Goal: Task Accomplishment & Management: Manage account settings

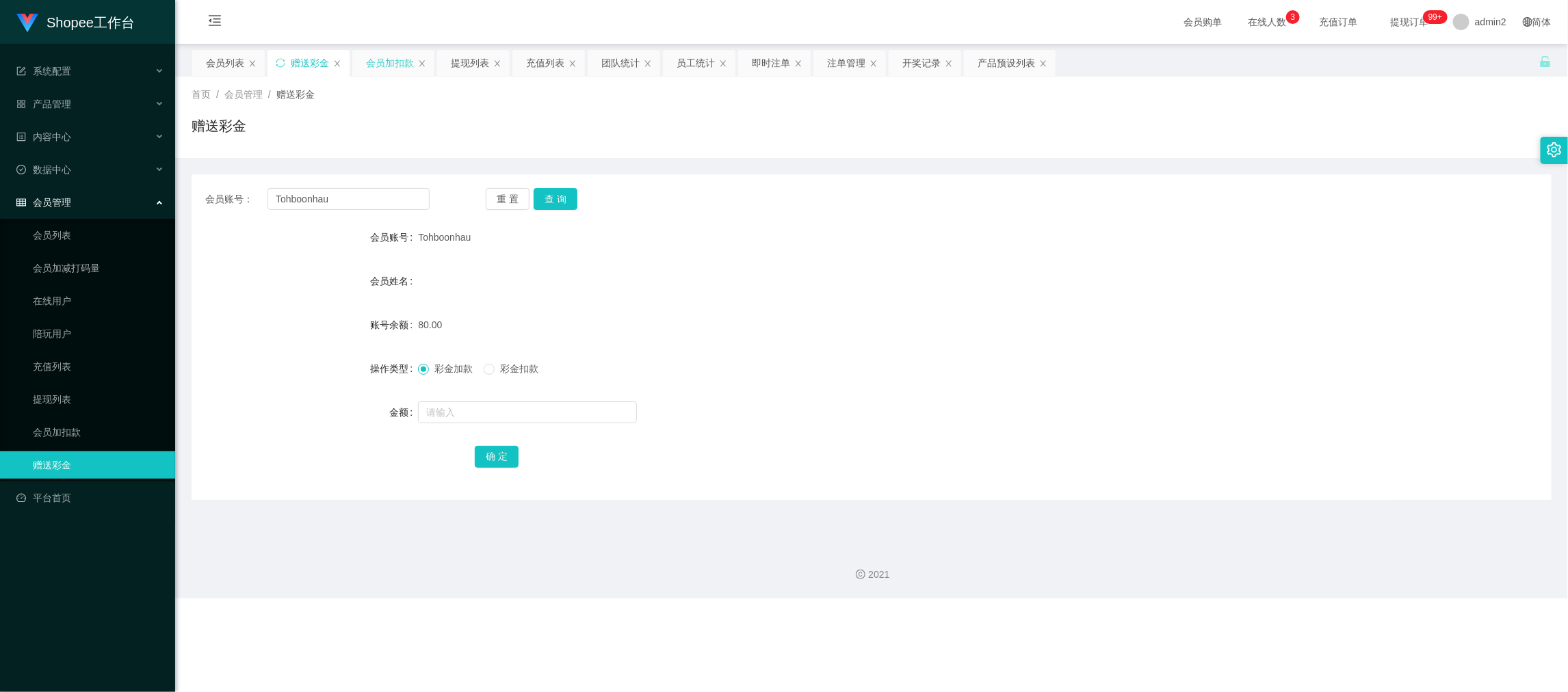
click at [389, 57] on div "会员加扣款" at bounding box center [389, 62] width 48 height 26
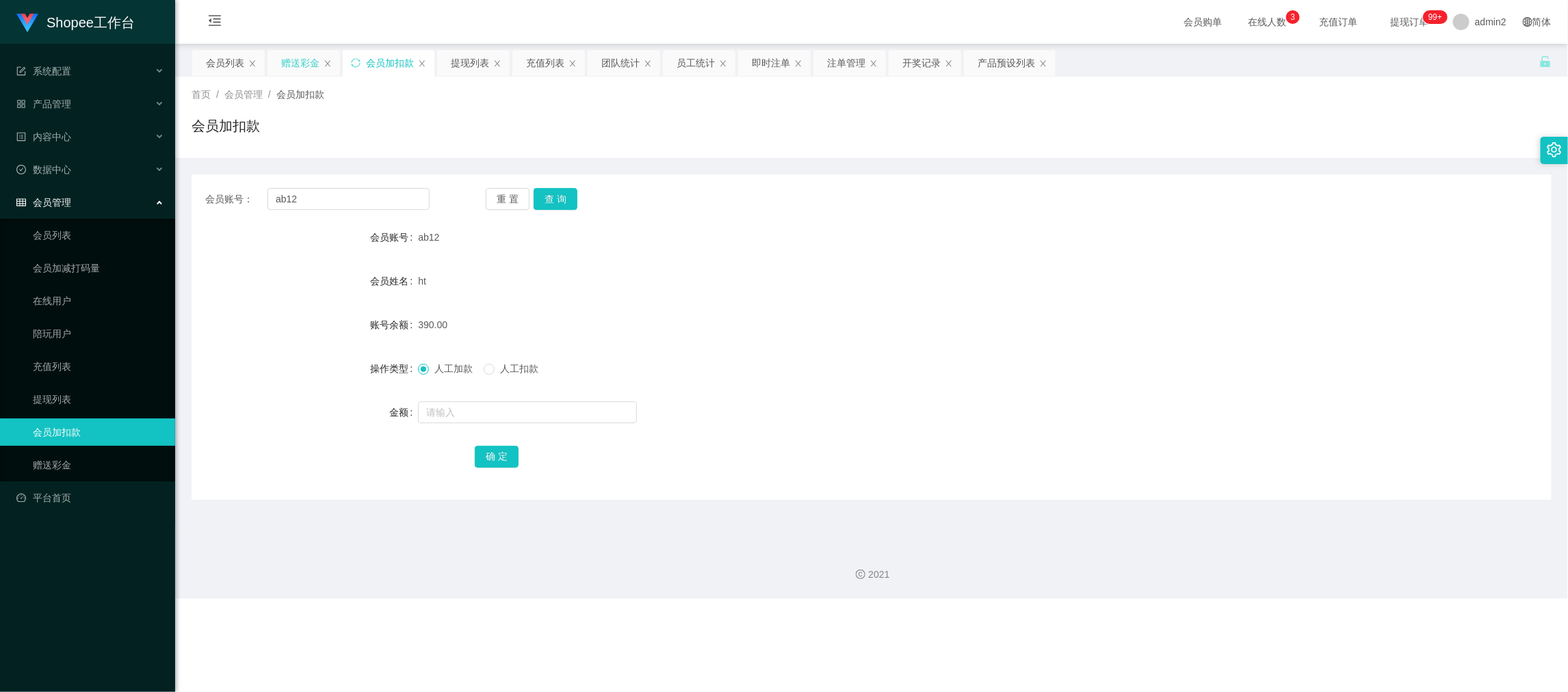
click at [295, 59] on div "赠送彩金" at bounding box center [300, 62] width 38 height 26
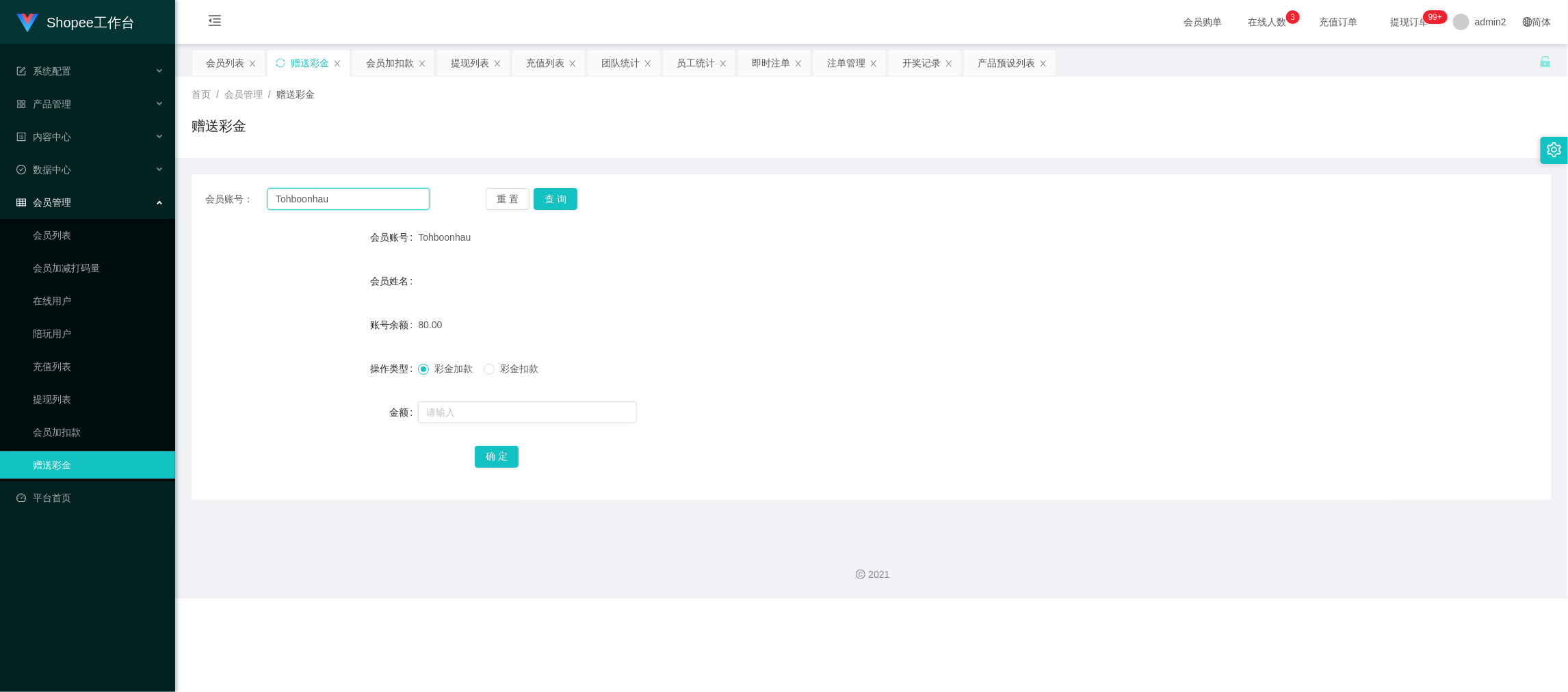
click at [411, 208] on input "Tohboonhau" at bounding box center [348, 199] width 163 height 21
click at [411, 206] on input "Tohboonhau" at bounding box center [348, 199] width 163 height 21
paste input "js"
type input "js"
drag, startPoint x: 544, startPoint y: 190, endPoint x: 552, endPoint y: 212, distance: 23.4
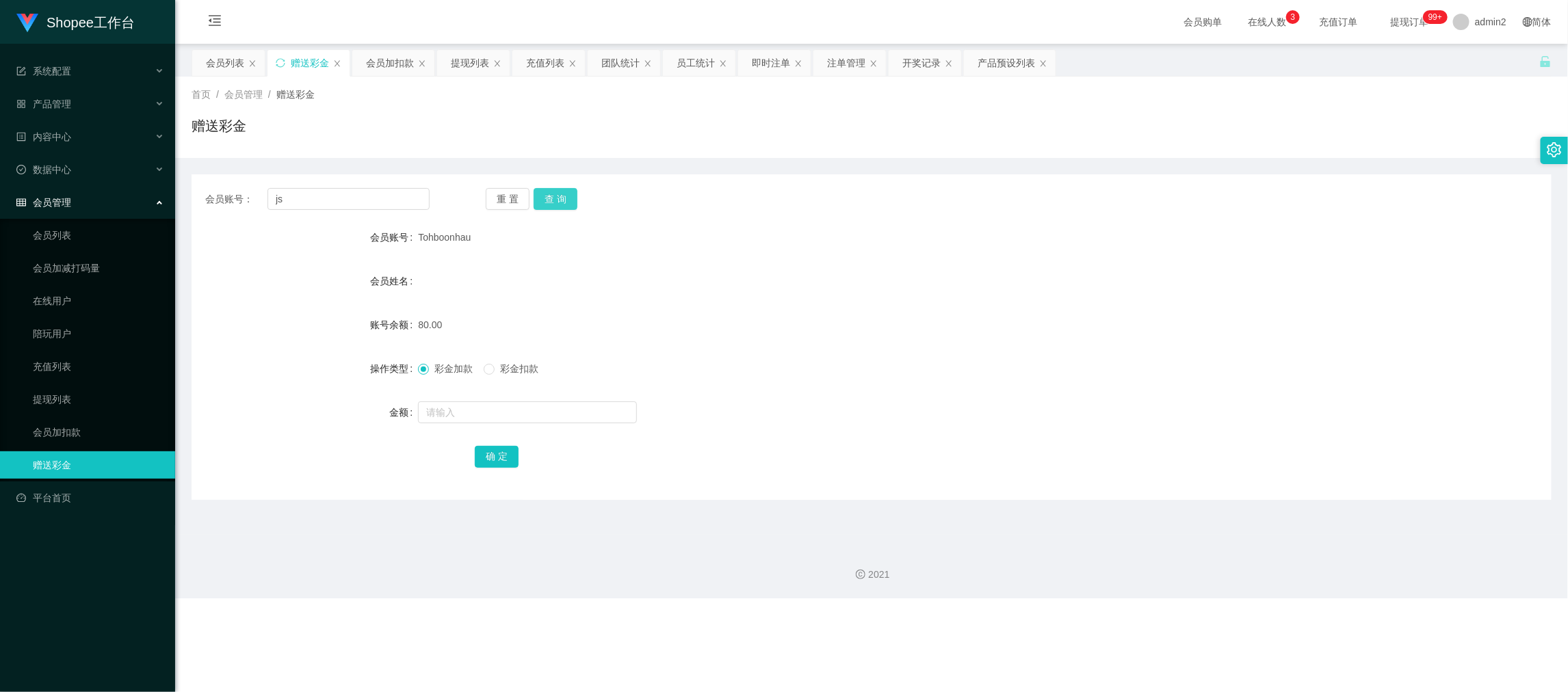
click at [544, 190] on button "查 询" at bounding box center [555, 199] width 44 height 21
click at [550, 421] on input "text" at bounding box center [527, 412] width 219 height 21
type input "500"
drag, startPoint x: 495, startPoint y: 449, endPoint x: 559, endPoint y: 431, distance: 66.5
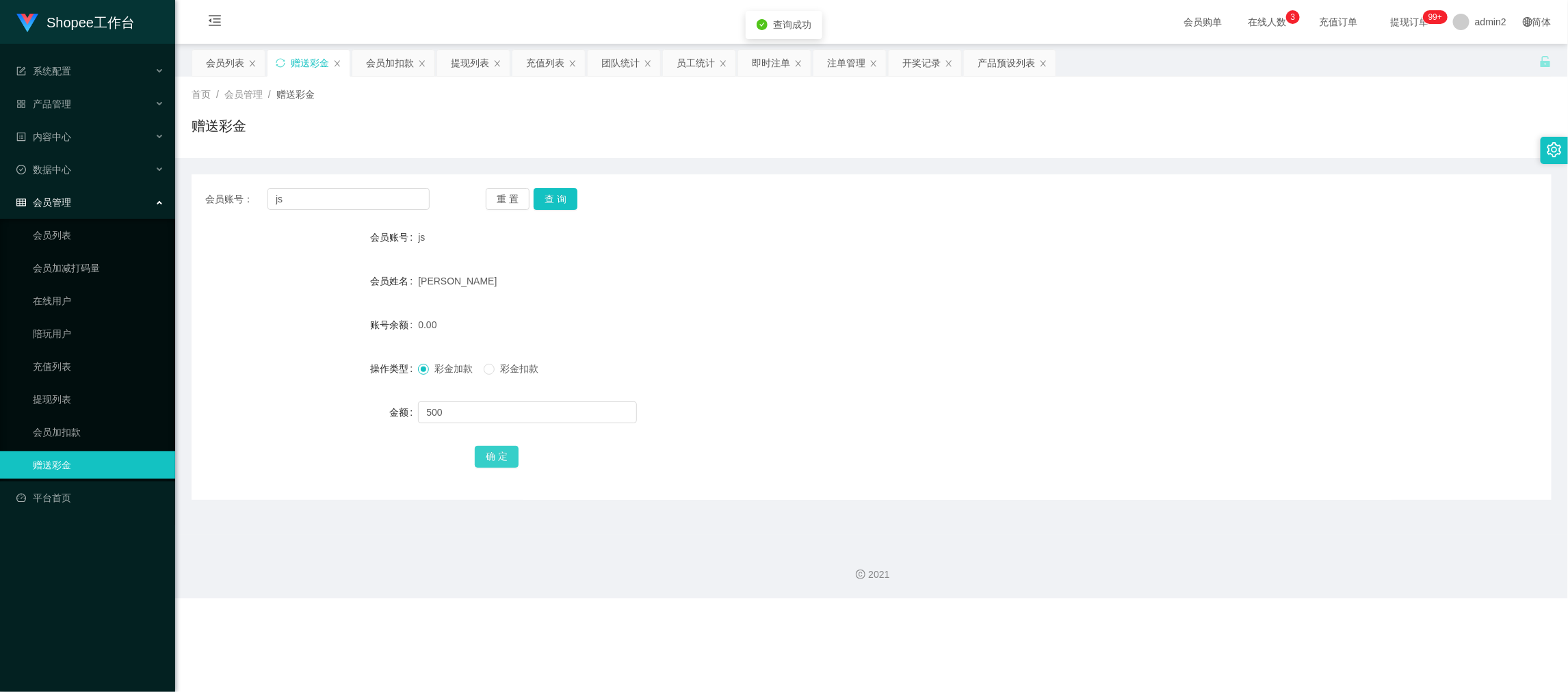
click at [495, 450] on button "确 定" at bounding box center [496, 456] width 44 height 21
click at [822, 342] on form "会员账号 js 会员姓名 [PERSON_NAME] 账号余额 0.00 操作类型 彩金加款 彩金扣款 金额 确 定" at bounding box center [871, 346] width 1360 height 246
drag, startPoint x: 1229, startPoint y: 565, endPoint x: 472, endPoint y: 273, distance: 811.4
click at [1221, 552] on div "2021" at bounding box center [871, 566] width 1393 height 63
click at [335, 191] on div "会员账号： js 重 置 查 询 会员账号 js 会员姓名 [PERSON_NAME] 账号余额 500.00 操作类型 彩金加款 彩金扣款 金额 确 定" at bounding box center [871, 337] width 1360 height 325
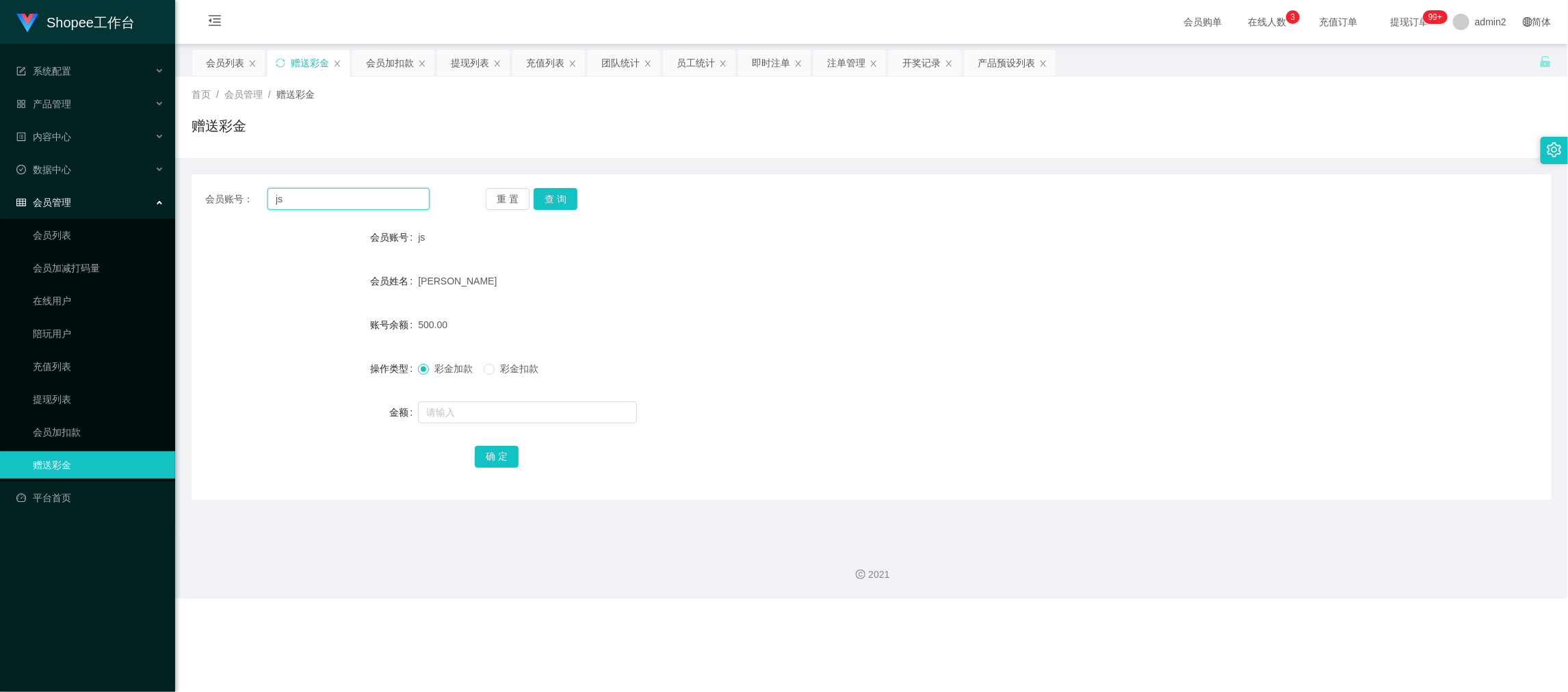
click at [335, 191] on input "js" at bounding box center [348, 199] width 163 height 21
paste input "Shacles"
click at [384, 199] on input "jsShacles" at bounding box center [348, 199] width 163 height 21
paste input "text"
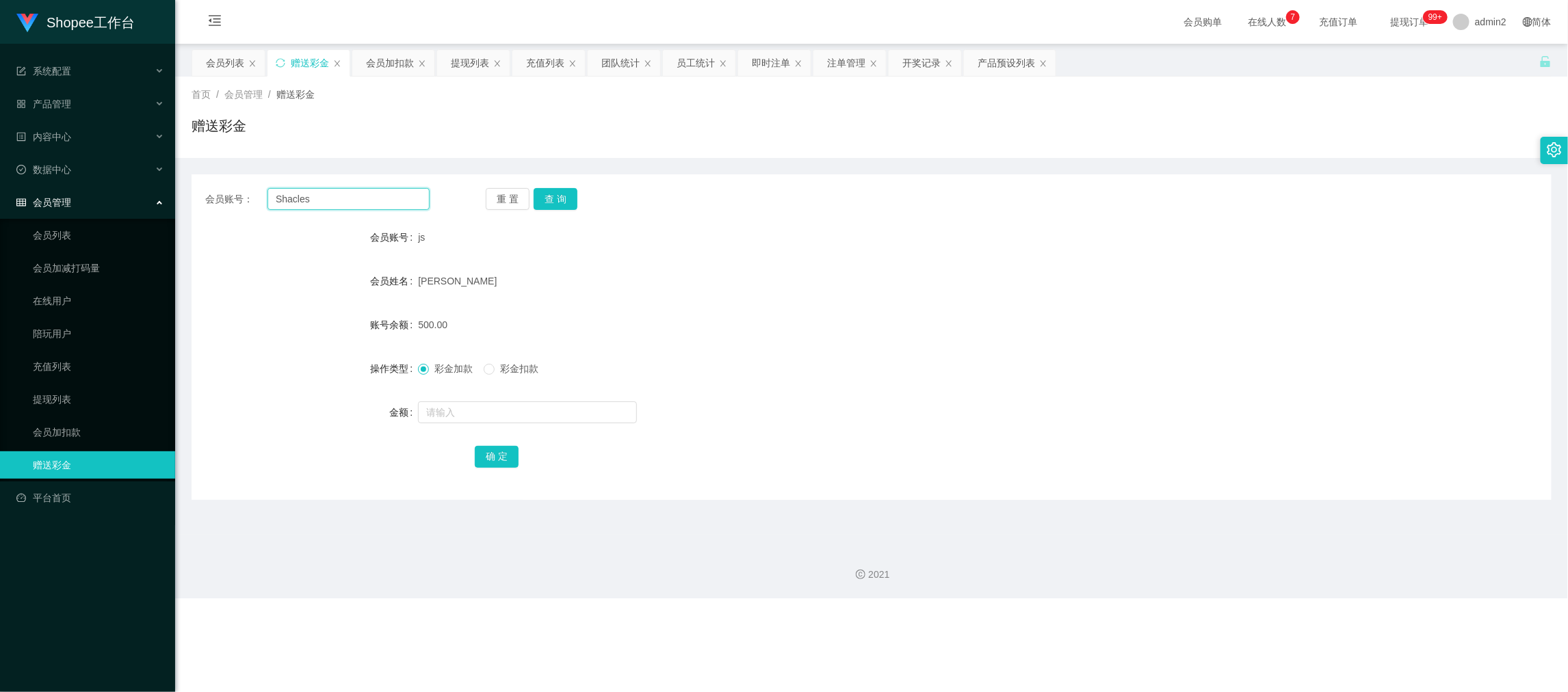
type input "Shacles"
click at [549, 187] on div "会员账号： [PERSON_NAME] 重 置 查 询 会员账号 js 会员姓名 [PERSON_NAME] 账号余额 500.00 操作类型 彩金加款 彩金…" at bounding box center [871, 337] width 1360 height 325
click at [549, 197] on button "查 询" at bounding box center [555, 199] width 44 height 21
click at [572, 410] on input "text" at bounding box center [527, 412] width 219 height 21
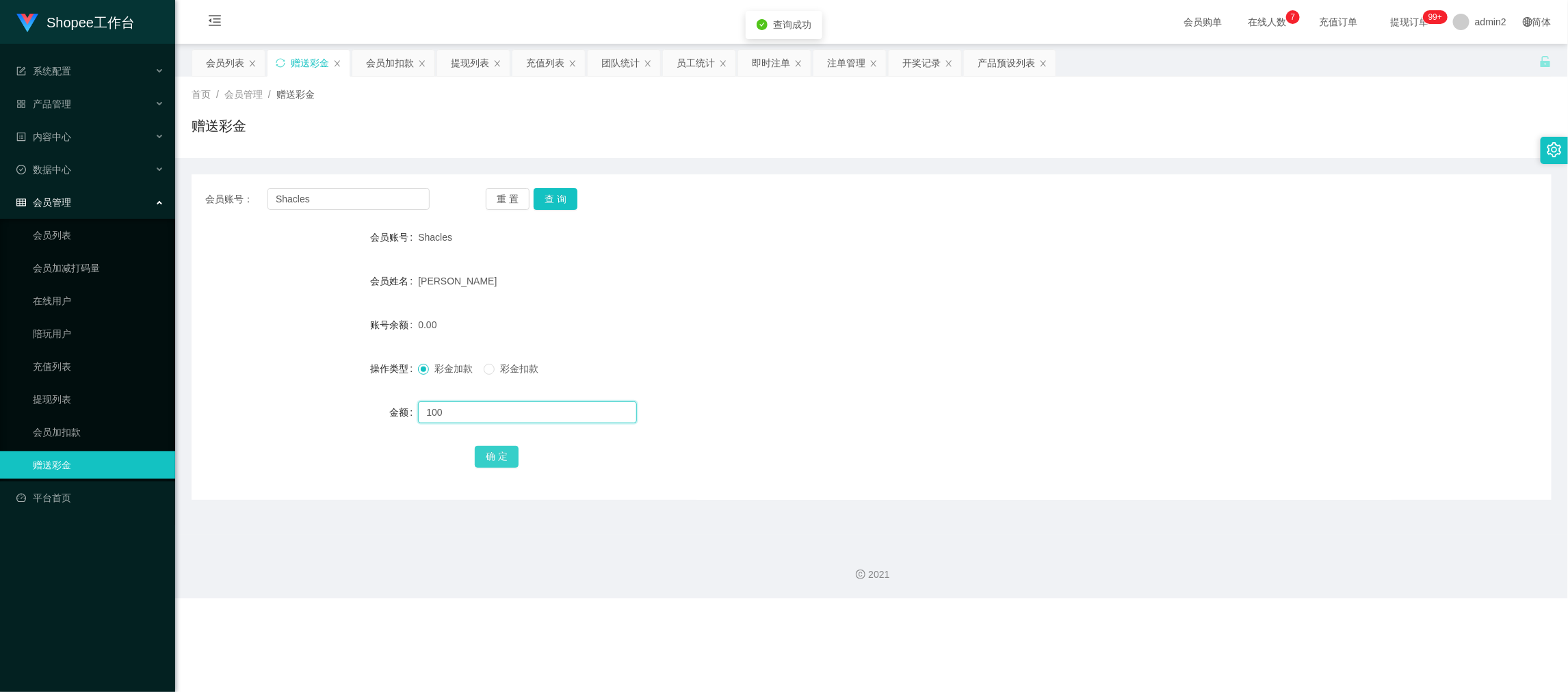
type input "100"
click at [494, 455] on button "确 定" at bounding box center [496, 456] width 44 height 21
click at [859, 360] on div "彩金加款 彩金扣款" at bounding box center [814, 369] width 793 height 27
drag, startPoint x: 1207, startPoint y: 592, endPoint x: 921, endPoint y: 426, distance: 330.7
click at [1201, 586] on div "2021" at bounding box center [871, 566] width 1393 height 63
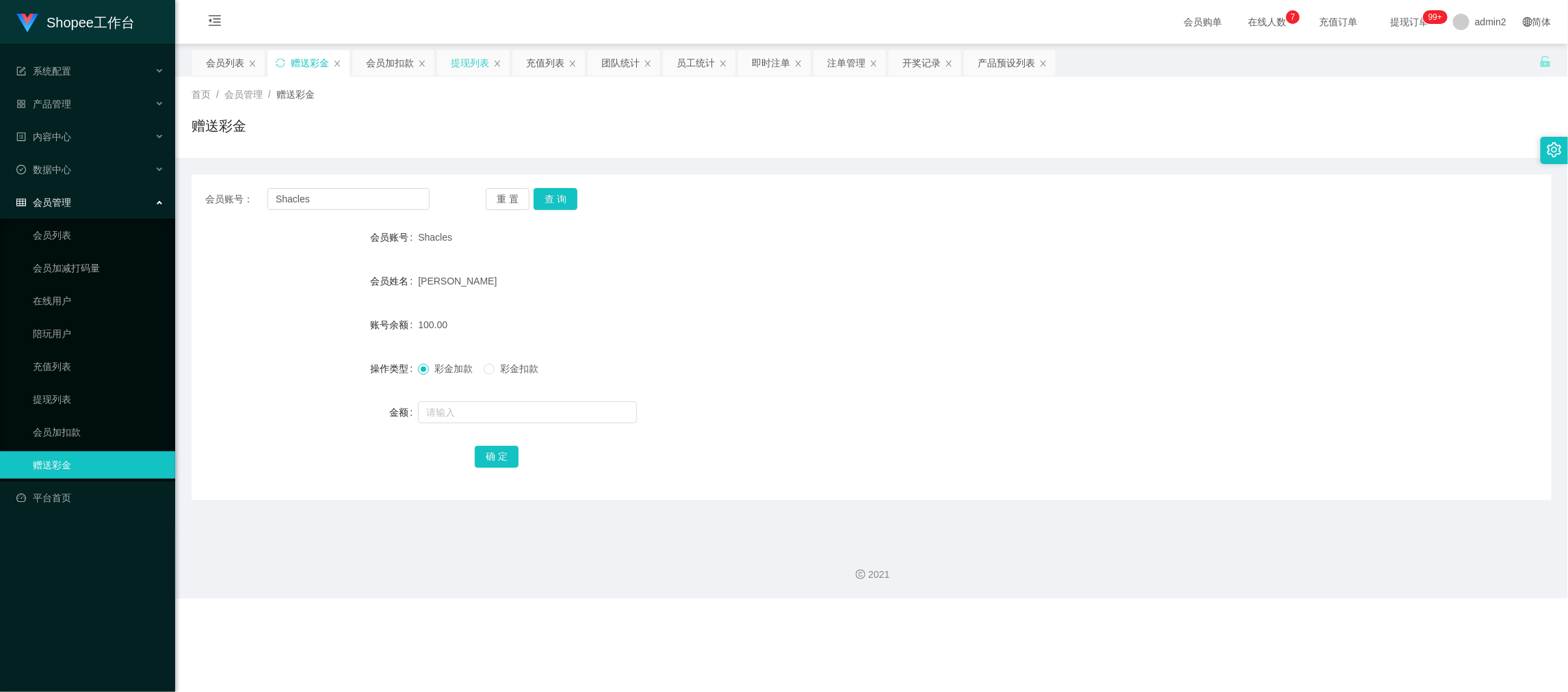
click at [473, 56] on div "提现列表" at bounding box center [469, 62] width 38 height 26
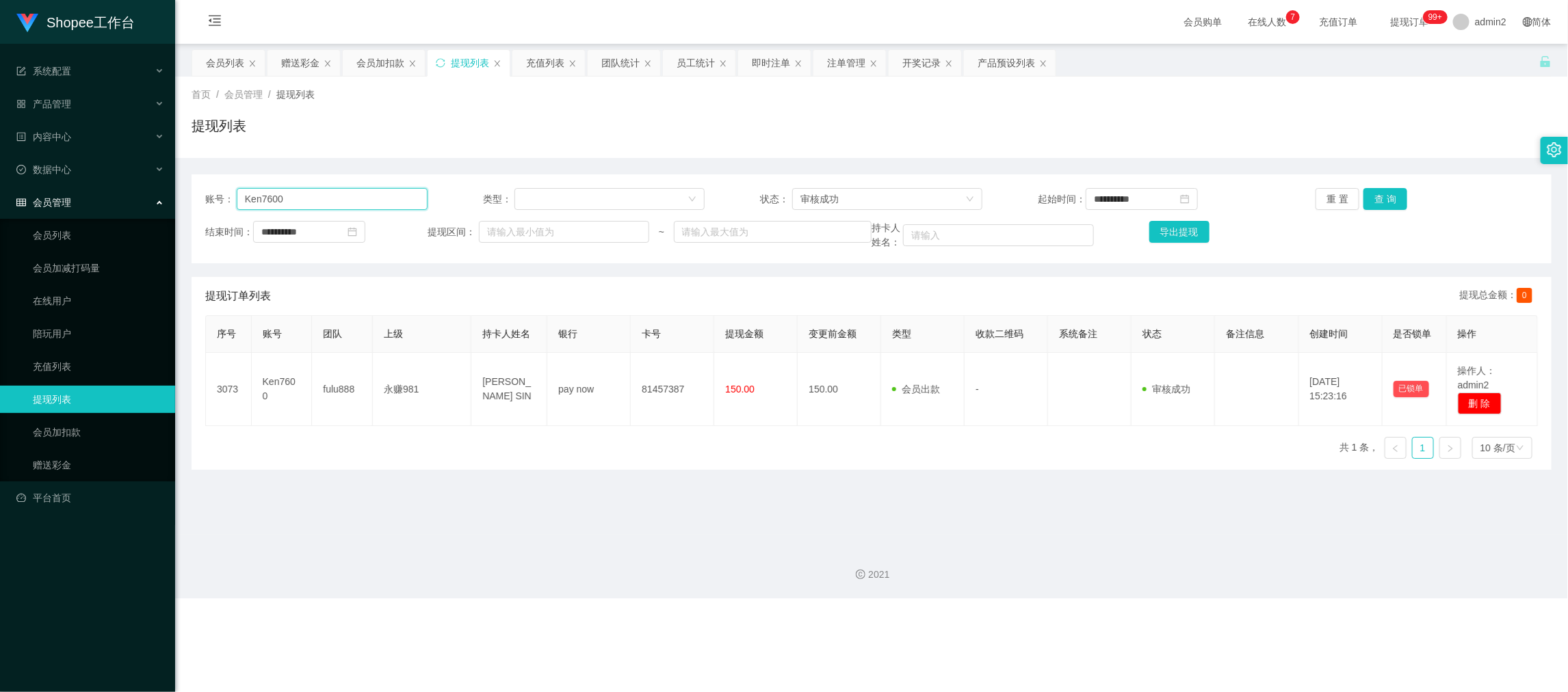
click at [383, 200] on input "Ken7600" at bounding box center [332, 199] width 191 height 21
paste input "Shacles"
type input "Shacles"
click at [1387, 202] on button "查 询" at bounding box center [1384, 199] width 44 height 21
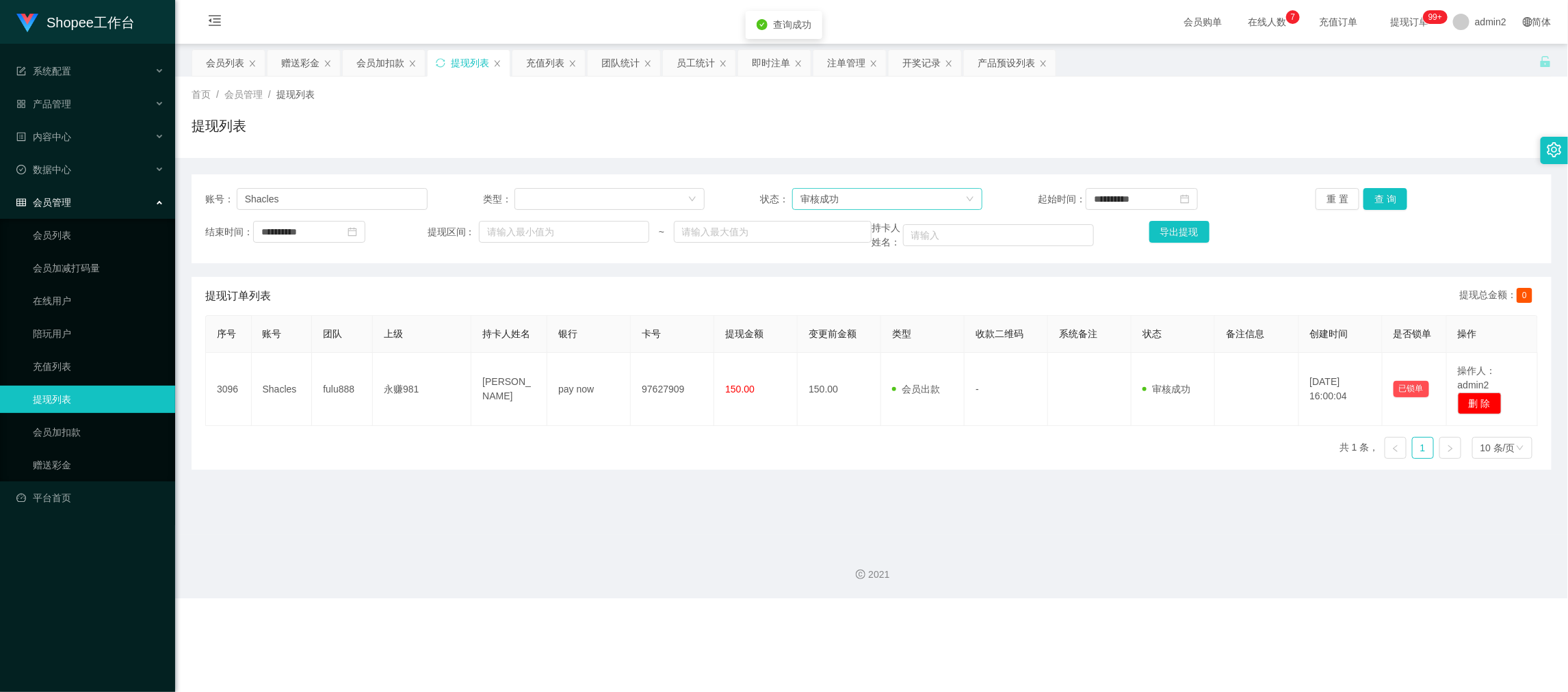
click at [940, 195] on div "审核成功" at bounding box center [882, 199] width 164 height 20
click at [855, 229] on li "等待审核" at bounding box center [882, 226] width 189 height 21
click at [1387, 196] on button "查 询" at bounding box center [1384, 199] width 44 height 21
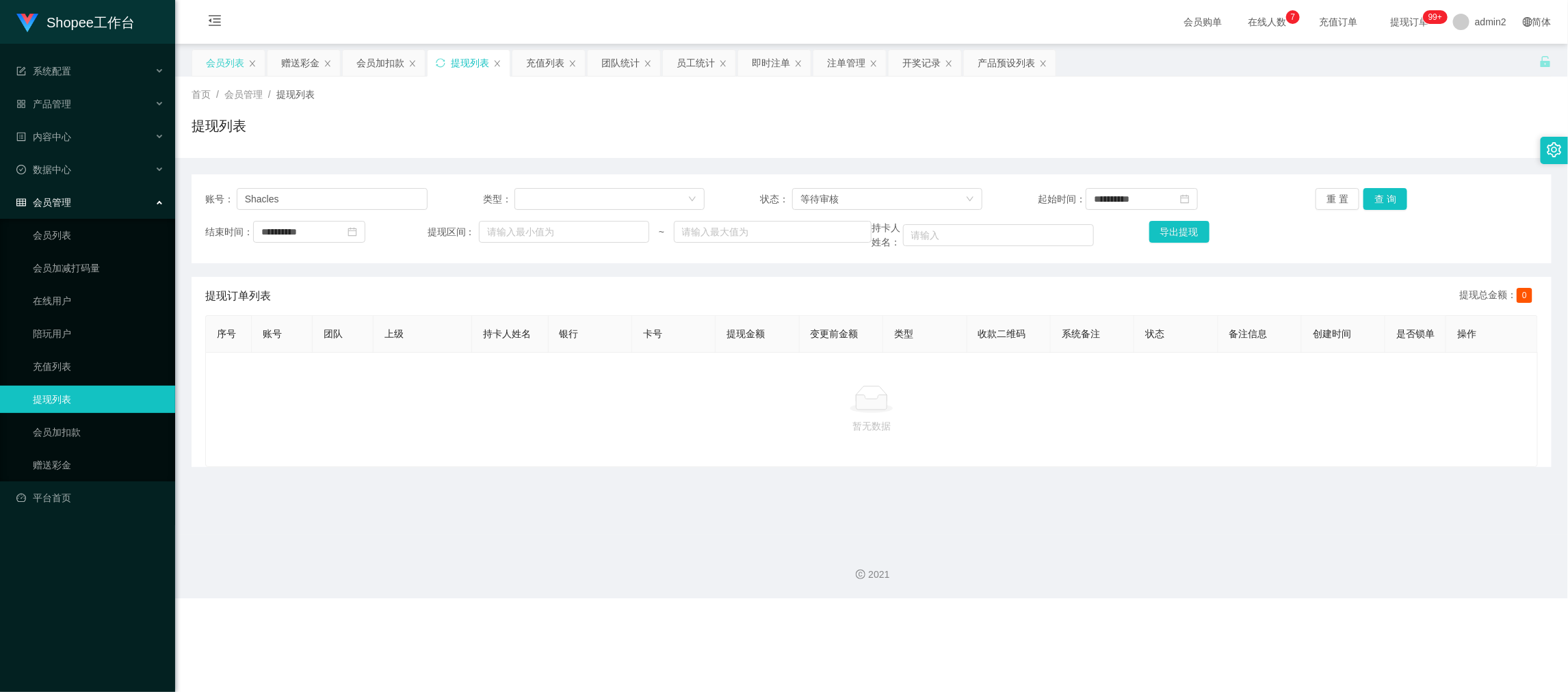
click at [231, 59] on div "会员列表" at bounding box center [225, 62] width 38 height 26
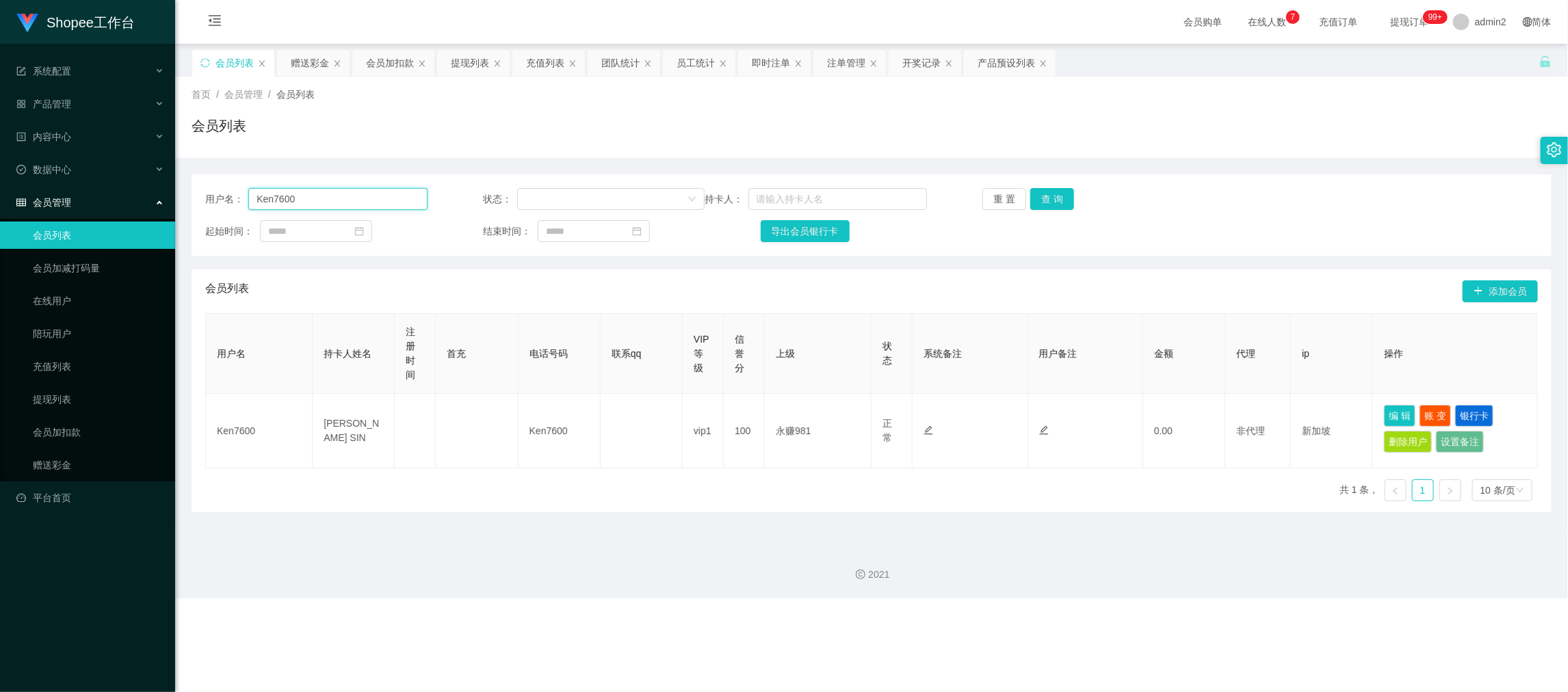
click at [383, 199] on input "Ken7600" at bounding box center [337, 199] width 178 height 21
click at [411, 197] on input "Ken7600" at bounding box center [337, 199] width 178 height 21
click at [411, 199] on input "Ken7600" at bounding box center [337, 199] width 178 height 21
paste input "Shacles"
type input "Shacles"
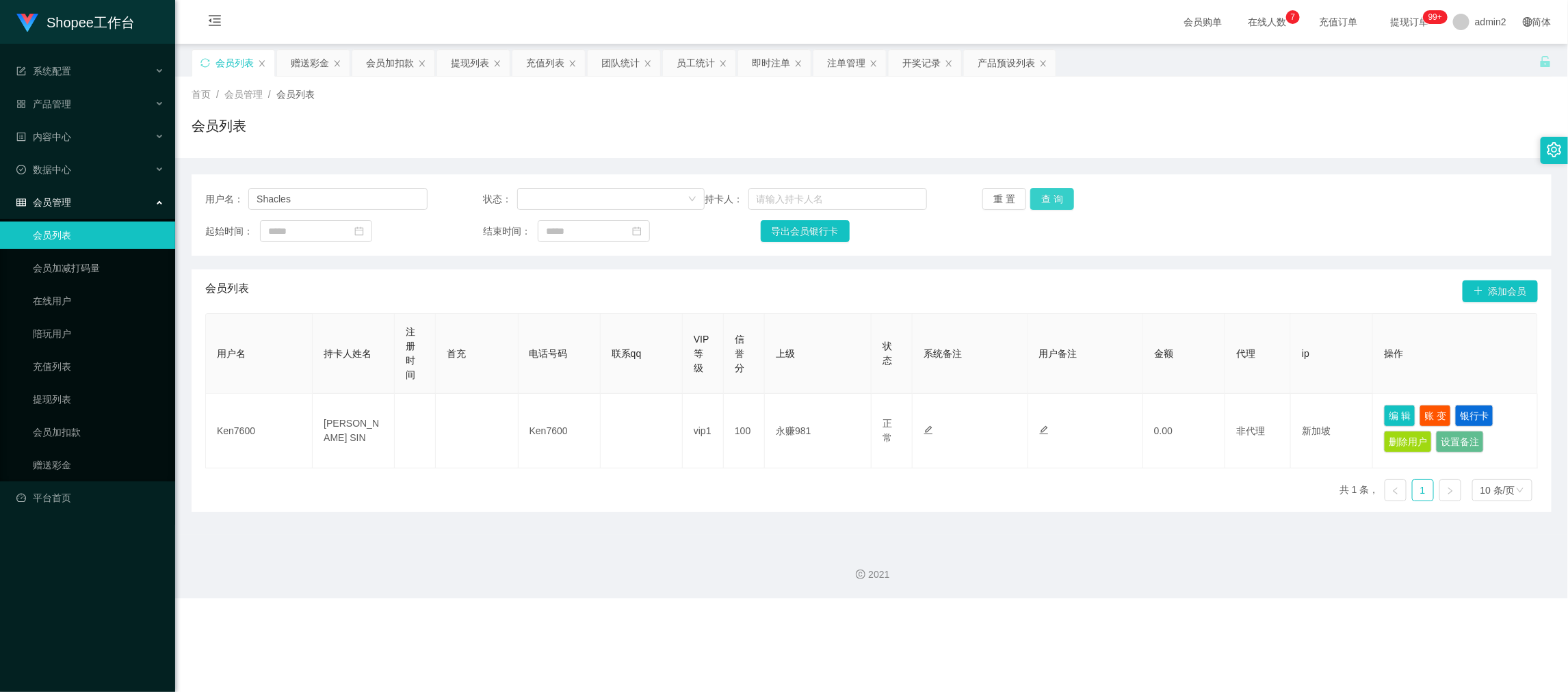
click at [1051, 196] on button "查 询" at bounding box center [1051, 199] width 44 height 21
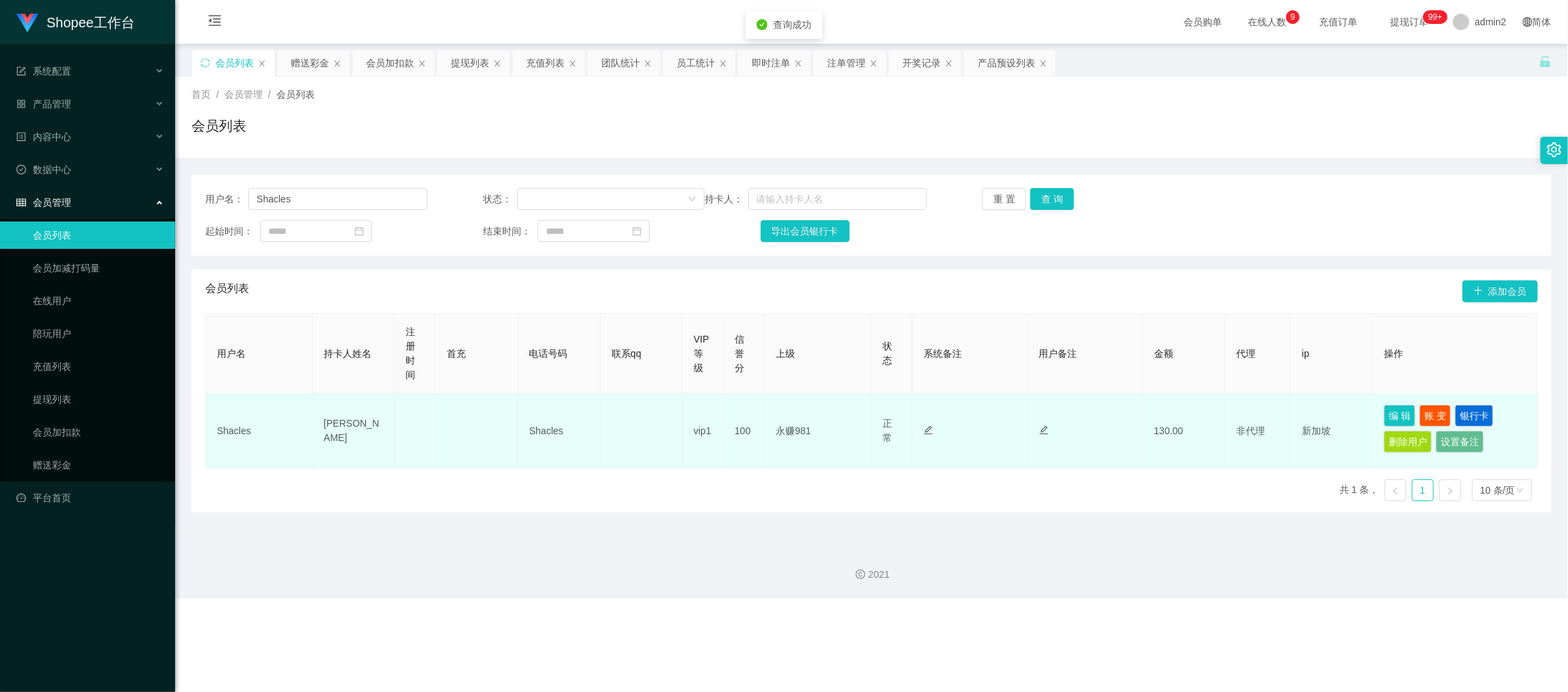
click at [1028, 465] on td at bounding box center [1085, 431] width 115 height 75
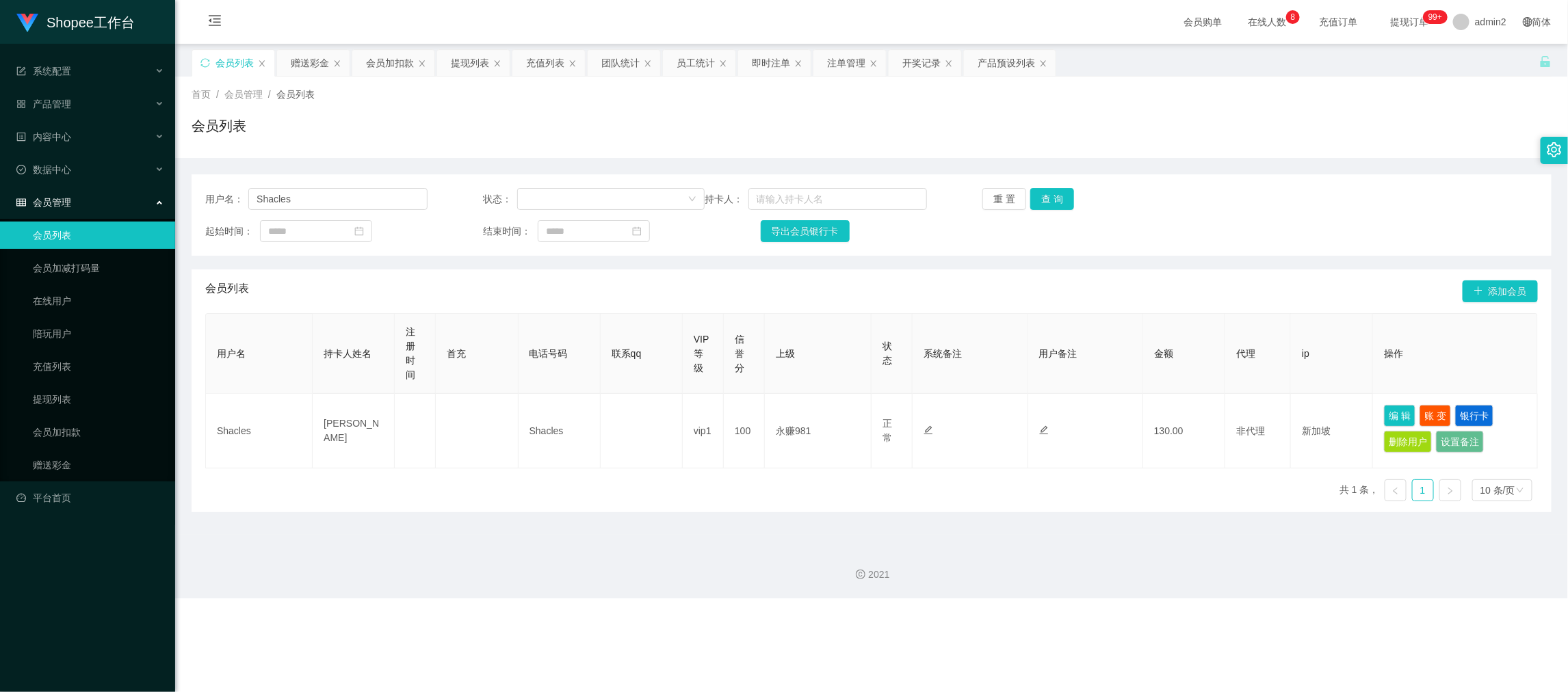
drag, startPoint x: 1135, startPoint y: 601, endPoint x: 1133, endPoint y: 590, distance: 11.2
click at [1135, 601] on div "Shopee工作台 系统配置 产品管理 产品列表 产品预设列表 开奖记录 注单管理 即时注单 内容中心 数据中心 员工统计 团队统计 会员管理 会员列表 会员…" at bounding box center [784, 346] width 1568 height 692
click at [468, 58] on div "提现列表" at bounding box center [469, 62] width 38 height 26
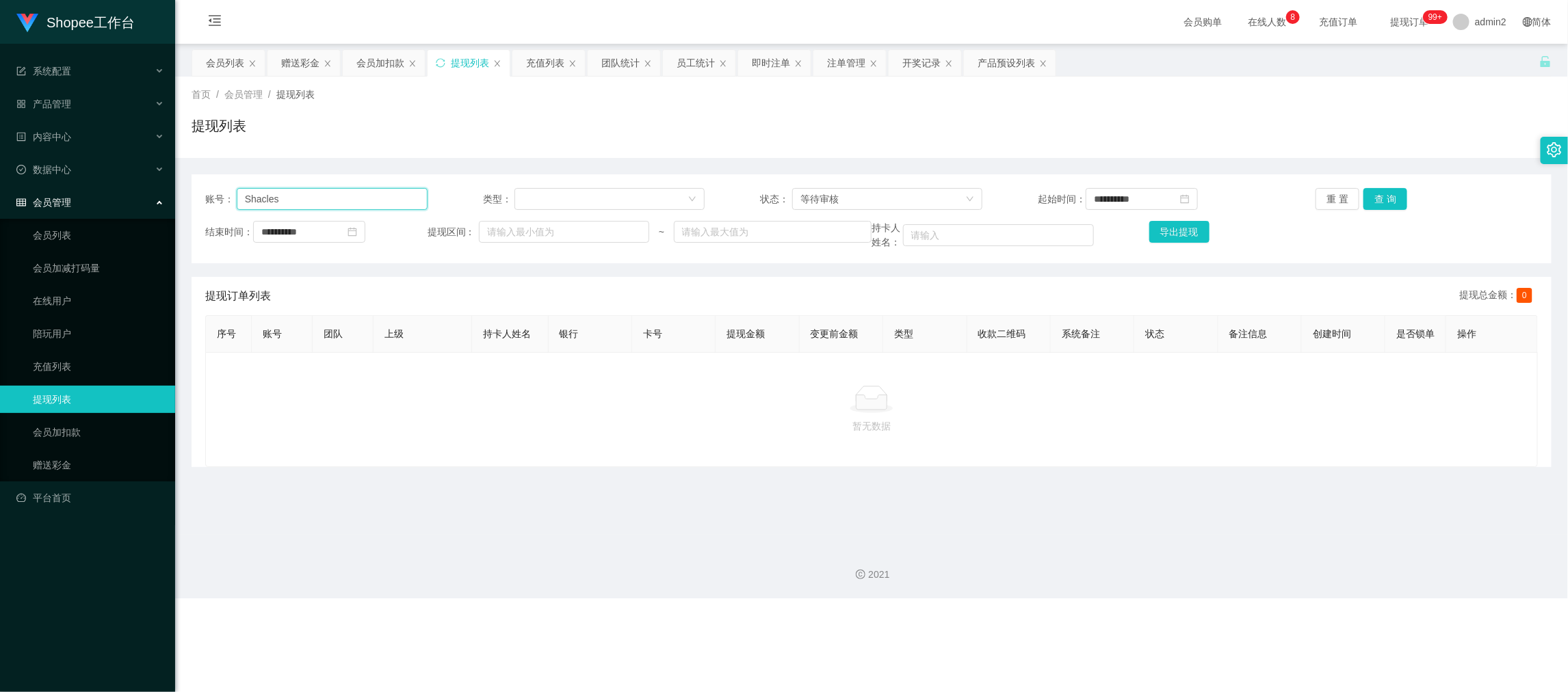
click at [355, 195] on input "Shacles" at bounding box center [332, 199] width 191 height 21
click at [355, 203] on input "Shacles" at bounding box center [332, 199] width 191 height 21
drag, startPoint x: 915, startPoint y: 193, endPoint x: 881, endPoint y: 220, distance: 43.4
click at [915, 193] on div "等待审核" at bounding box center [882, 199] width 164 height 20
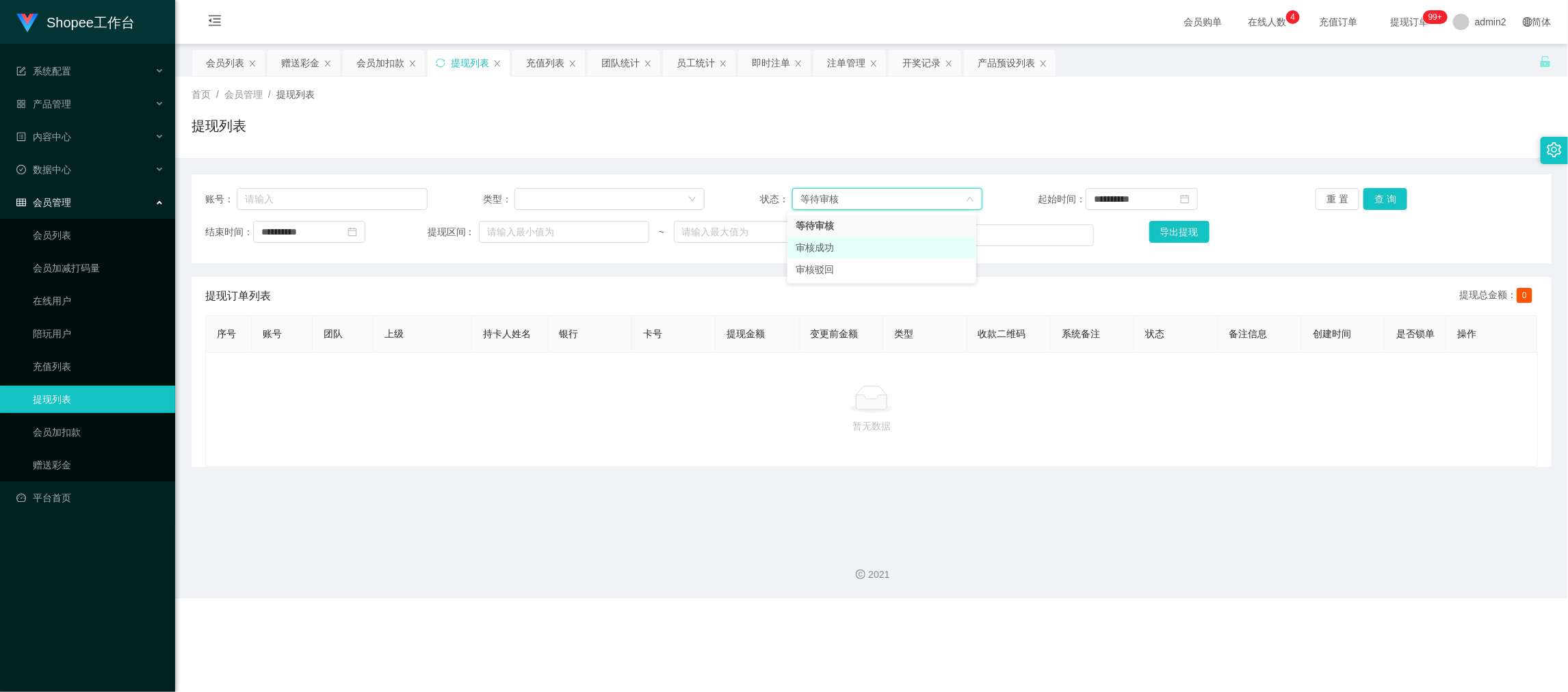
click at [847, 250] on li "审核成功" at bounding box center [882, 247] width 189 height 21
click at [1364, 192] on button "查 询" at bounding box center [1384, 199] width 44 height 21
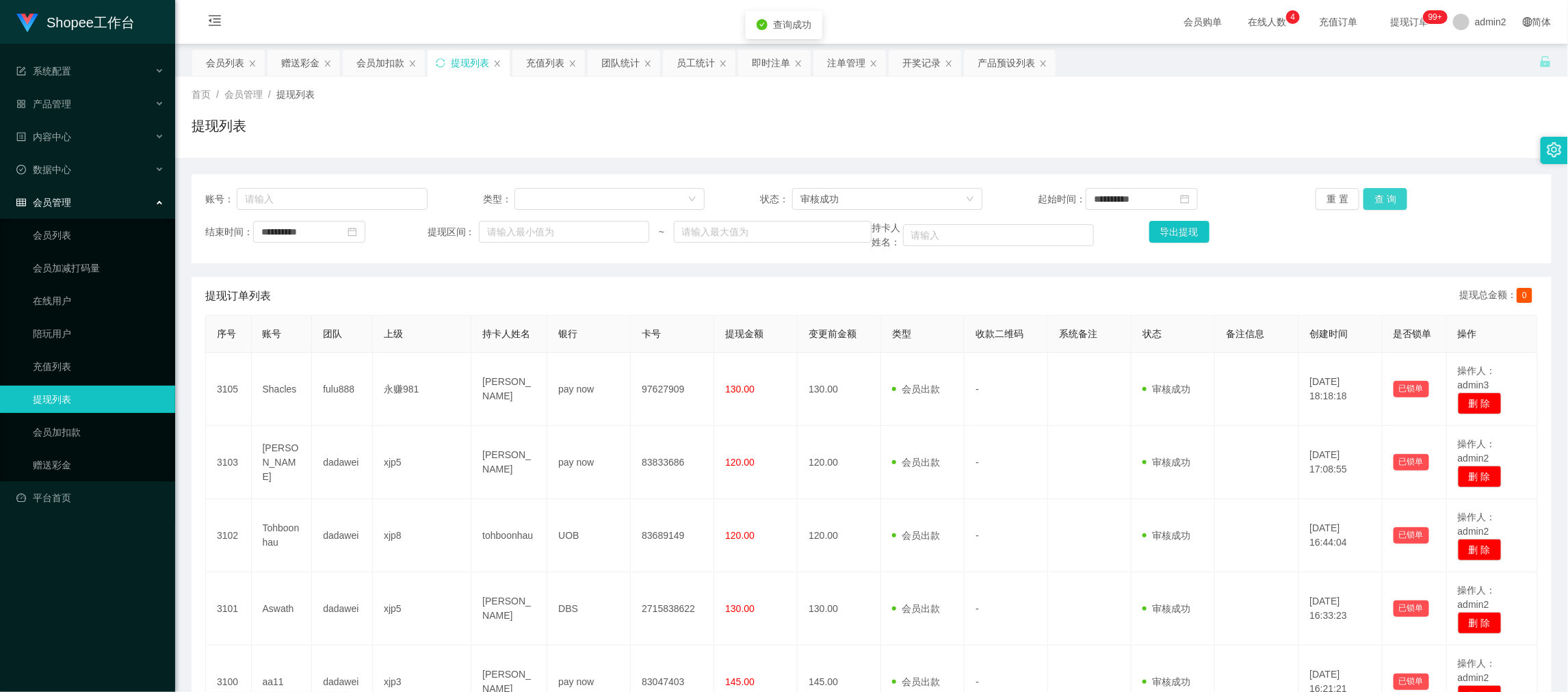
scroll to position [500, 0]
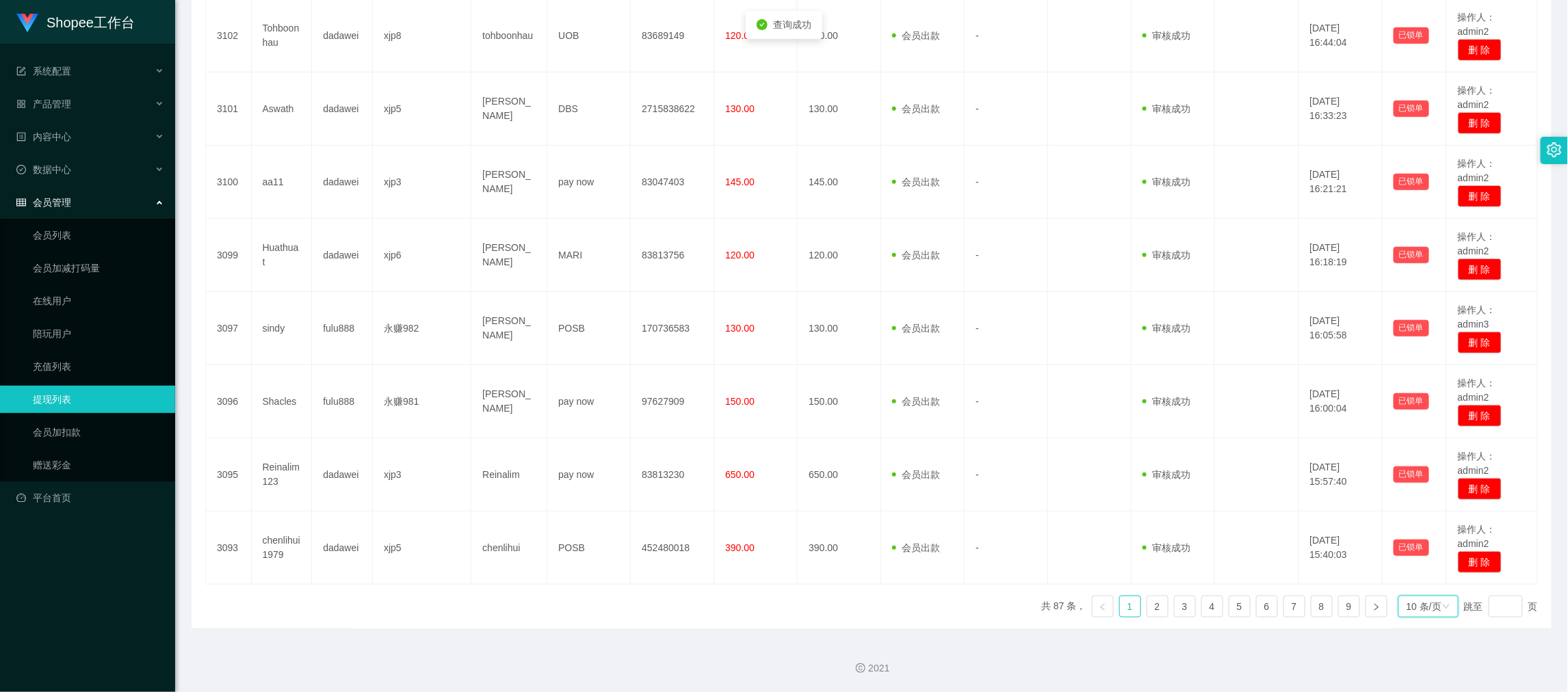
click at [1412, 603] on div "10 条/页" at bounding box center [1424, 606] width 35 height 20
click at [1416, 578] on li "1000 条/页" at bounding box center [1417, 583] width 62 height 21
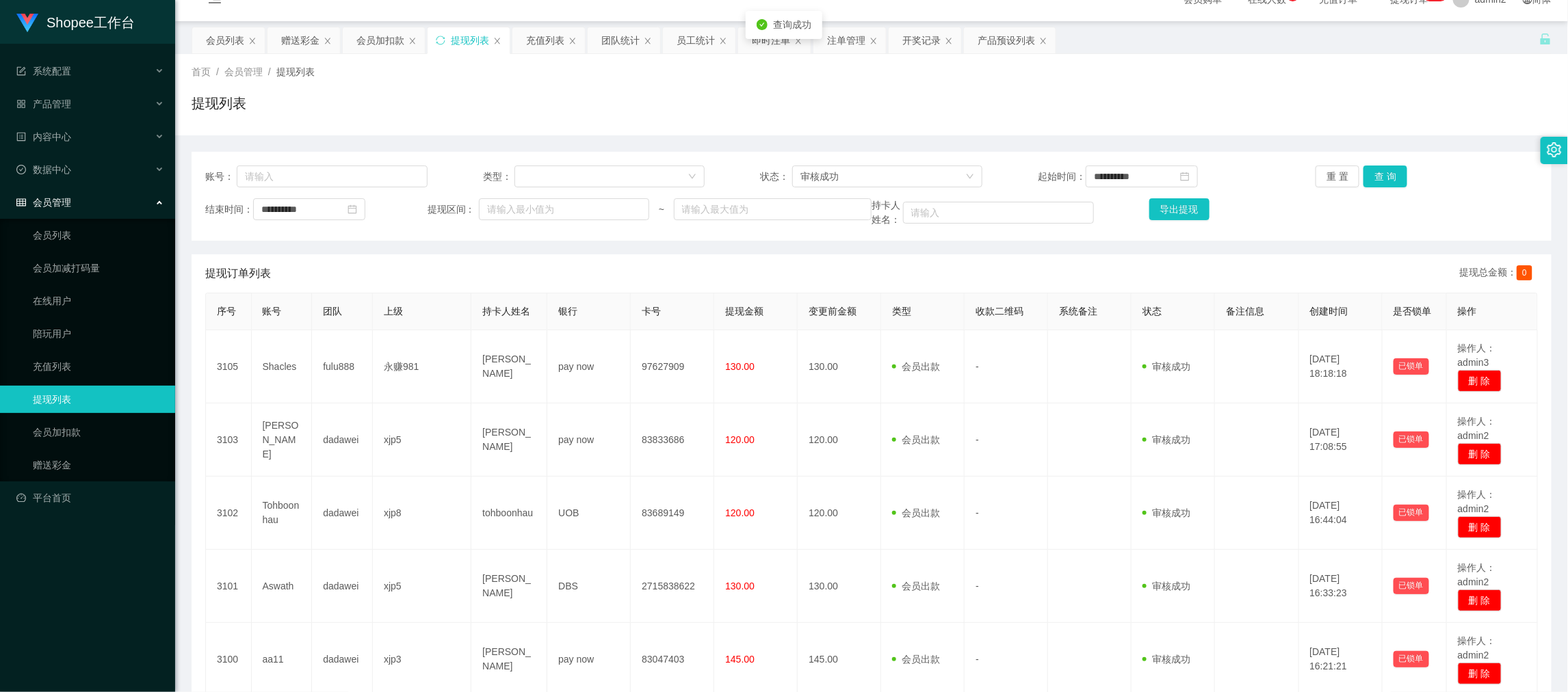
scroll to position [0, 0]
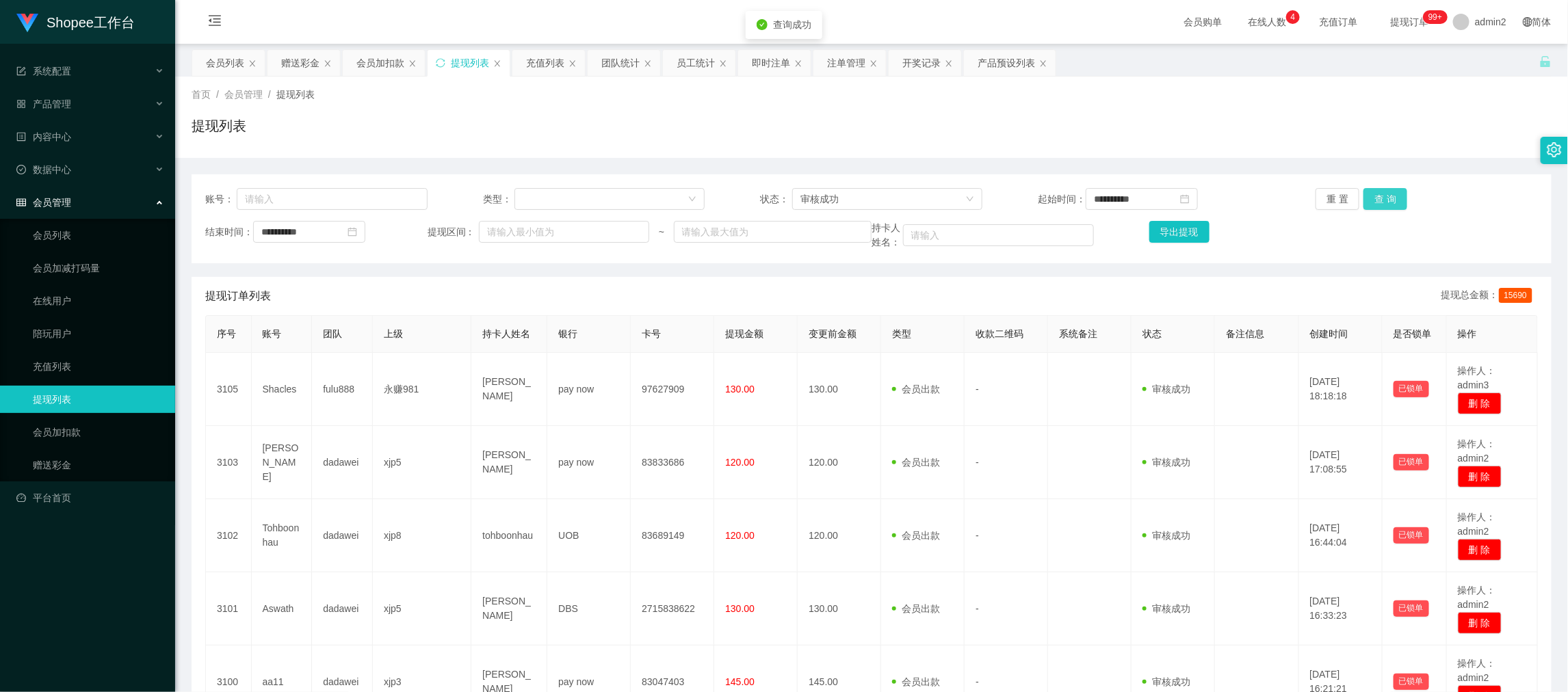
click at [1381, 199] on button "查 询" at bounding box center [1384, 199] width 44 height 21
click at [1192, 234] on button "导出提现" at bounding box center [1180, 232] width 60 height 21
click at [1007, 234] on input "text" at bounding box center [999, 235] width 191 height 21
click at [618, 61] on div "团队统计" at bounding box center [620, 62] width 38 height 26
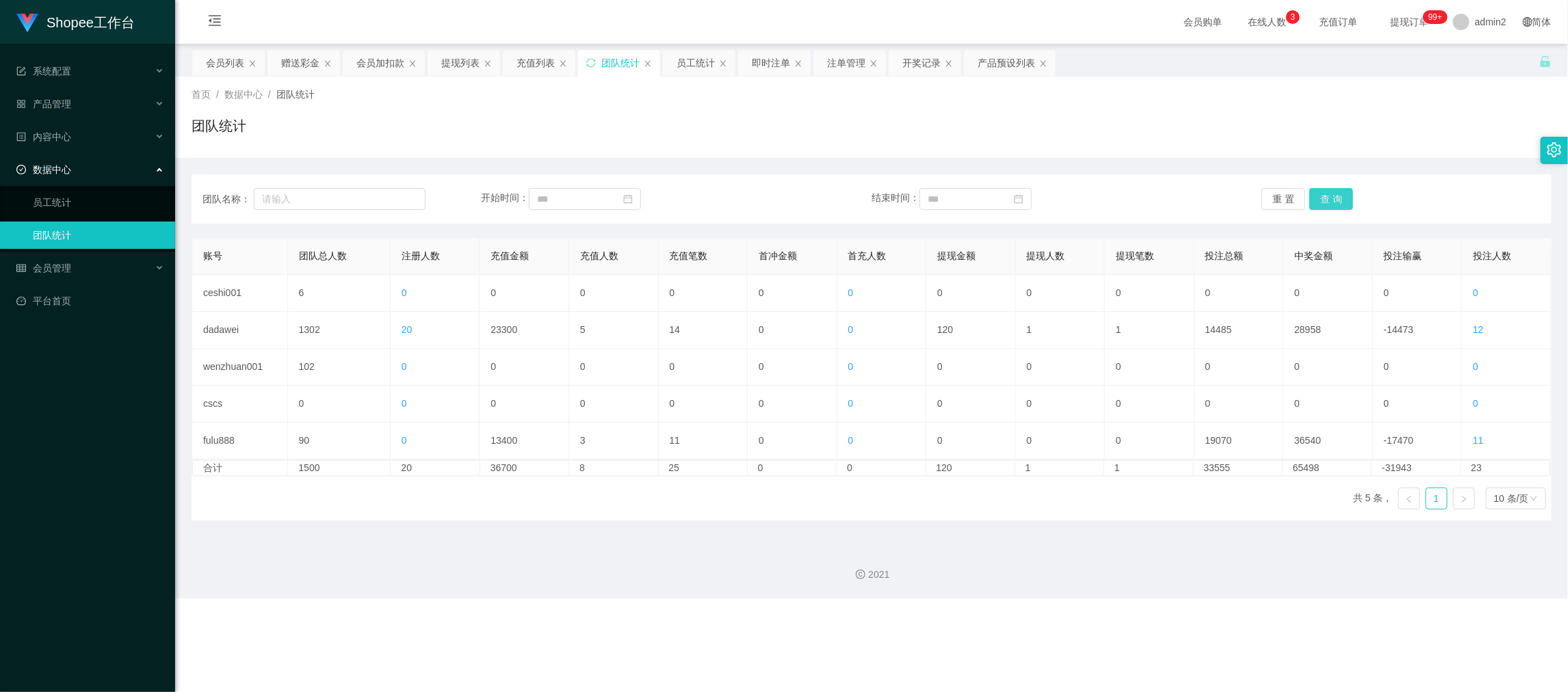
click at [1331, 199] on button "查 询" at bounding box center [1331, 199] width 44 height 21
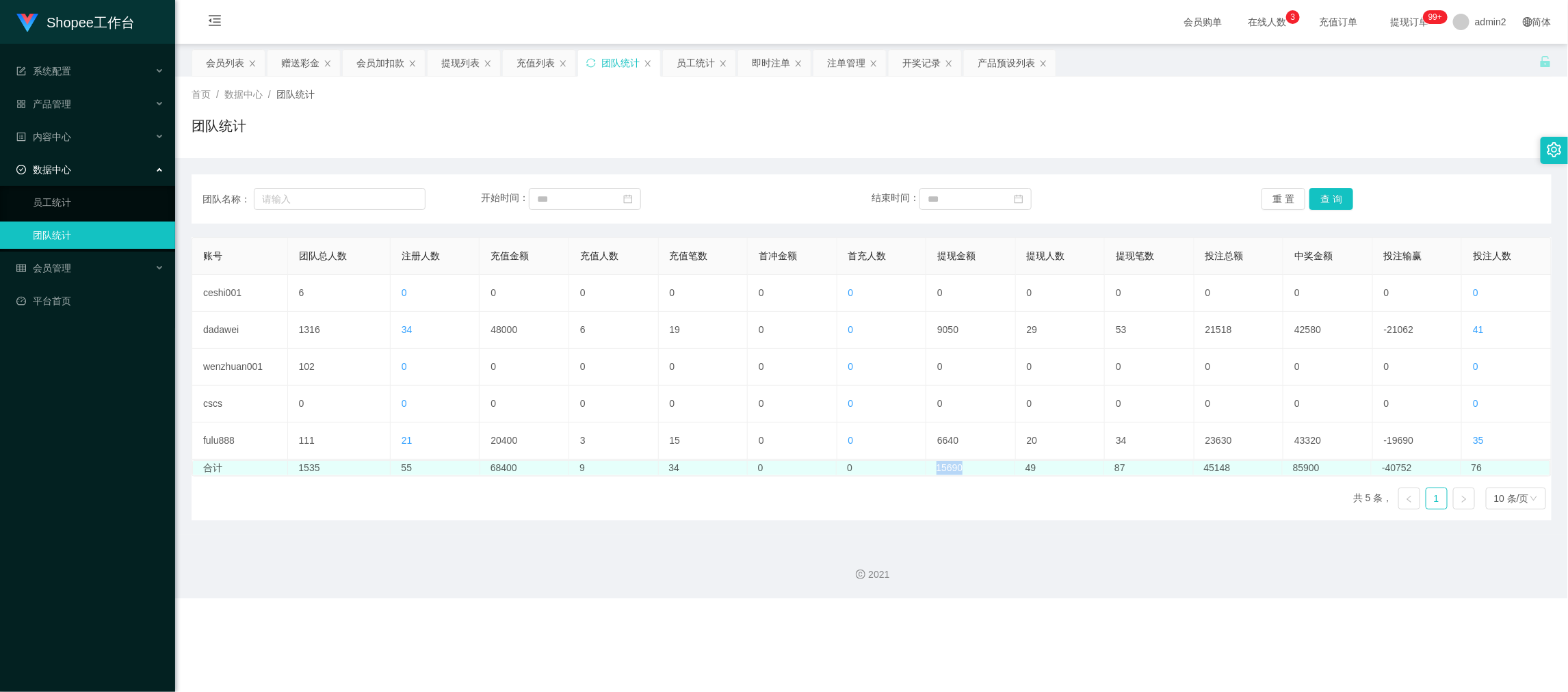
drag, startPoint x: 927, startPoint y: 464, endPoint x: 992, endPoint y: 468, distance: 65.1
click at [992, 468] on td "15690" at bounding box center [969, 468] width 89 height 15
copy td "15690"
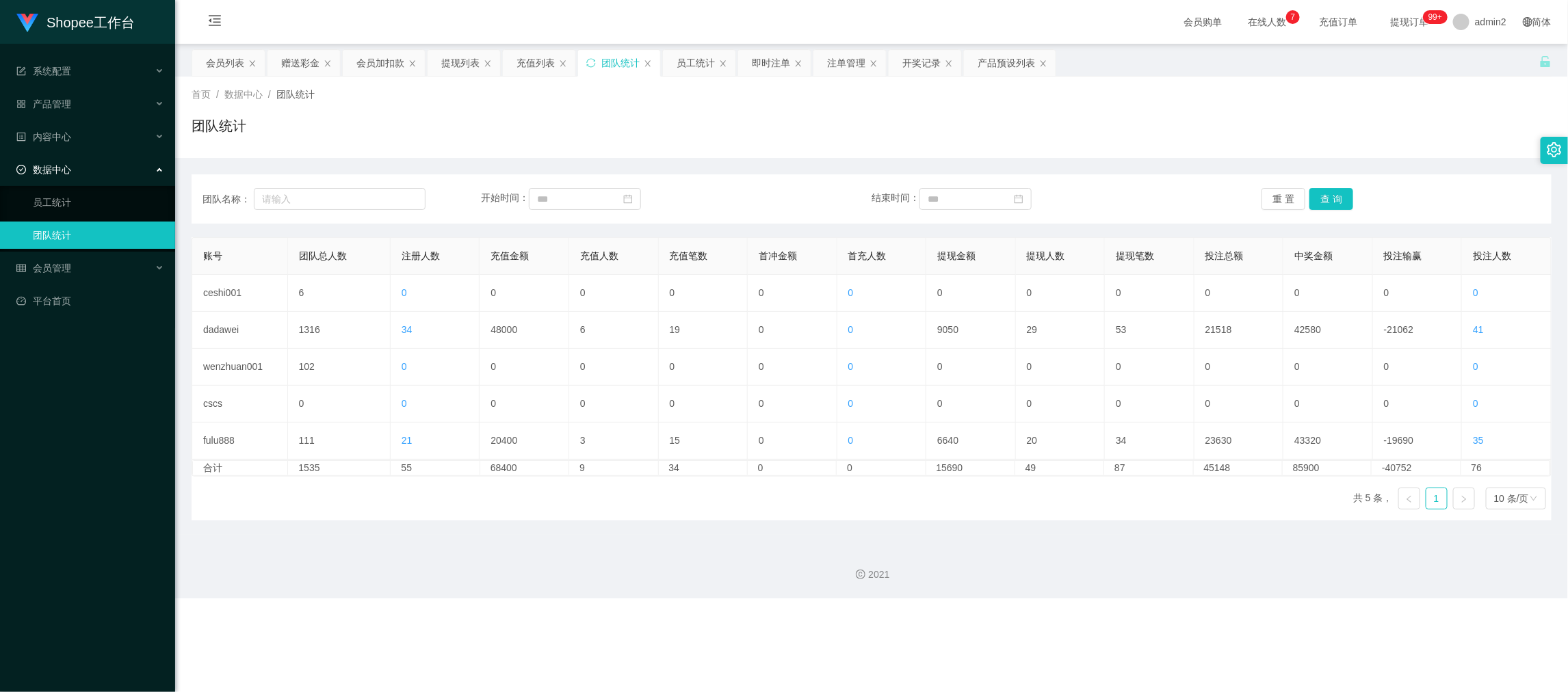
click at [1025, 550] on div "2021" at bounding box center [871, 566] width 1393 height 63
click at [456, 61] on div "提现列表" at bounding box center [459, 62] width 38 height 26
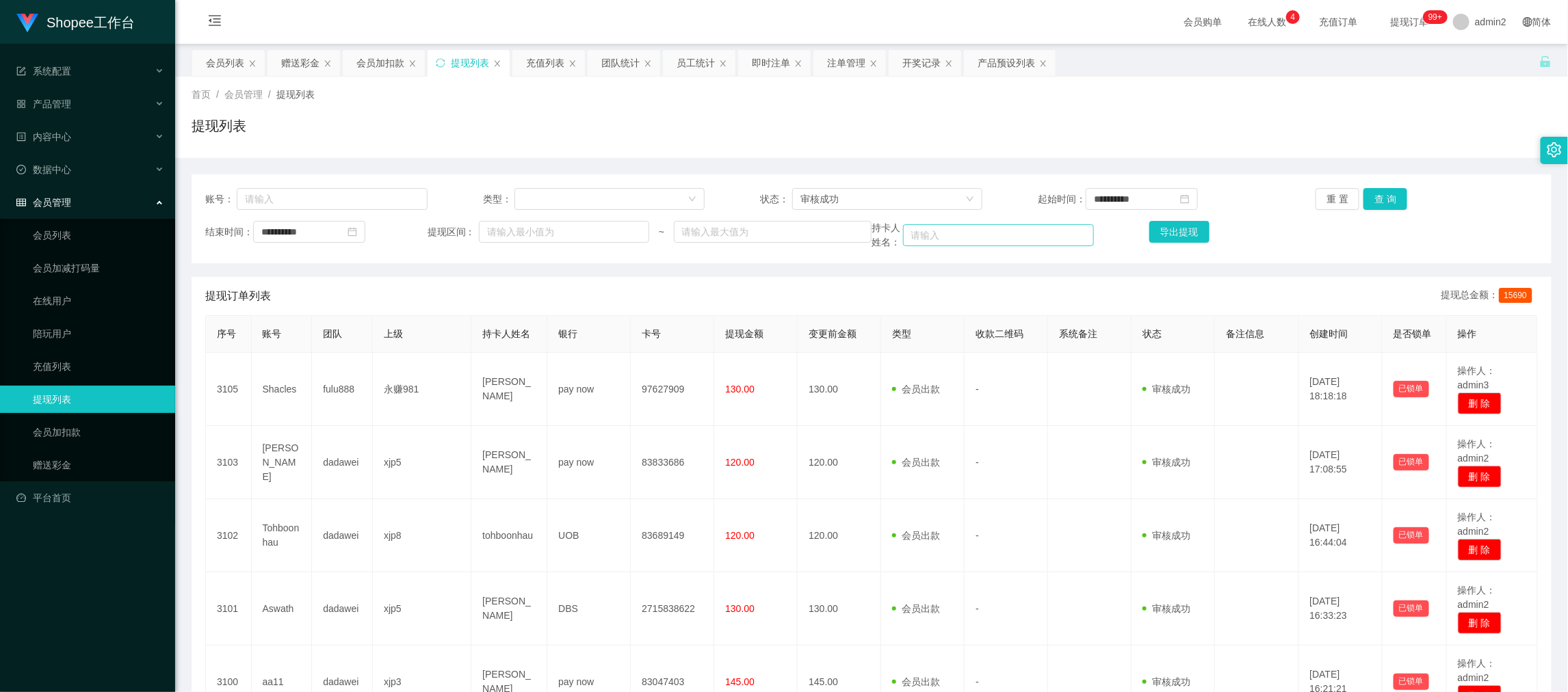
click at [606, 61] on div "团队统计" at bounding box center [620, 62] width 38 height 26
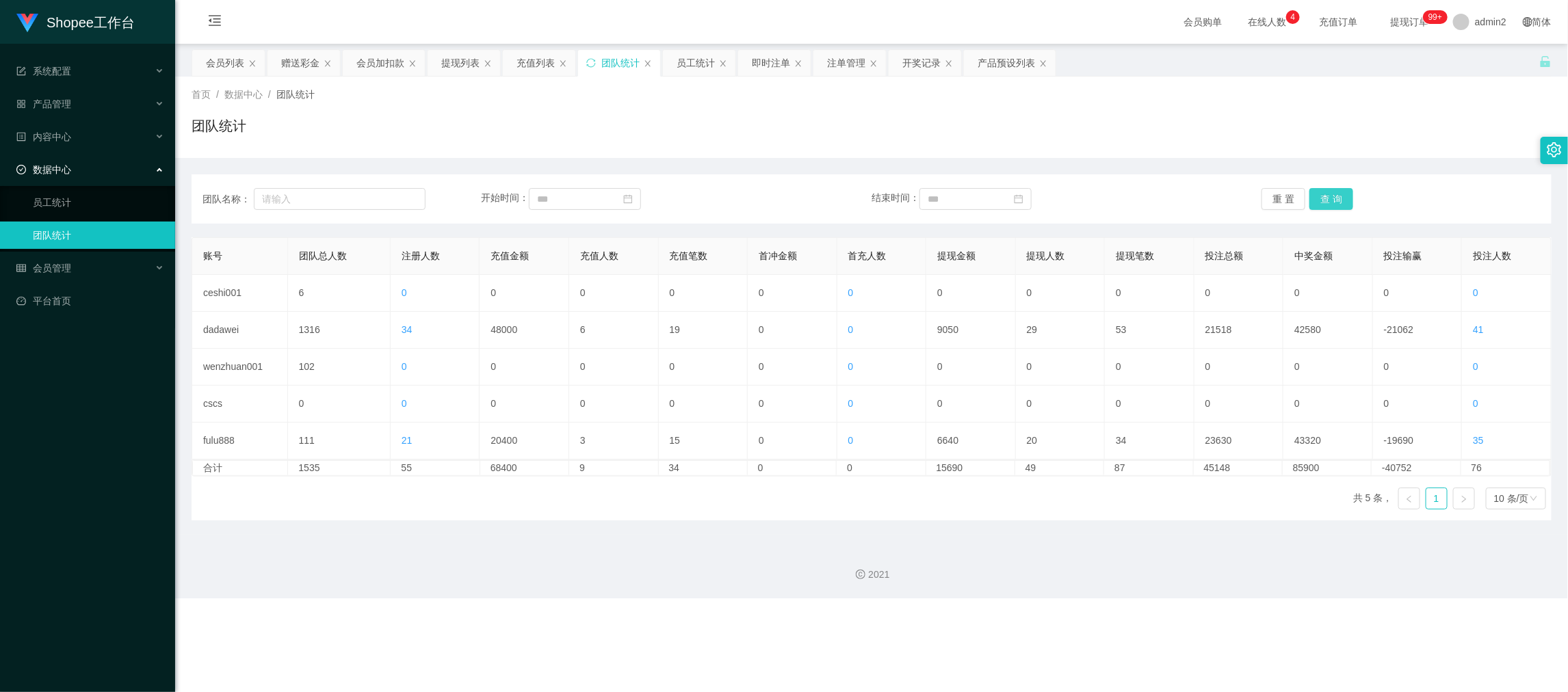
click at [1318, 192] on button "查 询" at bounding box center [1331, 199] width 44 height 21
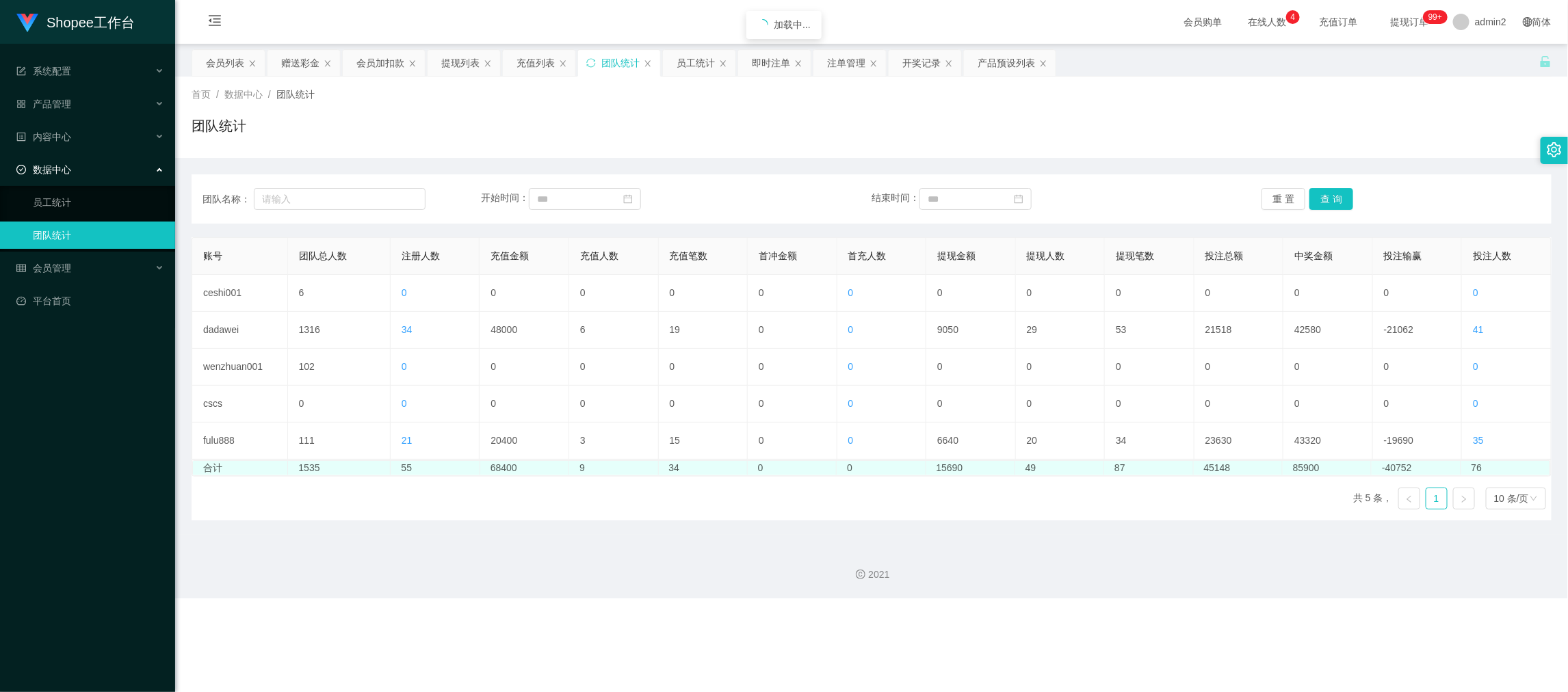
drag, startPoint x: 1126, startPoint y: 521, endPoint x: 1101, endPoint y: 466, distance: 60.4
click at [1126, 520] on div "账号 团队总人数 注册人数 充值金额 充值人数 充值笔数 首冲金额 首充人数 提现金额 提现人数 提现笔数 投注总额 中奖金额 投注输赢 投注人数 ceshi…" at bounding box center [871, 379] width 1360 height 283
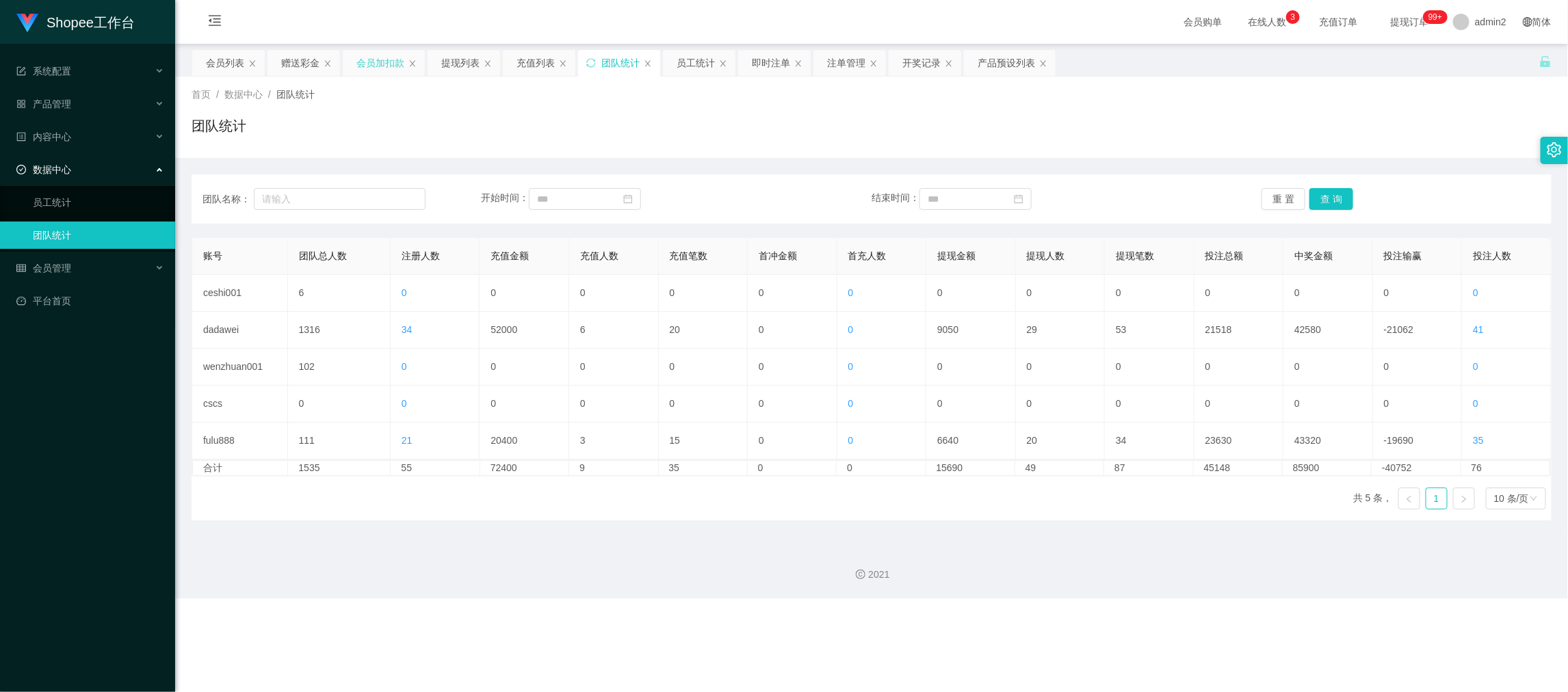
click at [373, 59] on div "会员加扣款" at bounding box center [380, 62] width 48 height 26
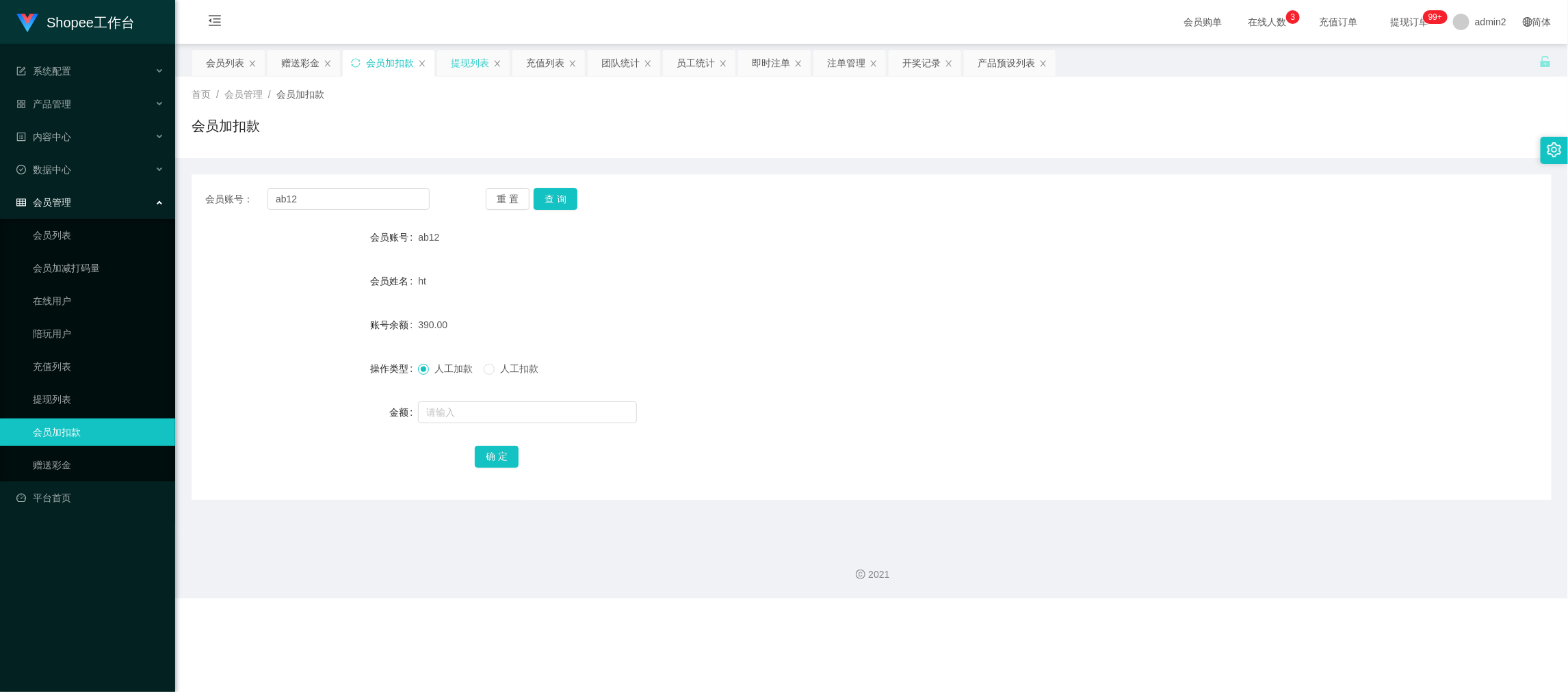
click at [453, 56] on div "提现列表" at bounding box center [469, 62] width 38 height 26
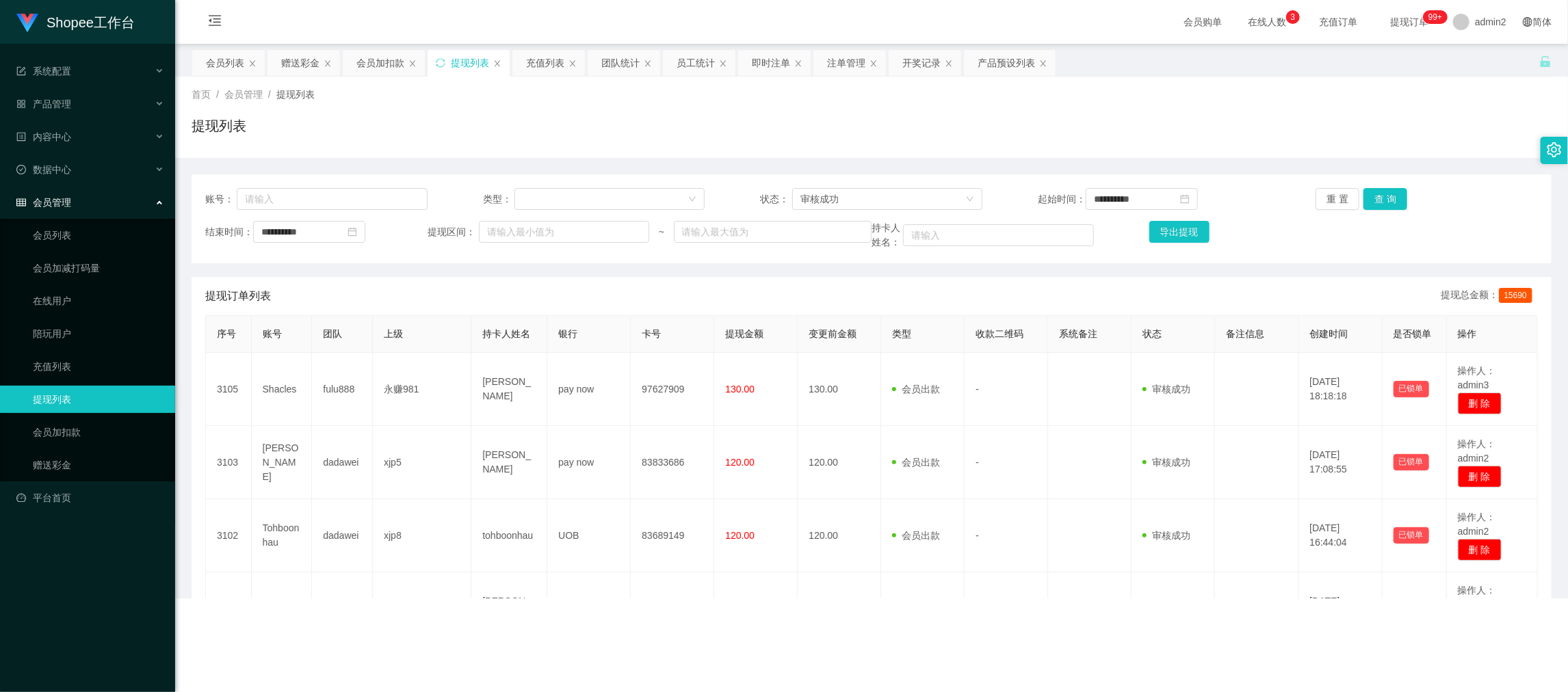
click at [475, 54] on div "提现列表" at bounding box center [469, 62] width 38 height 26
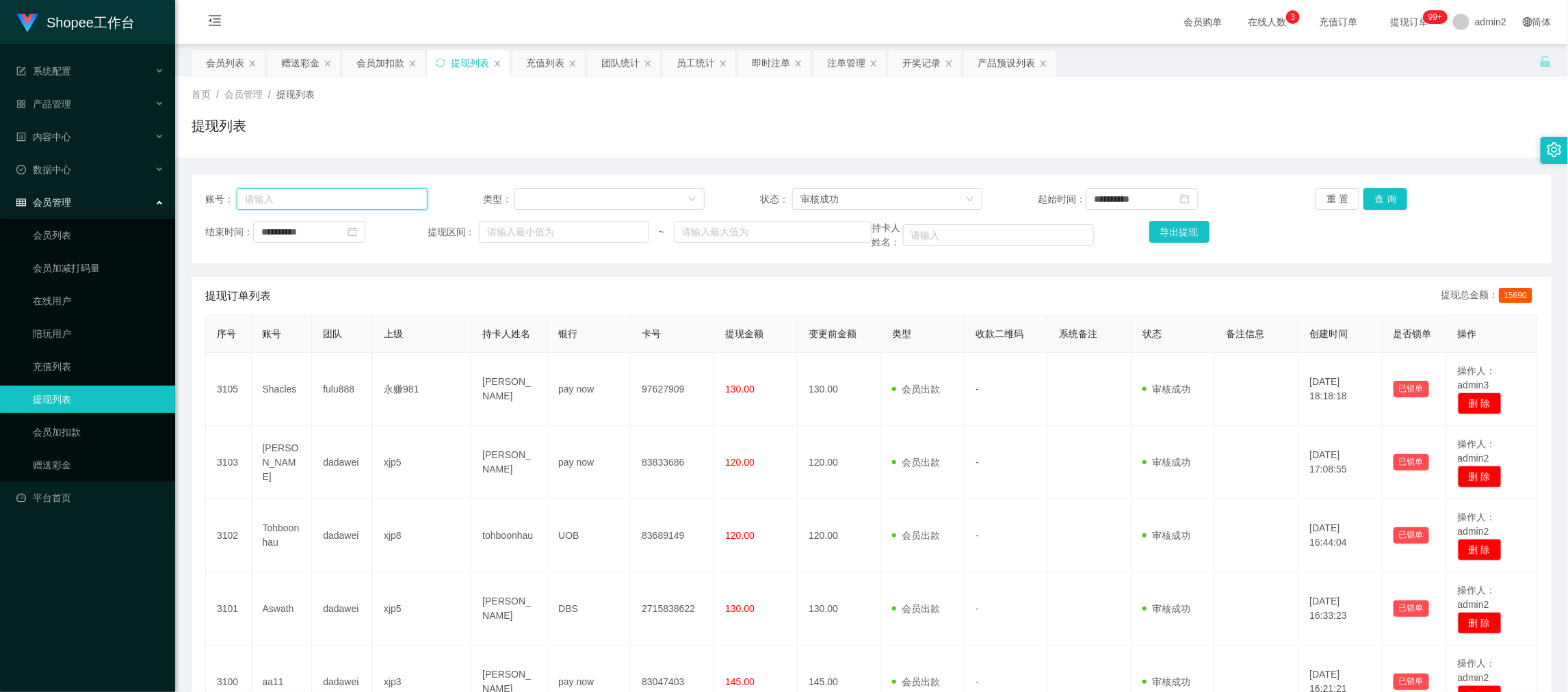
click at [386, 201] on input "text" at bounding box center [332, 199] width 191 height 21
paste input "ab12"
type input "ab12"
click at [1387, 193] on button "查 询" at bounding box center [1384, 199] width 44 height 21
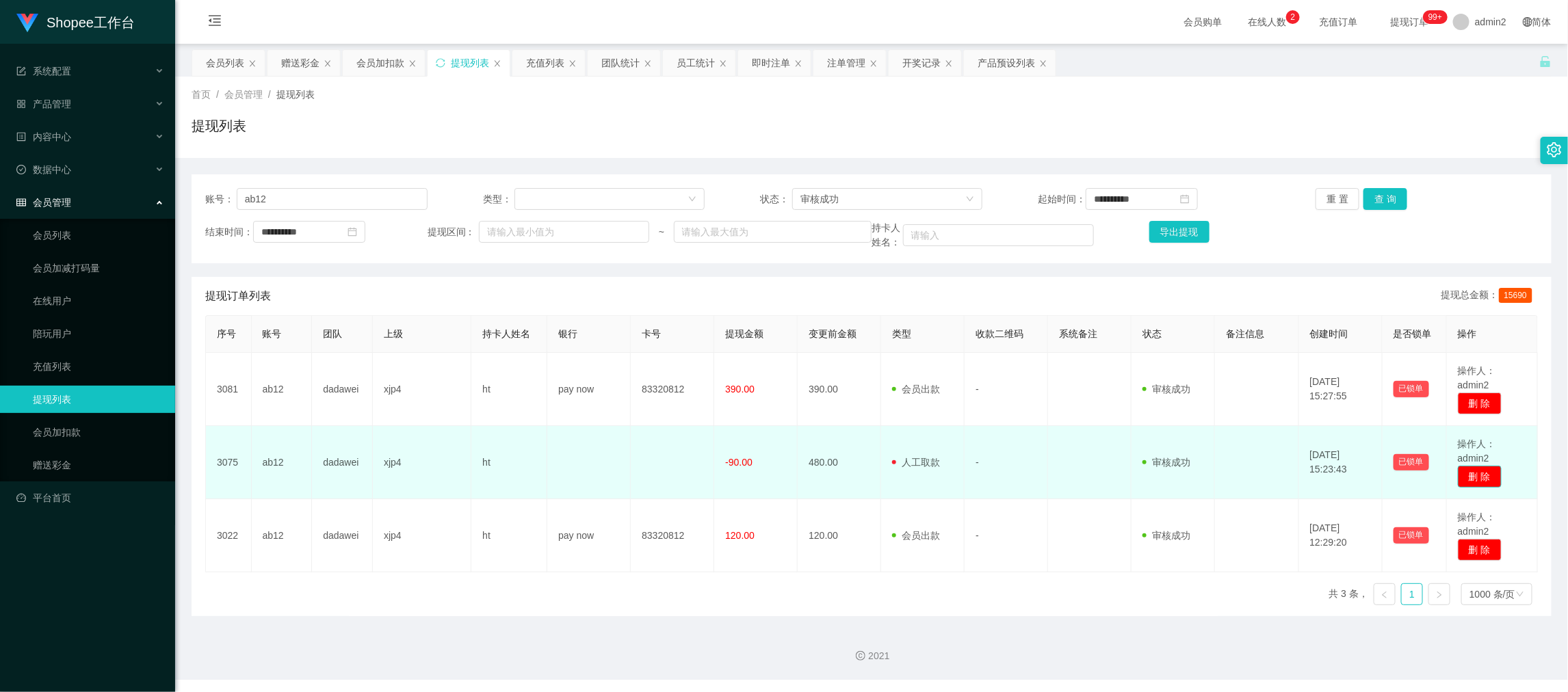
click at [1467, 470] on button "删 除" at bounding box center [1478, 477] width 44 height 21
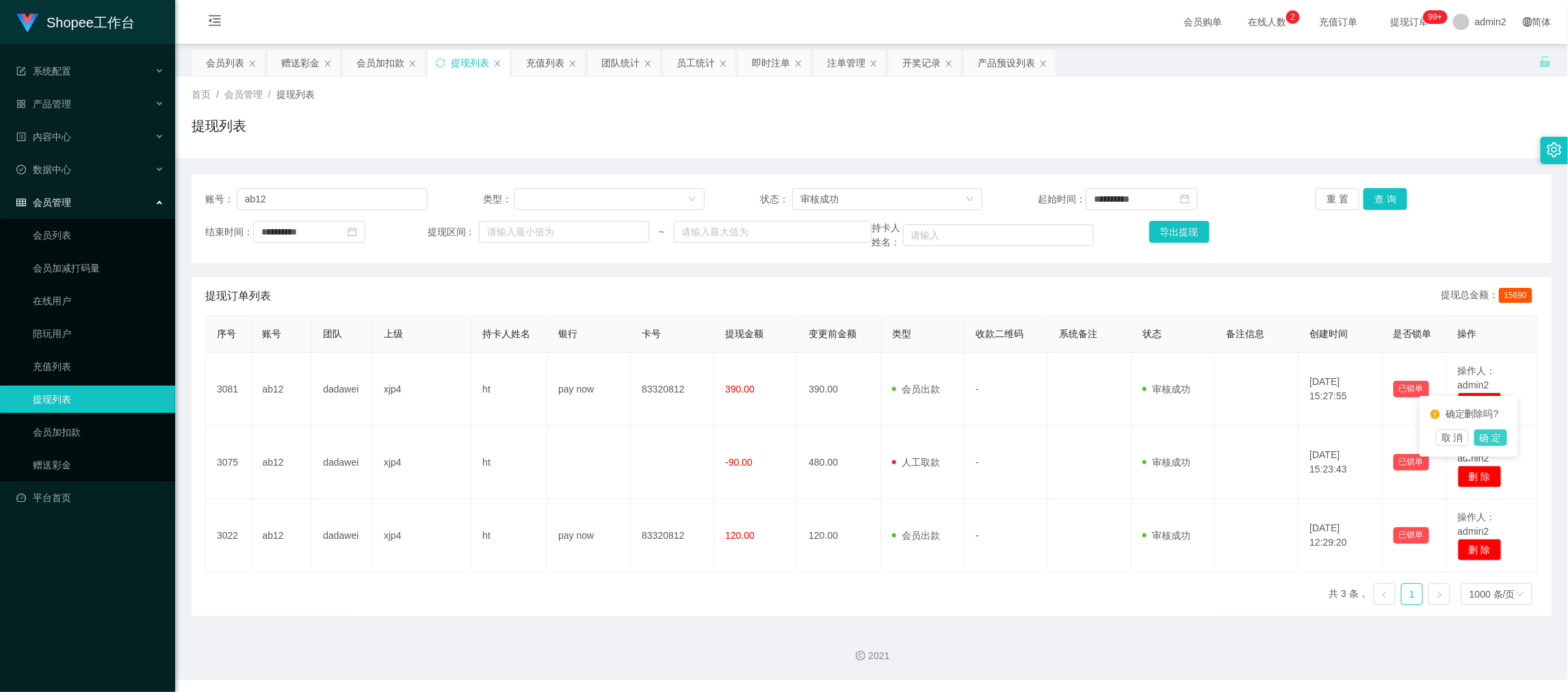
click at [1494, 431] on button "确 定" at bounding box center [1490, 437] width 33 height 17
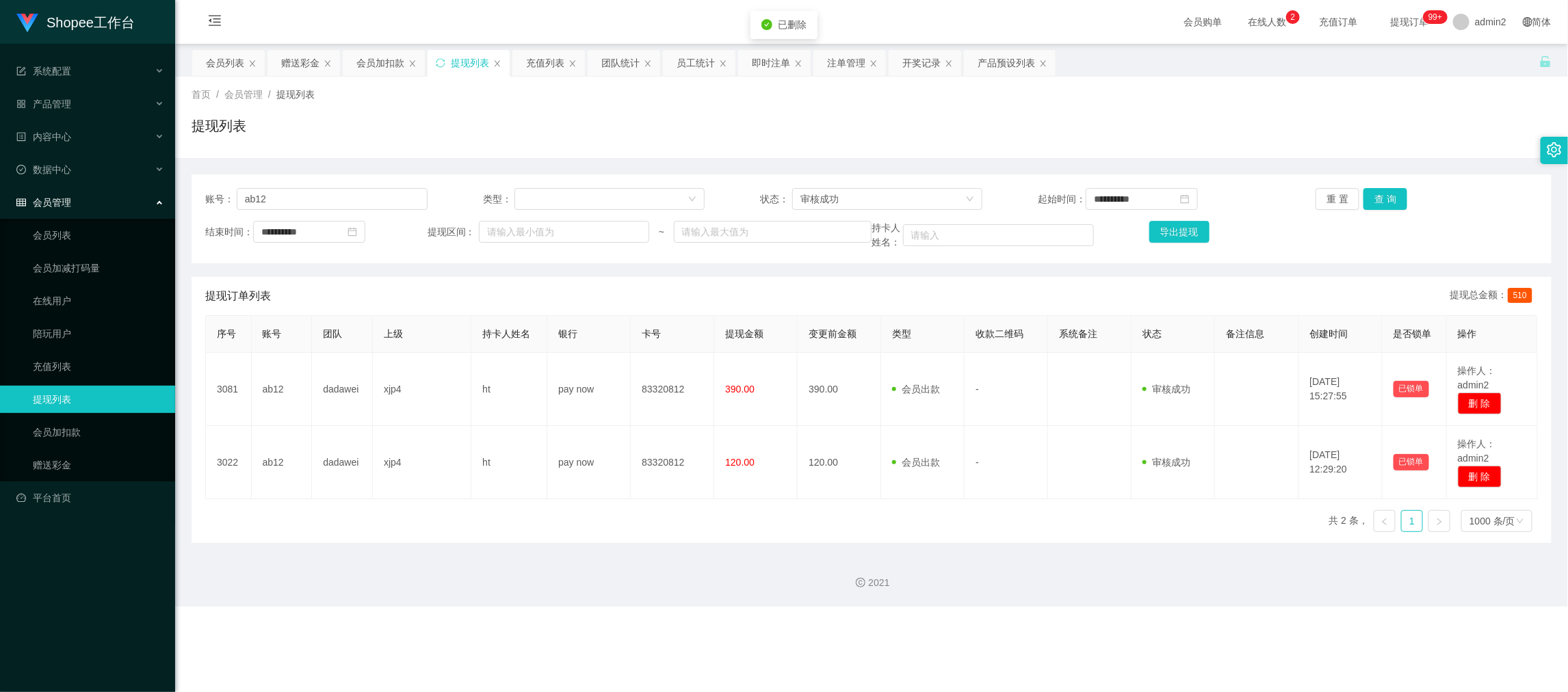
click at [907, 578] on div "2021" at bounding box center [871, 583] width 1370 height 15
click at [793, 526] on div "序号 账号 团队 上级 持卡人姓名 银行 卡号 提现金额 变更前金额 类型 收款二维码 系统备注 状态 备注信息 创建时间 是否锁单 操作 3081 ab12…" at bounding box center [871, 429] width 1332 height 228
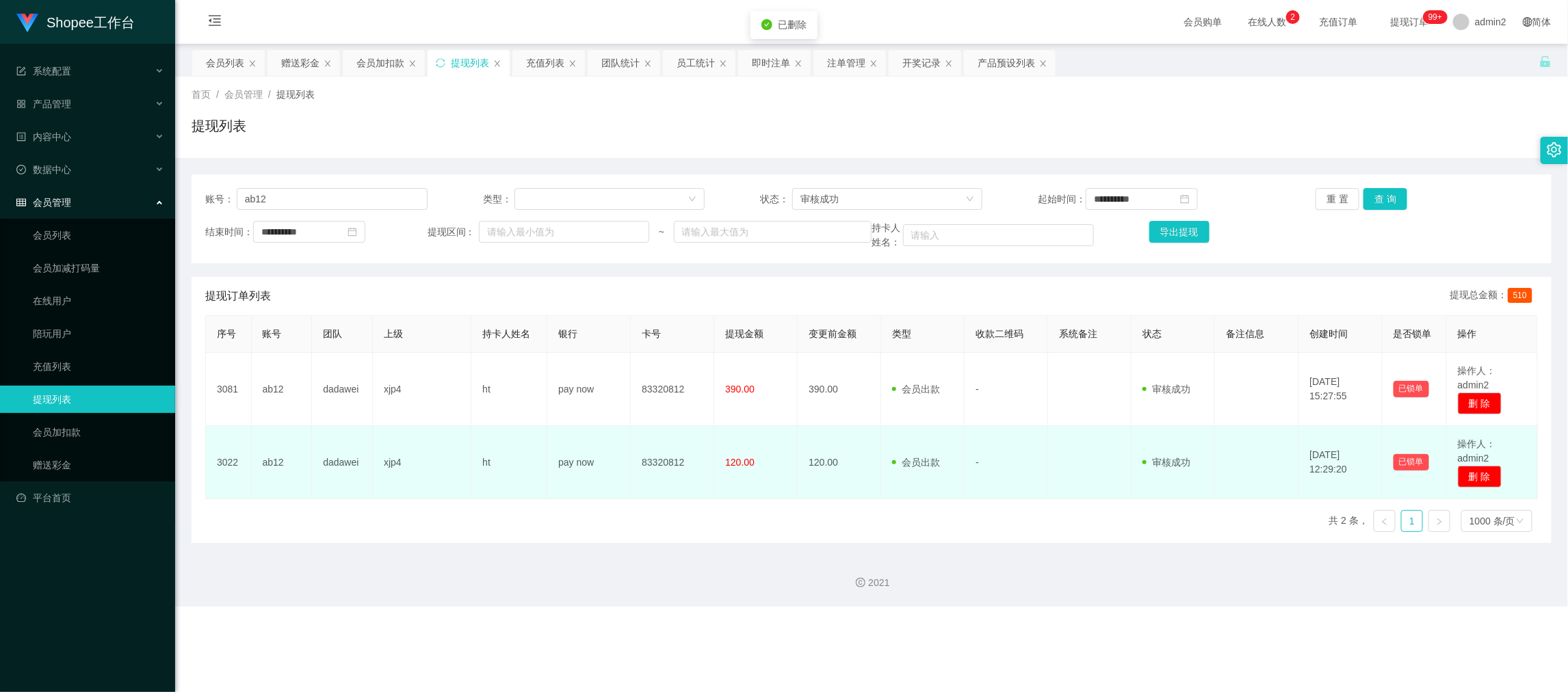
click at [778, 497] on td "120.00" at bounding box center [756, 462] width 84 height 73
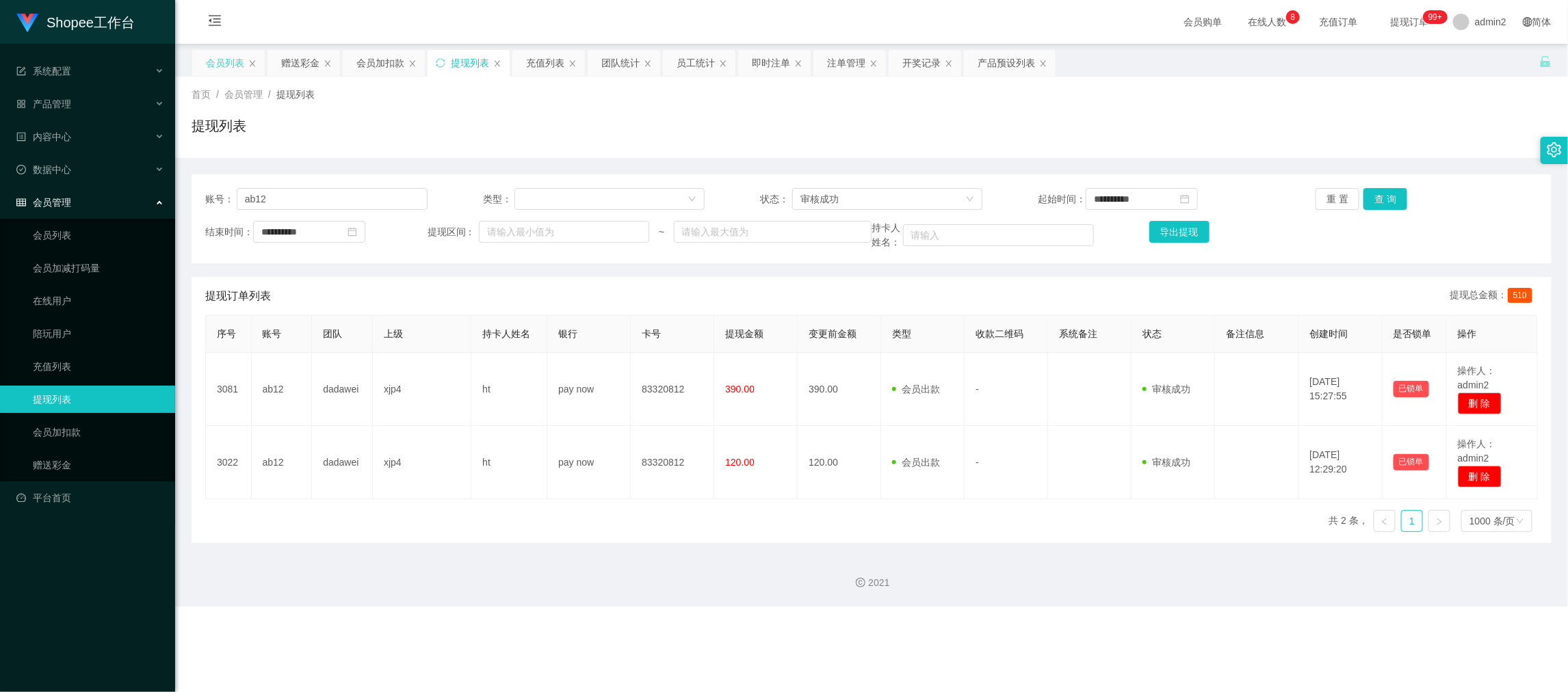
click at [235, 55] on div "会员列表" at bounding box center [225, 62] width 38 height 26
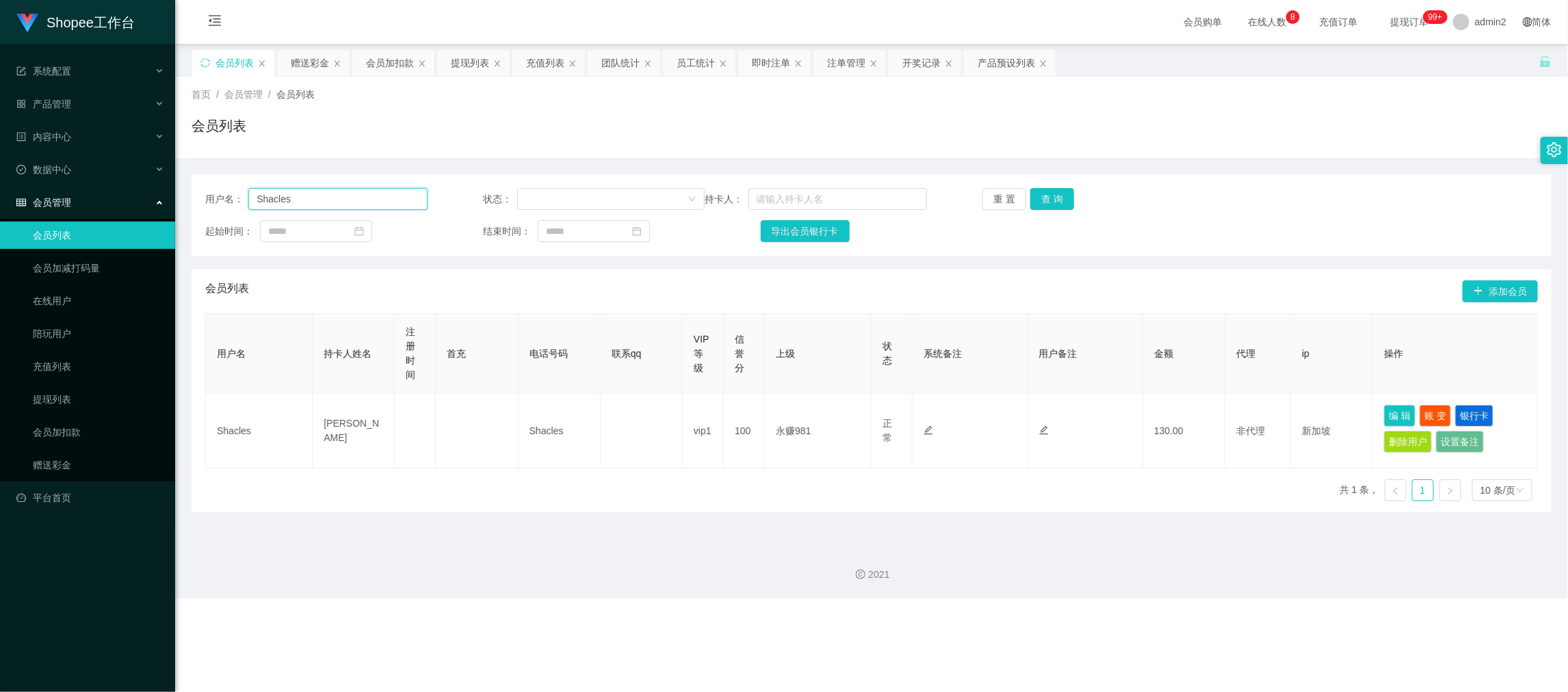
click at [369, 197] on input "Shacles" at bounding box center [337, 199] width 178 height 21
drag, startPoint x: 369, startPoint y: 197, endPoint x: 747, endPoint y: 195, distance: 378.0
click at [371, 197] on input "Shacles" at bounding box center [337, 199] width 178 height 21
paste input "Aswath"
click at [1053, 195] on button "查 询" at bounding box center [1051, 199] width 44 height 21
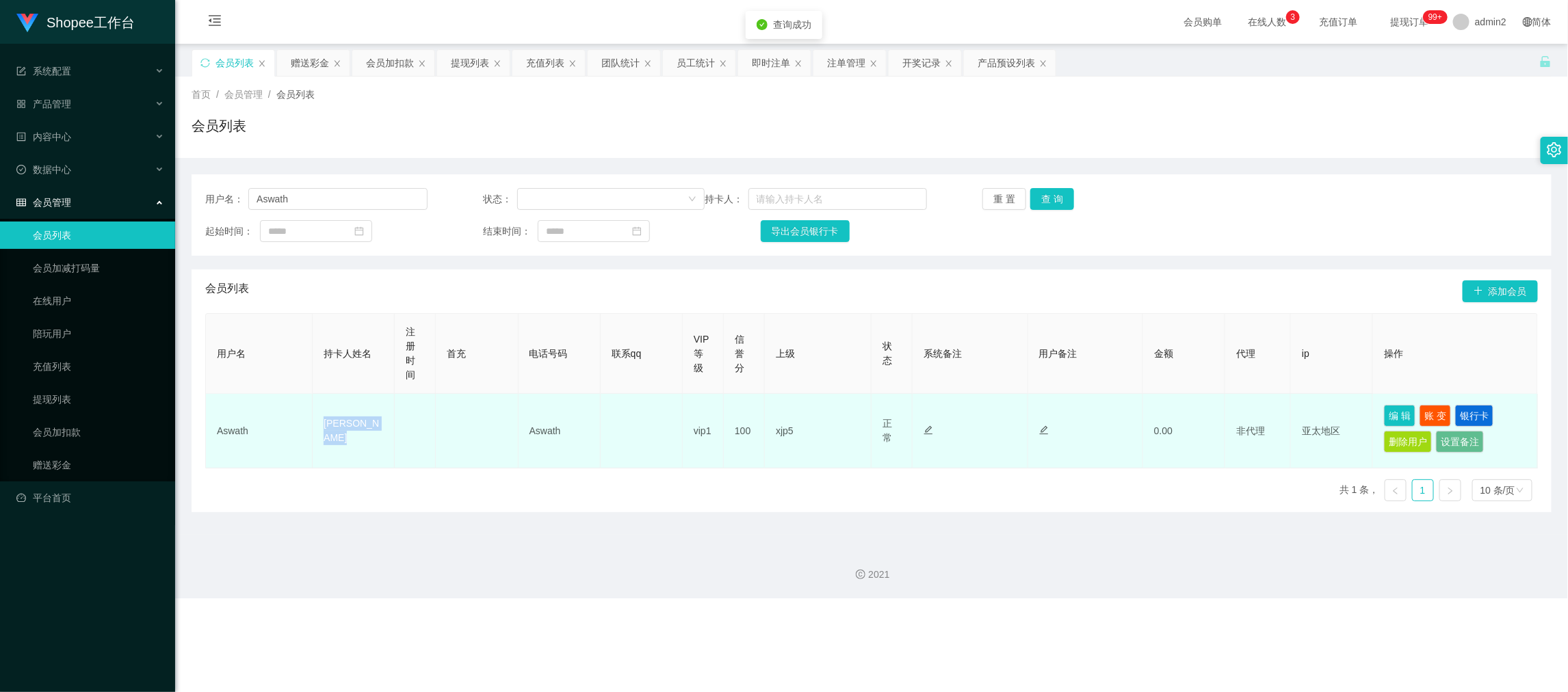
drag, startPoint x: 317, startPoint y: 415, endPoint x: 440, endPoint y: 454, distance: 129.0
click at [440, 454] on tr "Aswath Avethan Aswath Aswath vip1 100 xjp5 正常 禁止登录 禁止投注 禁止提现 禁止充值 0.00 非代理 亚太地区…" at bounding box center [872, 431] width 1331 height 75
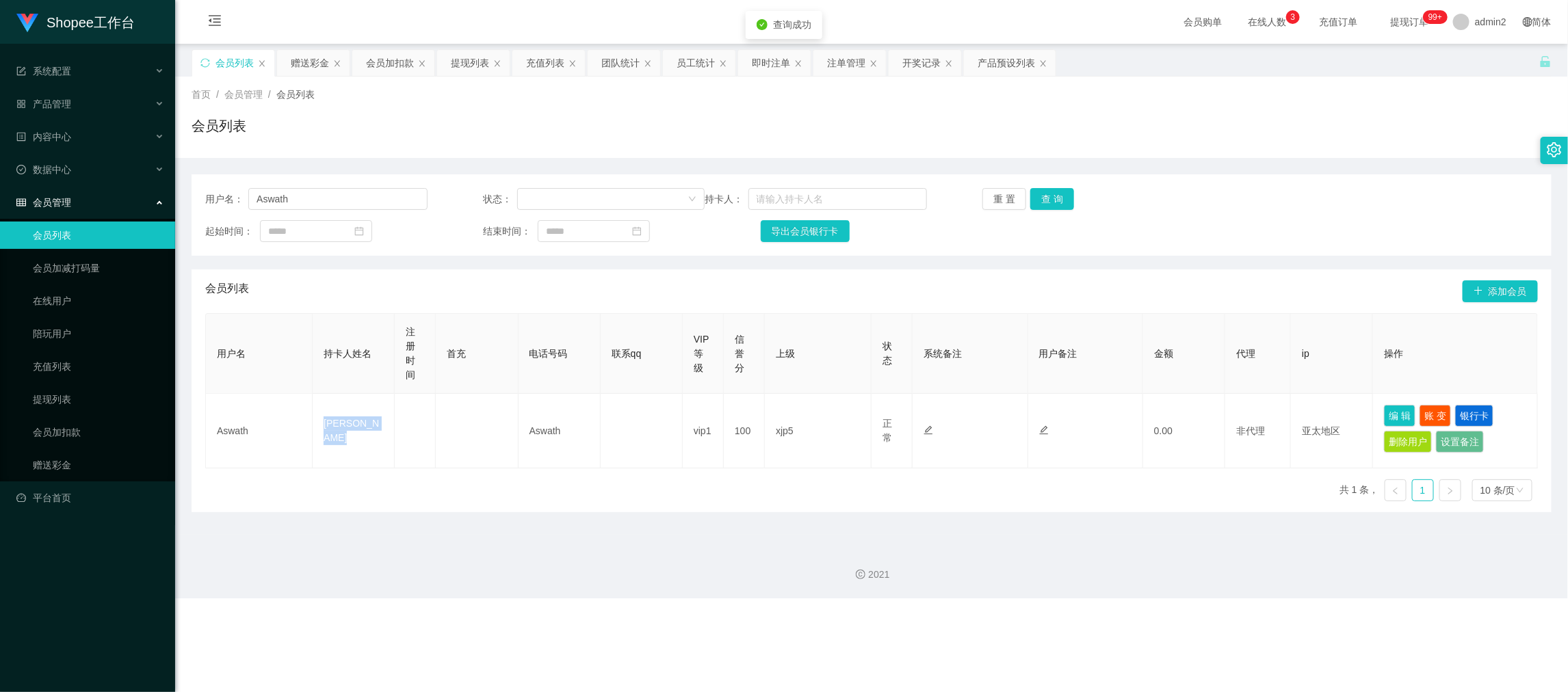
copy tr "[PERSON_NAME]"
click at [320, 199] on input "Aswath" at bounding box center [337, 199] width 178 height 21
paste input "chenlihui1979"
click at [1051, 196] on button "查 询" at bounding box center [1051, 199] width 44 height 21
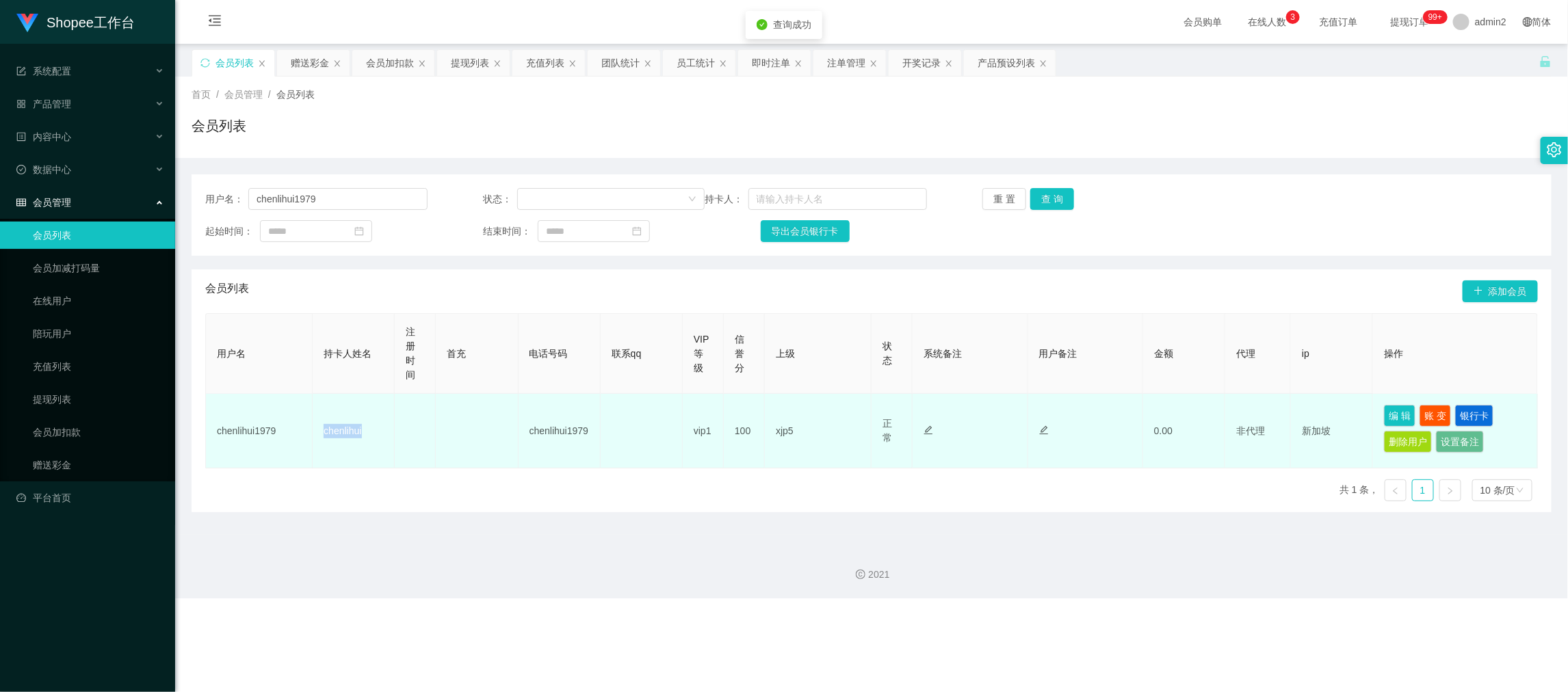
drag, startPoint x: 416, startPoint y: 435, endPoint x: 436, endPoint y: 434, distance: 20.0
click at [436, 434] on tr "chenlihui1979 chenlihui chenlihui1979 vip1 100 xjp5 正常 禁止登录 禁止投注 禁止提现 禁止充值 0.00…" at bounding box center [872, 431] width 1331 height 75
copy tr "chenlihui"
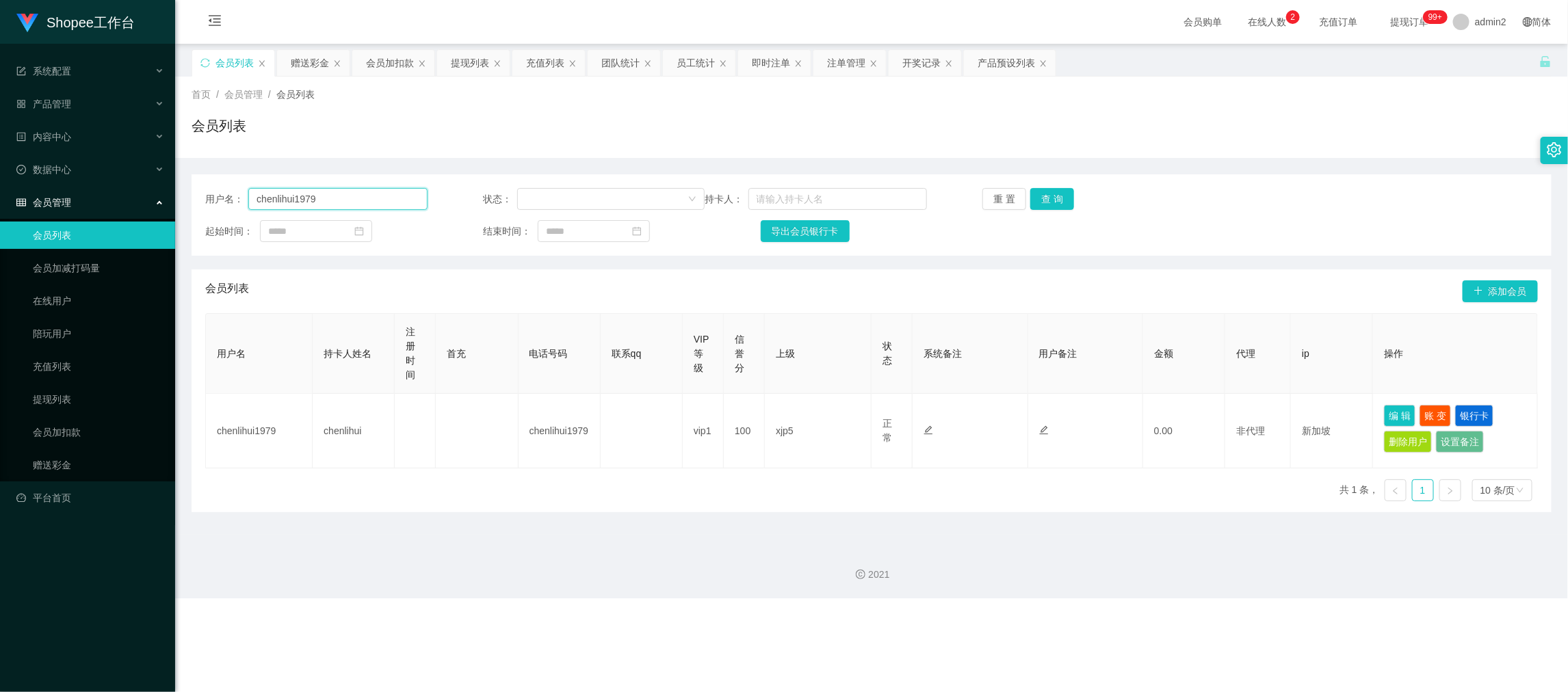
click at [380, 192] on input "chenlihui1979" at bounding box center [337, 199] width 178 height 21
paste input "kho123456"
click at [1050, 199] on button "查 询" at bounding box center [1051, 199] width 44 height 21
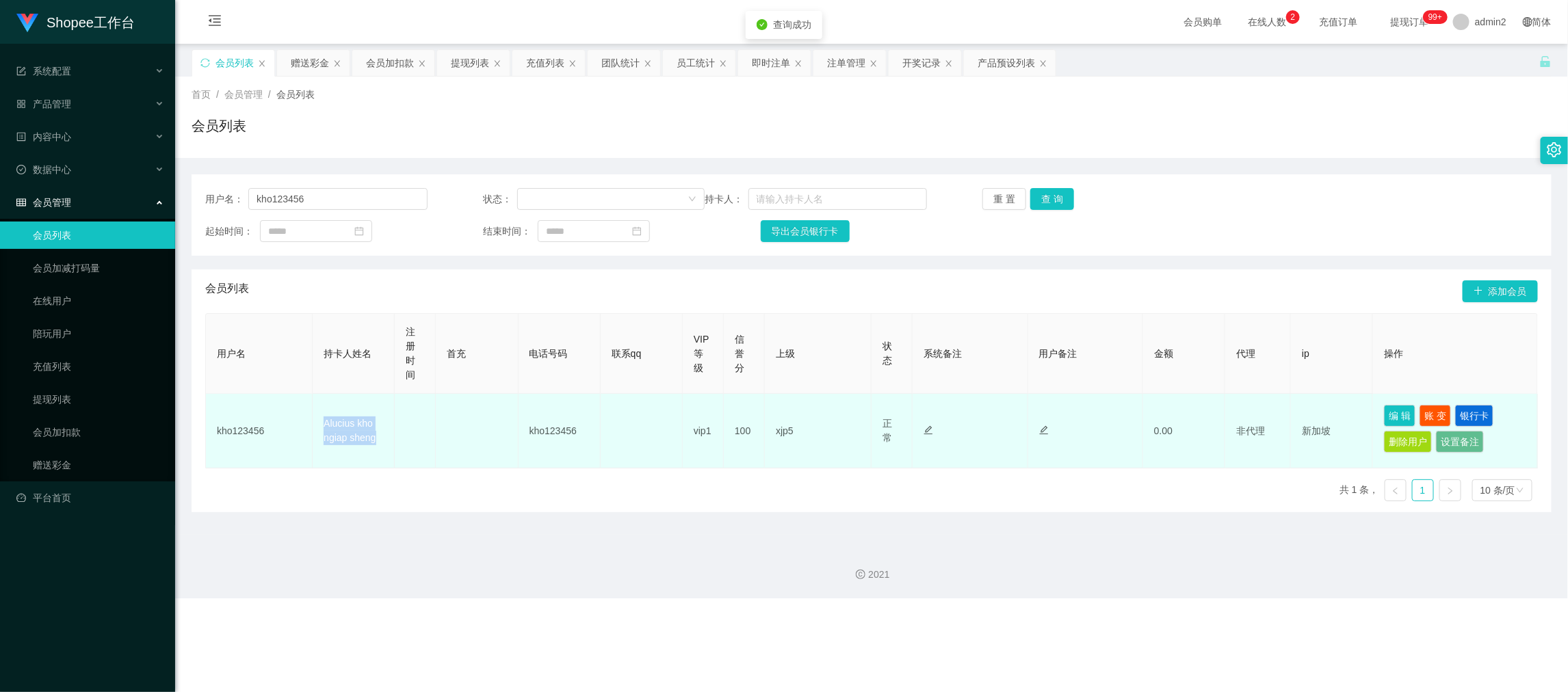
drag, startPoint x: 399, startPoint y: 444, endPoint x: 444, endPoint y: 451, distance: 45.5
click at [444, 451] on tr "kho123456 Alucius kho ngiap sheng kho123456 vip1 100 xjp5 正常 禁止登录 禁止投注 禁止提现 禁止充…" at bounding box center [872, 431] width 1331 height 75
copy tr "Alucius kho ngiap sheng"
drag, startPoint x: 351, startPoint y: 423, endPoint x: 394, endPoint y: 411, distance: 44.6
click at [350, 423] on td "Alucius kho ngiap sheng" at bounding box center [353, 431] width 82 height 75
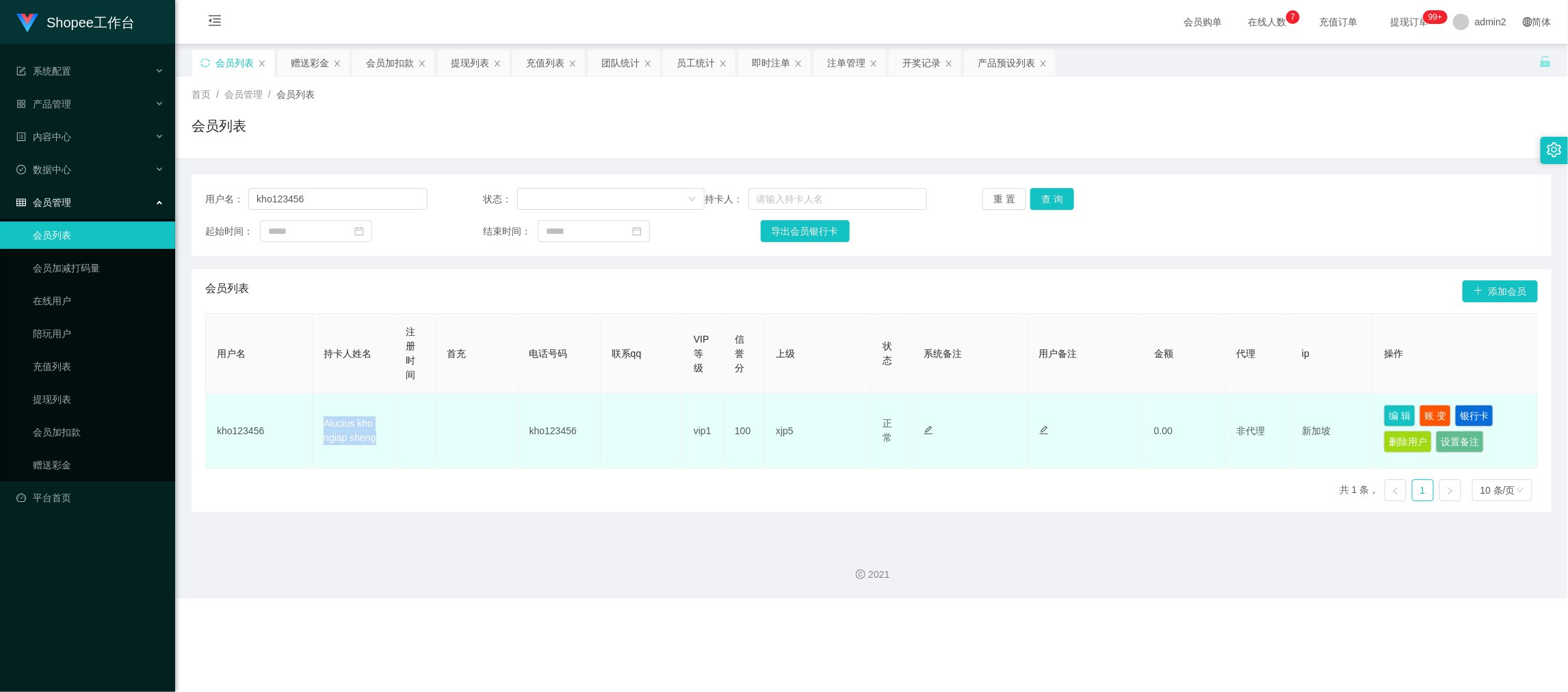
drag, startPoint x: 318, startPoint y: 413, endPoint x: 410, endPoint y: 441, distance: 96.2
click at [410, 441] on tr "kho123456 Alucius kho ngiap sheng kho123456 vip1 100 xjp5 正常 禁止登录 禁止投注 禁止提现 禁止充…" at bounding box center [872, 431] width 1331 height 75
copy td "Alucius kho ngiap sheng"
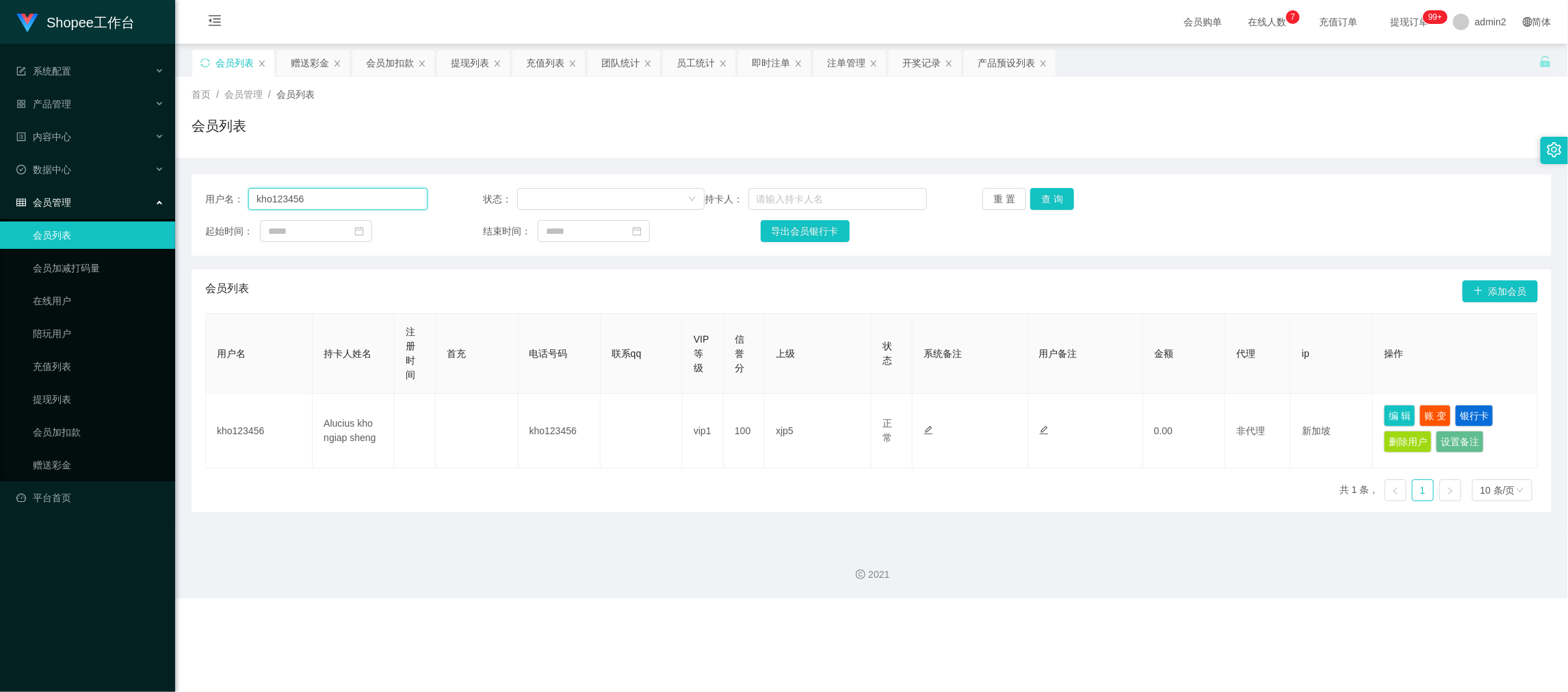
click at [390, 190] on input "kho123456" at bounding box center [337, 199] width 178 height 21
paste input "[PERSON_NAME]"
click at [1049, 190] on button "查 询" at bounding box center [1051, 199] width 44 height 21
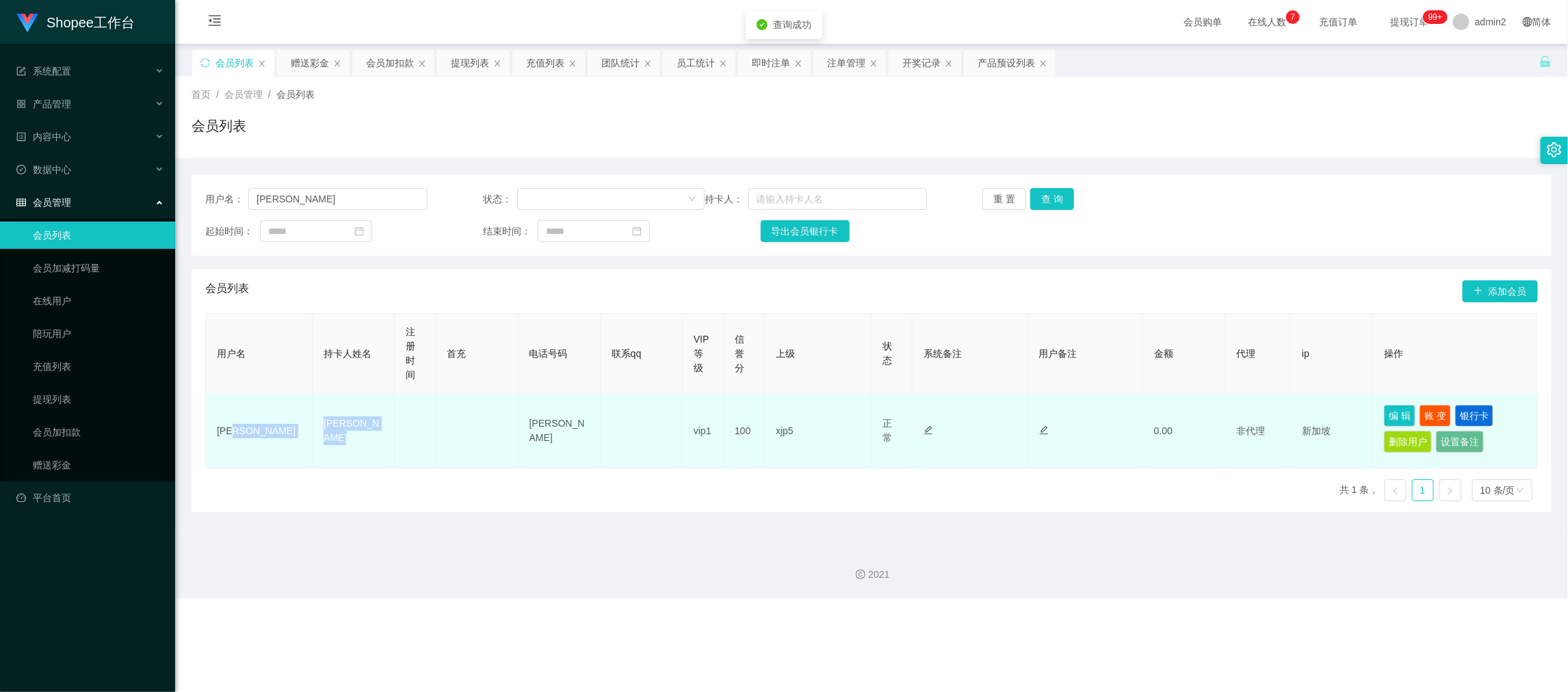
drag, startPoint x: 326, startPoint y: 434, endPoint x: 485, endPoint y: 431, distance: 159.0
click at [438, 447] on tr "[PERSON_NAME] loo Jen vip1 100 xjp5 正常 禁止登录 禁止投注 禁止提现 禁止充值 0.00 非代理 新加坡 编 辑 账 变…" at bounding box center [872, 431] width 1331 height 75
copy tr "[PERSON_NAME]"
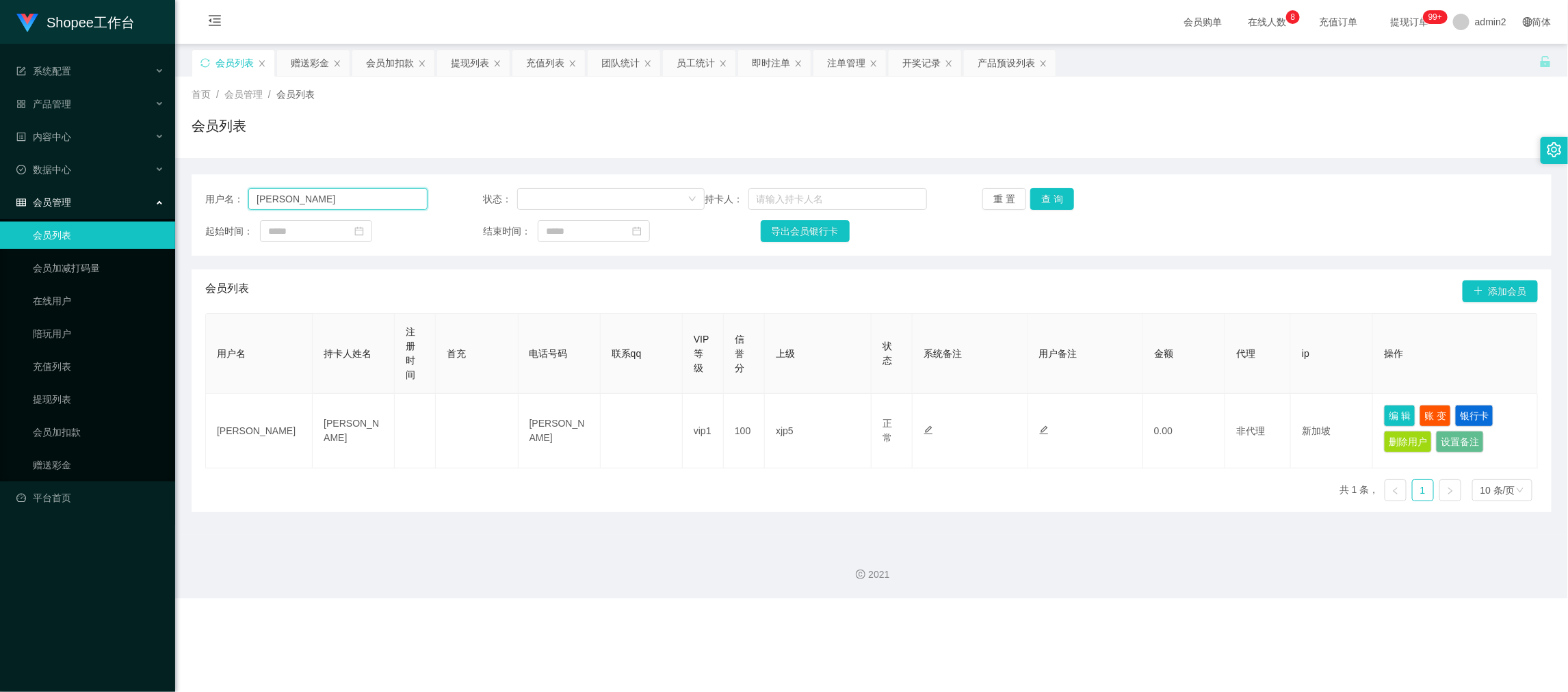
click at [392, 203] on input "[PERSON_NAME]" at bounding box center [337, 199] width 178 height 21
paste input "Wenyee"
click at [1041, 202] on button "查 询" at bounding box center [1051, 199] width 44 height 21
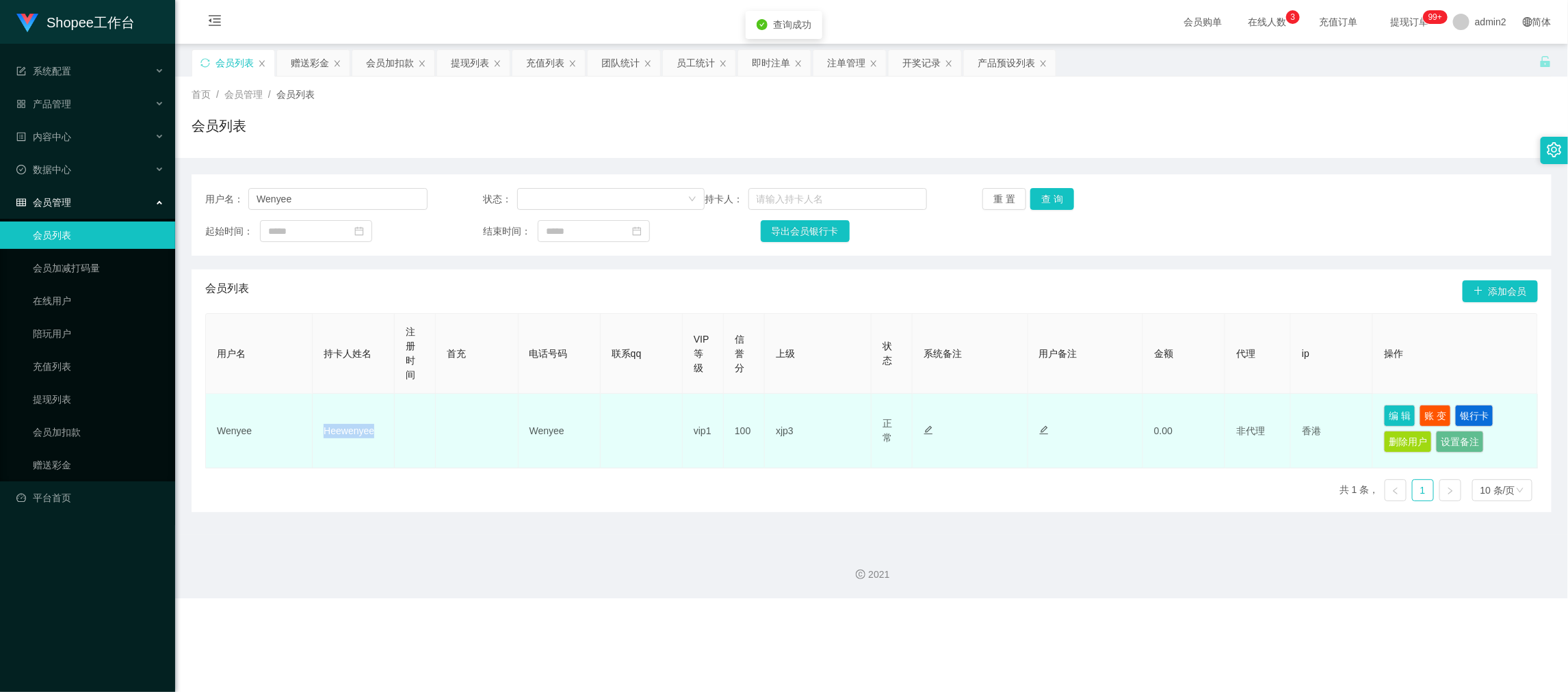
drag, startPoint x: 318, startPoint y: 434, endPoint x: 450, endPoint y: 436, distance: 132.0
click at [450, 438] on tr "Wenyee Heewenyee Wenyee vip1 100 xjp3 正常 禁止登录 禁止投注 禁止提现 禁止充值 0.00 非代理 香港 编 辑 账 …" at bounding box center [872, 431] width 1331 height 75
copy tr "Heewenyee"
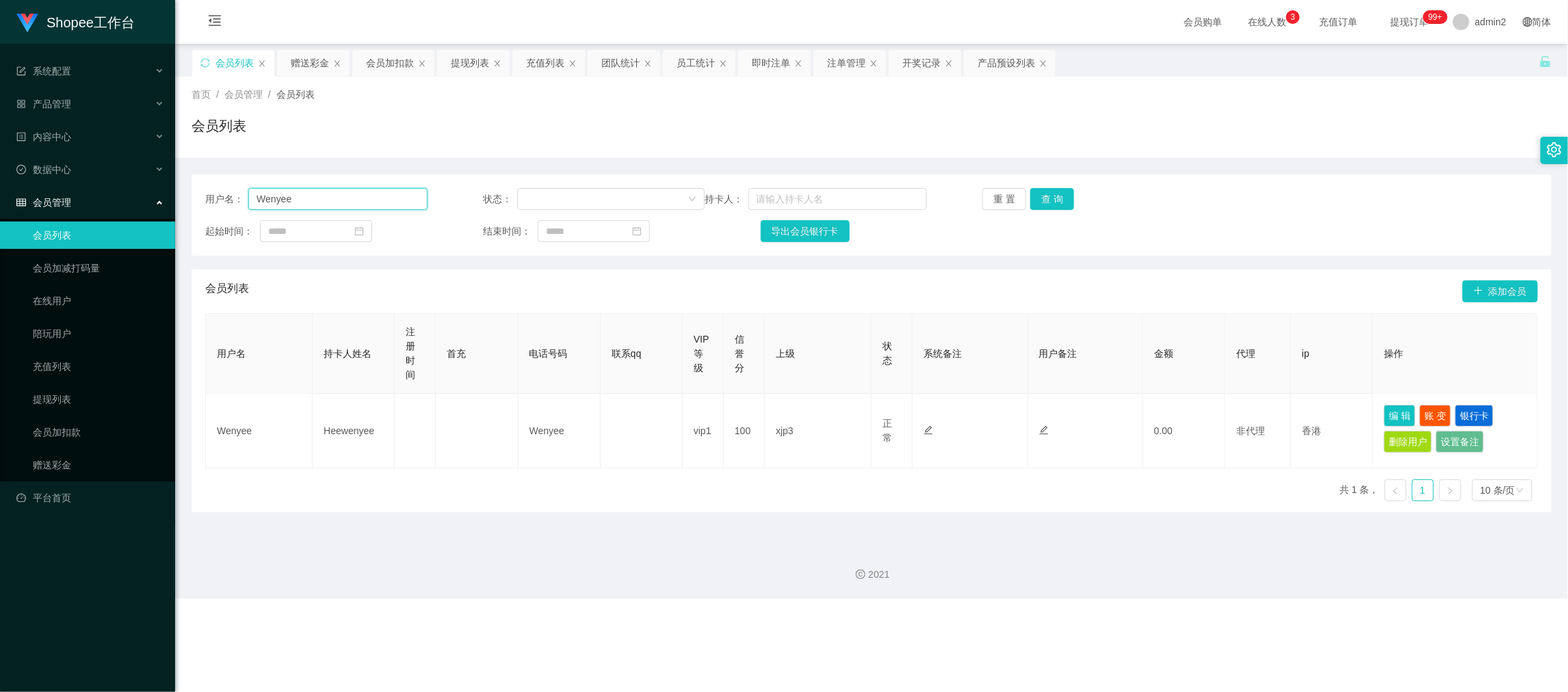
click at [378, 206] on input "Wenyee" at bounding box center [337, 199] width 178 height 21
paste input "Lws84358777"
type input "Lws84358777"
drag, startPoint x: 1059, startPoint y: 195, endPoint x: 1041, endPoint y: 203, distance: 19.7
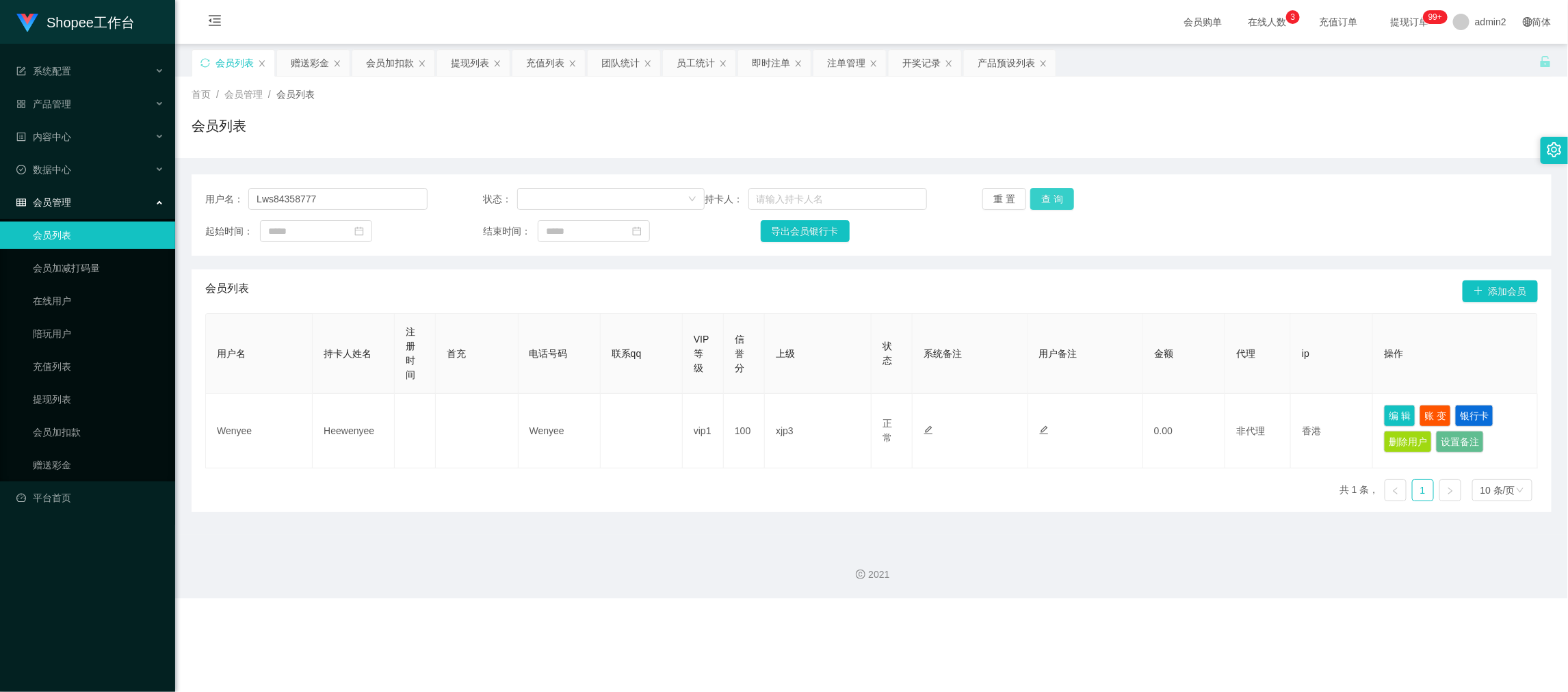
click at [1059, 195] on button "查 询" at bounding box center [1051, 199] width 44 height 21
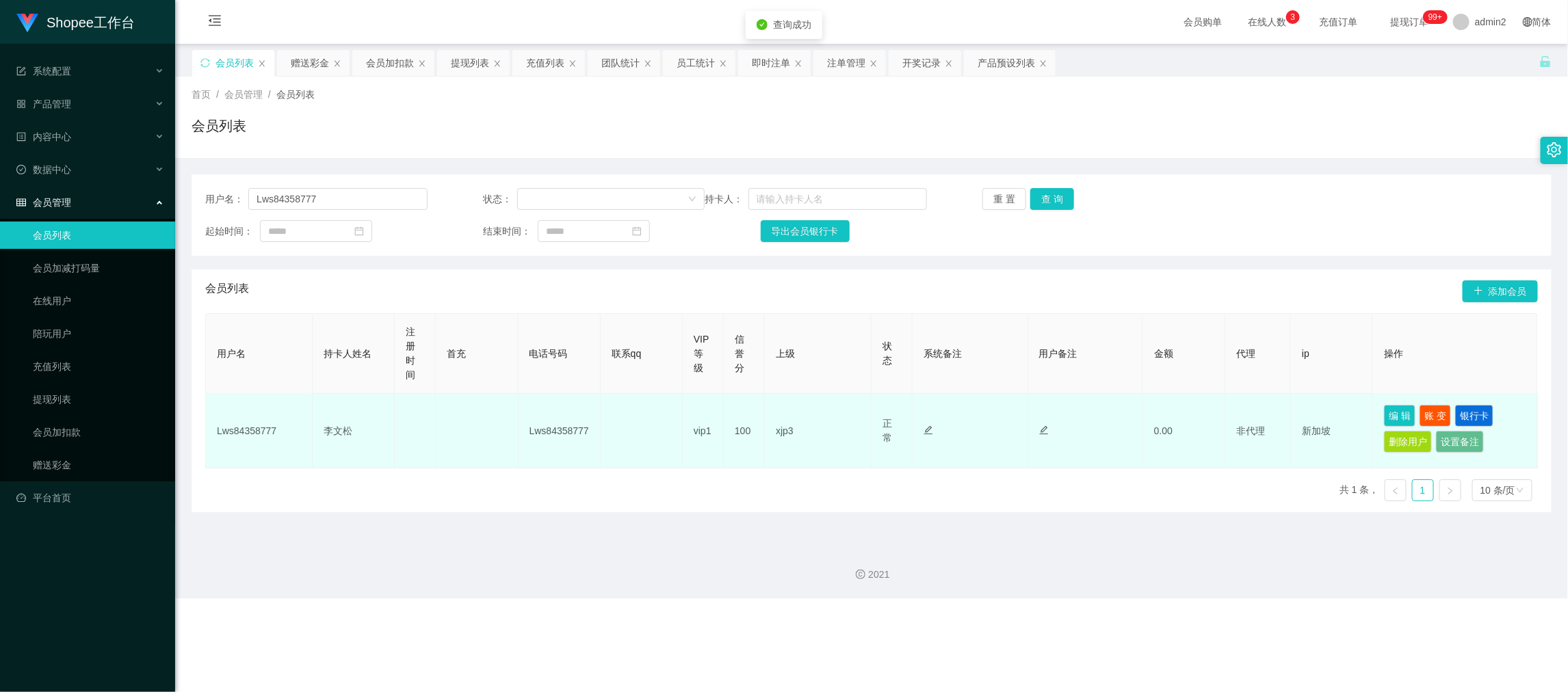
click at [507, 424] on td at bounding box center [477, 431] width 82 height 75
drag, startPoint x: 317, startPoint y: 432, endPoint x: 394, endPoint y: 435, distance: 77.1
click at [394, 435] on tr "Lws84358777 [PERSON_NAME]Lws84358777 vip1 100 xjp3 正常 禁止登录 禁止投注 禁止提现 禁止充值 0.00 …" at bounding box center [872, 431] width 1331 height 75
click at [1465, 407] on button "银行卡" at bounding box center [1474, 416] width 38 height 21
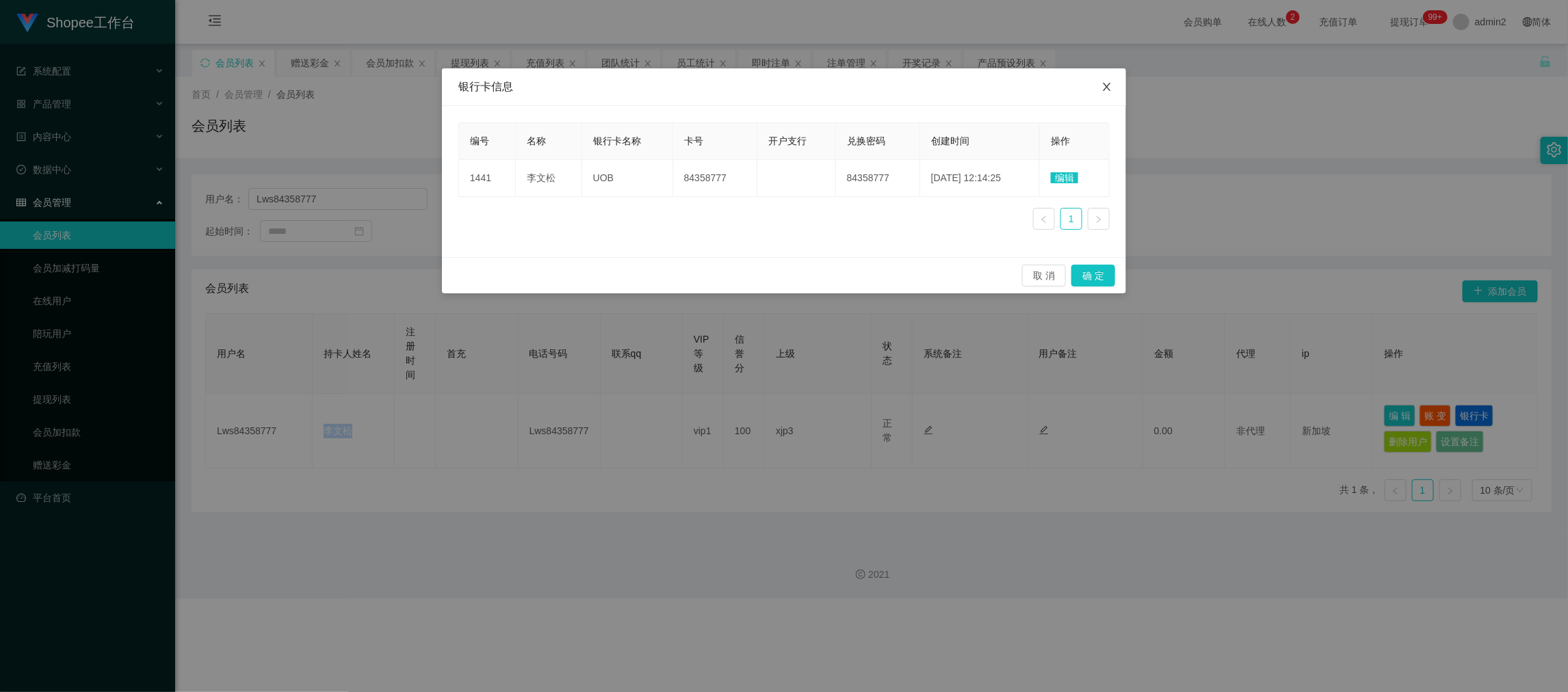
click at [1109, 91] on icon "图标: close" at bounding box center [1106, 87] width 11 height 11
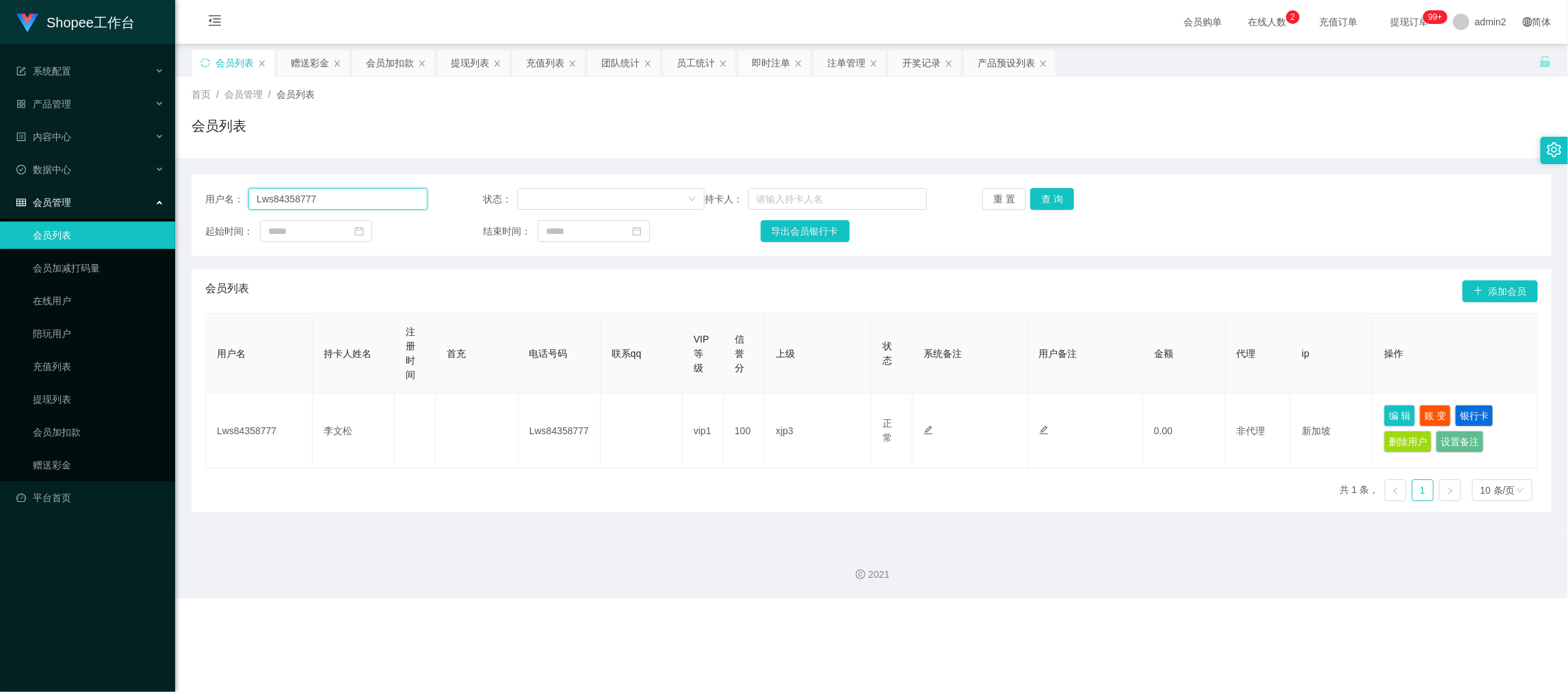
click at [374, 204] on input "Lws84358777" at bounding box center [337, 199] width 178 height 21
paste input "joe901010"
type input "joe901010"
click at [1030, 205] on button "查 询" at bounding box center [1051, 199] width 44 height 21
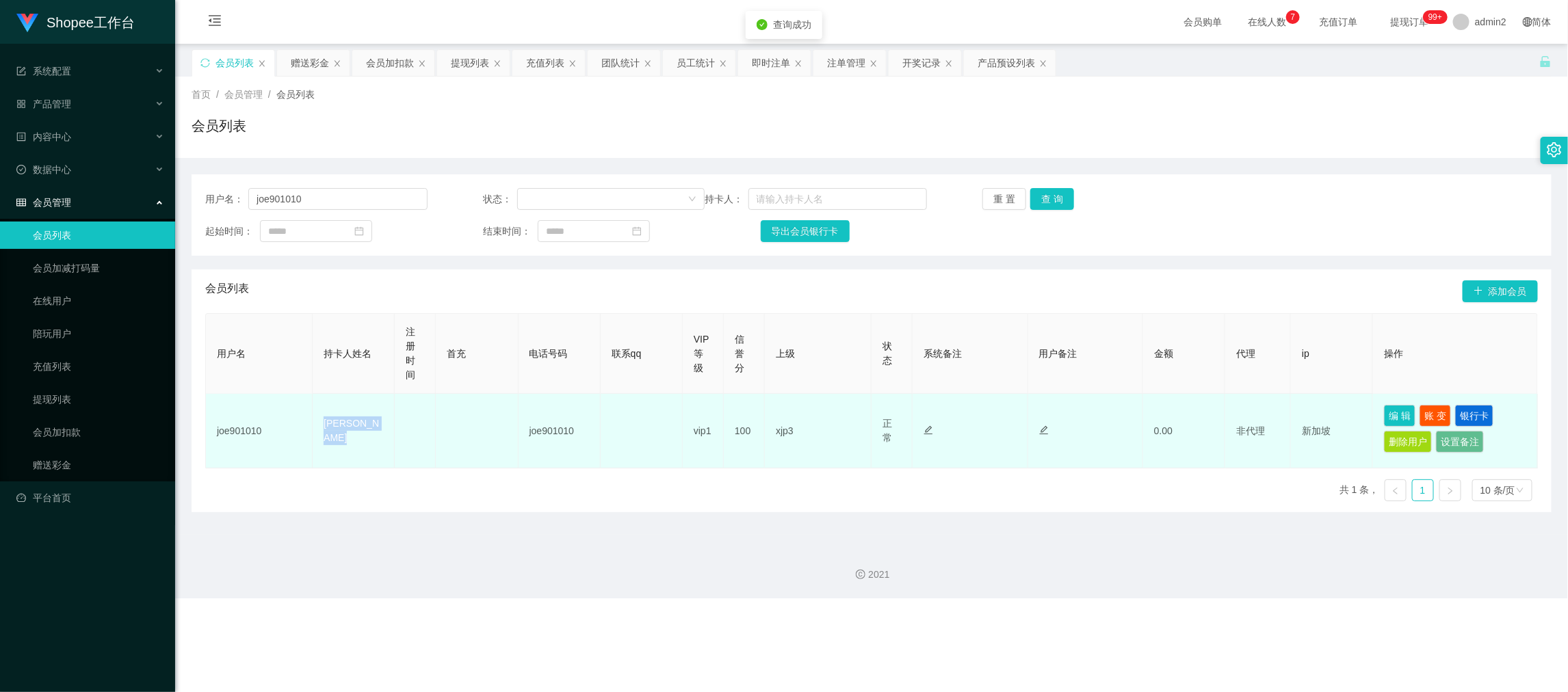
drag, startPoint x: 303, startPoint y: 431, endPoint x: 416, endPoint y: 434, distance: 113.0
click at [416, 434] on tr "joe901010 [PERSON_NAME] joe901010 vip1 100 xjp3 正常 禁止登录 禁止投注 禁止提现 禁止充值 0.00 非代理…" at bounding box center [872, 431] width 1331 height 75
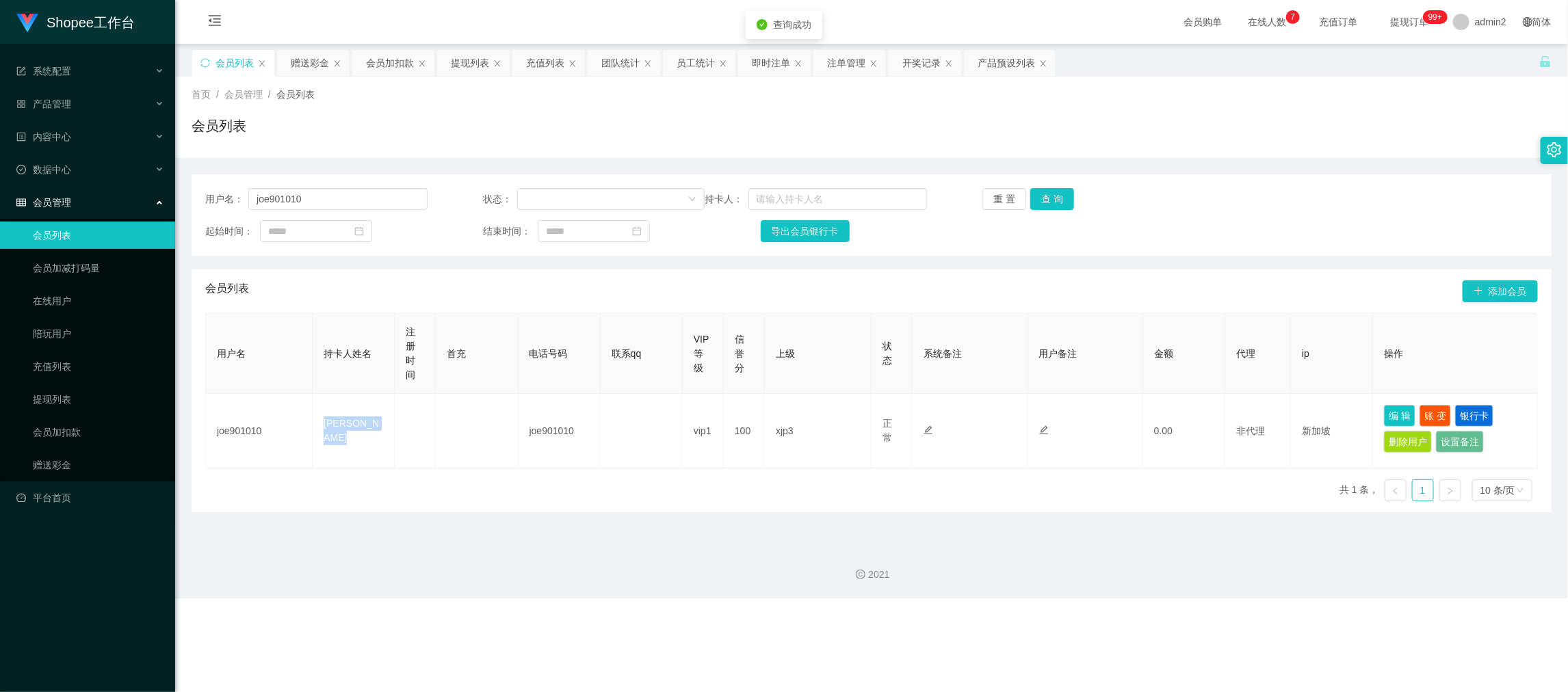
copy tr "[PERSON_NAME]"
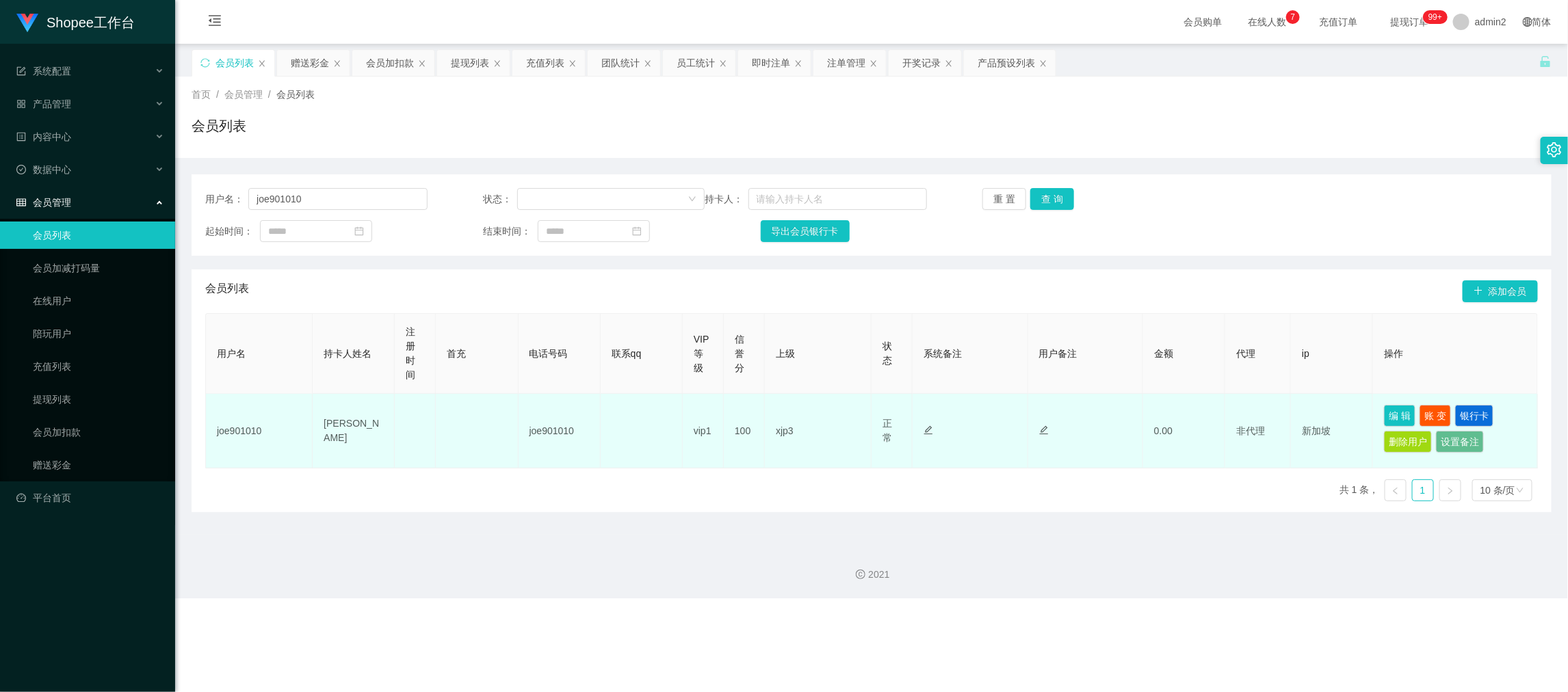
click at [231, 424] on td "joe901010" at bounding box center [260, 431] width 107 height 75
click at [232, 424] on td "joe901010" at bounding box center [260, 431] width 107 height 75
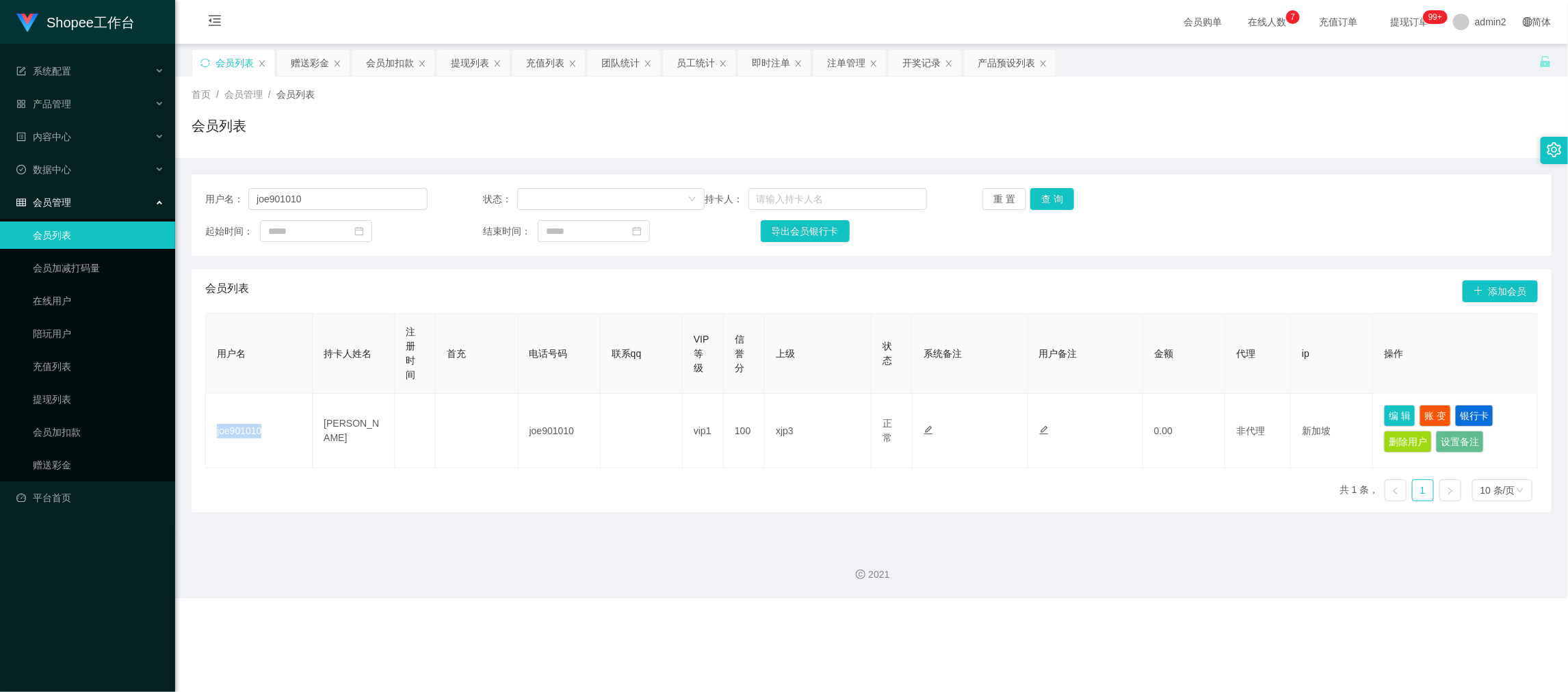
copy td "joe901010"
click at [621, 62] on div "团队统计" at bounding box center [620, 62] width 38 height 26
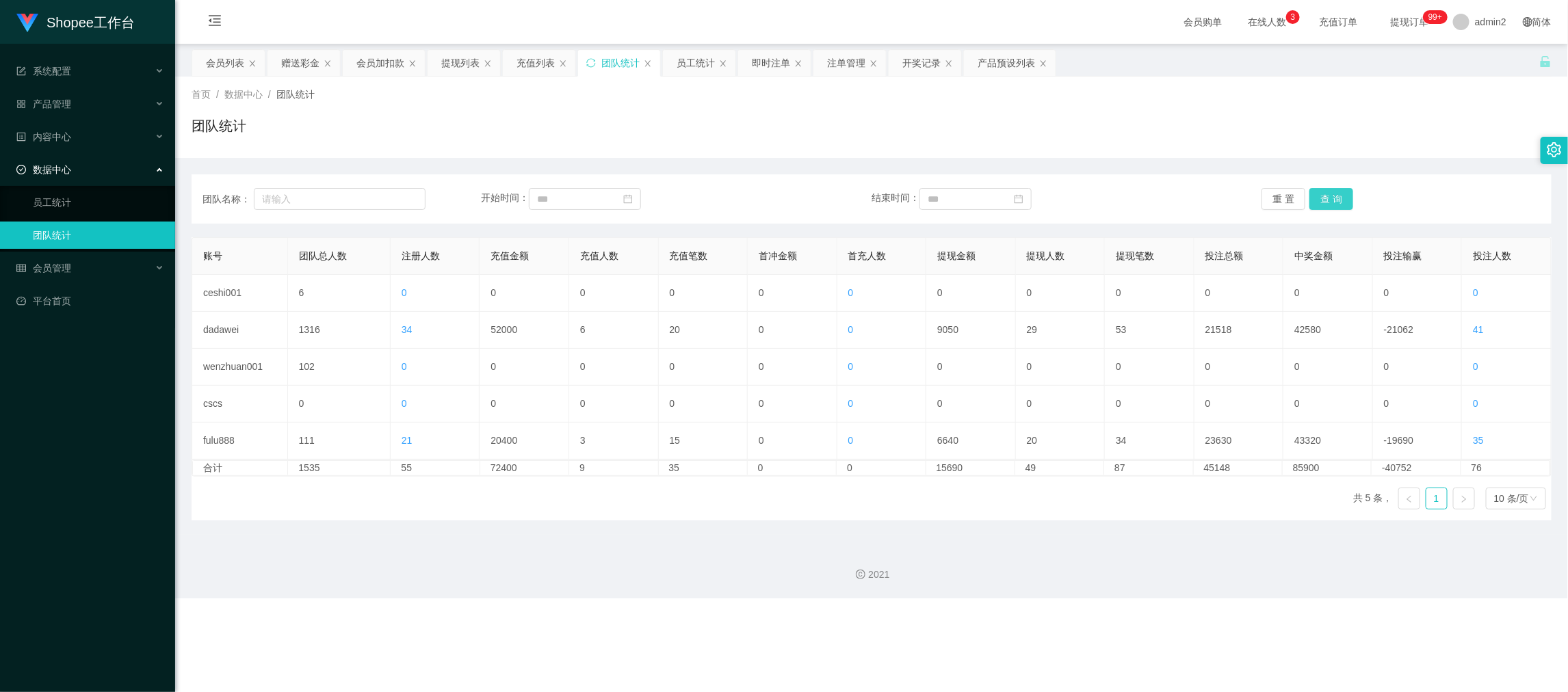
click at [1338, 188] on button "查 询" at bounding box center [1331, 199] width 44 height 21
click at [1335, 195] on button "查 询" at bounding box center [1331, 199] width 44 height 21
click at [1080, 559] on div "2021" at bounding box center [871, 566] width 1393 height 63
click at [1327, 196] on button "查 询" at bounding box center [1331, 199] width 44 height 21
click at [1054, 499] on div "账号 团队总人数 注册人数 充值金额 充值人数 充值笔数 首冲金额 首充人数 提现金额 提现人数 提现笔数 投注总额 中奖金额 投注输赢 投注人数 ceshi…" at bounding box center [871, 379] width 1360 height 283
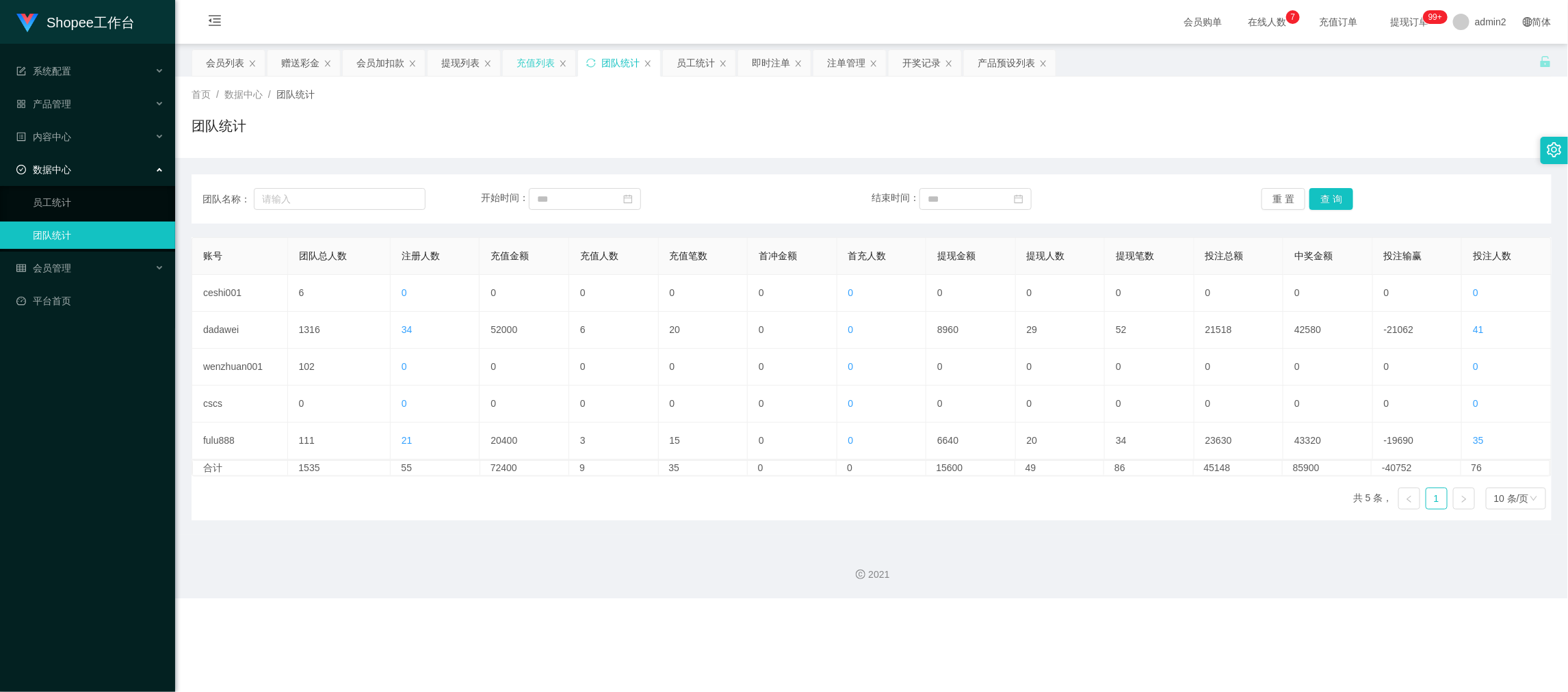
click at [530, 62] on div "充值列表" at bounding box center [535, 62] width 38 height 26
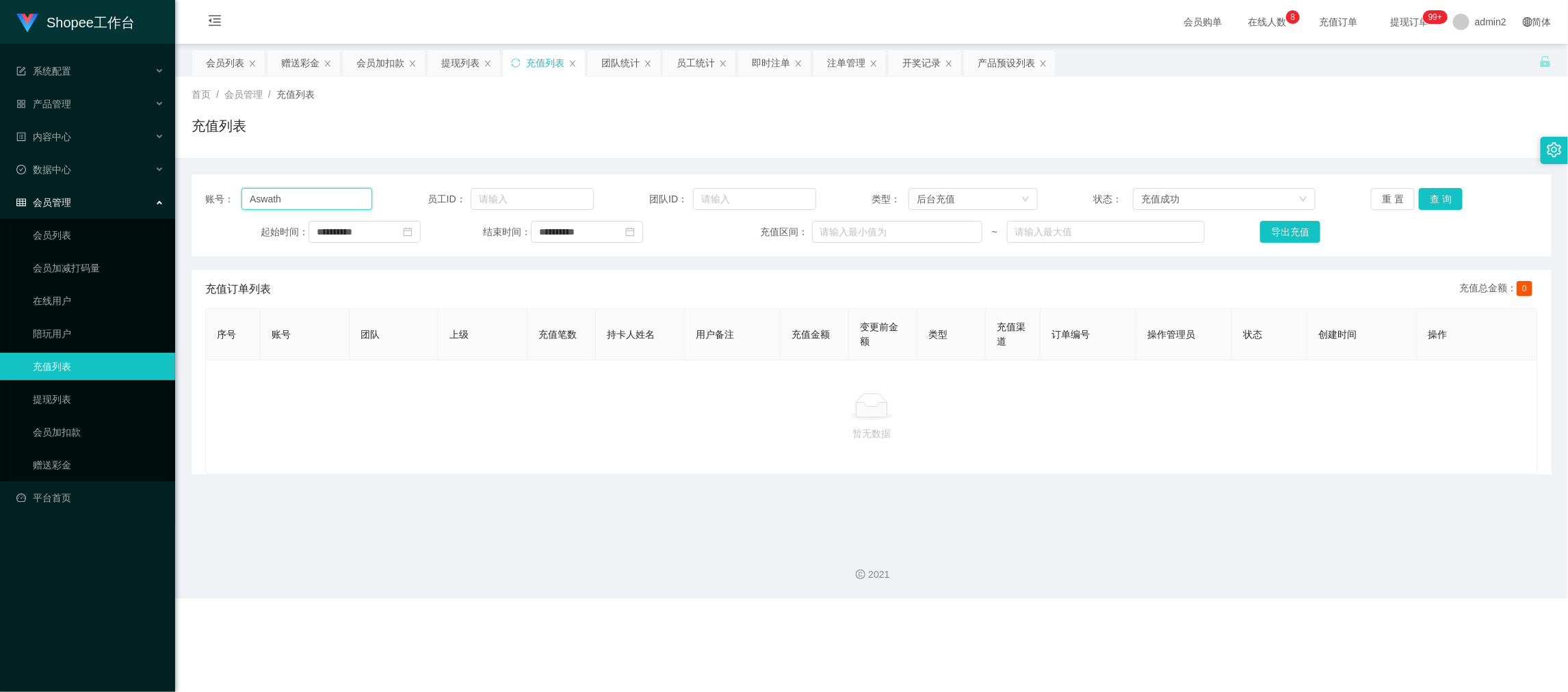
click at [337, 200] on input "Aswath" at bounding box center [307, 199] width 130 height 21
click at [990, 200] on div "后台充值" at bounding box center [968, 199] width 104 height 20
click at [1425, 199] on button "查 询" at bounding box center [1440, 199] width 44 height 21
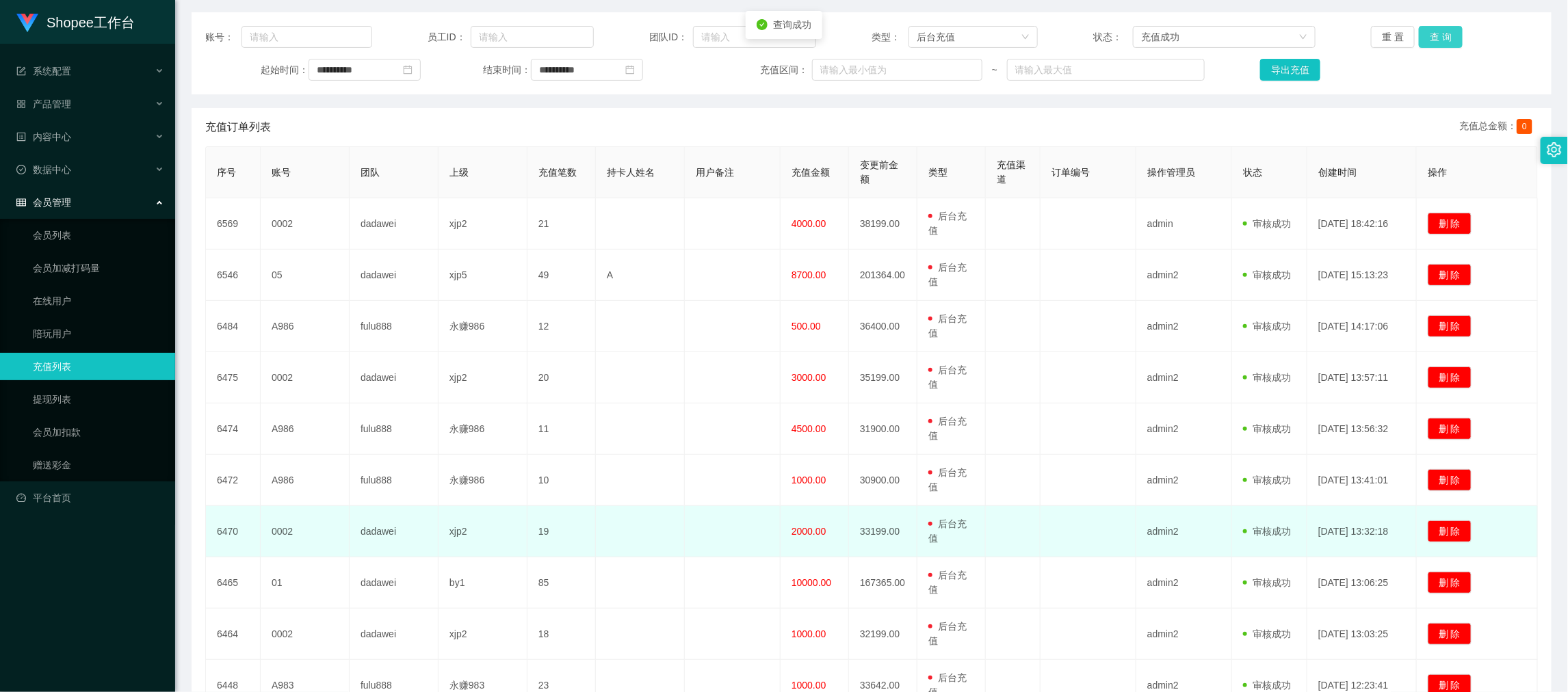
scroll to position [289, 0]
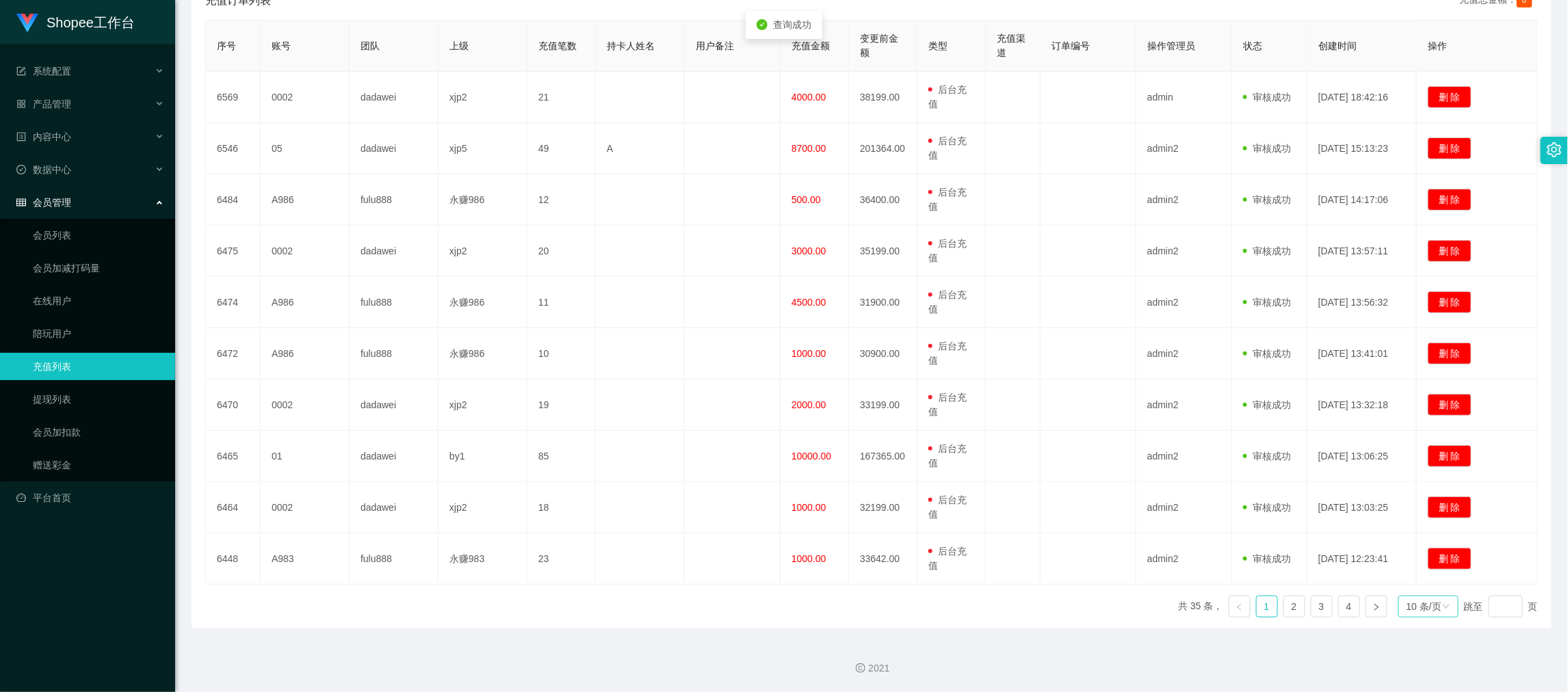
click at [1419, 602] on div "10 条/页" at bounding box center [1424, 606] width 35 height 20
click at [1420, 574] on li "1000 条/页" at bounding box center [1417, 584] width 62 height 21
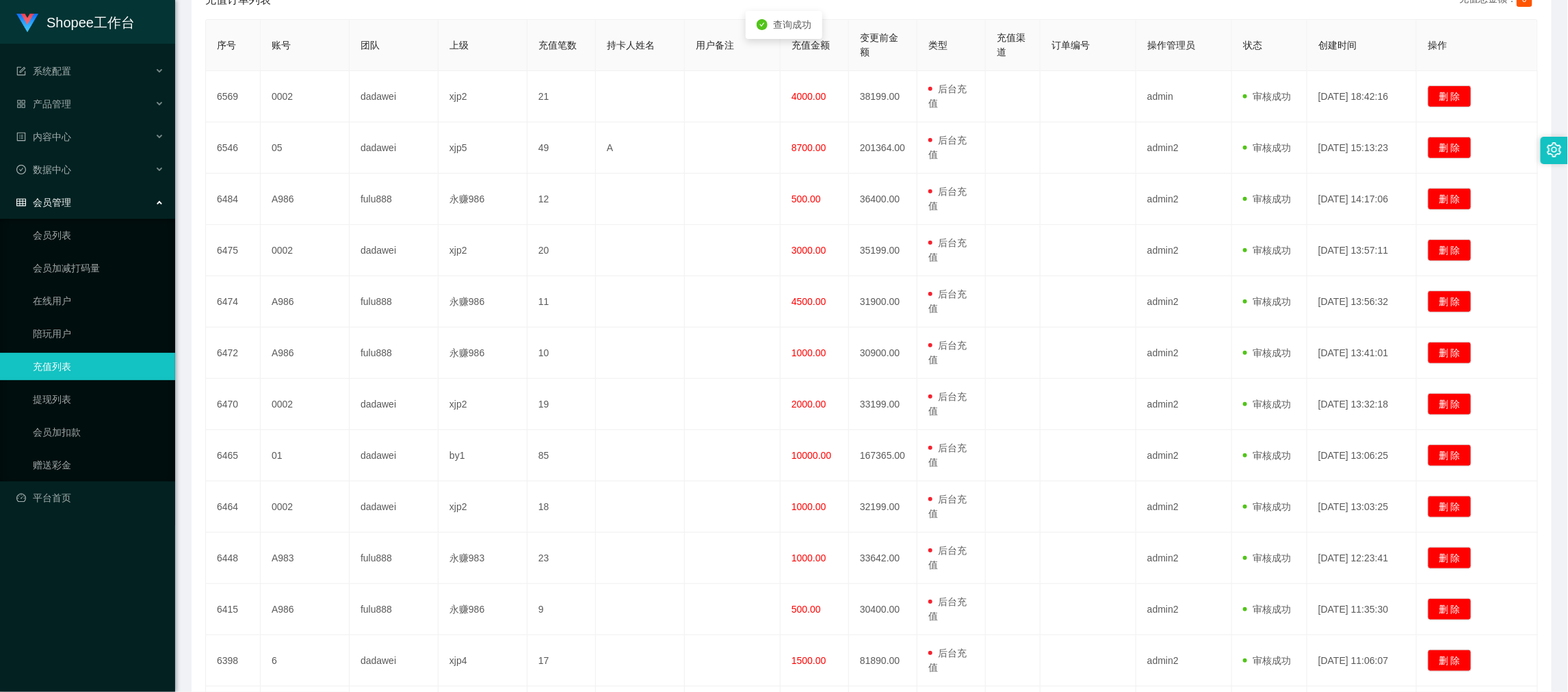
scroll to position [0, 0]
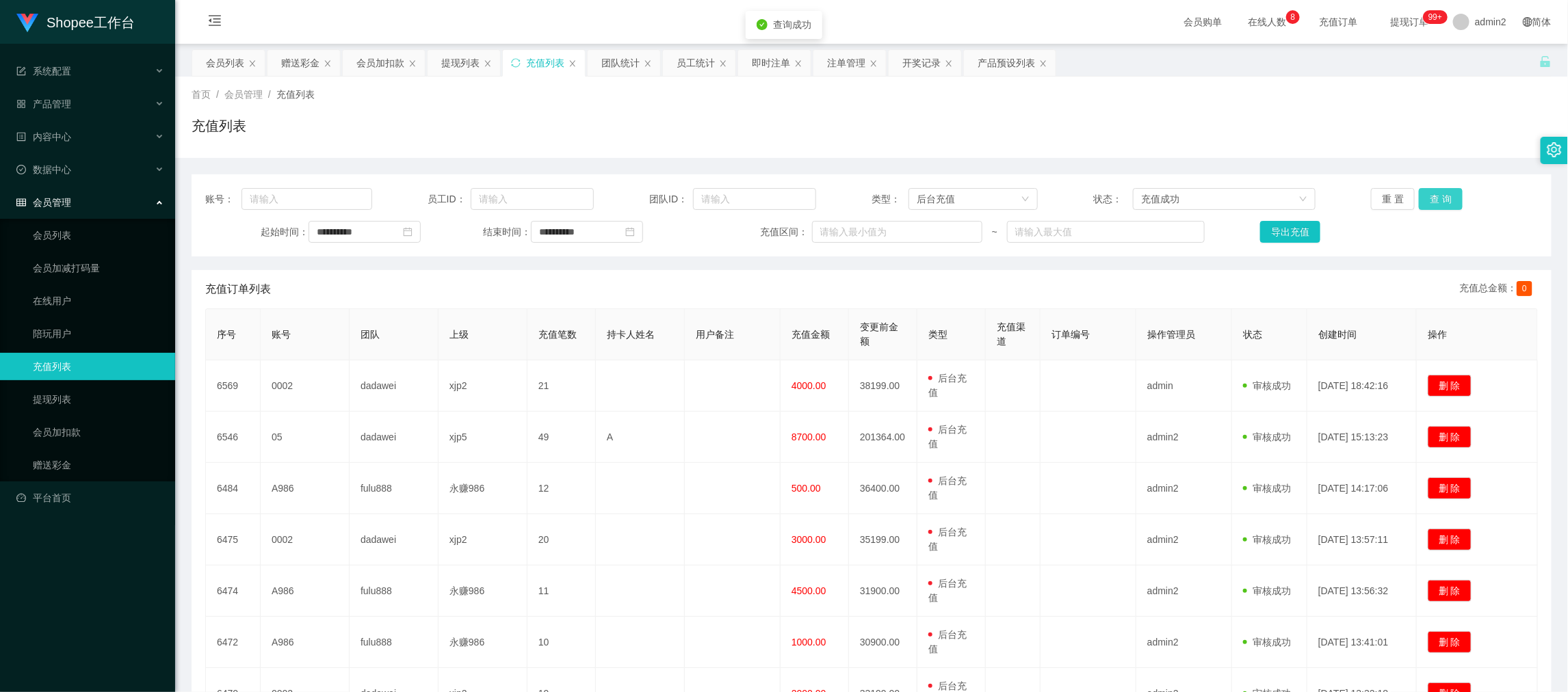
click at [1437, 188] on button "查 询" at bounding box center [1440, 199] width 44 height 21
click at [1296, 230] on button "导出充值" at bounding box center [1290, 232] width 60 height 21
click at [622, 58] on div "团队统计" at bounding box center [620, 62] width 38 height 26
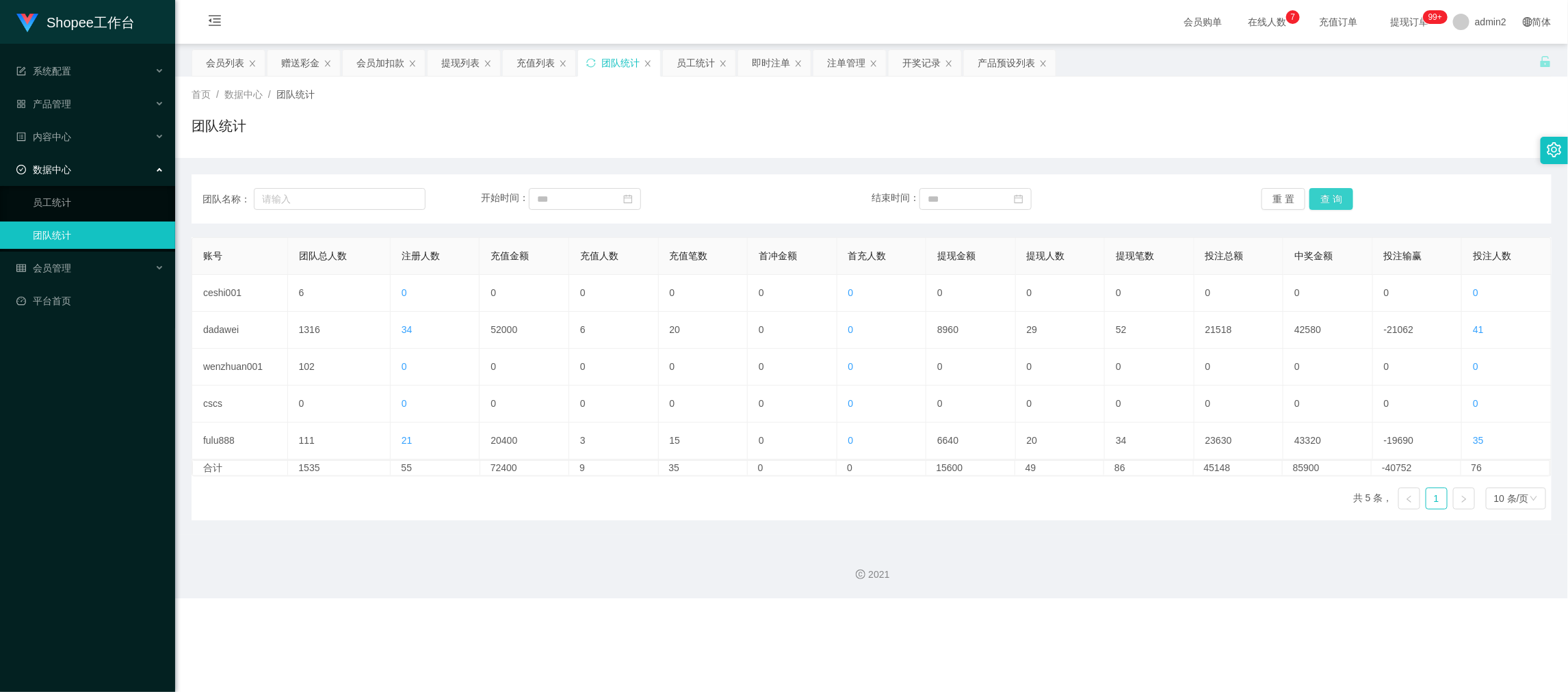
click at [1337, 195] on button "查 询" at bounding box center [1331, 199] width 44 height 21
click at [760, 554] on div "2021" at bounding box center [871, 566] width 1393 height 63
click at [654, 539] on div "2021" at bounding box center [871, 566] width 1393 height 63
drag, startPoint x: 296, startPoint y: 56, endPoint x: 346, endPoint y: 124, distance: 84.4
click at [296, 56] on div "赠送彩金" at bounding box center [300, 62] width 38 height 26
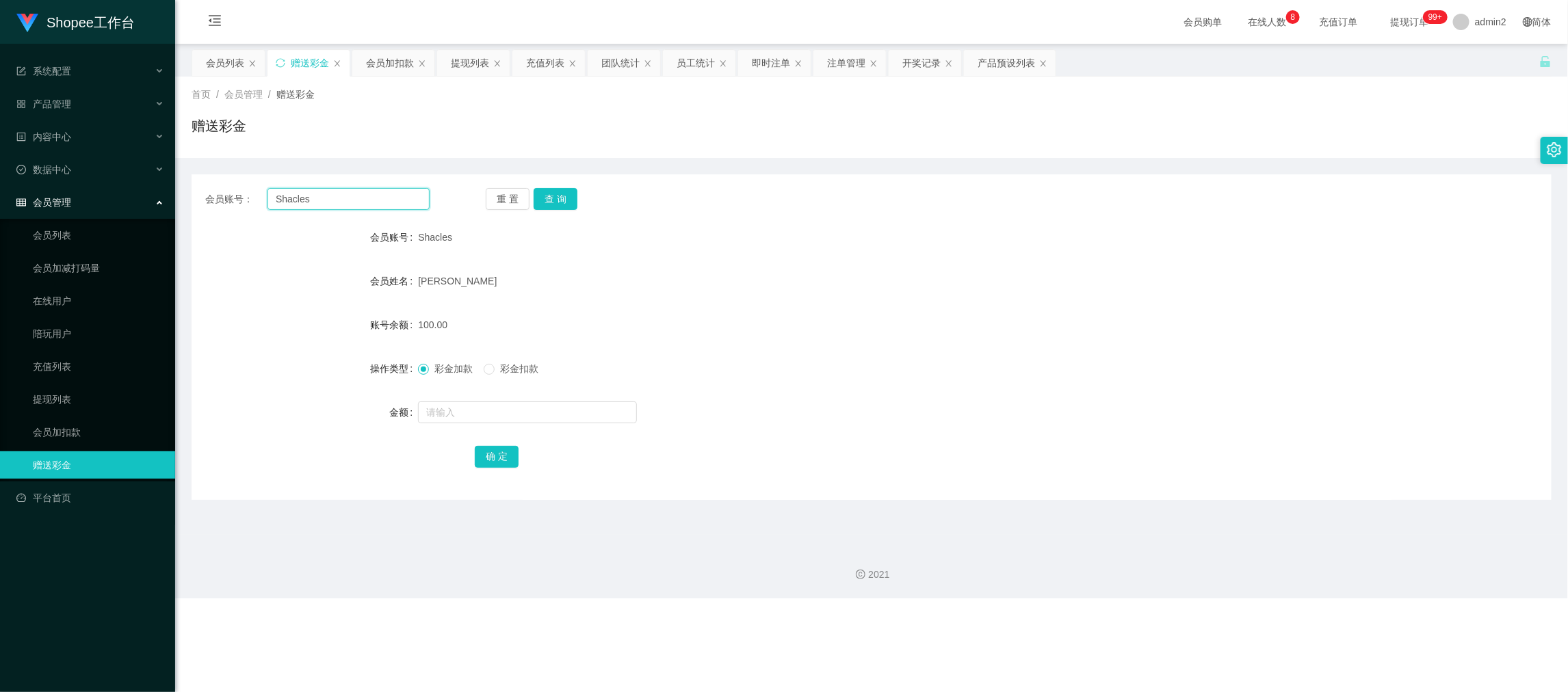
click at [360, 196] on input "Shacles" at bounding box center [348, 199] width 163 height 21
paste input "nzhang950"
type input "nzhang950"
click at [569, 199] on button "查 询" at bounding box center [555, 199] width 44 height 21
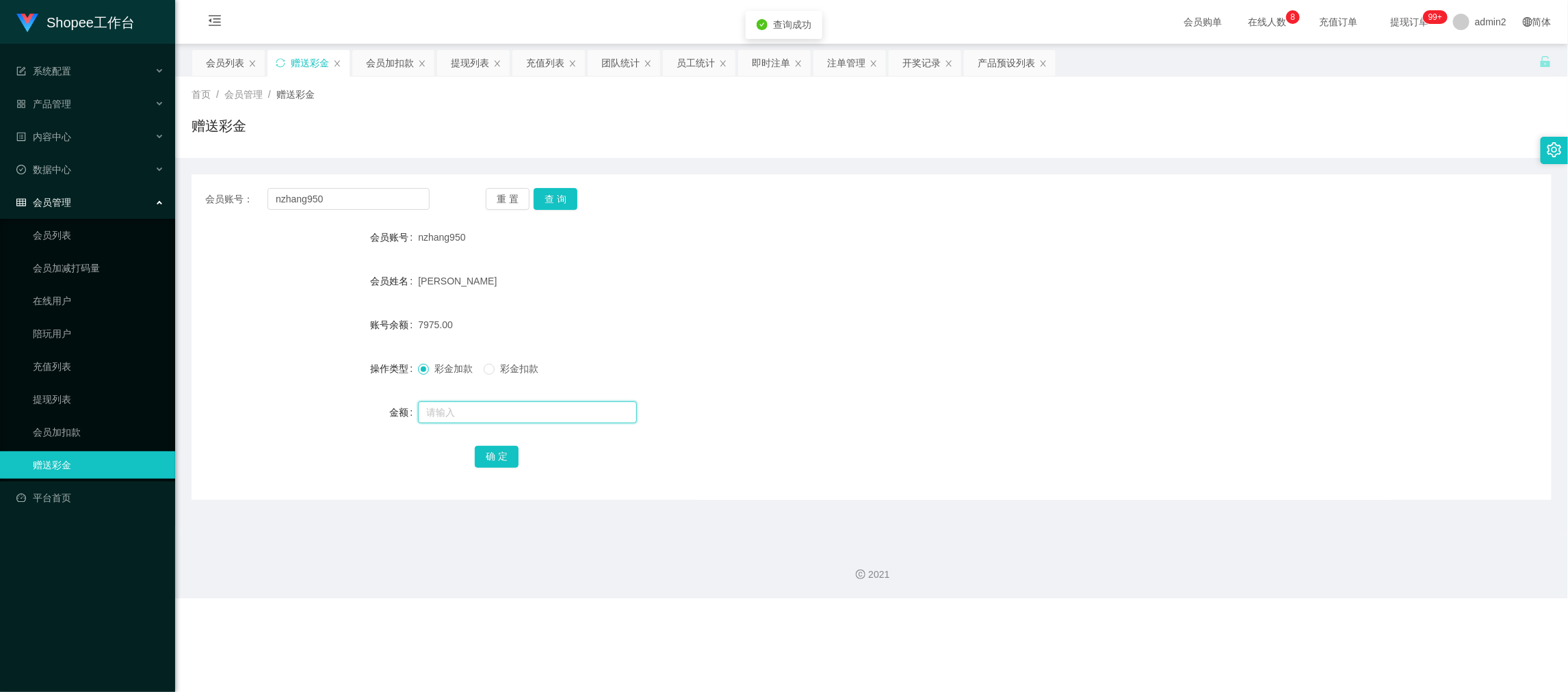
click at [565, 415] on input "text" at bounding box center [527, 412] width 219 height 21
type input "4000"
click at [502, 452] on button "确 定" at bounding box center [496, 456] width 44 height 21
click at [859, 321] on div "11975.00" at bounding box center [814, 325] width 793 height 27
click at [1280, 593] on div "2021" at bounding box center [871, 566] width 1393 height 63
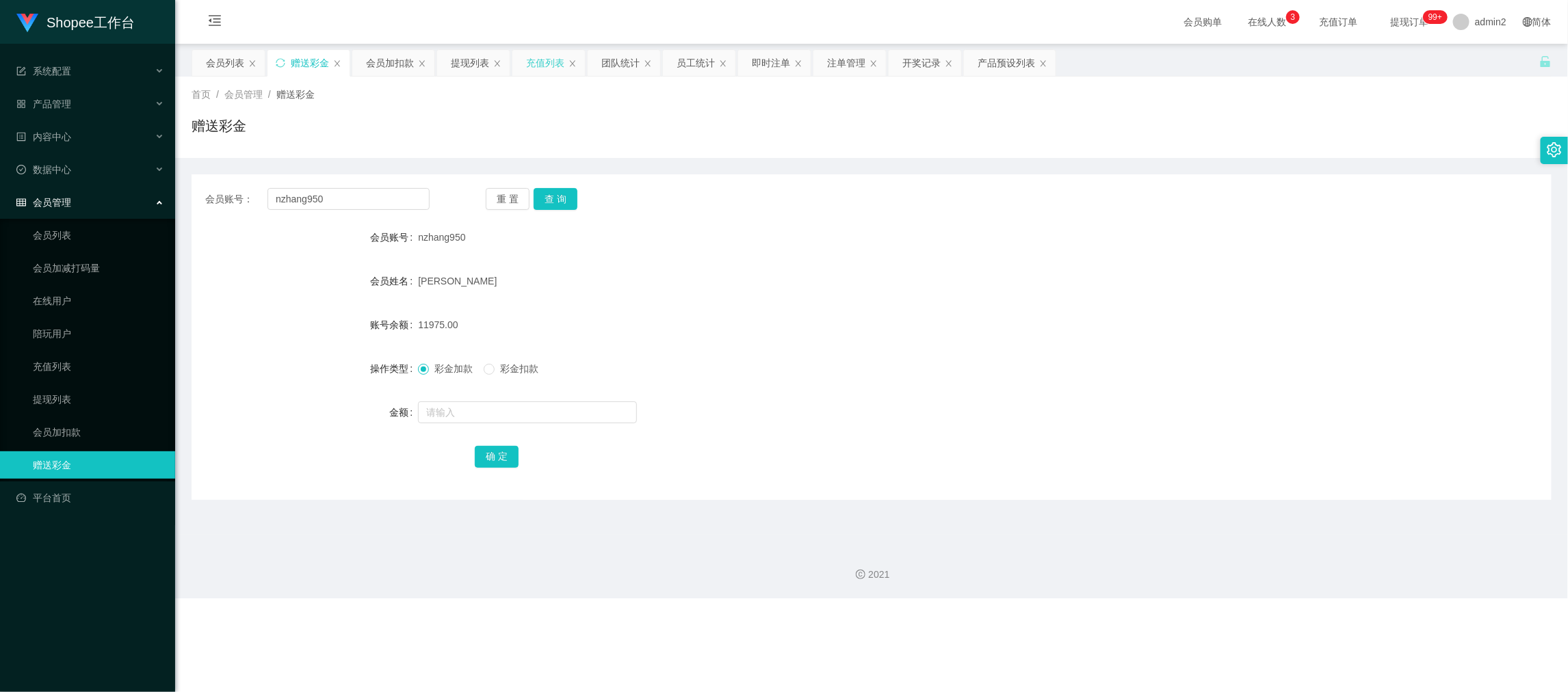
click at [537, 68] on div "充值列表" at bounding box center [544, 62] width 38 height 26
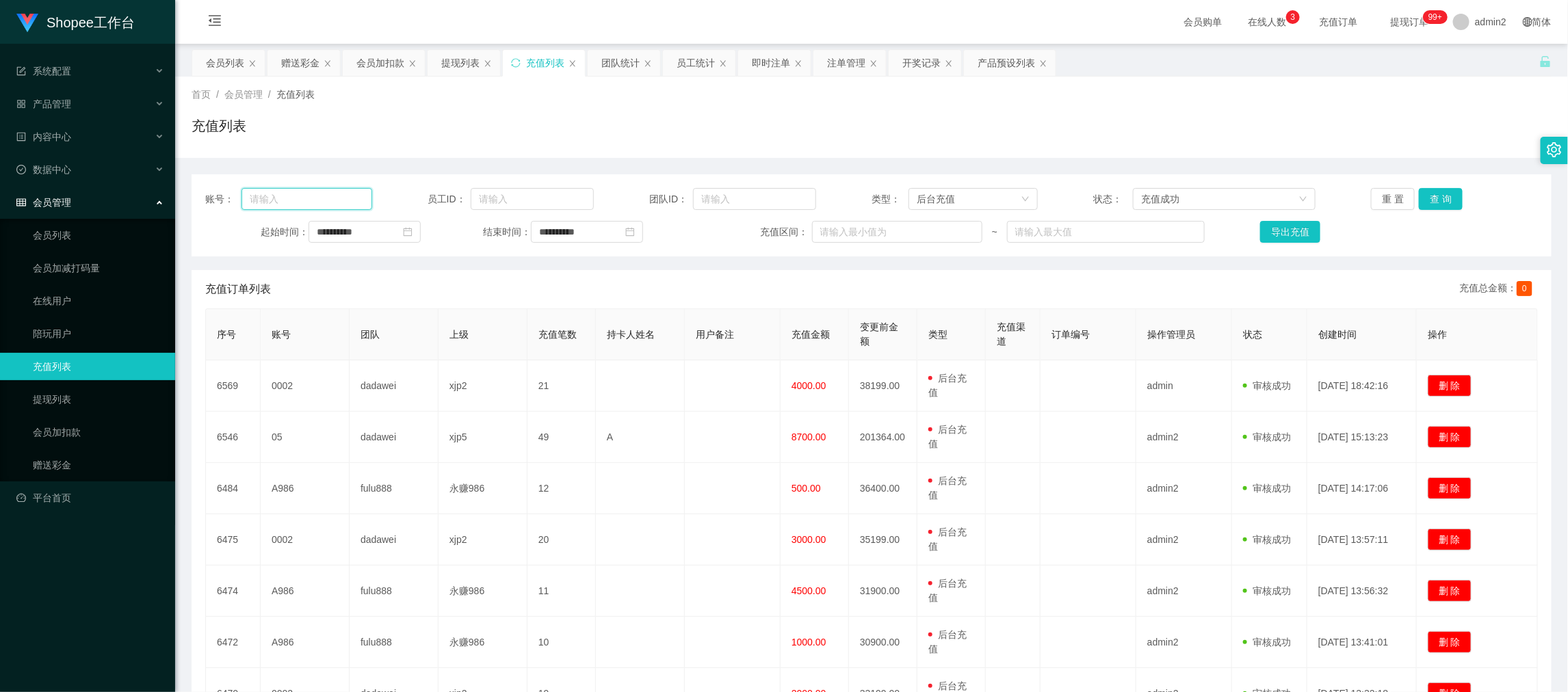
click at [342, 200] on input "text" at bounding box center [307, 199] width 130 height 21
paste input "01"
type input "01"
click at [303, 52] on div "赠送彩金" at bounding box center [300, 62] width 38 height 26
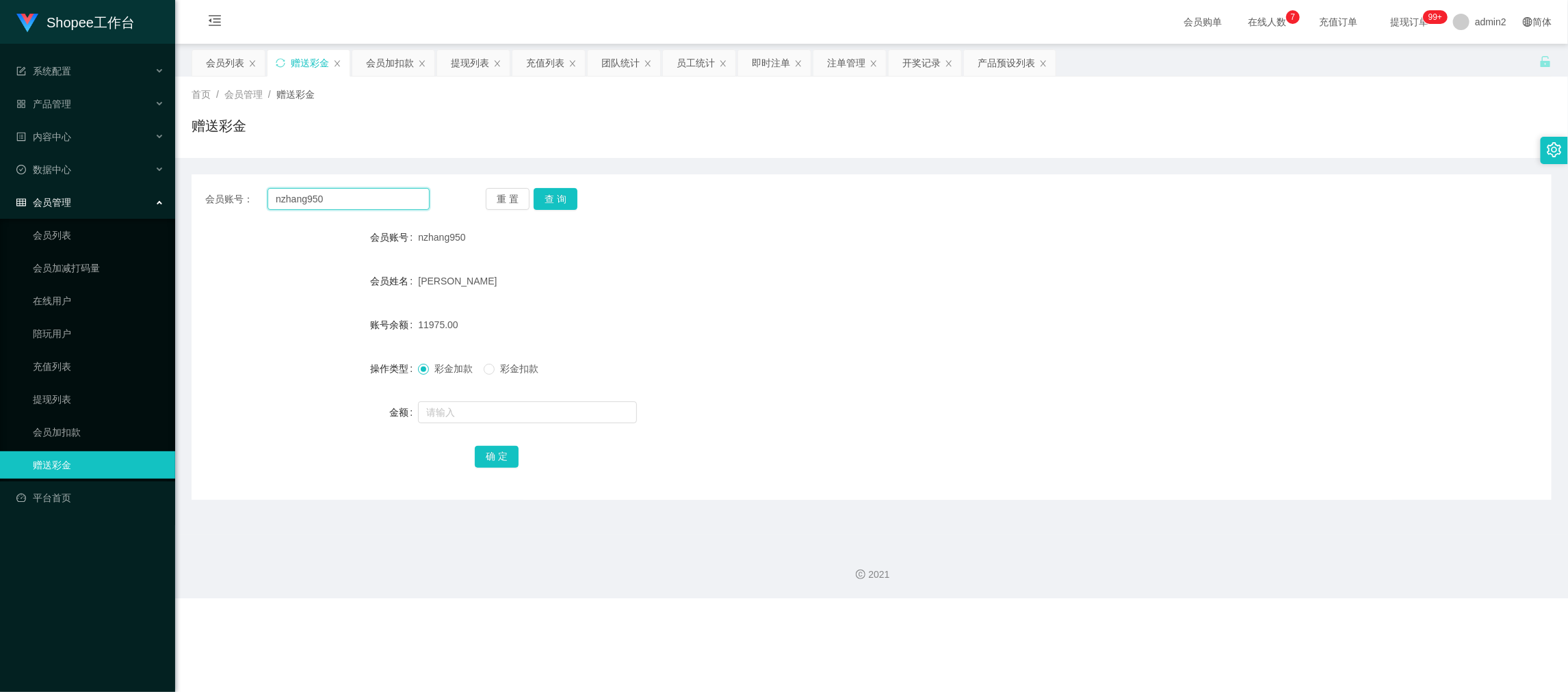
click at [348, 197] on input "nzhang950" at bounding box center [348, 199] width 163 height 21
drag, startPoint x: 348, startPoint y: 197, endPoint x: 364, endPoint y: 200, distance: 16.3
click at [356, 199] on input "nzhang950" at bounding box center [348, 199] width 163 height 21
paste input "[PERSON_NAME]"
type input "[PERSON_NAME]"
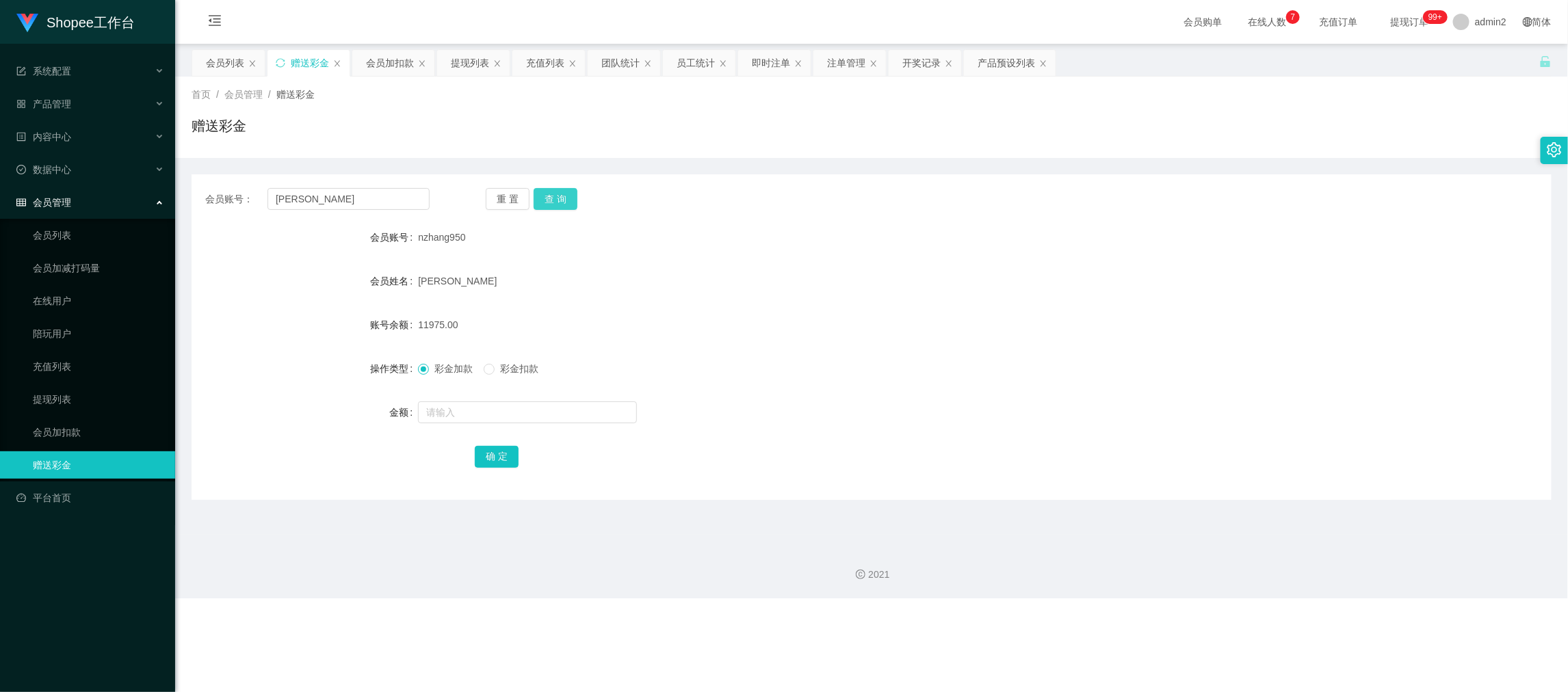
click at [561, 195] on button "查 询" at bounding box center [555, 199] width 44 height 21
click at [575, 406] on input "text" at bounding box center [527, 412] width 219 height 21
type input "100"
click at [495, 452] on button "确 定" at bounding box center [496, 456] width 44 height 21
click at [892, 338] on div "100.00" at bounding box center [814, 325] width 793 height 27
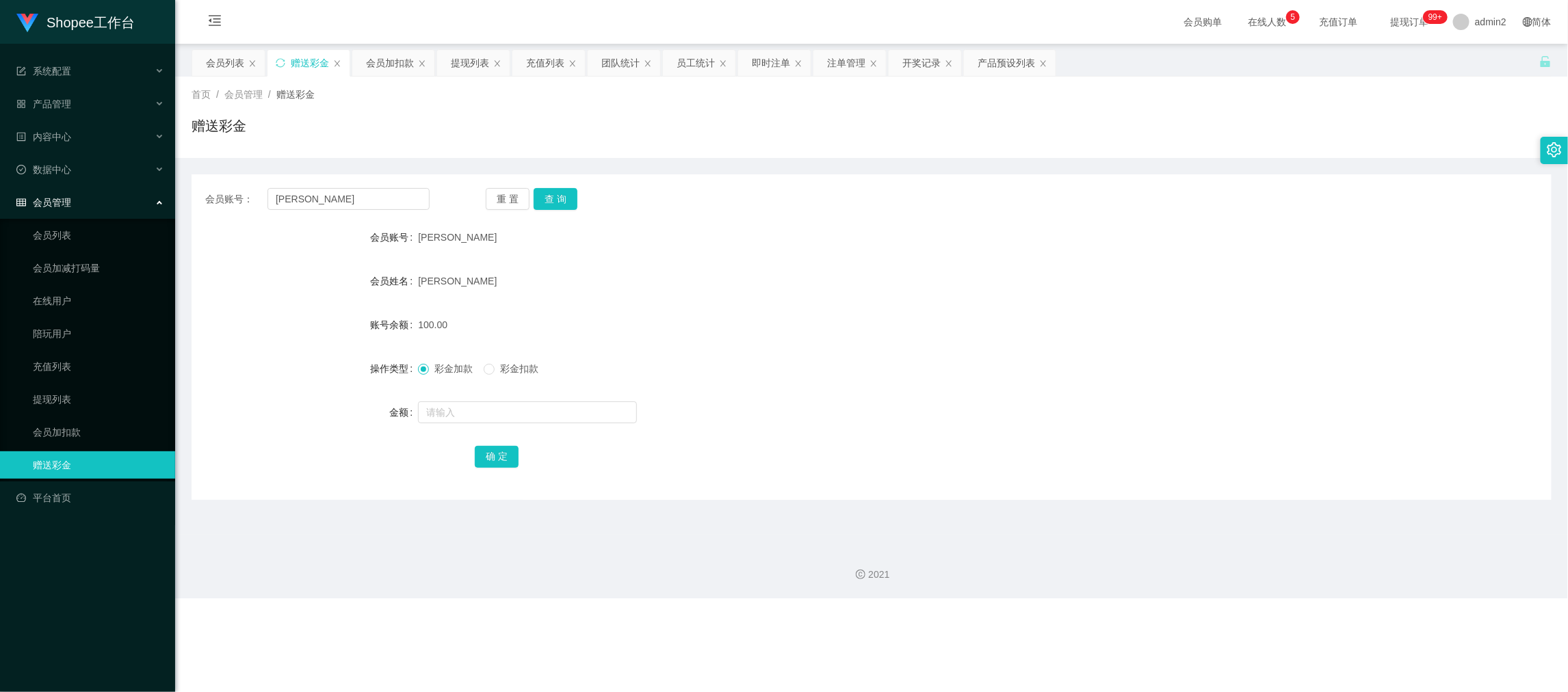
drag, startPoint x: 1214, startPoint y: 602, endPoint x: 893, endPoint y: 426, distance: 366.1
click at [1209, 600] on div "Shopee工作台 系统配置 产品管理 产品列表 产品预设列表 开奖记录 注单管理 即时注单 内容中心 数据中心 员工统计 团队统计 会员管理 会员列表 会员…" at bounding box center [784, 346] width 1568 height 692
click at [355, 192] on input "[PERSON_NAME]" at bounding box center [348, 199] width 163 height 21
drag, startPoint x: 355, startPoint y: 192, endPoint x: 518, endPoint y: 210, distance: 164.0
click at [360, 195] on input "[PERSON_NAME]" at bounding box center [348, 199] width 163 height 21
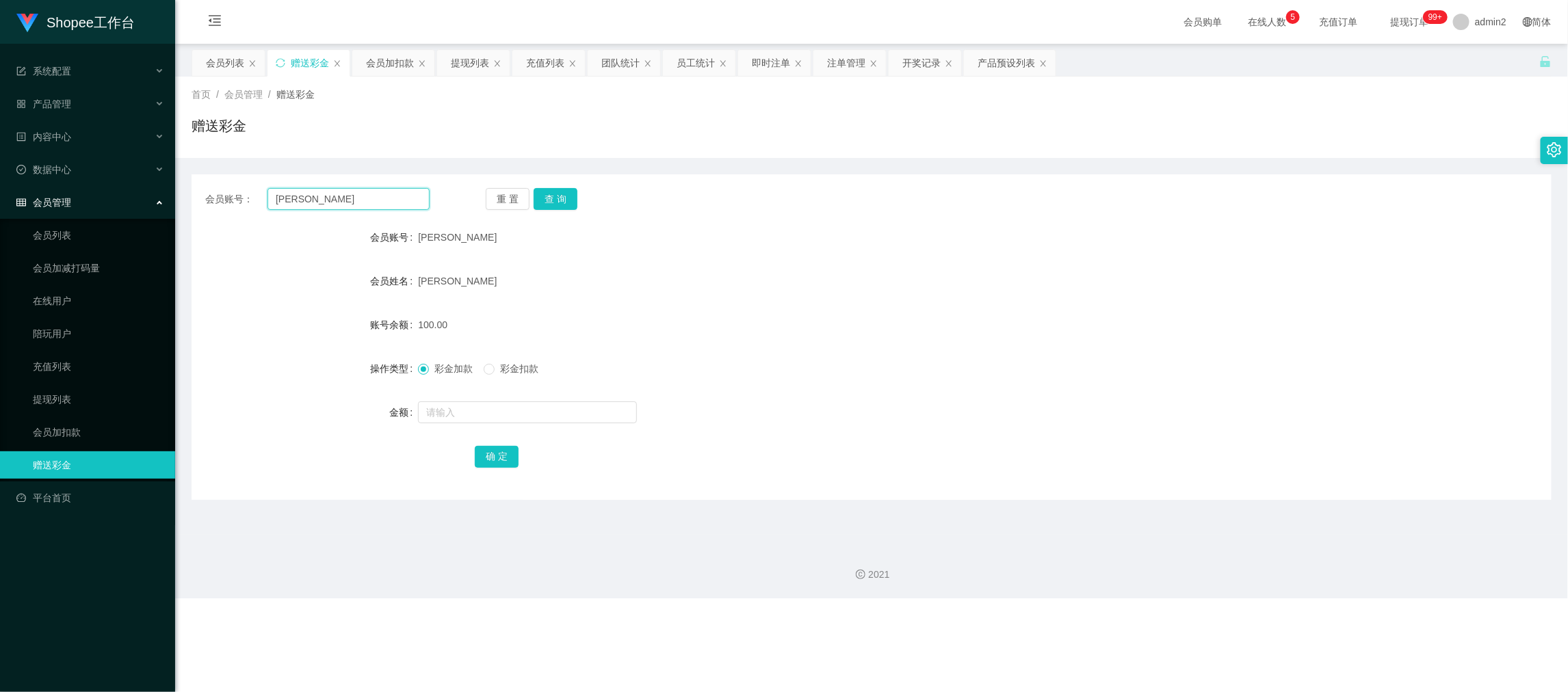
paste input "6122709"
type input "6122709"
click at [551, 192] on button "查 询" at bounding box center [555, 199] width 44 height 21
click at [559, 409] on input "text" at bounding box center [527, 412] width 219 height 21
drag, startPoint x: 559, startPoint y: 409, endPoint x: 567, endPoint y: 409, distance: 8.0
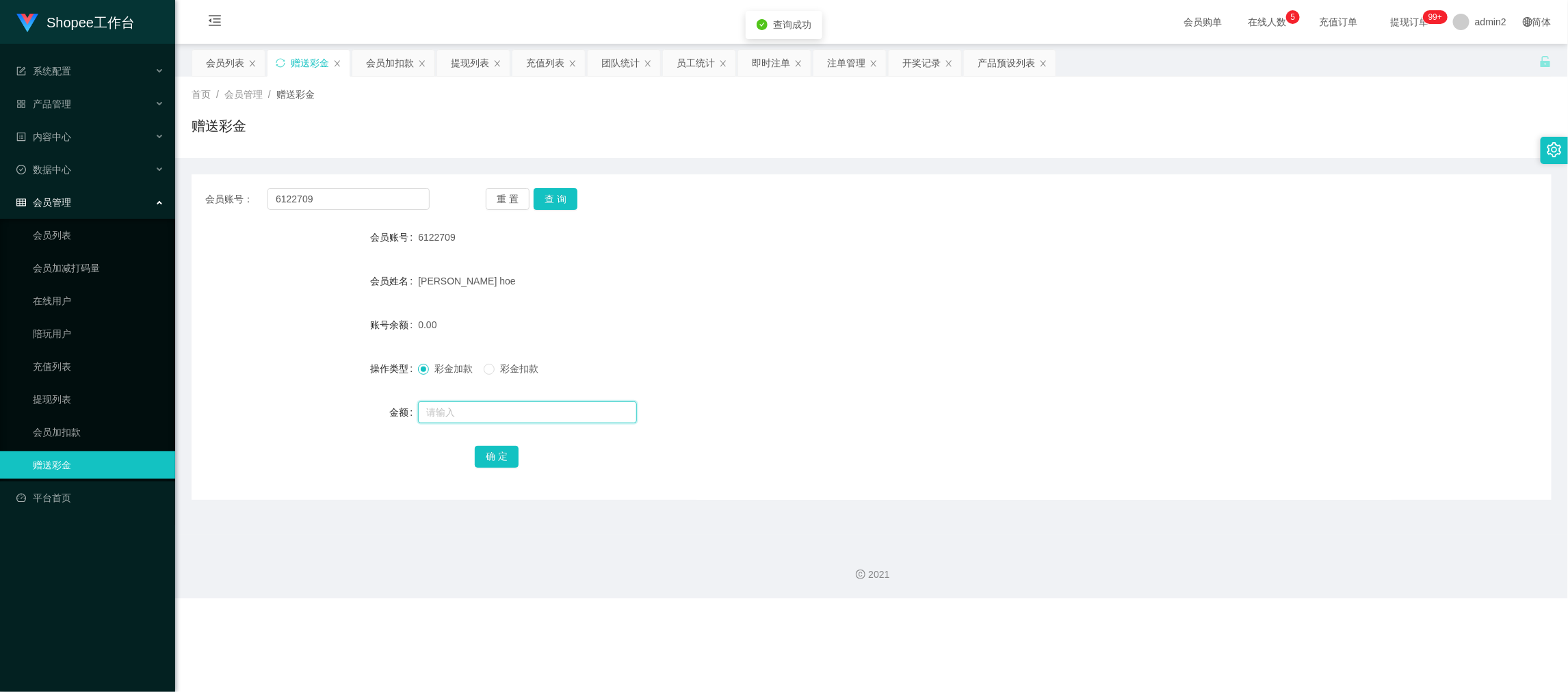
click at [561, 409] on input "text" at bounding box center [527, 412] width 219 height 21
type input "15"
click at [510, 452] on button "确 定" at bounding box center [496, 456] width 44 height 21
drag, startPoint x: 873, startPoint y: 385, endPoint x: 895, endPoint y: 394, distance: 23.8
click at [873, 385] on form "会员账号 6122709 会员姓名 [PERSON_NAME] hoe 账号余额 15.00 操作类型 彩金加款 彩金扣款 金额 确 定" at bounding box center [871, 346] width 1360 height 246
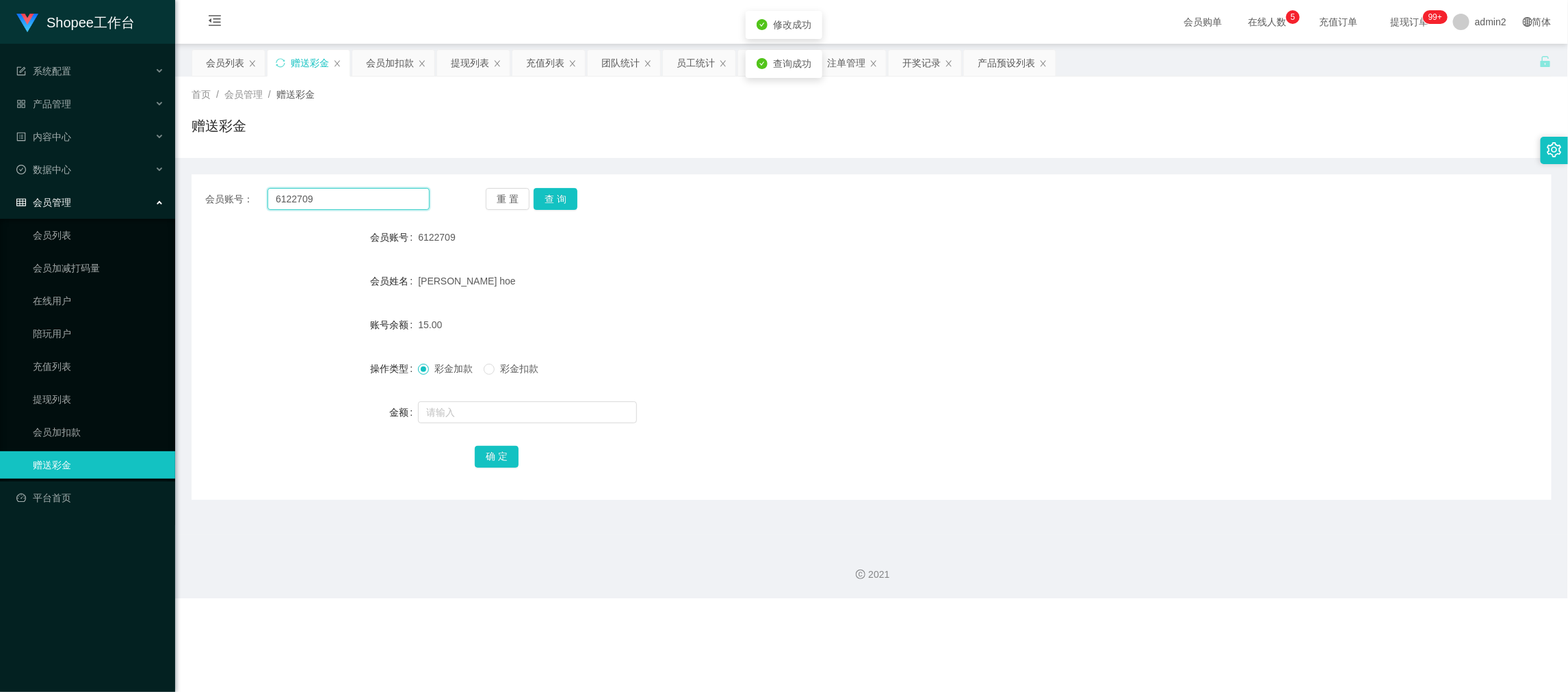
click at [372, 200] on input "6122709" at bounding box center [348, 199] width 163 height 21
drag, startPoint x: 372, startPoint y: 200, endPoint x: 530, endPoint y: 213, distance: 158.5
click at [381, 203] on input "6122709" at bounding box center [348, 199] width 163 height 21
paste input "kho123456"
type input "kho123456"
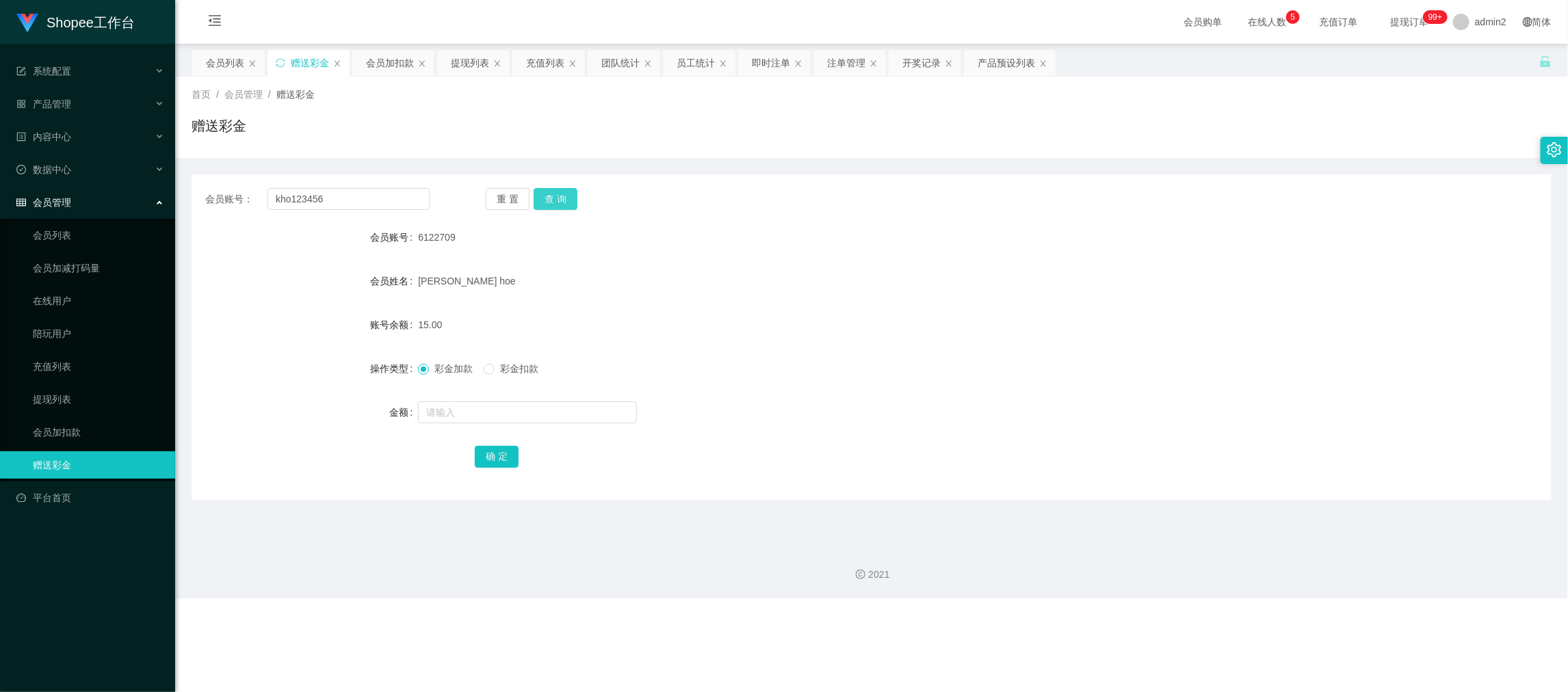
click at [557, 202] on button "查 询" at bounding box center [555, 199] width 44 height 21
click at [601, 409] on input "text" at bounding box center [527, 412] width 219 height 21
type input "15"
click at [498, 461] on button "确 定" at bounding box center [496, 456] width 44 height 21
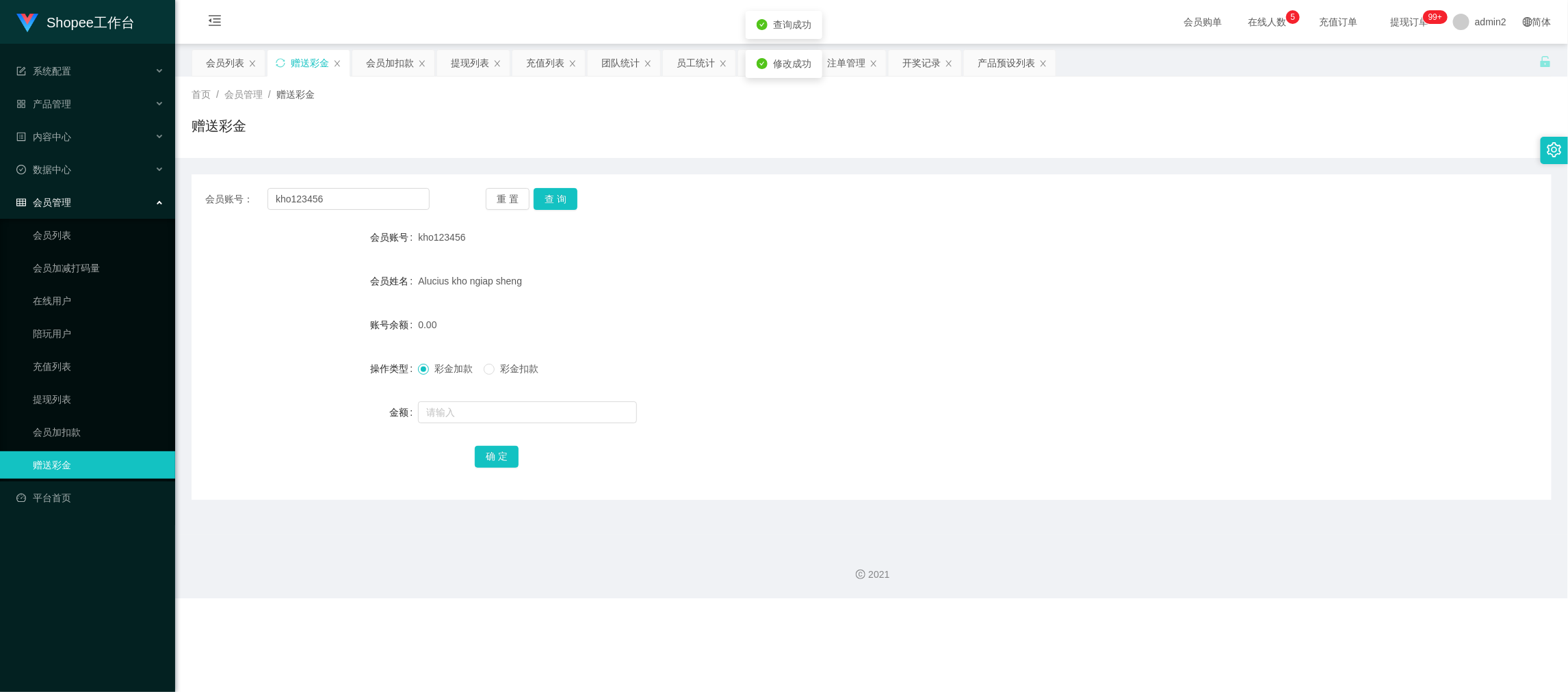
click at [940, 355] on div "彩金加款 彩金扣款" at bounding box center [814, 369] width 793 height 27
drag, startPoint x: 1222, startPoint y: 595, endPoint x: 566, endPoint y: 261, distance: 736.1
click at [1221, 591] on div "2021" at bounding box center [871, 566] width 1393 height 63
click at [357, 195] on input "kho123456" at bounding box center [348, 199] width 163 height 21
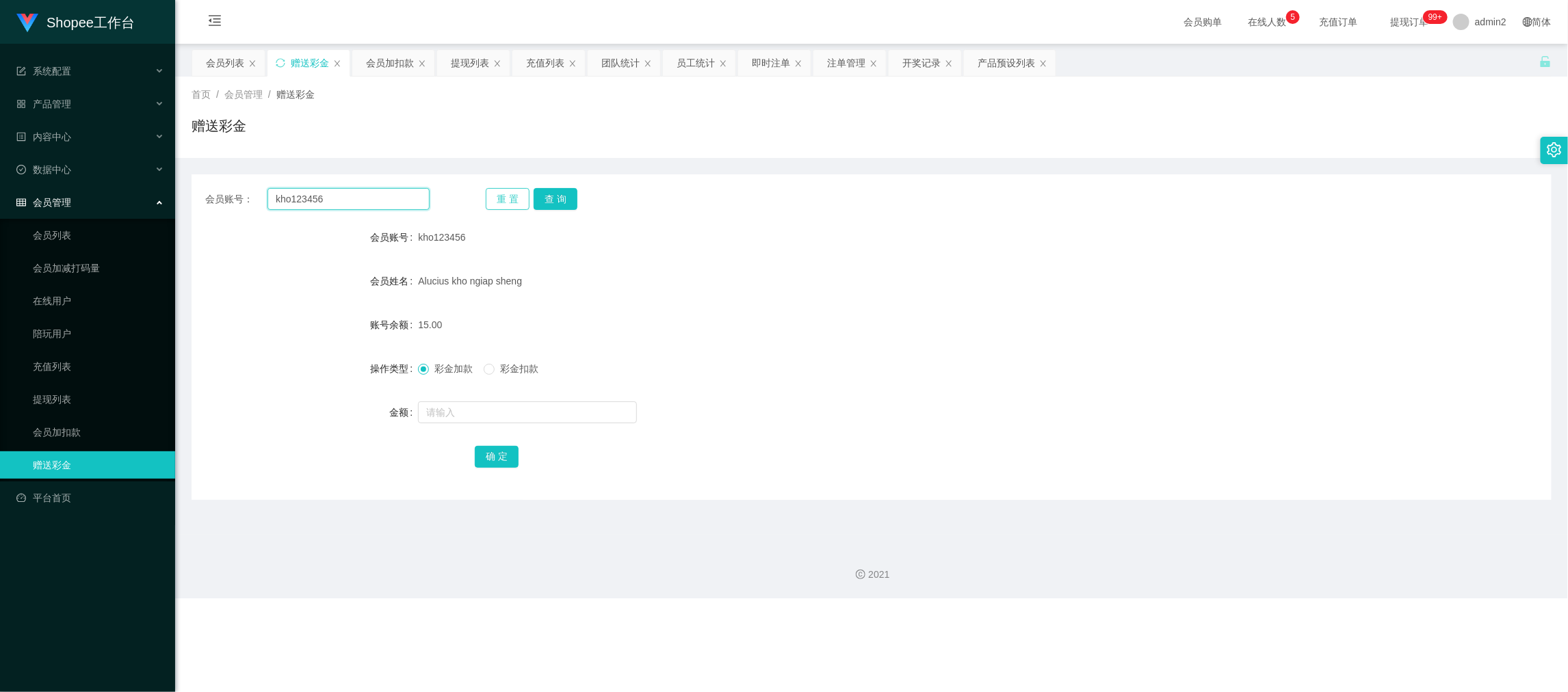
paste input "jieliang"
type input "jieliang"
click at [559, 195] on button "查 询" at bounding box center [555, 199] width 44 height 21
click at [600, 412] on input "text" at bounding box center [527, 412] width 219 height 21
click at [600, 406] on input "text" at bounding box center [527, 412] width 219 height 21
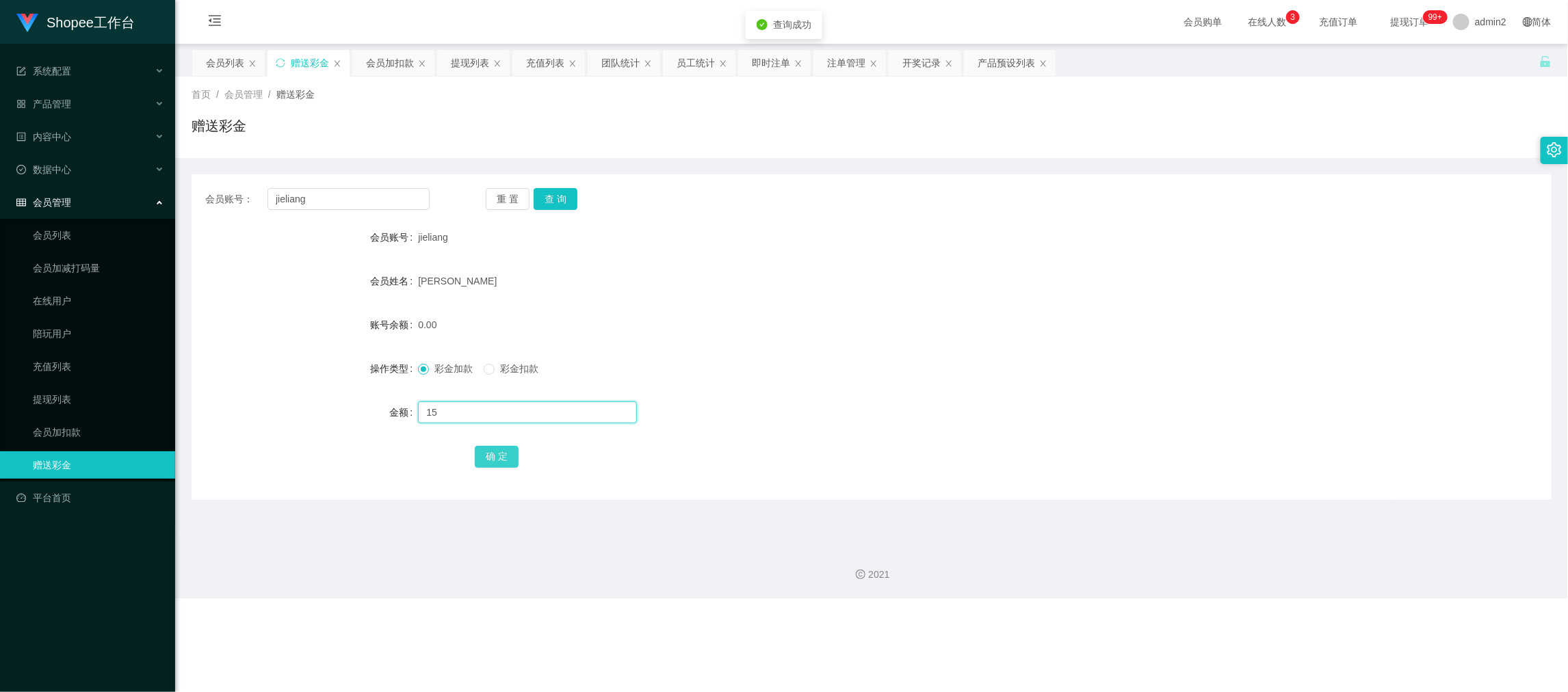
type input "15"
drag, startPoint x: 492, startPoint y: 454, endPoint x: 548, endPoint y: 440, distance: 57.7
click at [492, 454] on button "确 定" at bounding box center [496, 456] width 44 height 21
click at [861, 359] on div "彩金加款 彩金扣款" at bounding box center [814, 369] width 793 height 27
drag, startPoint x: 1223, startPoint y: 578, endPoint x: 830, endPoint y: 373, distance: 443.3
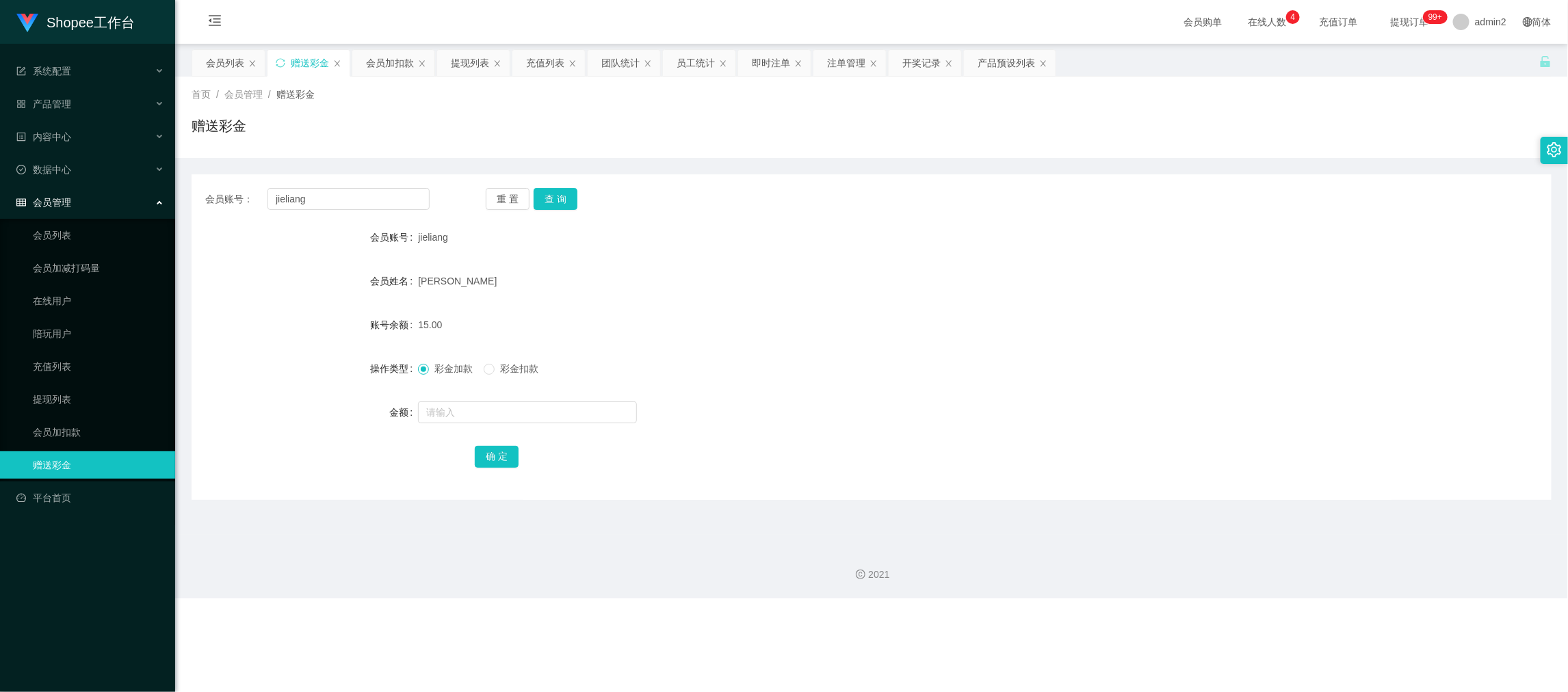
click at [1222, 575] on div "2021" at bounding box center [871, 574] width 1370 height 15
click at [356, 200] on input "jieliang" at bounding box center [348, 199] width 163 height 21
drag, startPoint x: 356, startPoint y: 200, endPoint x: 457, endPoint y: 210, distance: 101.5
click at [365, 203] on input "jieliang" at bounding box center [348, 199] width 163 height 21
paste input "hooyik"
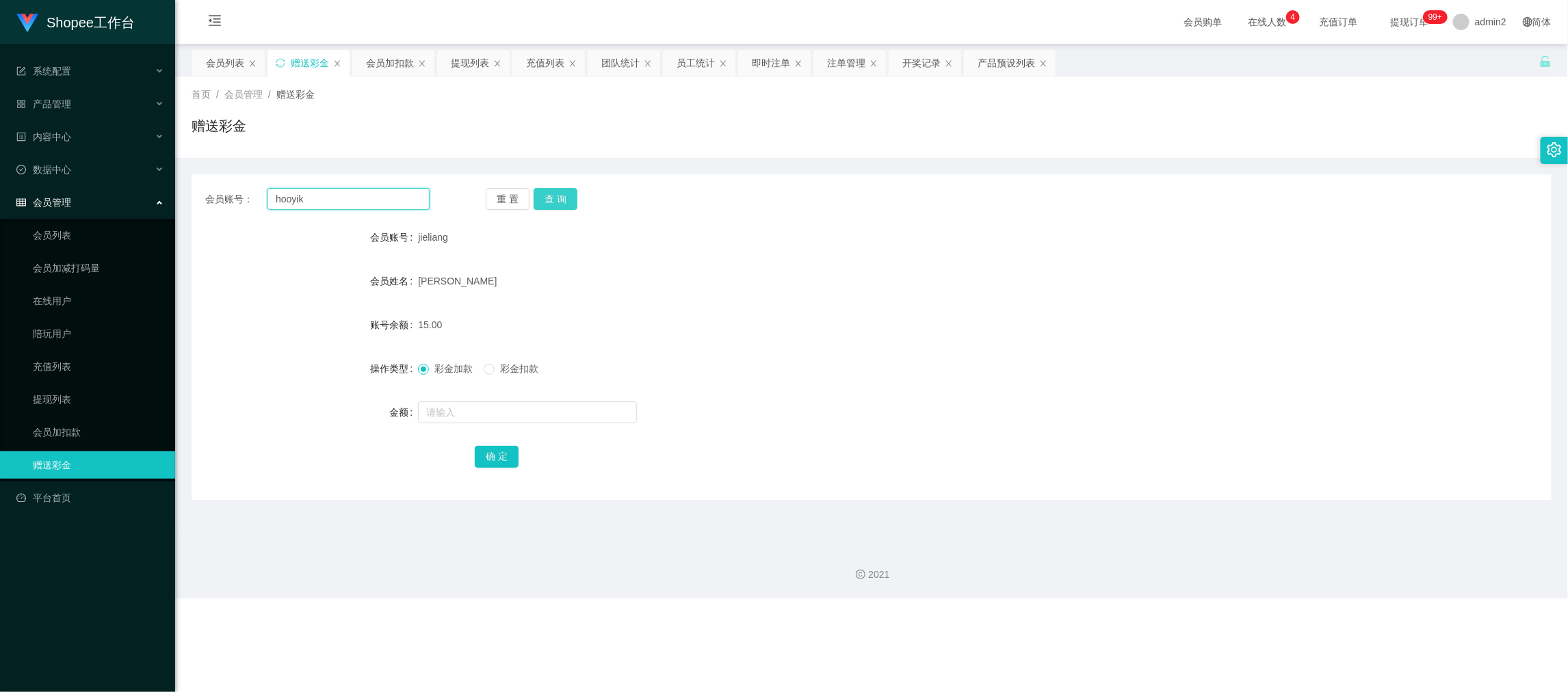
type input "hooyik"
click at [556, 190] on button "查 询" at bounding box center [555, 199] width 44 height 21
click at [603, 410] on input "text" at bounding box center [527, 412] width 219 height 21
type input "15"
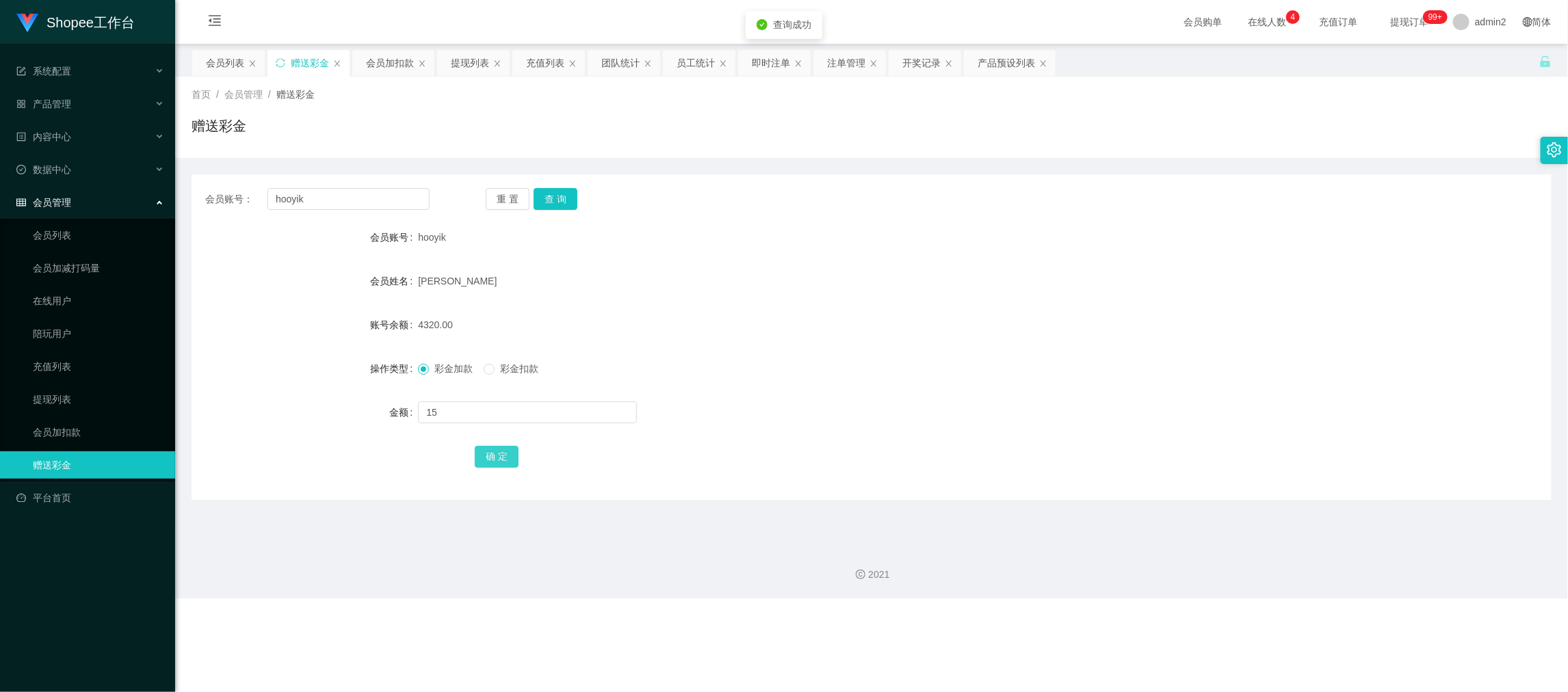
click at [483, 455] on button "确 定" at bounding box center [496, 456] width 44 height 21
click at [841, 394] on form "会员账号 hooyik 会员姓名 [PERSON_NAME] 账号余额 4320.00 操作类型 彩金加款 彩金扣款 金额 确 定" at bounding box center [871, 346] width 1360 height 246
drag, startPoint x: 1225, startPoint y: 561, endPoint x: 1006, endPoint y: 445, distance: 247.8
click at [1223, 562] on div "2021" at bounding box center [871, 566] width 1393 height 63
click at [377, 192] on input "hooyik" at bounding box center [348, 199] width 163 height 21
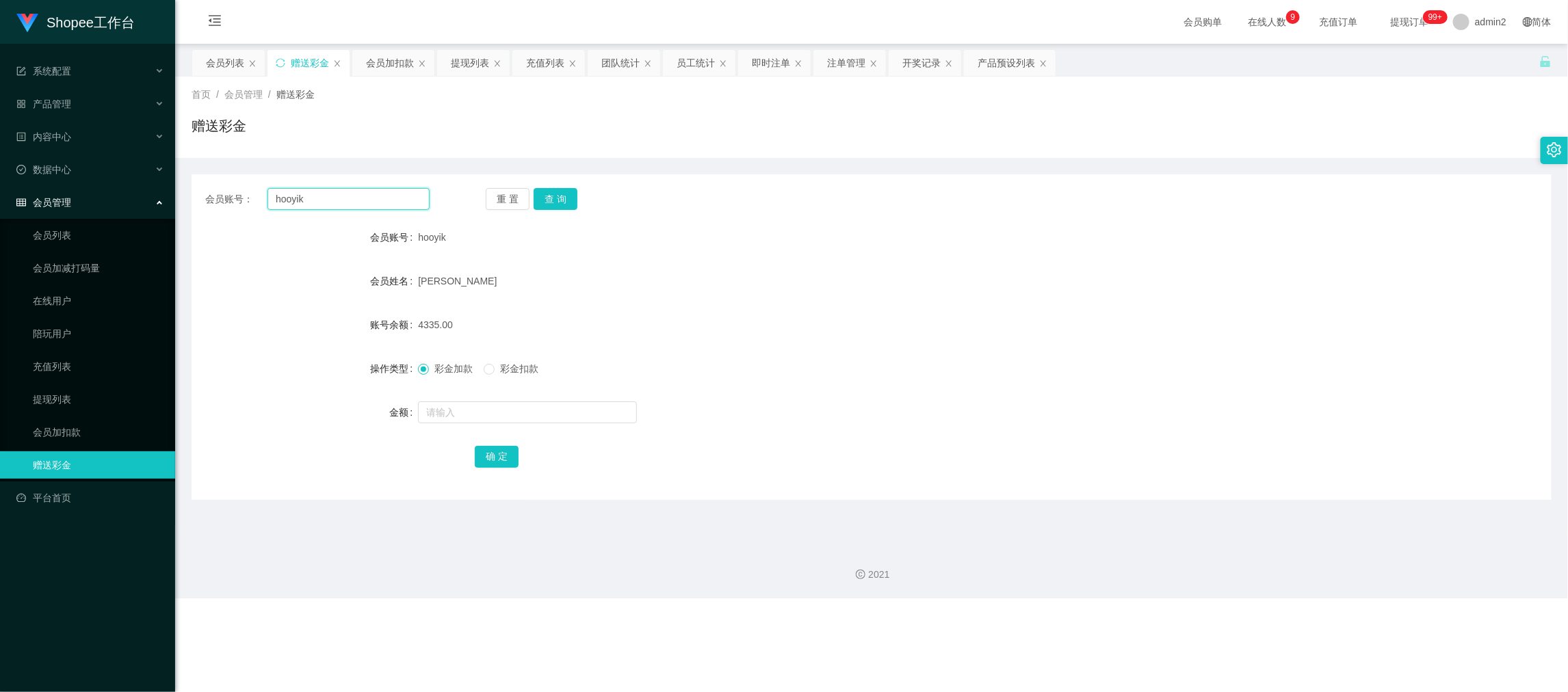
click at [377, 192] on input "hooyik" at bounding box center [348, 199] width 163 height 21
paste input "ng6919"
type input "hong6919"
click at [558, 200] on button "查 询" at bounding box center [555, 199] width 44 height 21
click at [592, 418] on input "text" at bounding box center [527, 412] width 219 height 21
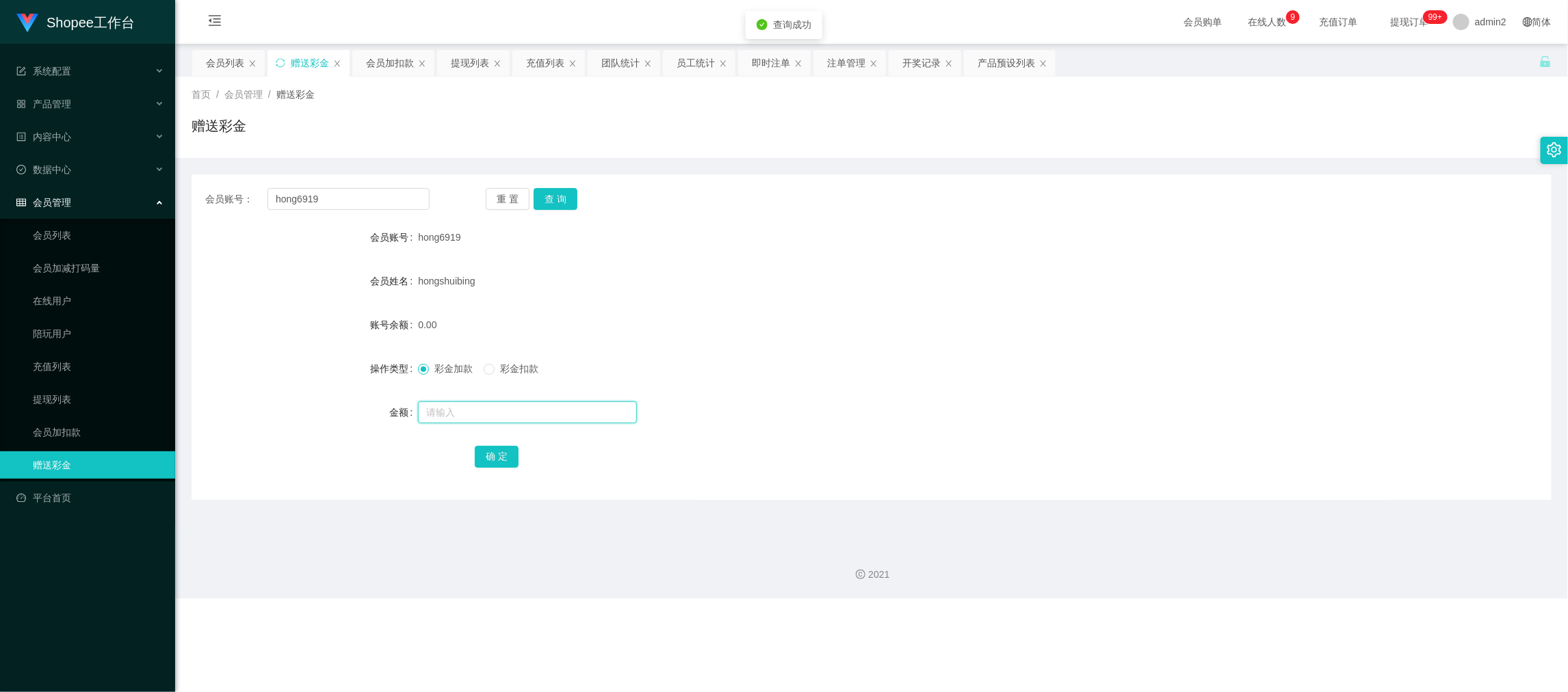
click at [595, 415] on input "text" at bounding box center [527, 412] width 219 height 21
type input "15"
click at [485, 452] on button "确 定" at bounding box center [496, 456] width 44 height 21
click at [841, 369] on div "彩金加款 彩金扣款" at bounding box center [814, 369] width 793 height 27
click at [1229, 595] on div "2021" at bounding box center [871, 566] width 1393 height 63
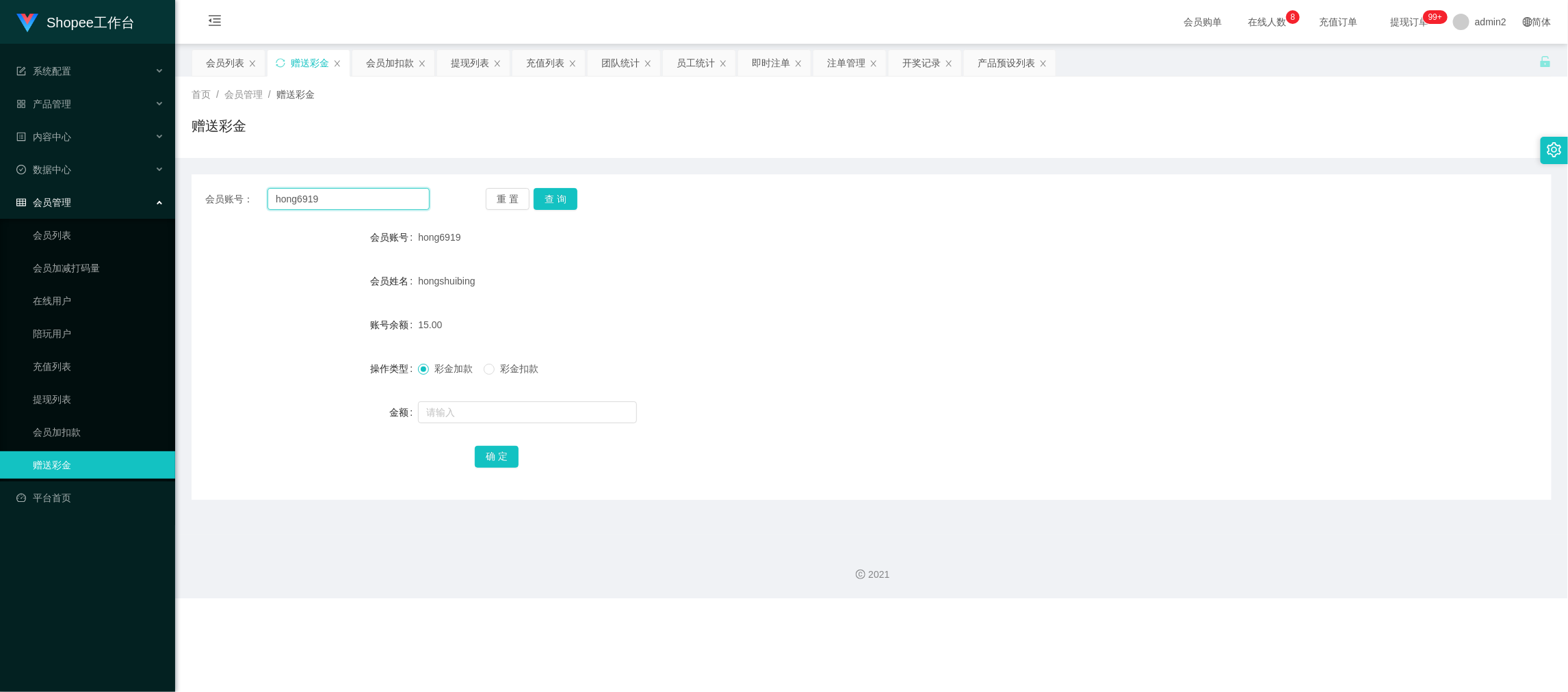
click at [335, 195] on input "hong6919" at bounding box center [348, 199] width 163 height 21
paste input "timi6111"
type input "timi6111"
click at [574, 202] on button "查 询" at bounding box center [555, 199] width 44 height 21
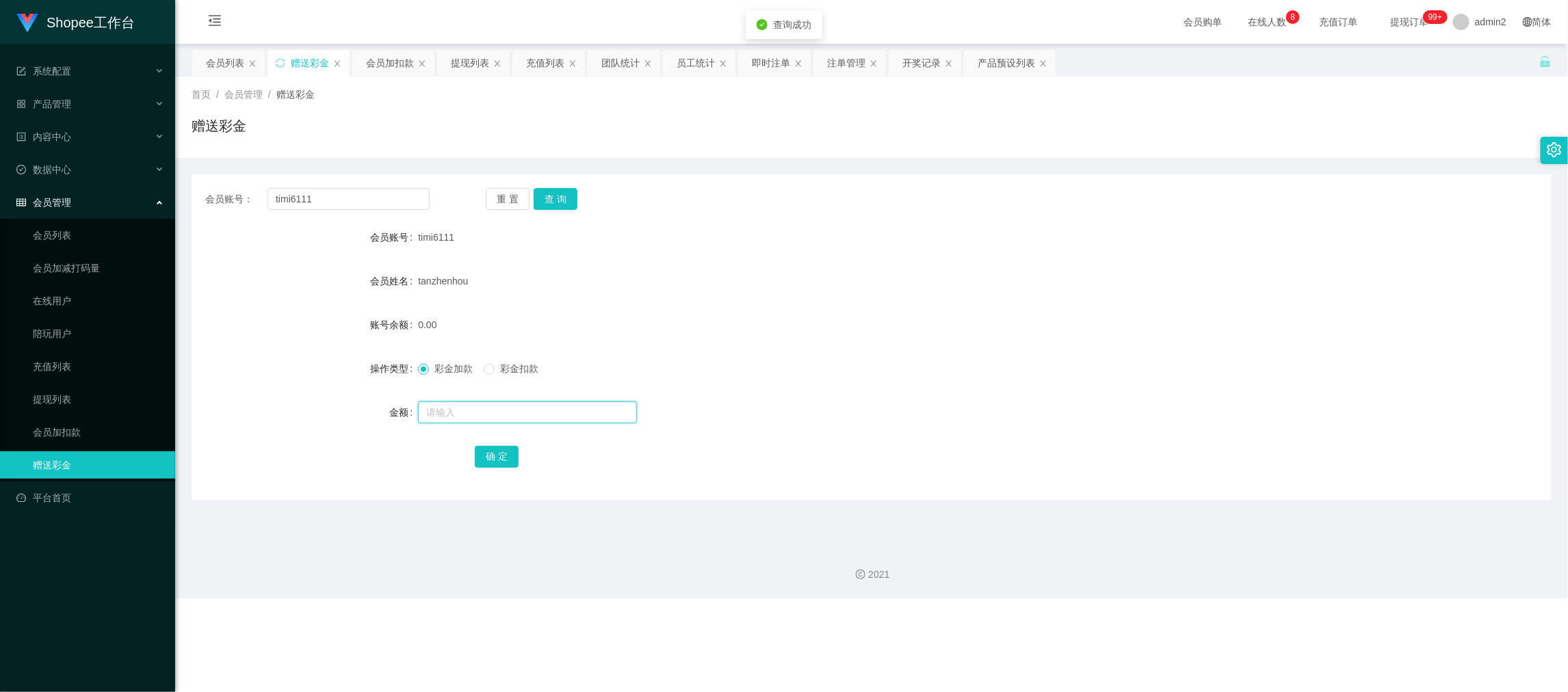
click at [604, 411] on input "text" at bounding box center [527, 412] width 219 height 21
type input "15"
click at [495, 456] on button "确 定" at bounding box center [496, 456] width 44 height 21
click at [801, 394] on form "会员账号 timi6111 会员姓名 tanzhenhou 账号余额 0.00 操作类型 彩金加款 彩金扣款 金额 15 确 定" at bounding box center [871, 346] width 1360 height 246
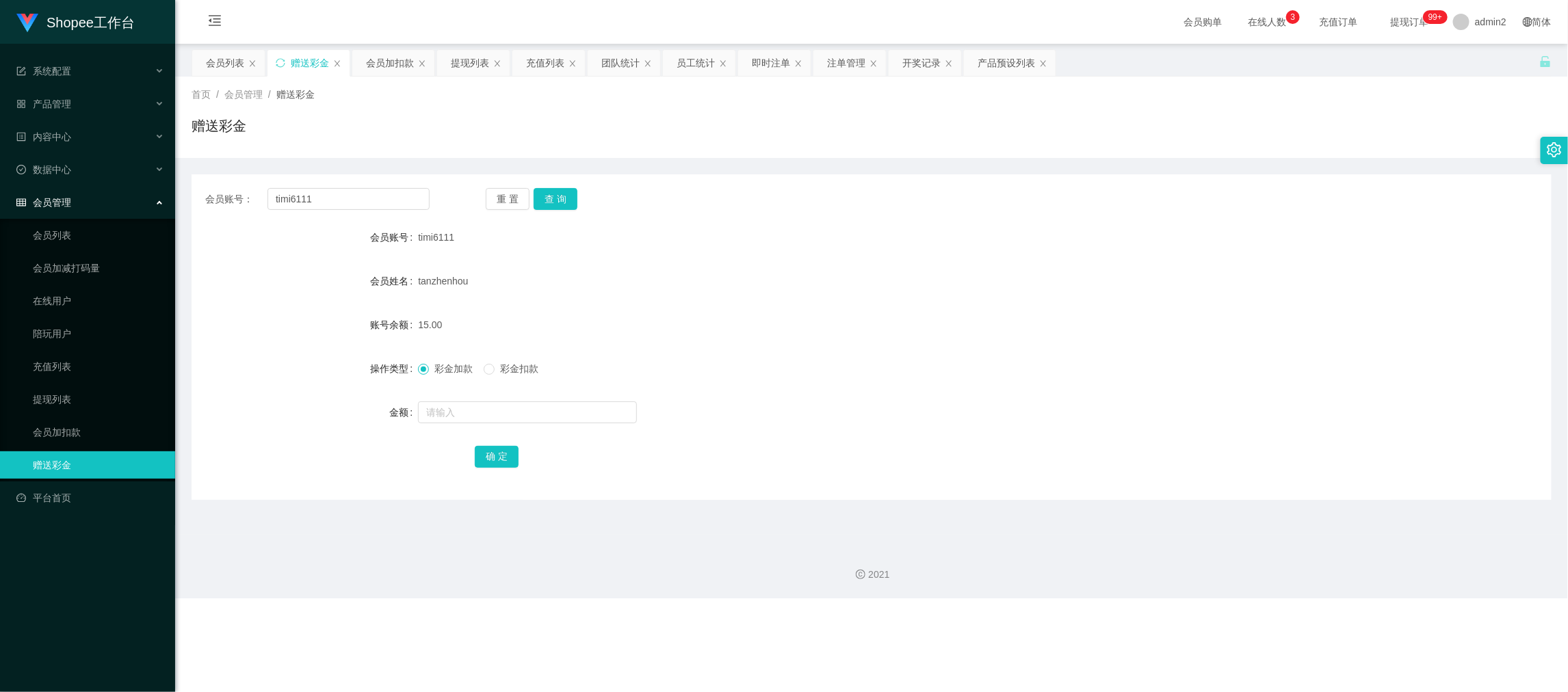
click at [1209, 590] on div "2021" at bounding box center [871, 566] width 1393 height 63
click at [394, 205] on input "timi6111" at bounding box center [348, 199] width 163 height 21
paste input "win6369"
type input "win6369"
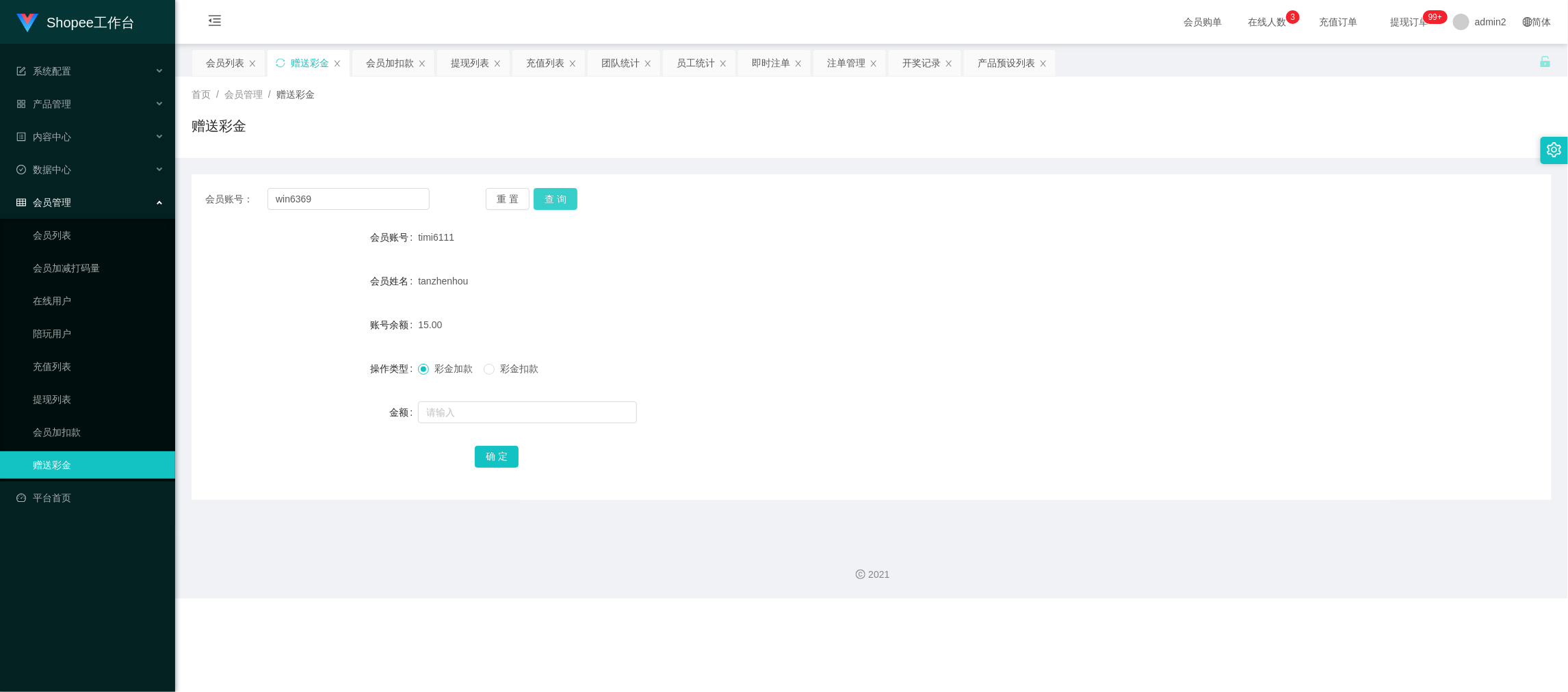
click at [553, 199] on button "查 询" at bounding box center [555, 199] width 44 height 21
click at [592, 409] on input "text" at bounding box center [527, 412] width 219 height 21
click at [592, 409] on input "1" at bounding box center [527, 412] width 219 height 21
type input "15"
drag, startPoint x: 494, startPoint y: 455, endPoint x: 615, endPoint y: 416, distance: 127.1
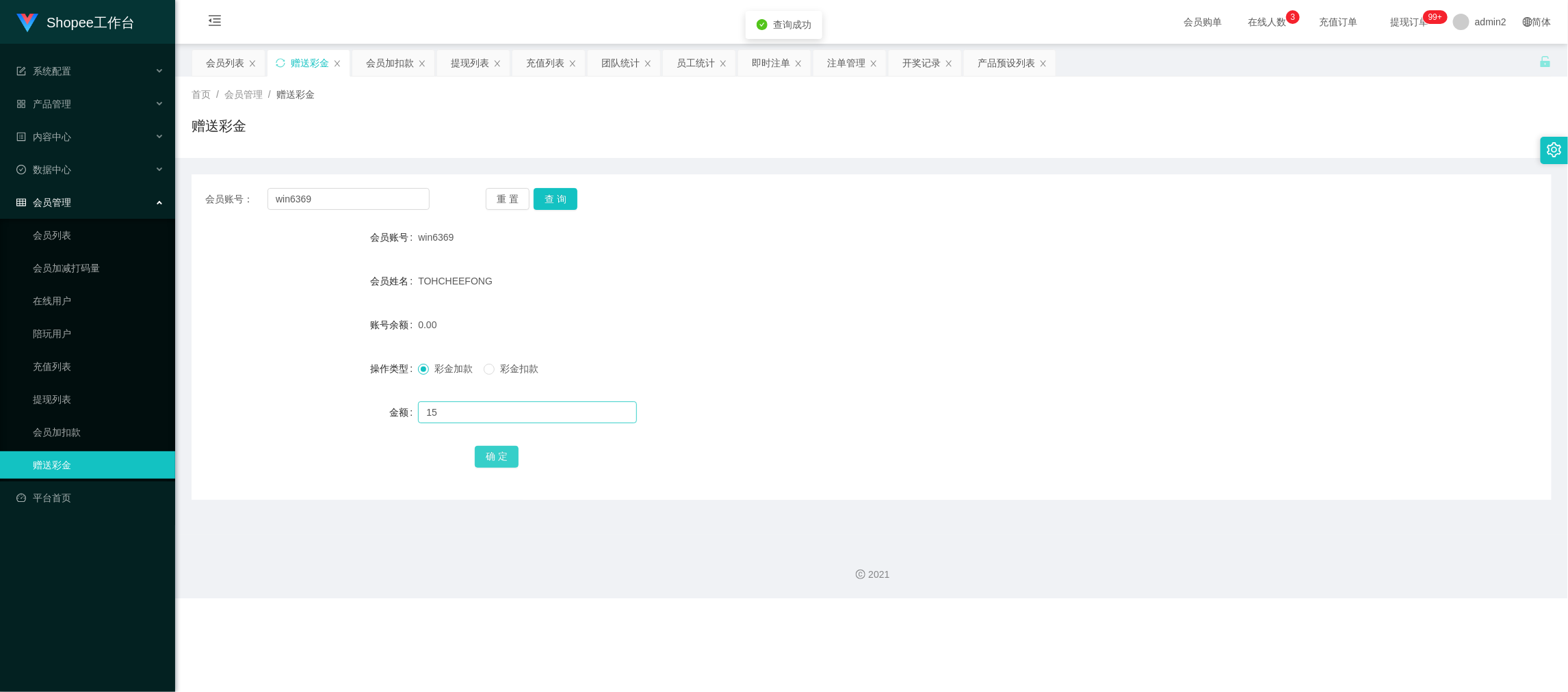
click at [493, 455] on button "确 定" at bounding box center [496, 456] width 44 height 21
click at [788, 379] on div "彩金加款 彩金扣款" at bounding box center [814, 369] width 793 height 27
drag, startPoint x: 1239, startPoint y: 574, endPoint x: 676, endPoint y: 322, distance: 616.8
click at [1236, 569] on div "2021" at bounding box center [871, 574] width 1370 height 15
click at [382, 188] on input "win6369" at bounding box center [348, 199] width 163 height 21
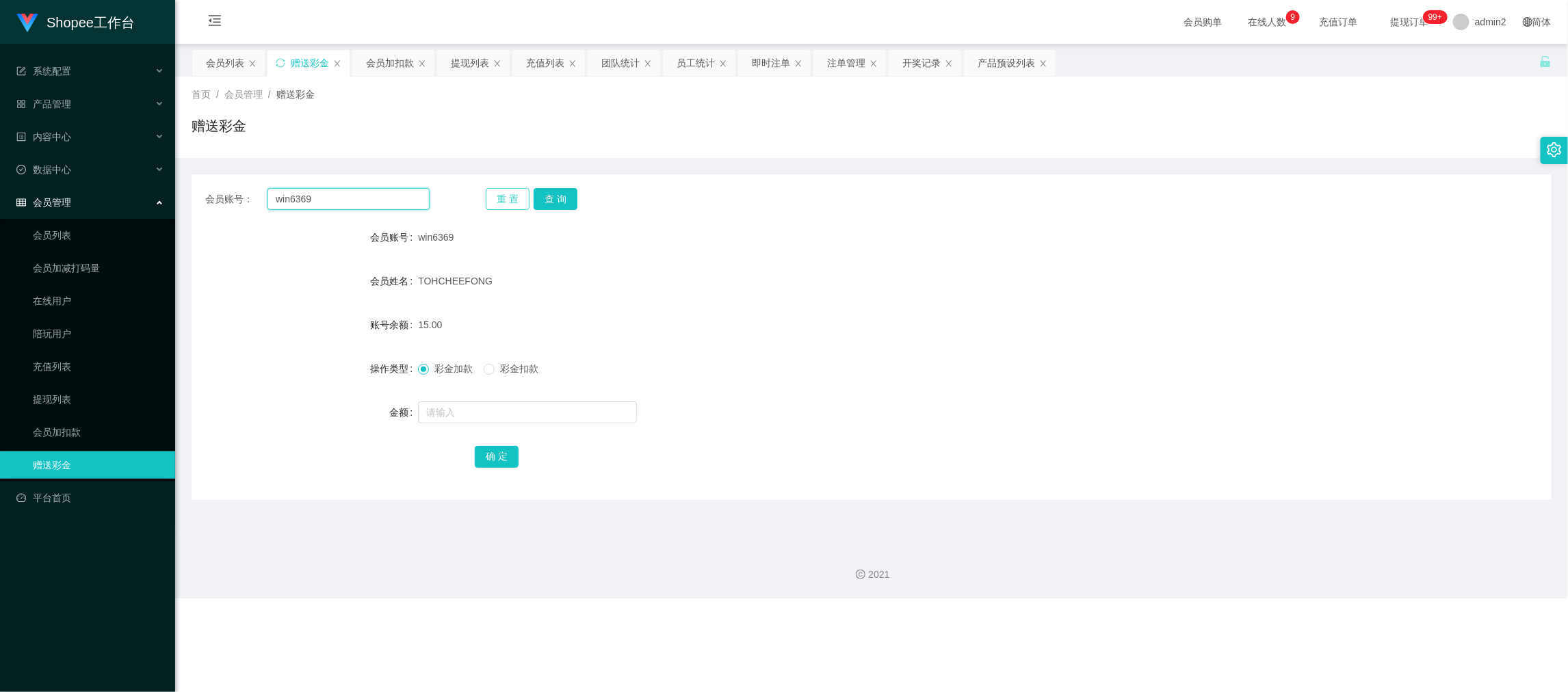
drag, startPoint x: 382, startPoint y: 188, endPoint x: 521, endPoint y: 201, distance: 139.6
click at [383, 188] on input "win6369" at bounding box center [348, 199] width 163 height 21
paste input "dtank88"
type input "dtank88"
click at [567, 192] on button "查 询" at bounding box center [555, 199] width 44 height 21
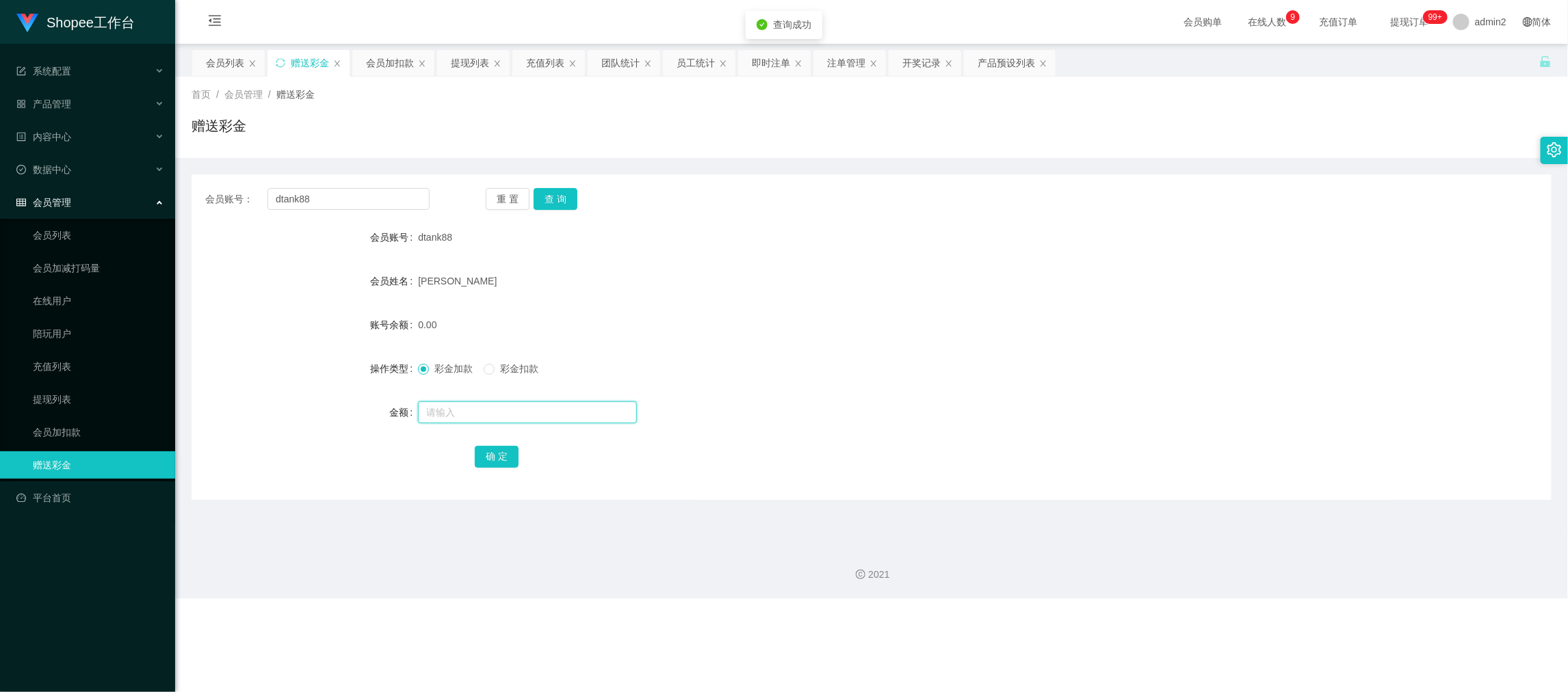
click at [588, 410] on input "text" at bounding box center [527, 412] width 219 height 21
drag, startPoint x: 588, startPoint y: 410, endPoint x: 574, endPoint y: 439, distance: 32.2
click at [588, 411] on input "1" at bounding box center [527, 412] width 219 height 21
type input "15"
click at [495, 453] on button "确 定" at bounding box center [496, 456] width 44 height 21
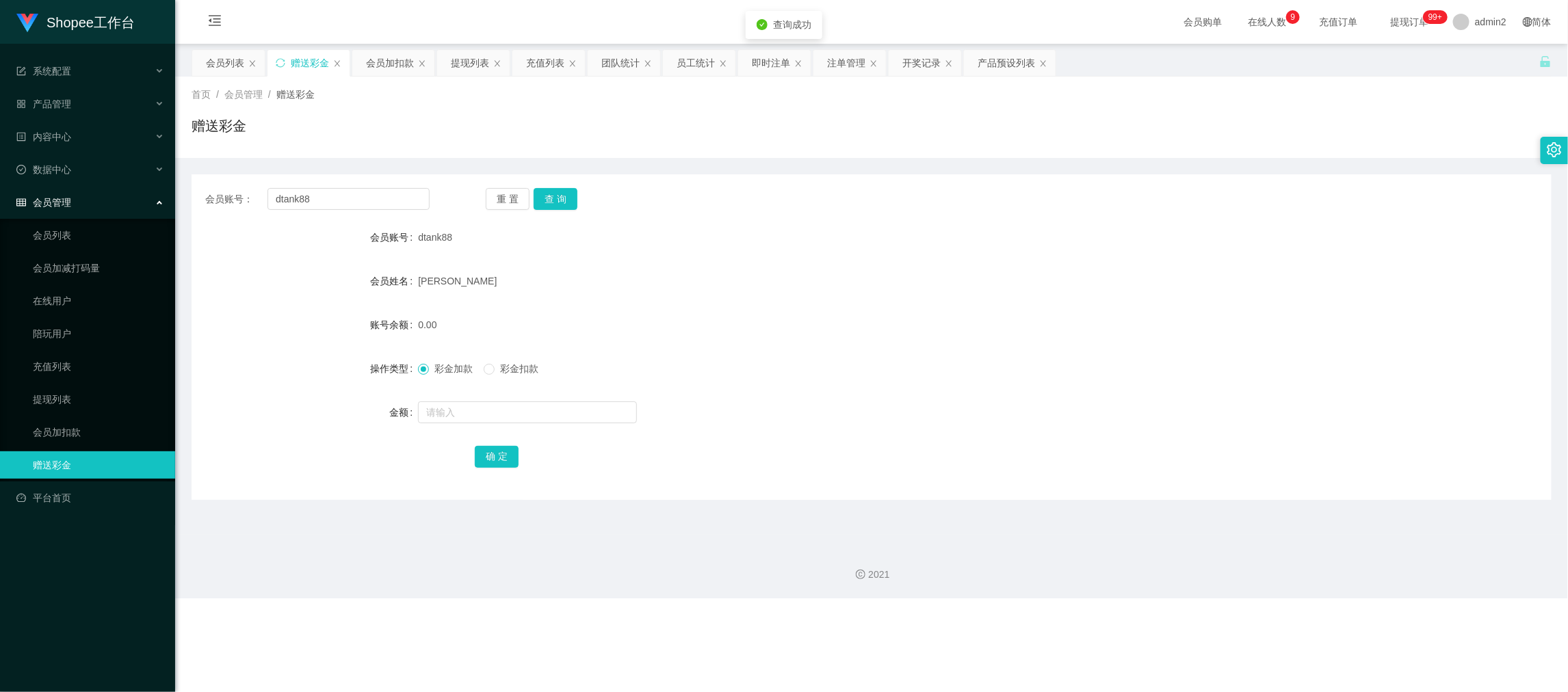
click at [828, 360] on div "彩金加款 彩金扣款" at bounding box center [814, 369] width 793 height 27
drag, startPoint x: 1225, startPoint y: 582, endPoint x: 571, endPoint y: 293, distance: 715.0
click at [1225, 583] on div "2021" at bounding box center [871, 566] width 1393 height 63
click at [396, 200] on input "dtank88" at bounding box center [348, 199] width 163 height 21
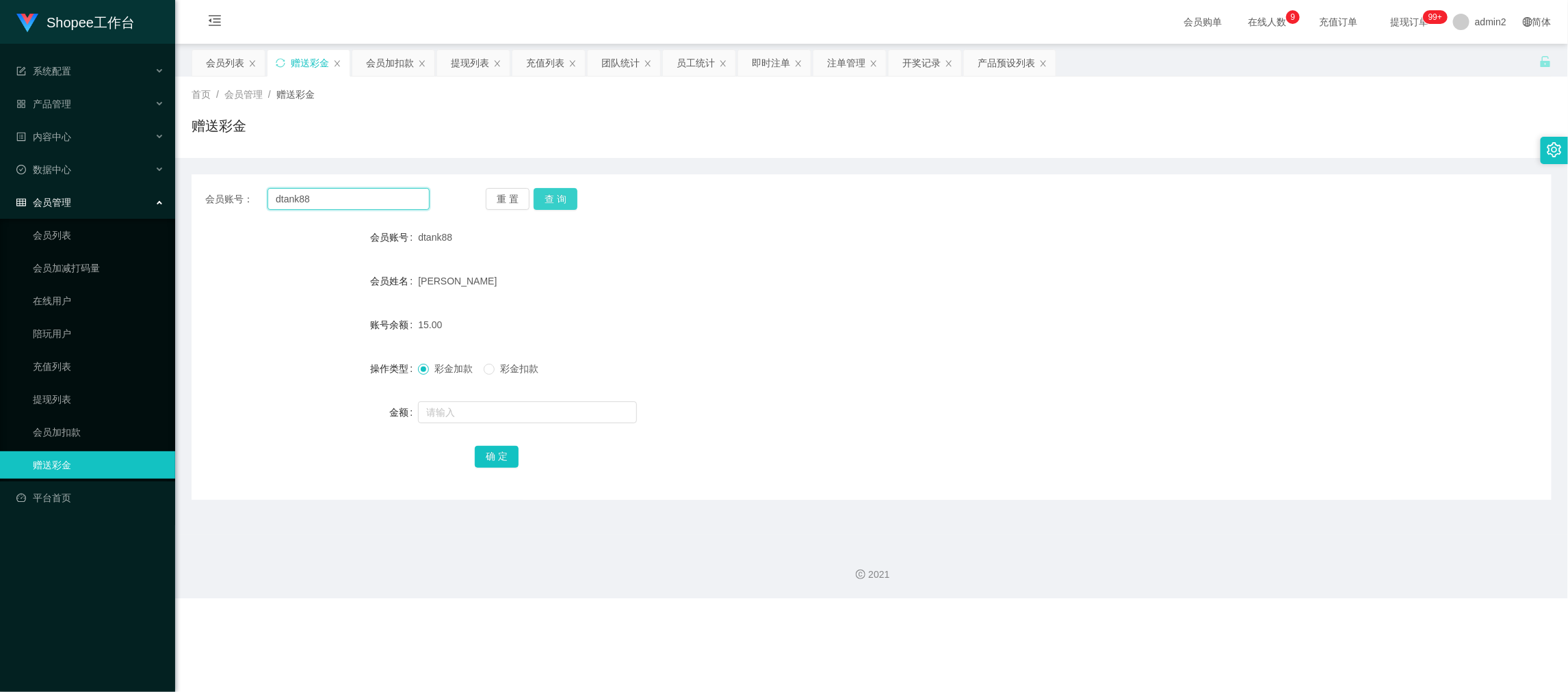
paste input "Ming11"
type input "Ming11"
click at [565, 195] on button "查 询" at bounding box center [555, 199] width 44 height 21
click at [611, 403] on input "text" at bounding box center [527, 412] width 219 height 21
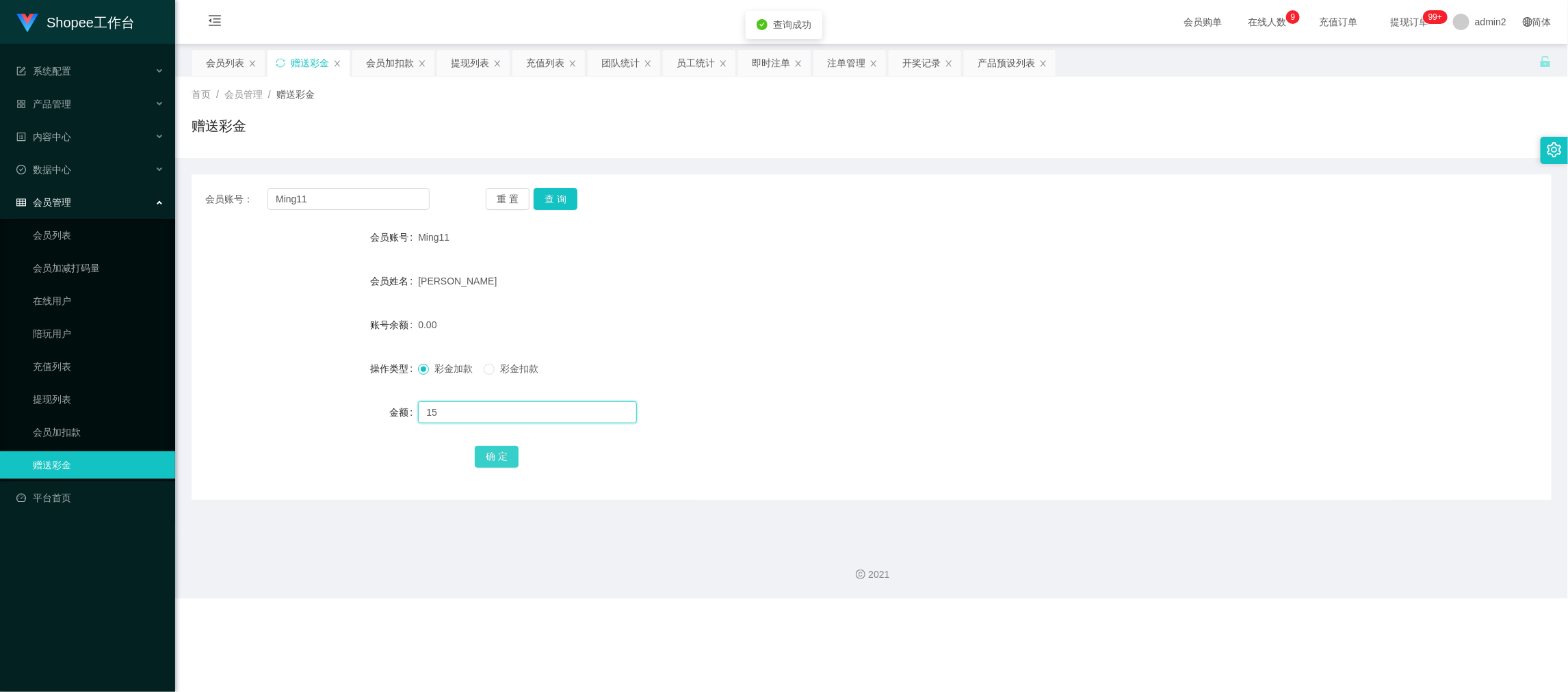
type input "15"
click at [516, 451] on button "确 定" at bounding box center [496, 456] width 44 height 21
drag, startPoint x: 1218, startPoint y: 590, endPoint x: 1197, endPoint y: 573, distance: 27.0
click at [1216, 588] on div "2021" at bounding box center [871, 566] width 1393 height 63
click at [419, 192] on input "Ming11" at bounding box center [348, 199] width 163 height 21
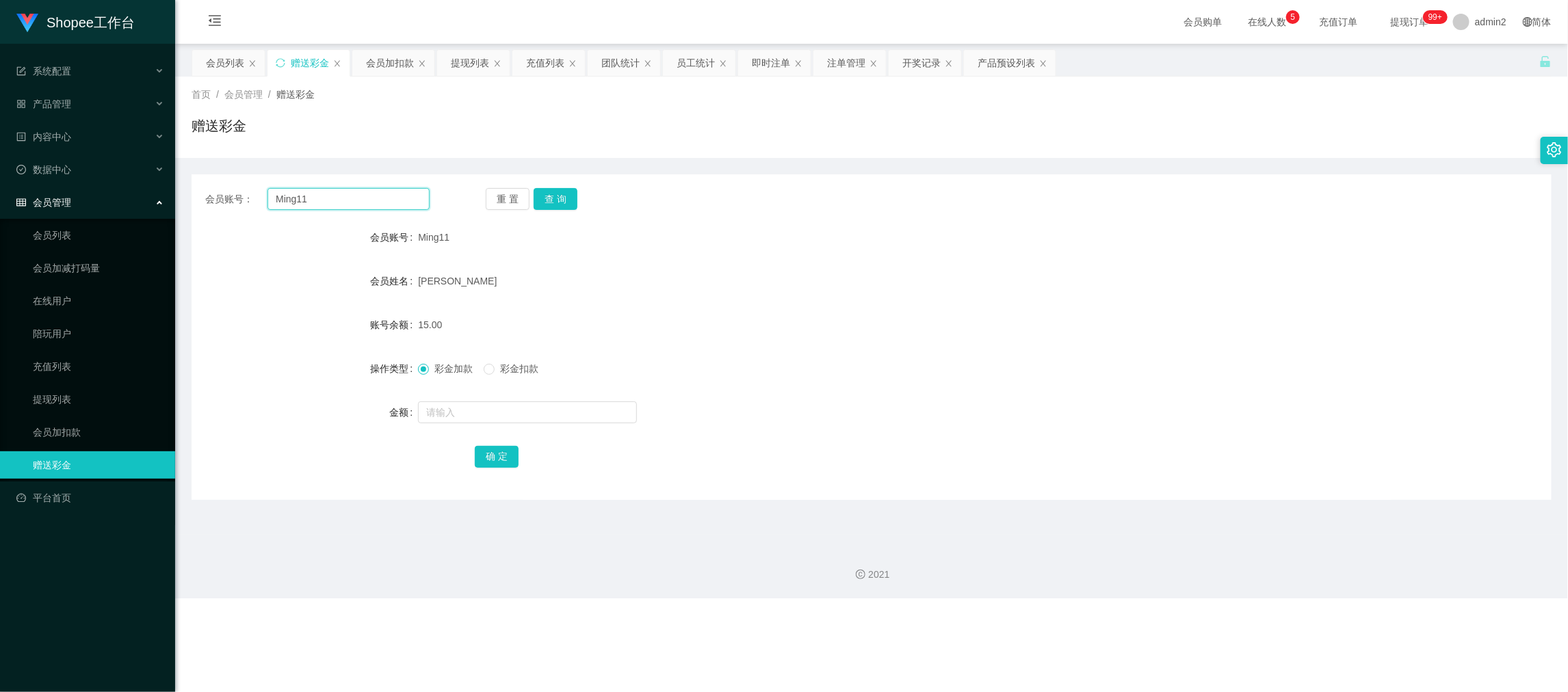
click at [413, 200] on input "Ming11" at bounding box center [348, 199] width 163 height 21
paste input "98933377"
type input "98933377"
click at [563, 192] on button "查 询" at bounding box center [555, 199] width 44 height 21
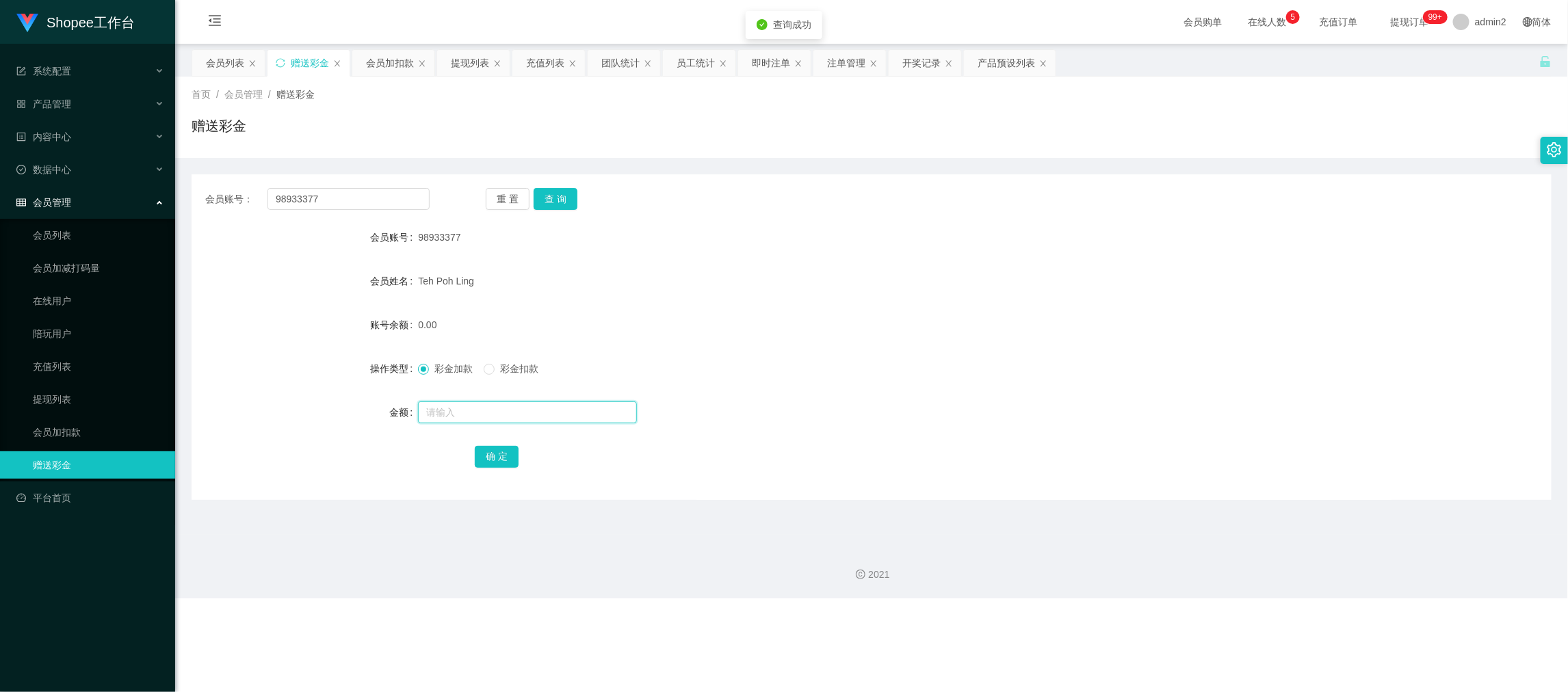
click at [611, 406] on input "text" at bounding box center [527, 412] width 219 height 21
type input "15"
click at [491, 451] on button "确 定" at bounding box center [496, 456] width 44 height 21
click at [920, 360] on div "彩金加款 彩金扣款" at bounding box center [814, 369] width 793 height 27
click at [1230, 570] on div "2021" at bounding box center [871, 574] width 1370 height 15
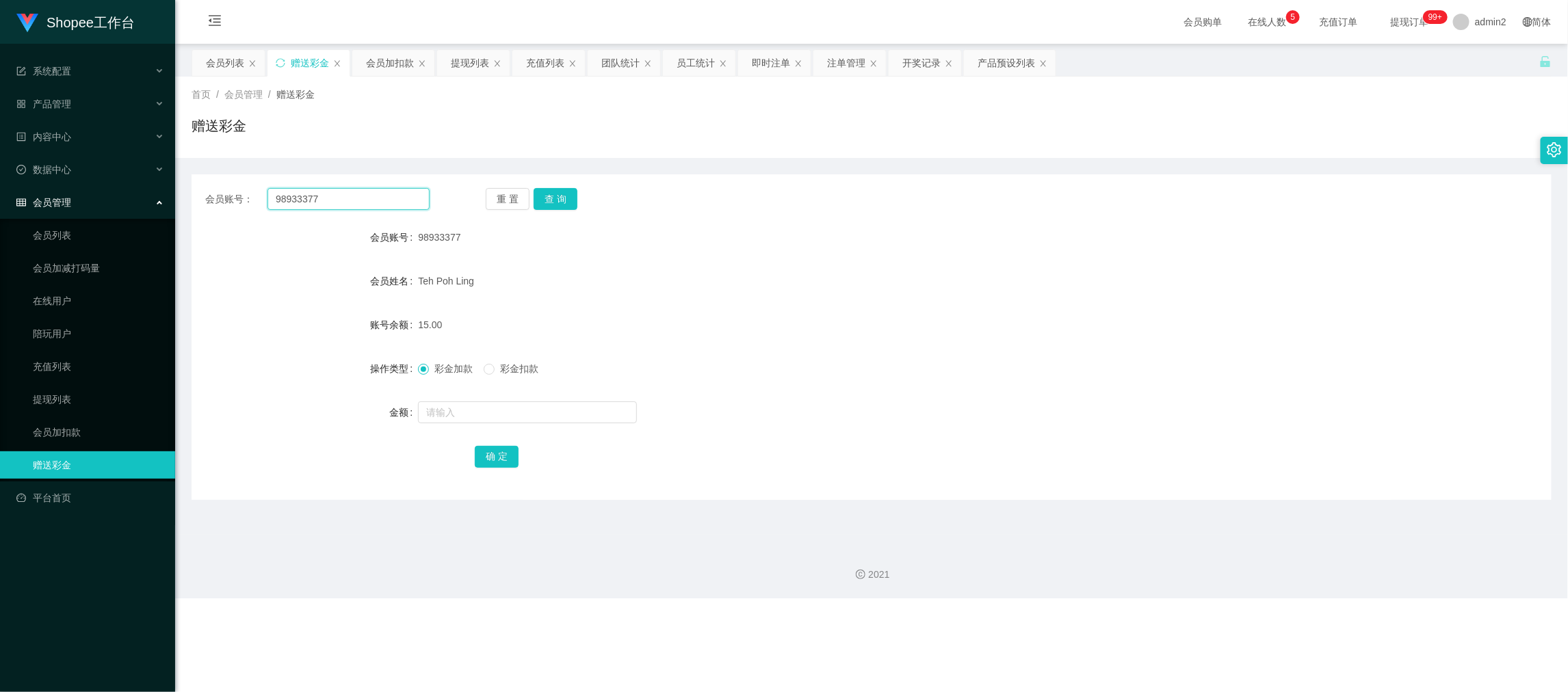
click at [412, 205] on input "98933377" at bounding box center [348, 199] width 163 height 21
paste input "83056260"
type input "83056260"
click at [563, 202] on button "查 询" at bounding box center [555, 199] width 44 height 21
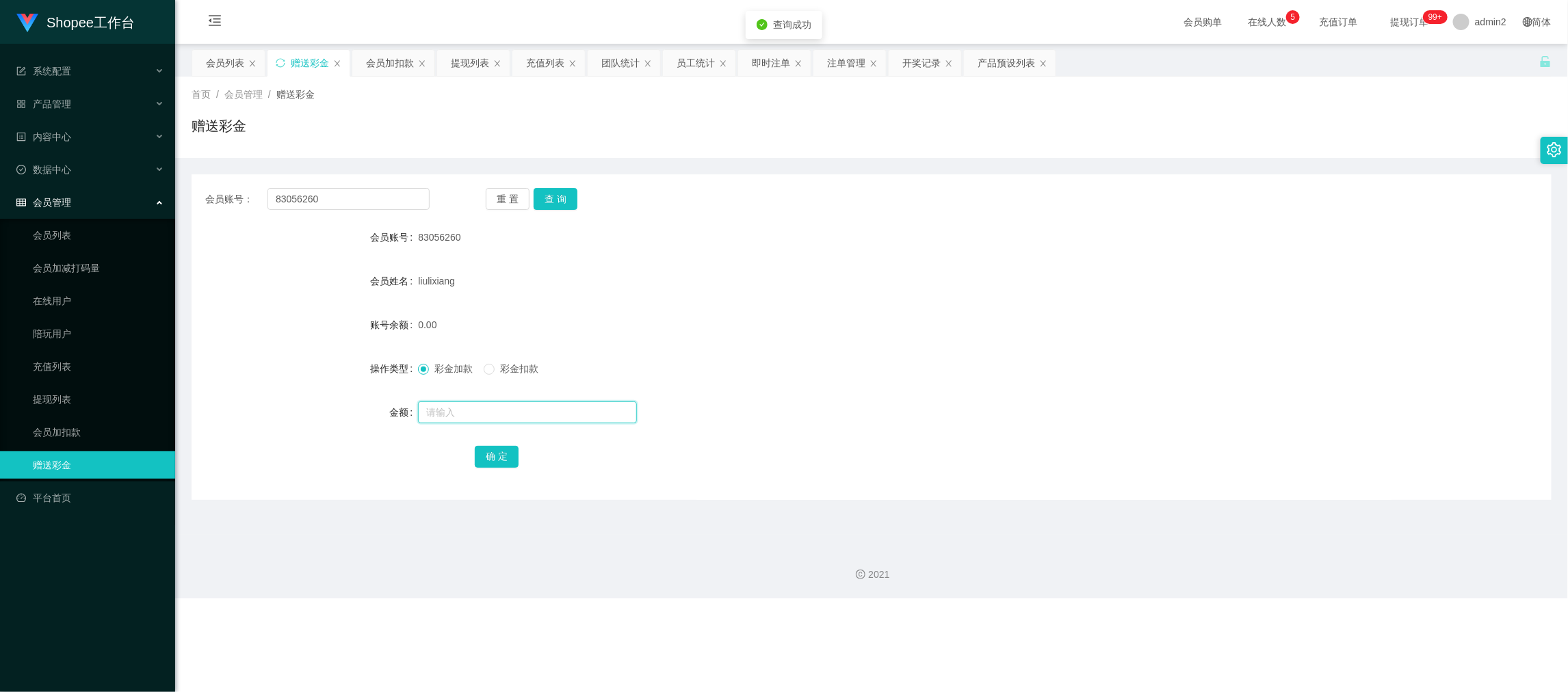
click at [602, 411] on input "text" at bounding box center [527, 412] width 219 height 21
type input "15"
drag, startPoint x: 498, startPoint y: 455, endPoint x: 517, endPoint y: 455, distance: 19.0
click at [498, 455] on button "确 定" at bounding box center [496, 456] width 44 height 21
click at [830, 401] on div at bounding box center [814, 413] width 793 height 27
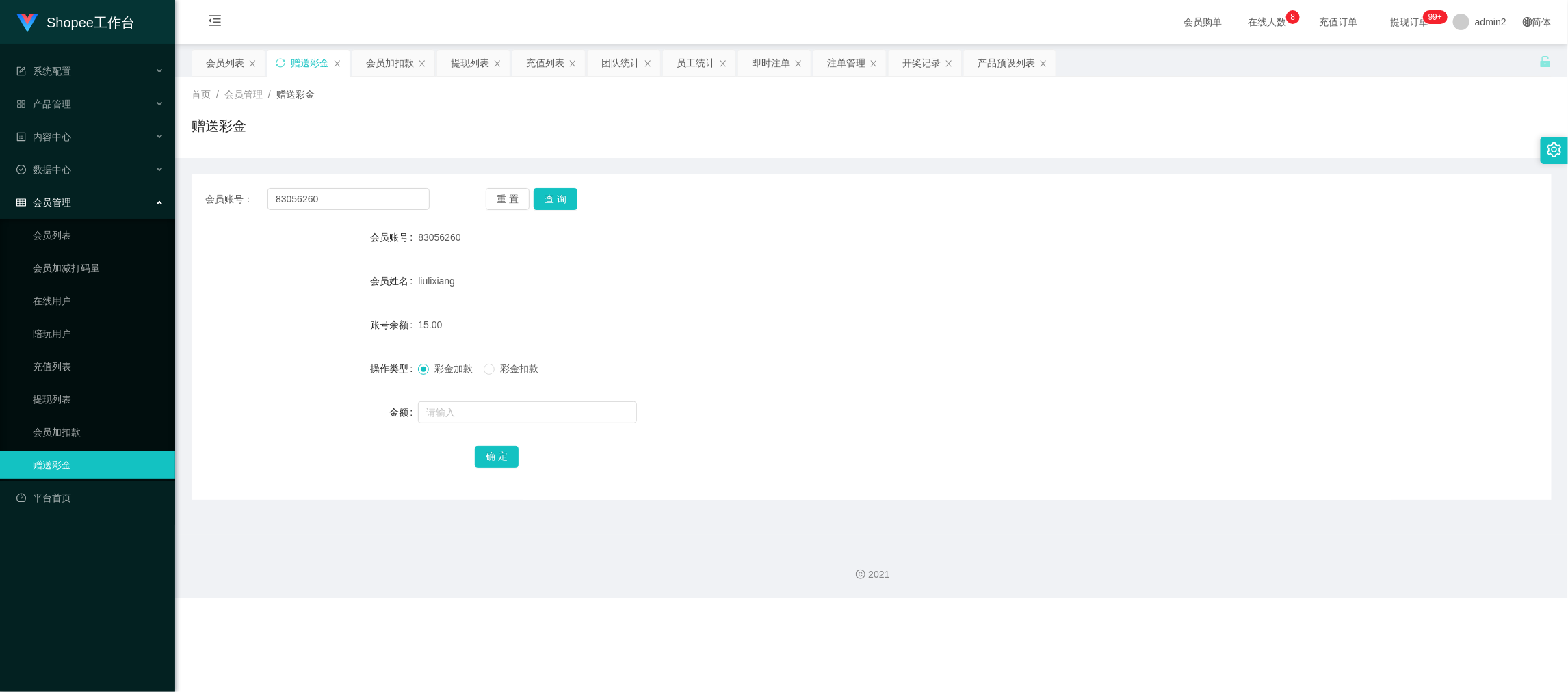
click at [1211, 588] on div "2021" at bounding box center [871, 566] width 1393 height 63
click at [362, 200] on input "83056260" at bounding box center [348, 199] width 163 height 21
drag, startPoint x: 362, startPoint y: 200, endPoint x: 514, endPoint y: 211, distance: 152.4
click at [367, 202] on input "83056260" at bounding box center [348, 199] width 163 height 21
paste input "ab12"
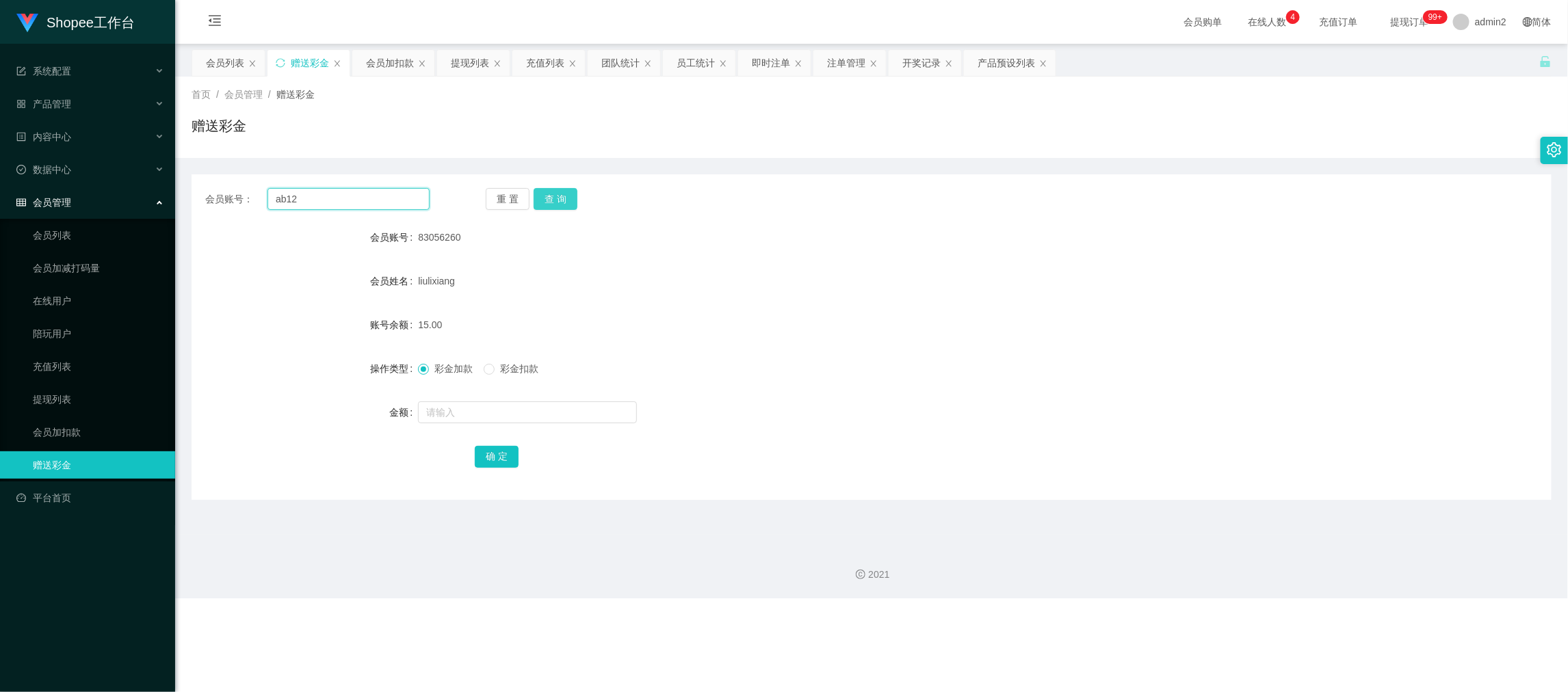
type input "ab12"
drag, startPoint x: 559, startPoint y: 197, endPoint x: 574, endPoint y: 209, distance: 19.2
click at [559, 197] on button "查 询" at bounding box center [555, 199] width 44 height 21
click at [573, 413] on input "text" at bounding box center [527, 412] width 219 height 21
click at [573, 412] on input "text" at bounding box center [527, 412] width 219 height 21
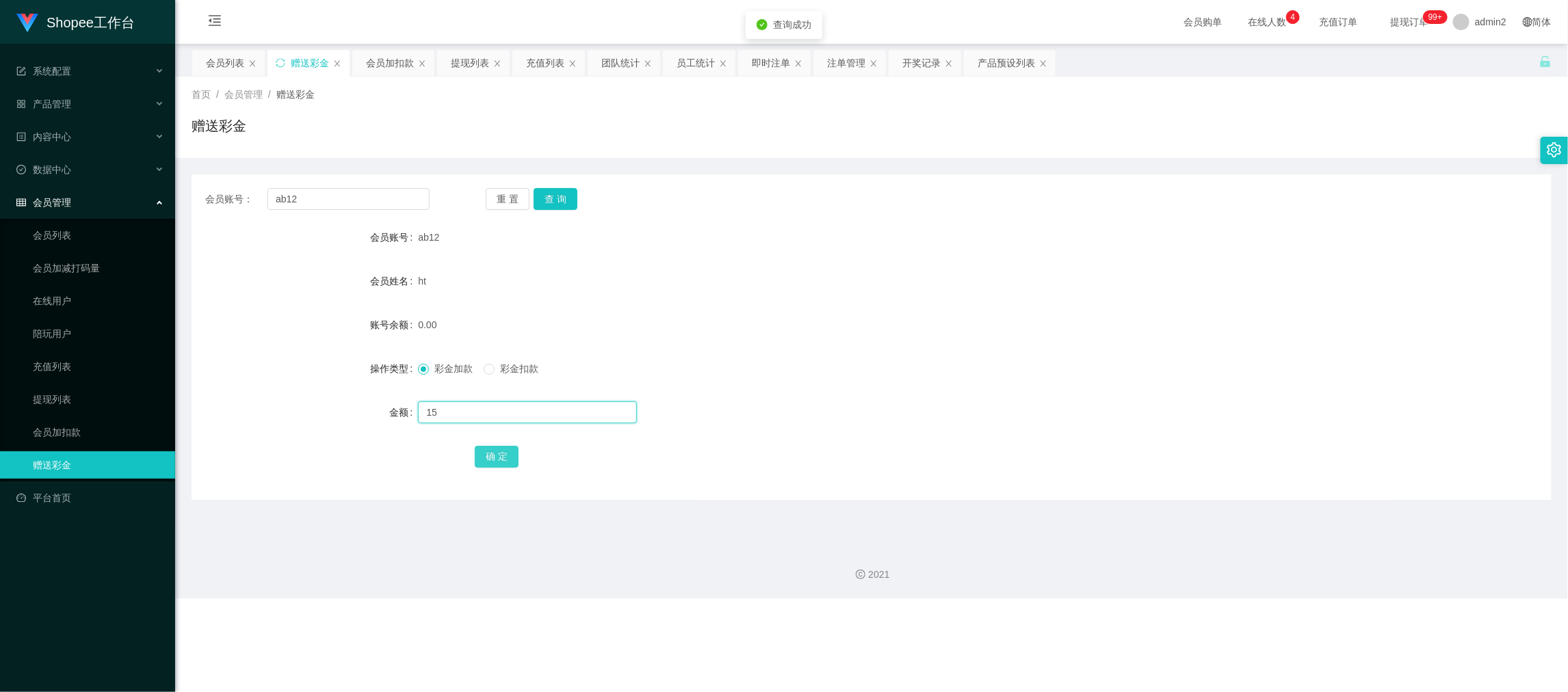
type input "15"
click at [483, 448] on button "确 定" at bounding box center [496, 456] width 44 height 21
click at [814, 401] on div at bounding box center [814, 413] width 793 height 27
drag, startPoint x: 1269, startPoint y: 596, endPoint x: 1004, endPoint y: 439, distance: 308.0
click at [1269, 597] on div "2021" at bounding box center [871, 566] width 1393 height 63
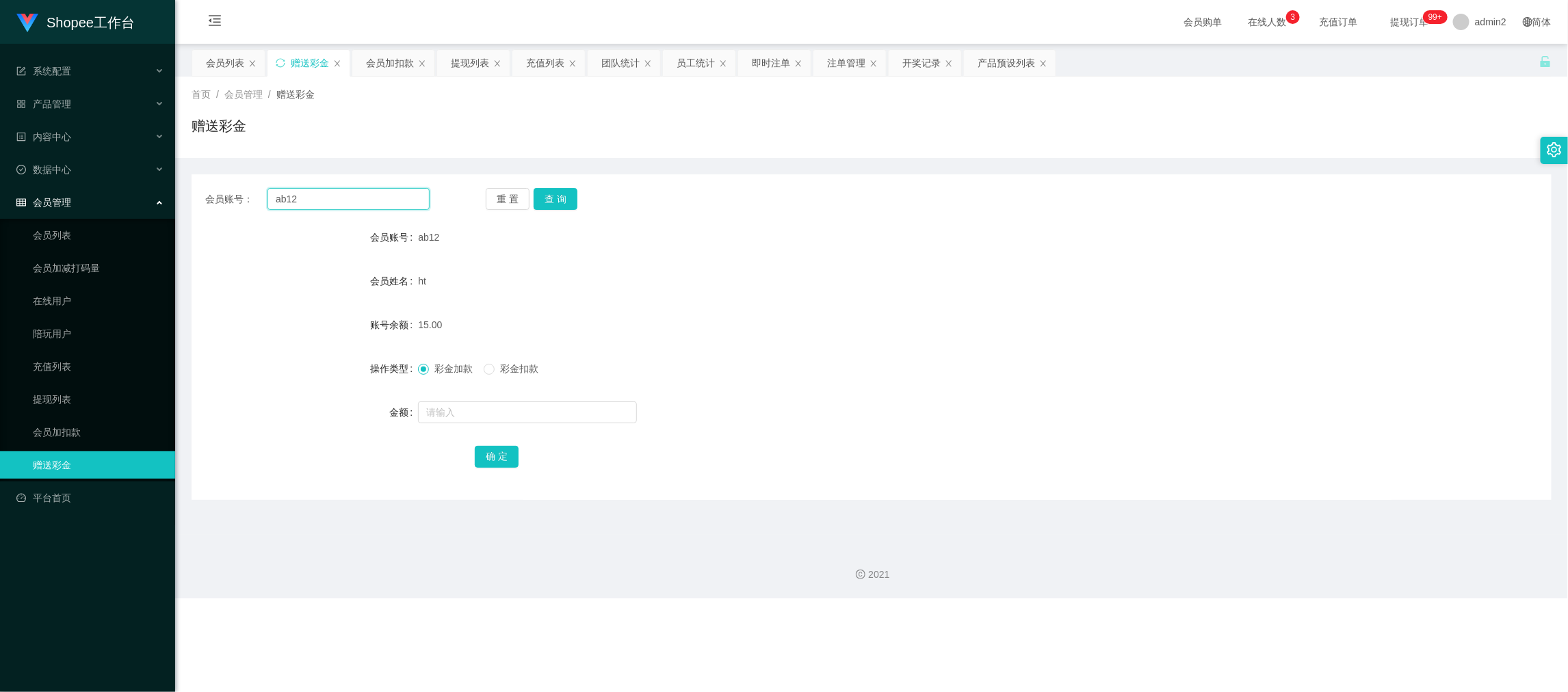
click at [346, 193] on input "ab12" at bounding box center [348, 199] width 163 height 21
paste input "Bonghee"
type input "Bonghee"
click at [547, 192] on button "查 询" at bounding box center [555, 199] width 44 height 21
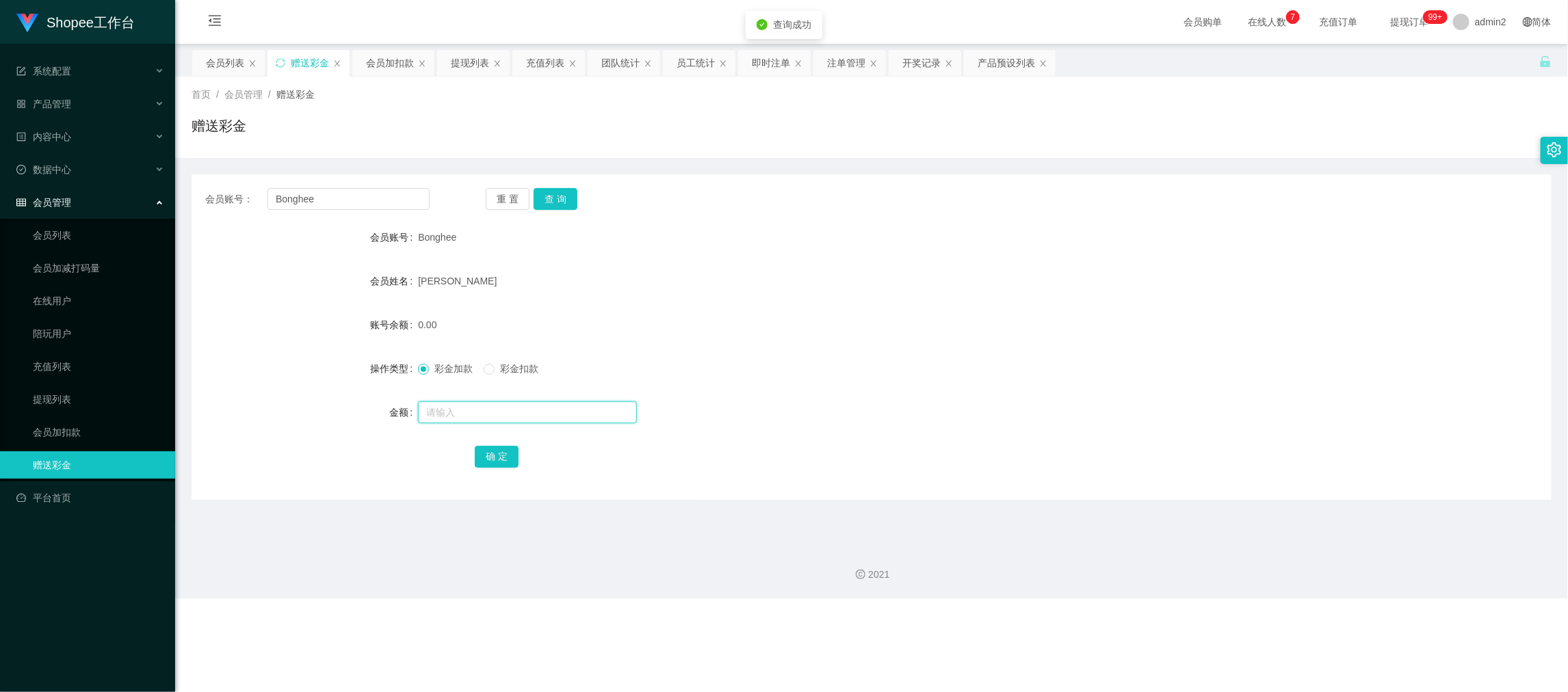
click at [615, 411] on input "text" at bounding box center [527, 412] width 219 height 21
click at [615, 406] on input "text" at bounding box center [527, 412] width 219 height 21
click at [615, 405] on input "text" at bounding box center [527, 412] width 219 height 21
type input "100"
click at [493, 451] on button "确 定" at bounding box center [496, 456] width 44 height 21
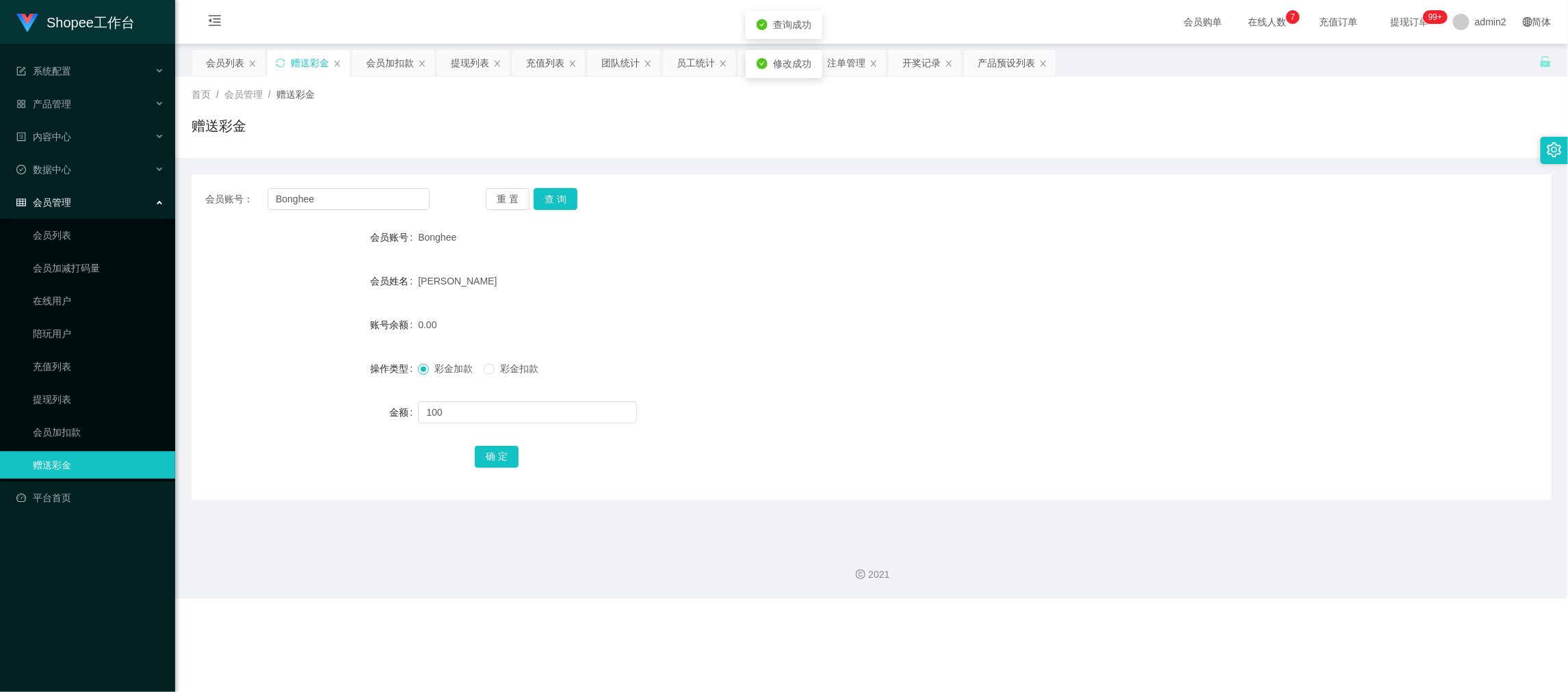
click at [893, 376] on div "彩金加款 彩金扣款" at bounding box center [814, 369] width 793 height 27
click at [1220, 566] on div "2021" at bounding box center [871, 566] width 1393 height 63
click at [464, 63] on div "提现列表" at bounding box center [469, 62] width 38 height 26
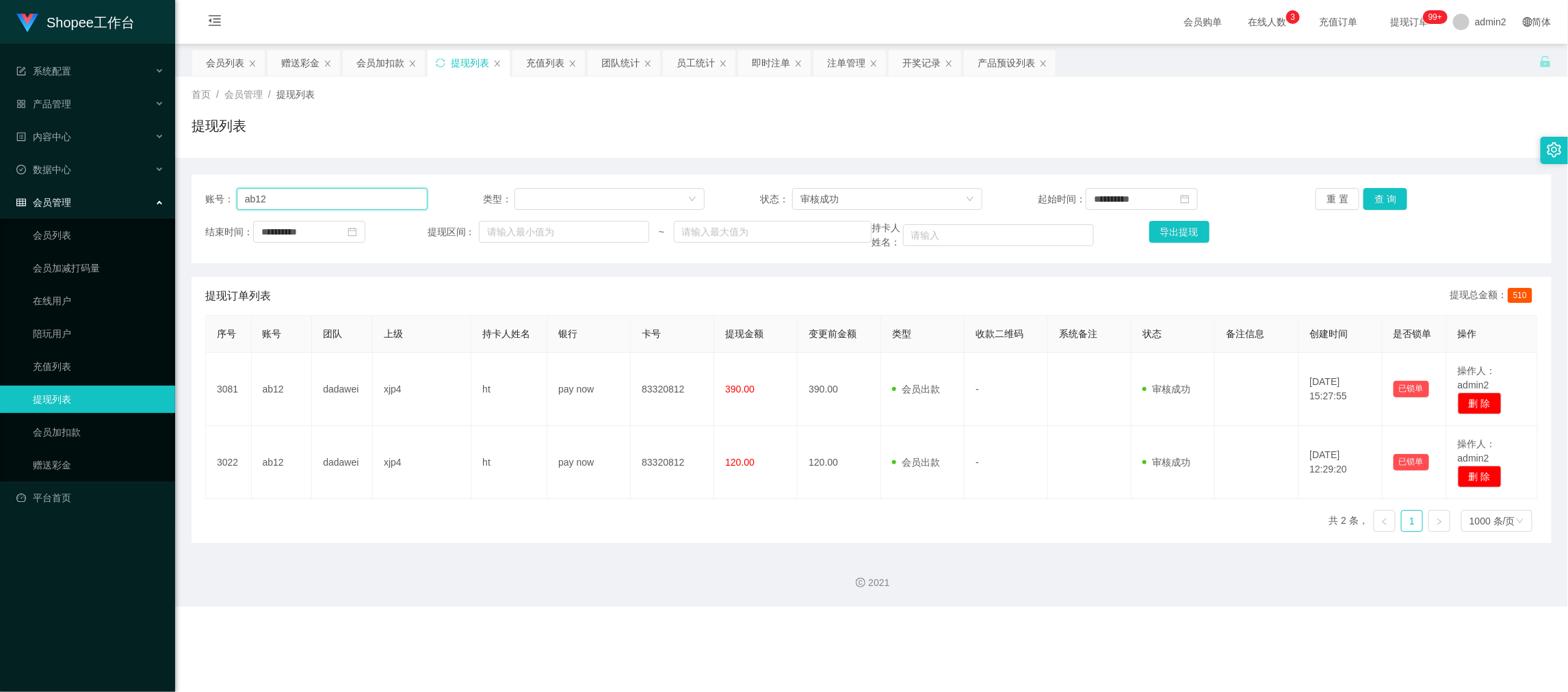
click at [380, 205] on input "ab12" at bounding box center [332, 199] width 191 height 21
paste input "Bonghee"
type input "Bonghee"
click at [1370, 192] on button "查 询" at bounding box center [1384, 199] width 44 height 21
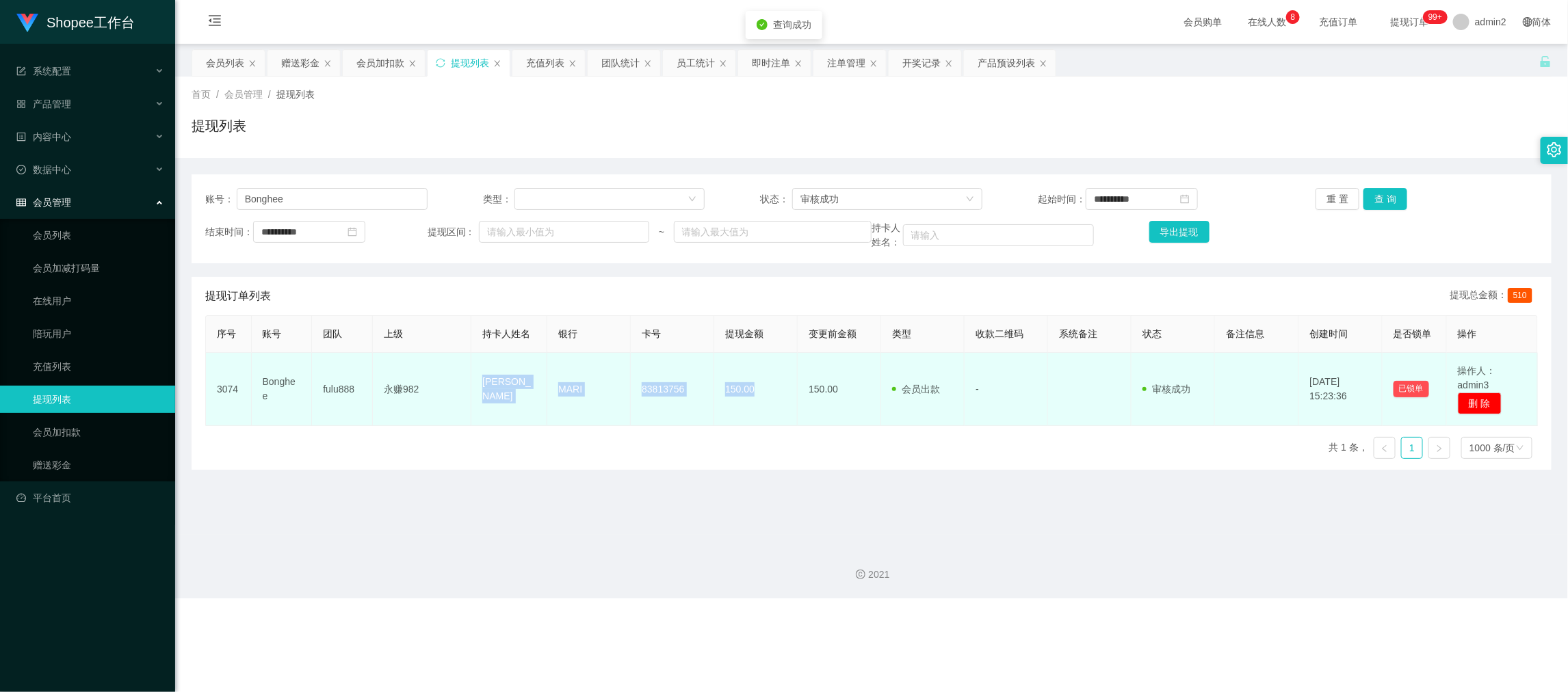
drag, startPoint x: 461, startPoint y: 375, endPoint x: 766, endPoint y: 392, distance: 305.5
click at [766, 392] on tr "3074 [PERSON_NAME] fulu888 永赚982 Wah bong hee MARI 83813756 150.00 150.00 会员出款 …" at bounding box center [872, 389] width 1331 height 73
copy tr "永赚982 Wah bong hee MARI 83813756 150.00"
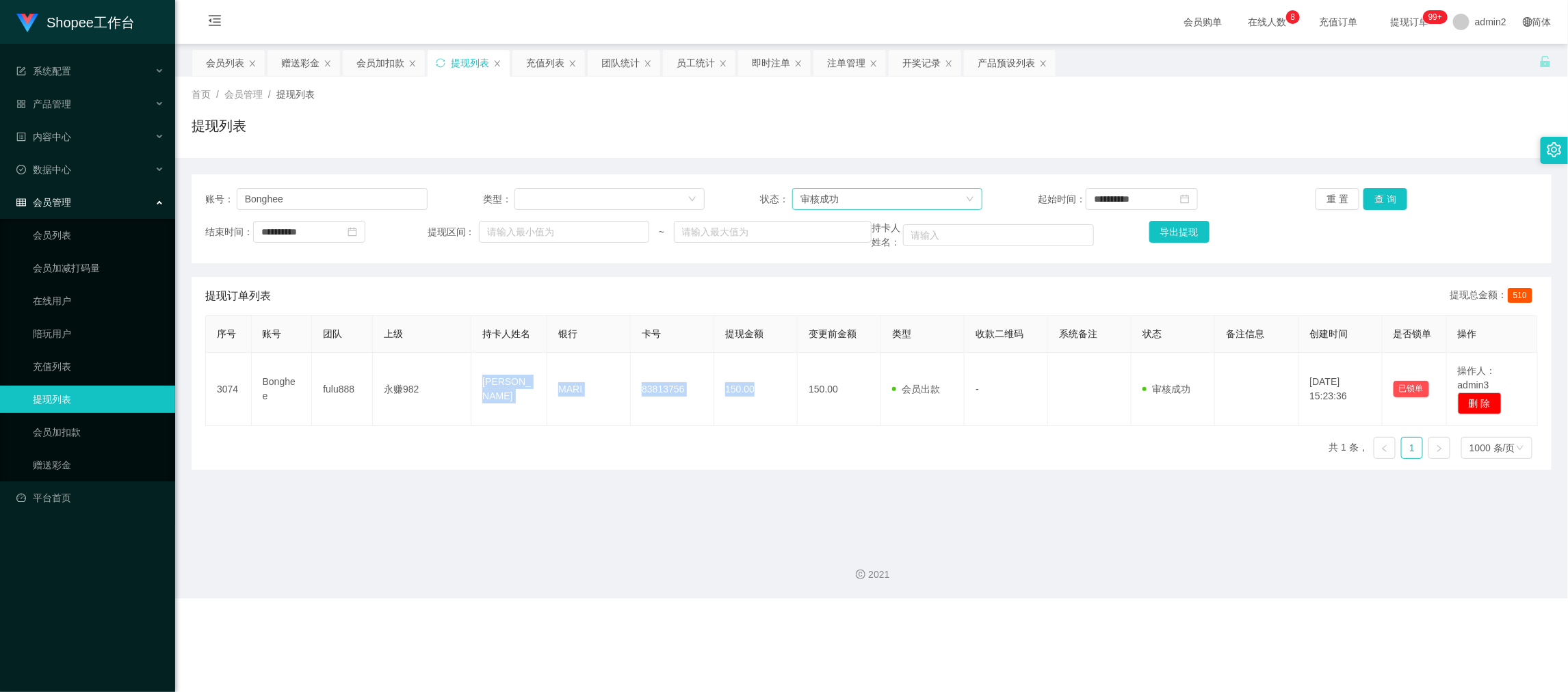
drag, startPoint x: 882, startPoint y: 196, endPoint x: 886, endPoint y: 205, distance: 9.8
click at [883, 197] on div "审核成功" at bounding box center [882, 199] width 164 height 20
click at [853, 229] on li "等待审核" at bounding box center [882, 226] width 189 height 21
click at [1377, 192] on button "查 询" at bounding box center [1384, 199] width 44 height 21
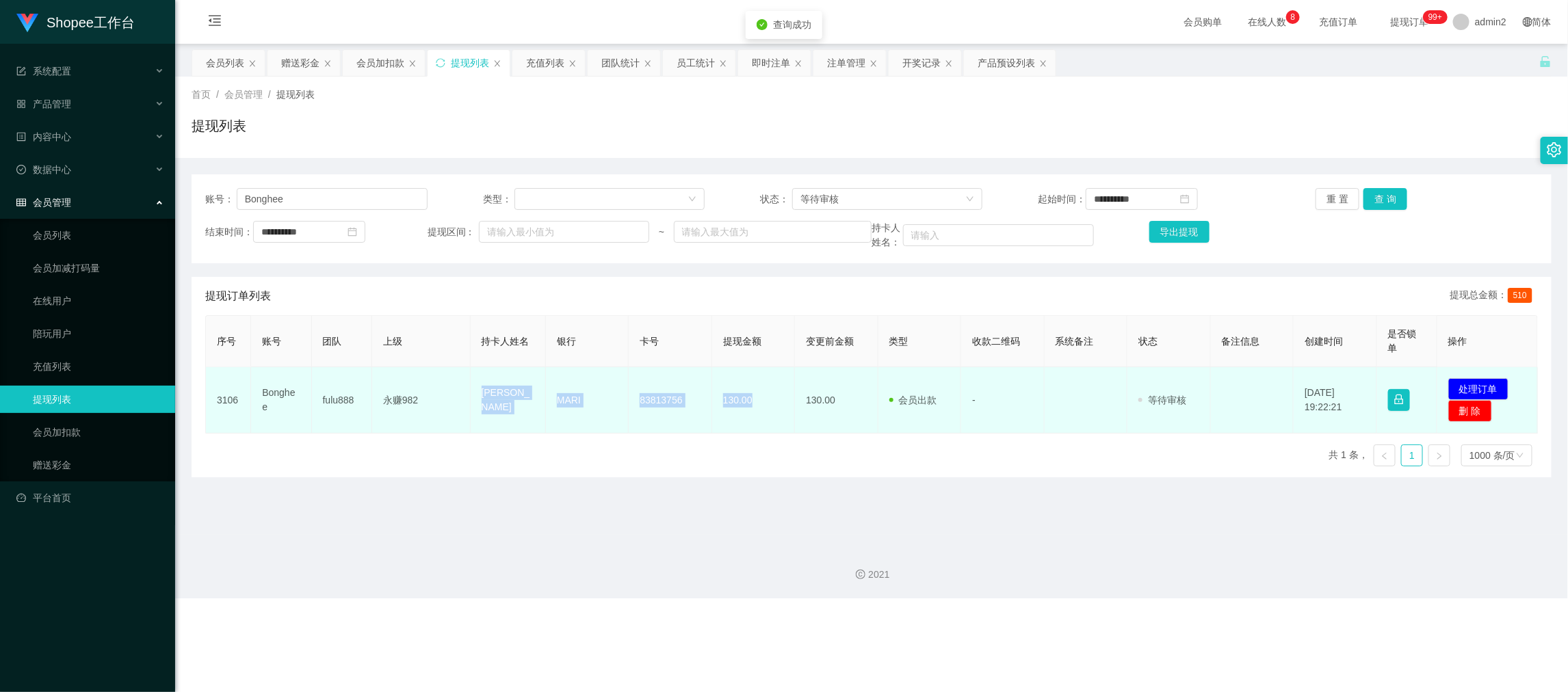
click at [466, 382] on td "永赚982" at bounding box center [420, 400] width 98 height 66
drag, startPoint x: 470, startPoint y: 381, endPoint x: 791, endPoint y: 419, distance: 323.2
click at [791, 419] on tr "3106 Bonghee fulu888 永赚982 Wah bong hee MARI 83813756 130.00 130.00 会员出款 人工取款 -…" at bounding box center [872, 400] width 1331 height 66
click at [1457, 381] on button "处理订单" at bounding box center [1478, 389] width 60 height 21
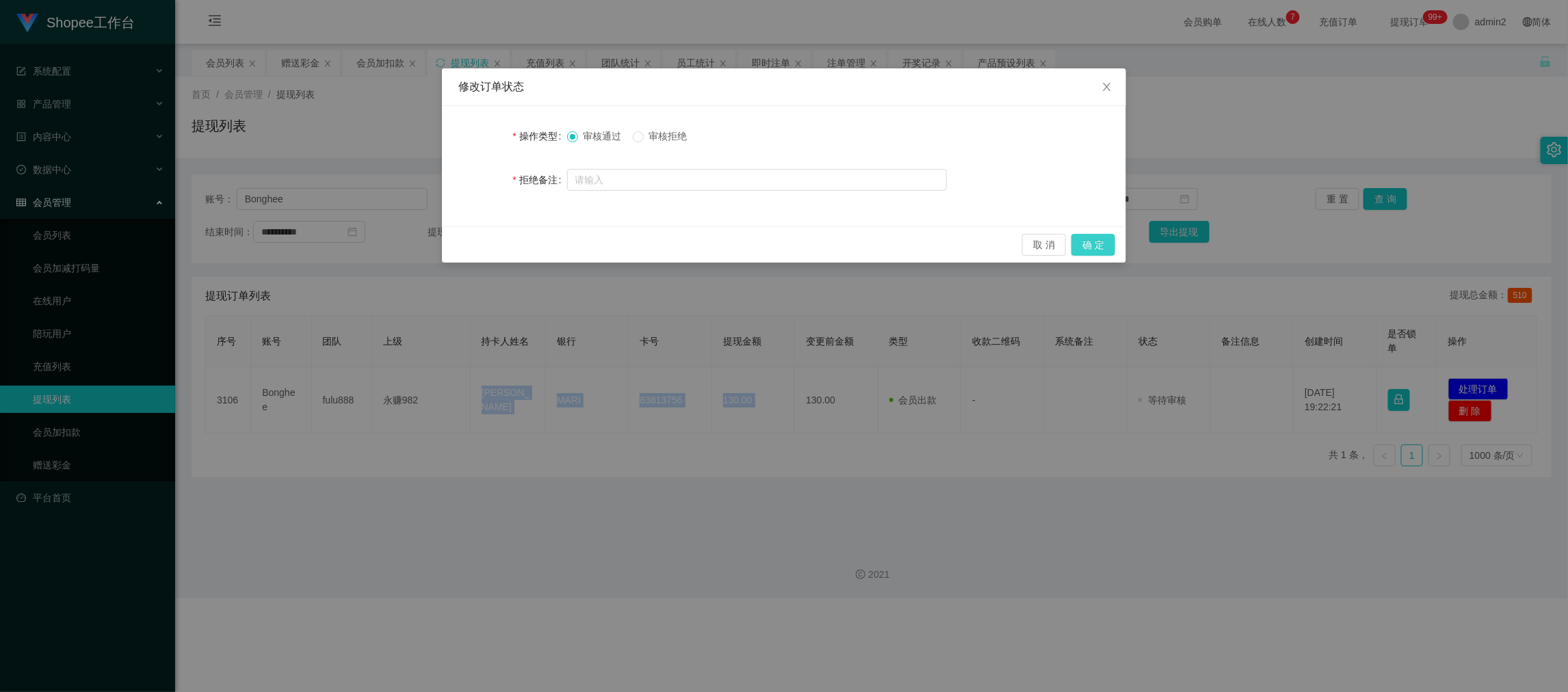
click at [1096, 247] on button "确 定" at bounding box center [1092, 244] width 44 height 21
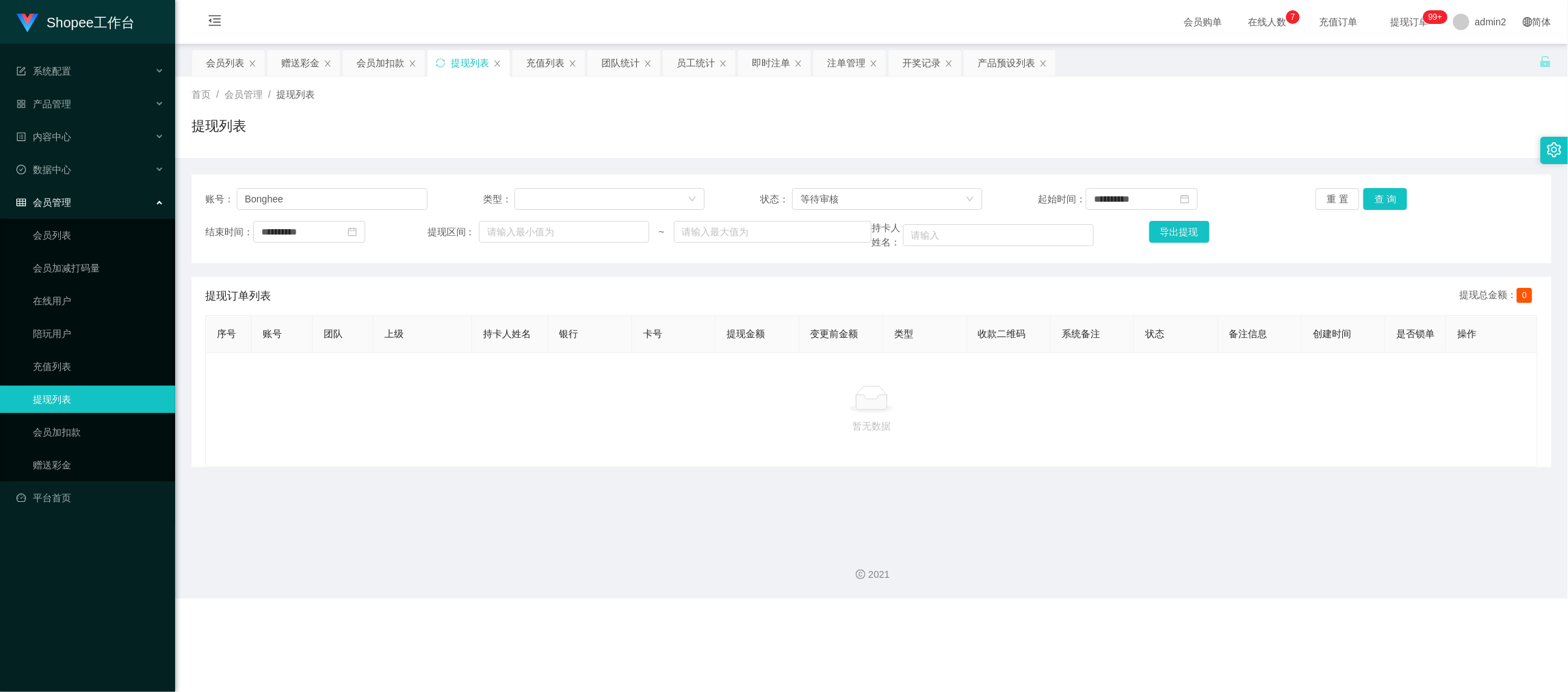
drag, startPoint x: 1272, startPoint y: 594, endPoint x: 926, endPoint y: 377, distance: 408.4
click at [1272, 592] on div "2021" at bounding box center [871, 566] width 1393 height 63
click at [394, 199] on input "Bonghee" at bounding box center [332, 199] width 191 height 21
drag, startPoint x: 394, startPoint y: 199, endPoint x: 354, endPoint y: 107, distance: 100.3
click at [394, 196] on input "Bonghee" at bounding box center [332, 199] width 191 height 21
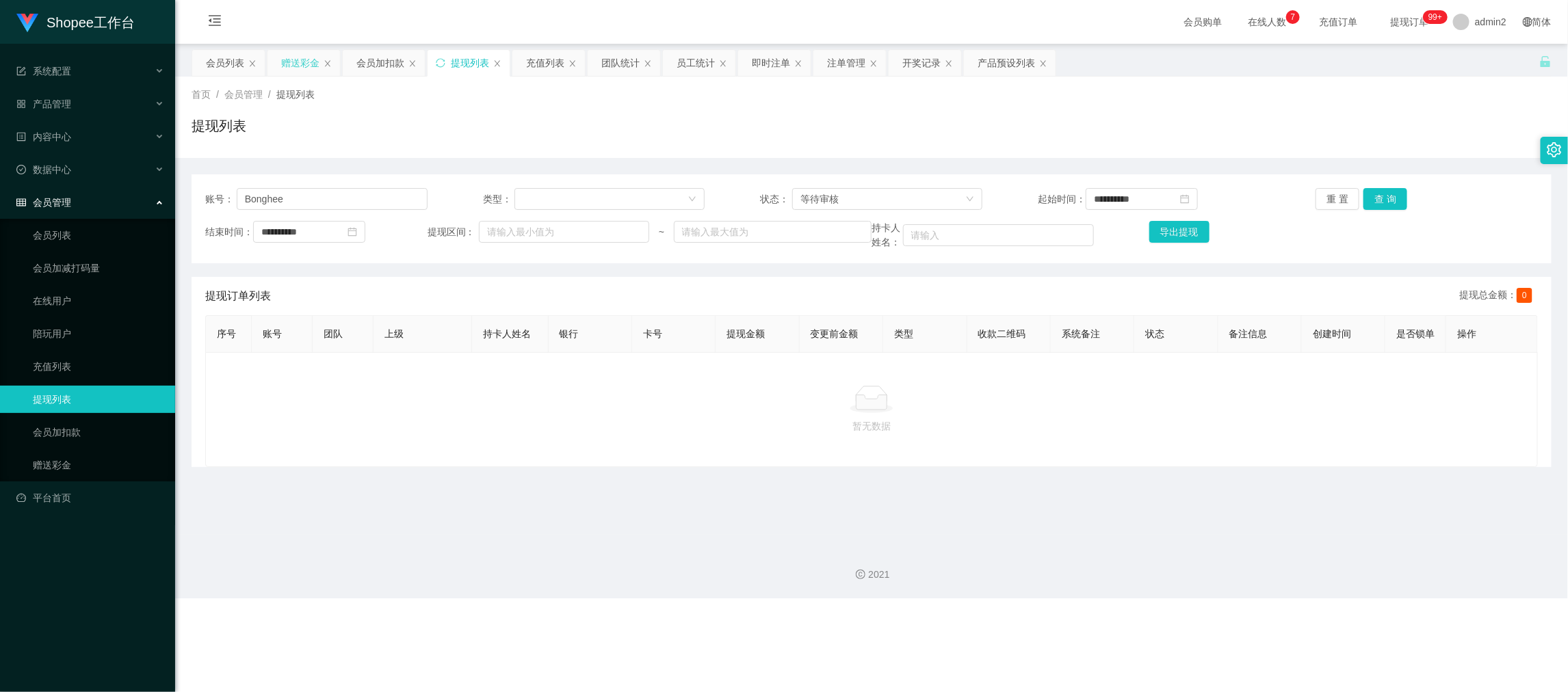
drag, startPoint x: 310, startPoint y: 61, endPoint x: 325, endPoint y: 76, distance: 21.2
click at [310, 61] on div "赠送彩金" at bounding box center [300, 62] width 38 height 26
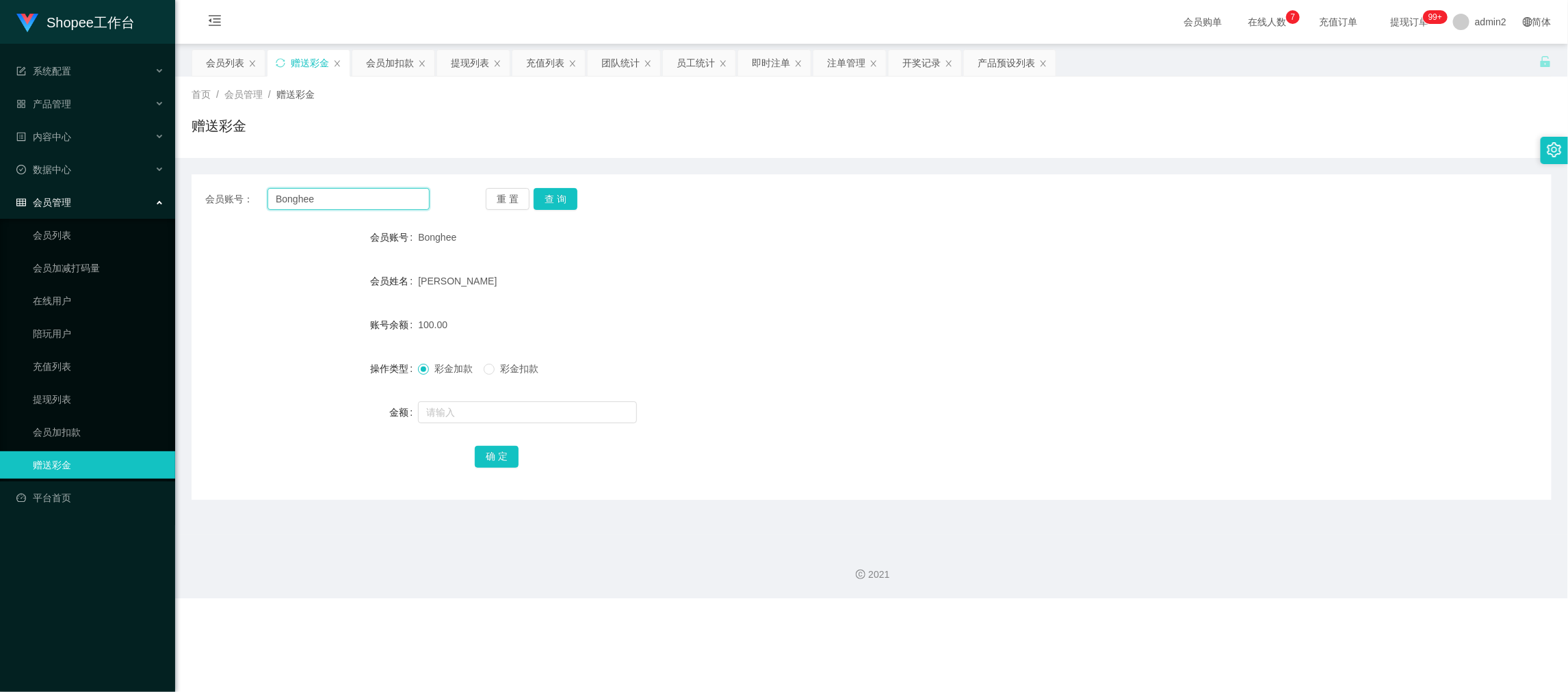
click at [381, 193] on input "Bonghee" at bounding box center [348, 199] width 163 height 21
paste input "Xiiaohao168168"
type input "Xiiaohao168168"
click at [559, 193] on button "查 询" at bounding box center [555, 199] width 44 height 21
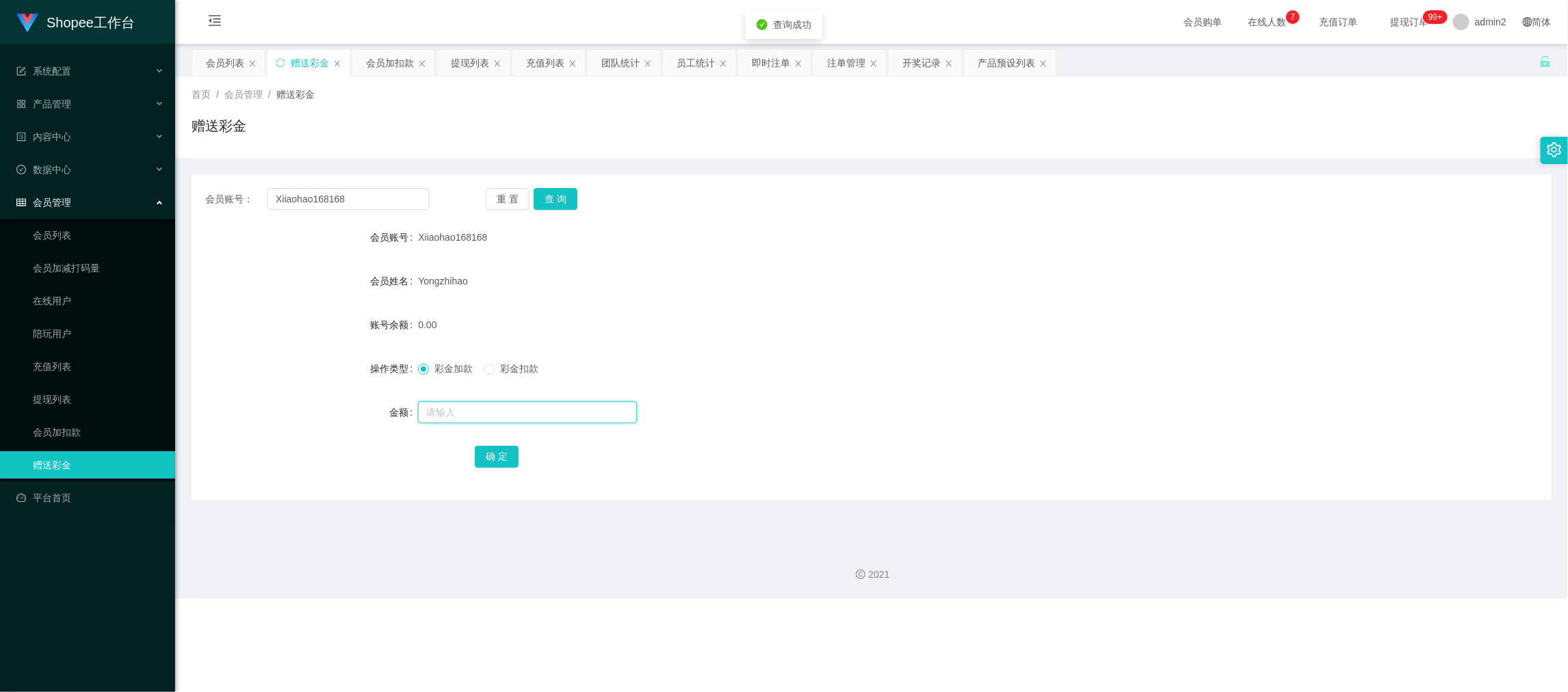
click at [580, 409] on input "text" at bounding box center [527, 412] width 219 height 21
type input "15"
drag, startPoint x: 502, startPoint y: 450, endPoint x: 529, endPoint y: 445, distance: 27.5
click at [502, 450] on button "确 定" at bounding box center [496, 456] width 44 height 21
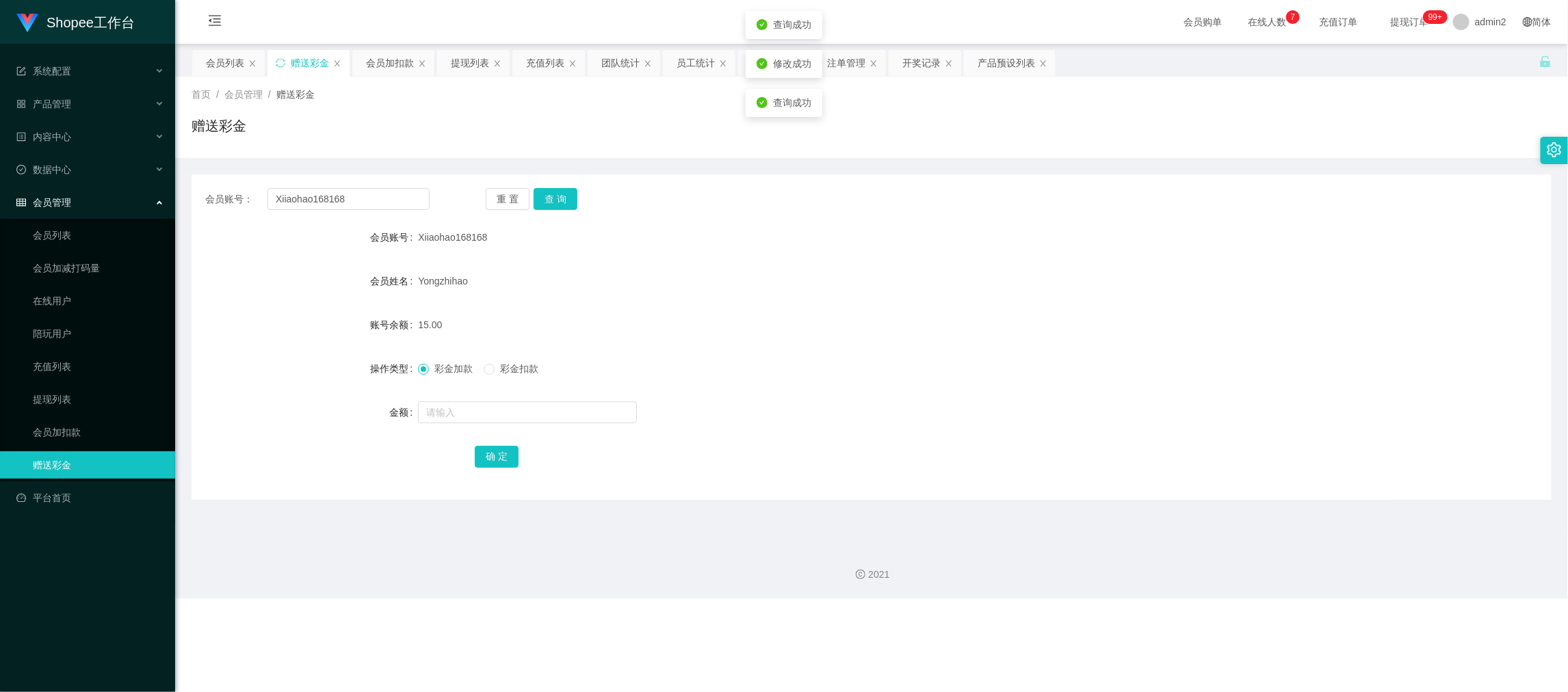
click at [755, 383] on form "会员账号 Xiiaohao168168 会员姓名 [PERSON_NAME] 账号余额 15.00 操作类型 彩金加款 彩金扣款 金额 确 定" at bounding box center [871, 346] width 1360 height 246
click at [1240, 566] on div "2021" at bounding box center [871, 566] width 1393 height 63
click at [229, 55] on div "会员列表" at bounding box center [225, 62] width 38 height 26
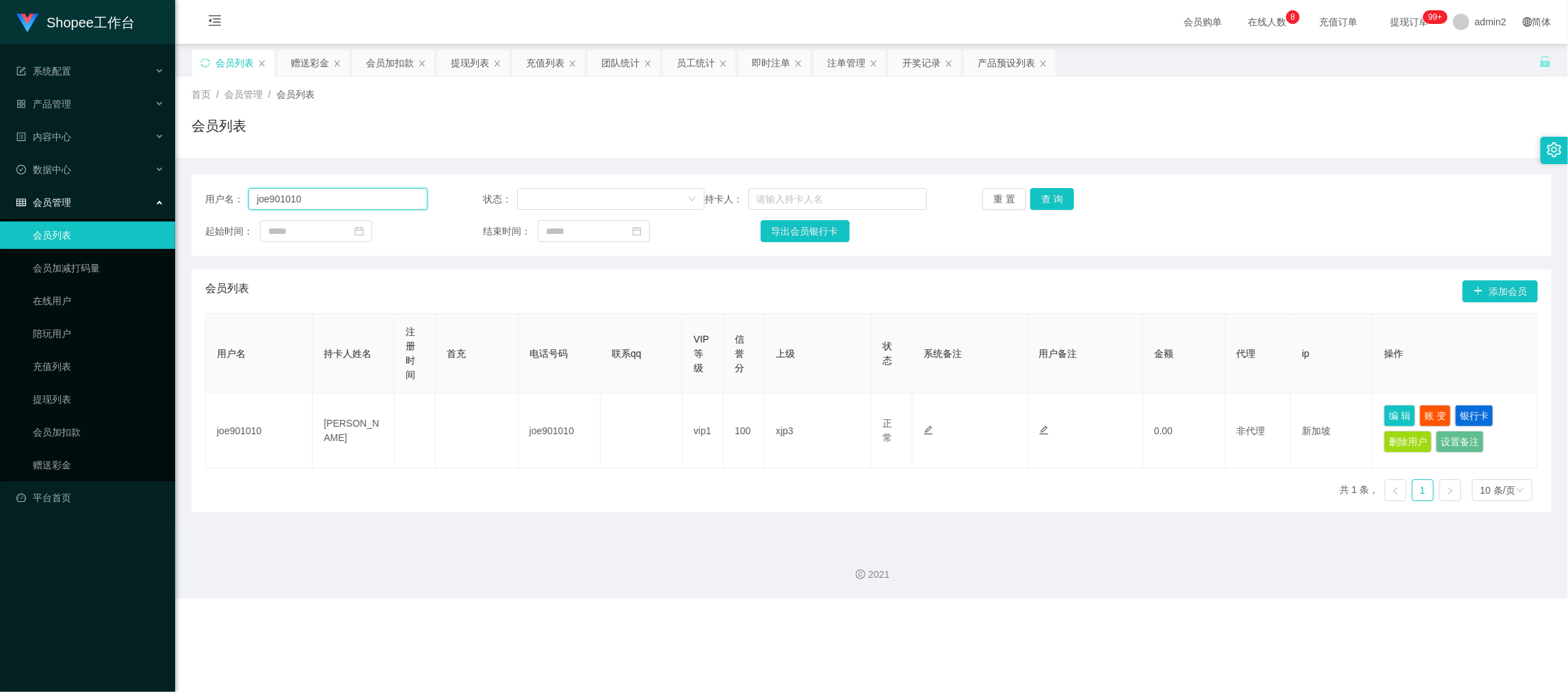
click at [385, 197] on input "joe901010" at bounding box center [337, 199] width 178 height 21
paste input "Bonghee"
type input "Bonghee"
click at [1039, 193] on button "查 询" at bounding box center [1051, 199] width 44 height 21
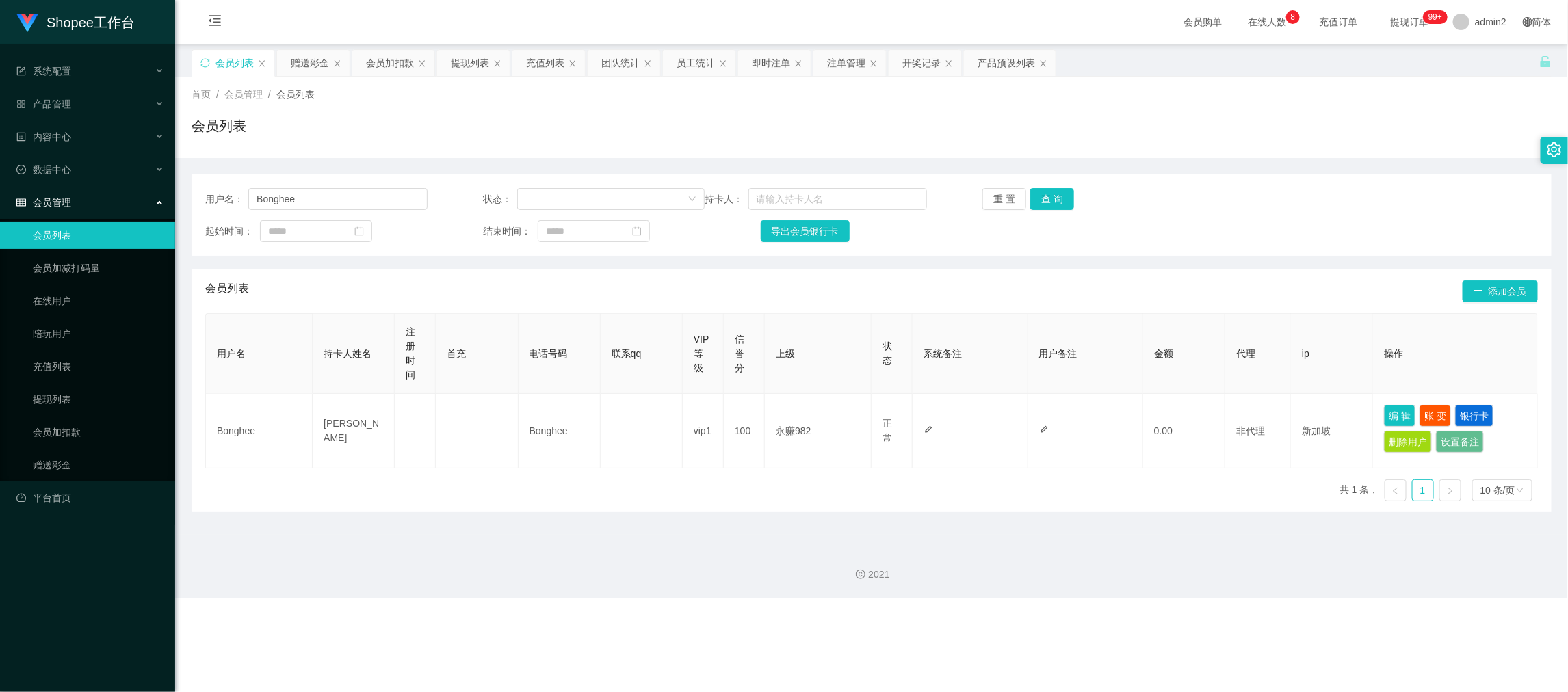
click at [1124, 595] on div "2021" at bounding box center [871, 566] width 1393 height 63
drag, startPoint x: 1227, startPoint y: 592, endPoint x: 859, endPoint y: 369, distance: 430.3
click at [1227, 592] on div "2021" at bounding box center [871, 566] width 1393 height 63
click at [301, 58] on div "赠送彩金" at bounding box center [310, 62] width 38 height 26
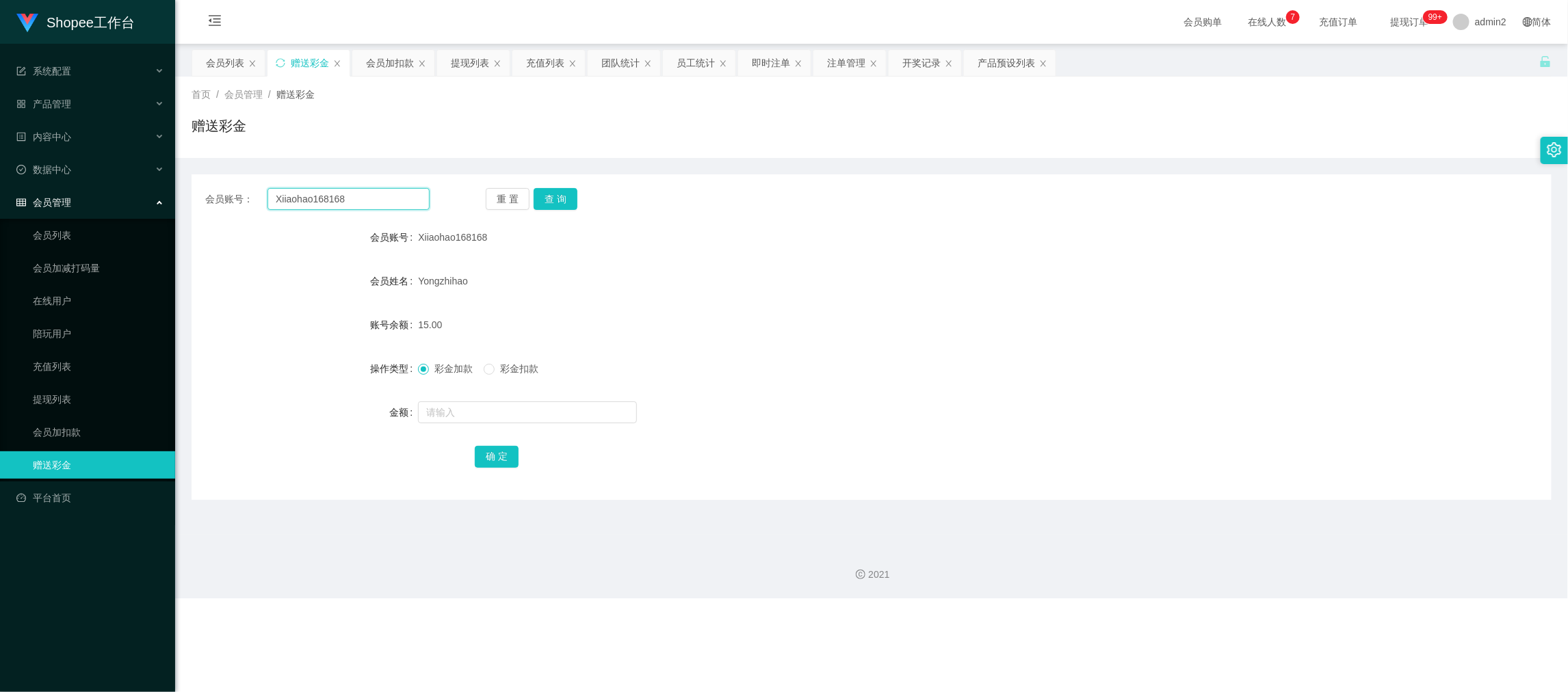
click at [414, 201] on input "Xiiaohao168168" at bounding box center [348, 199] width 163 height 21
paste input "Aswath"
type input "Aswath"
click at [544, 199] on button "查 询" at bounding box center [555, 199] width 44 height 21
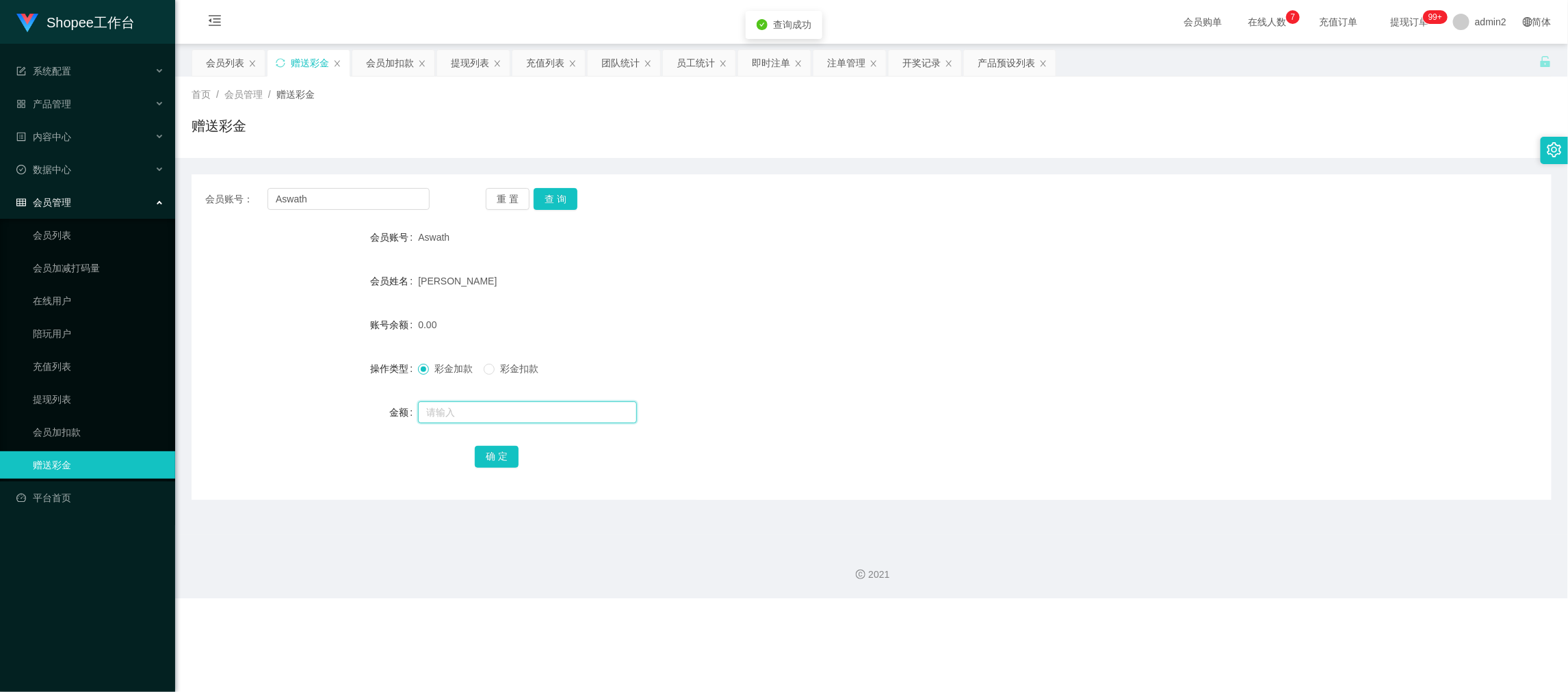
click at [592, 412] on input "text" at bounding box center [527, 412] width 219 height 21
click at [593, 412] on input "text" at bounding box center [527, 412] width 219 height 21
type input "15"
click at [502, 456] on button "确 定" at bounding box center [496, 456] width 44 height 21
click at [809, 380] on div "彩金加款 彩金扣款" at bounding box center [814, 369] width 793 height 27
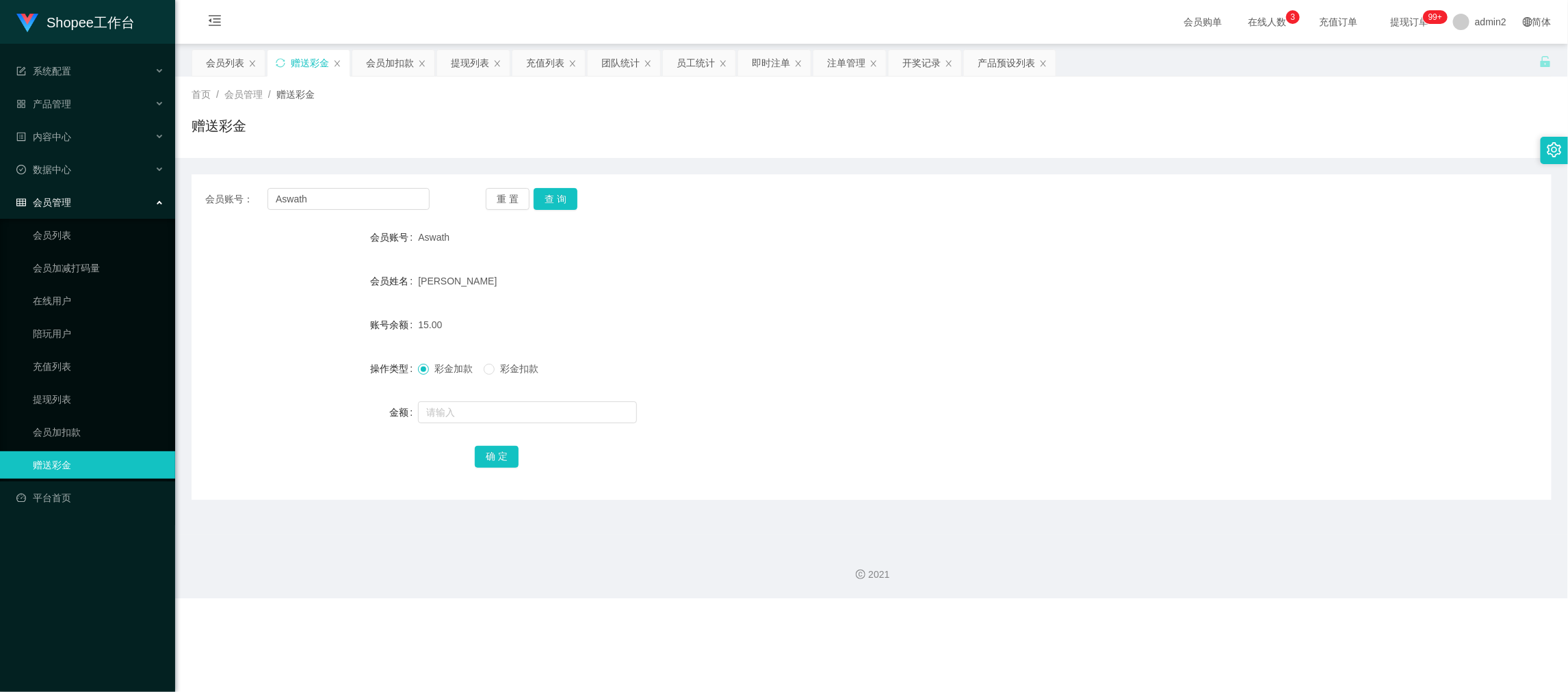
drag, startPoint x: 1221, startPoint y: 600, endPoint x: 892, endPoint y: 413, distance: 378.4
click at [1221, 600] on div "Shopee工作台 系统配置 产品管理 产品列表 产品预设列表 开奖记录 注单管理 即时注单 内容中心 数据中心 员工统计 团队统计 会员管理 会员列表 会员…" at bounding box center [784, 346] width 1568 height 692
click at [227, 61] on div "会员列表" at bounding box center [225, 62] width 38 height 26
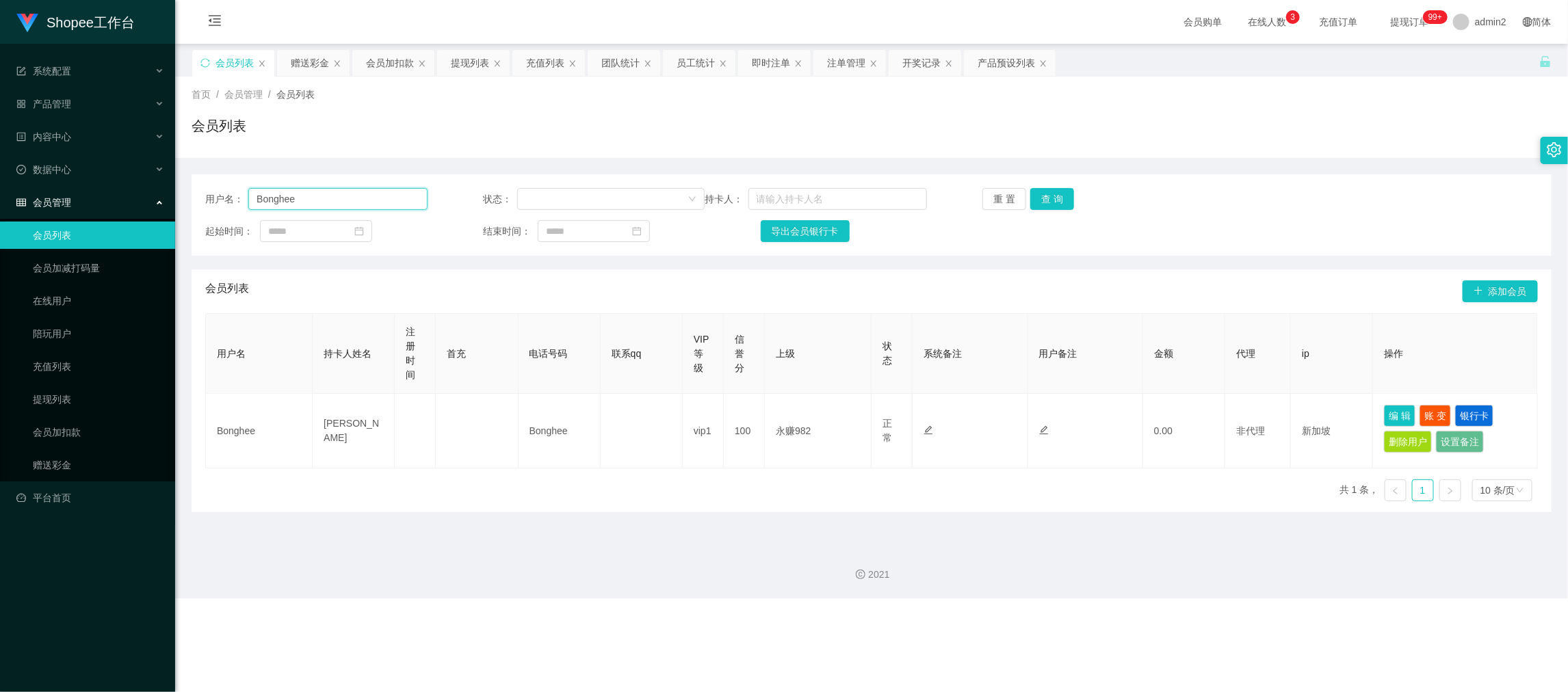
click at [333, 200] on input "Bonghee" at bounding box center [337, 199] width 178 height 21
drag, startPoint x: 333, startPoint y: 200, endPoint x: 650, endPoint y: 207, distance: 317.1
click at [333, 201] on input "Bonghee" at bounding box center [337, 199] width 178 height 21
paste input "Ken7600"
type input "Ken7600"
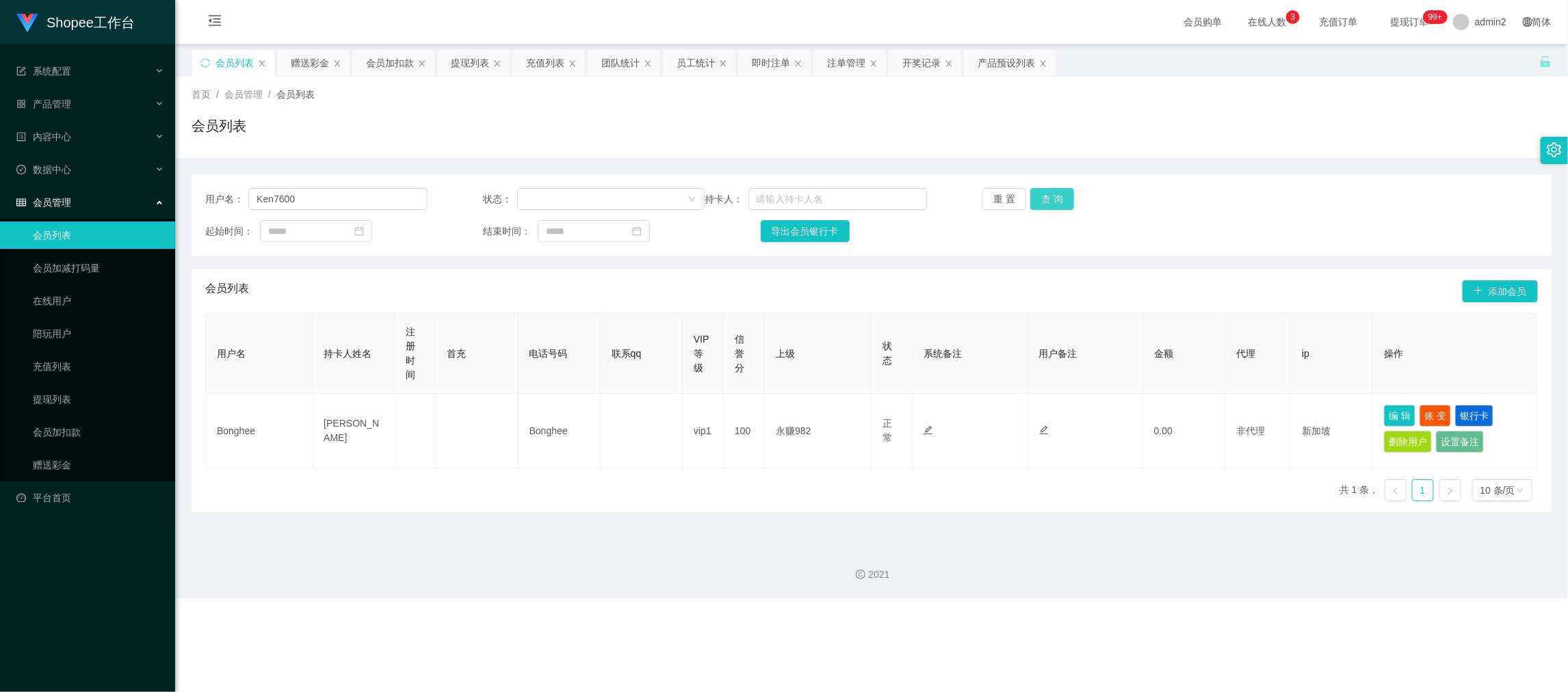
click at [1054, 199] on button "查 询" at bounding box center [1051, 199] width 44 height 21
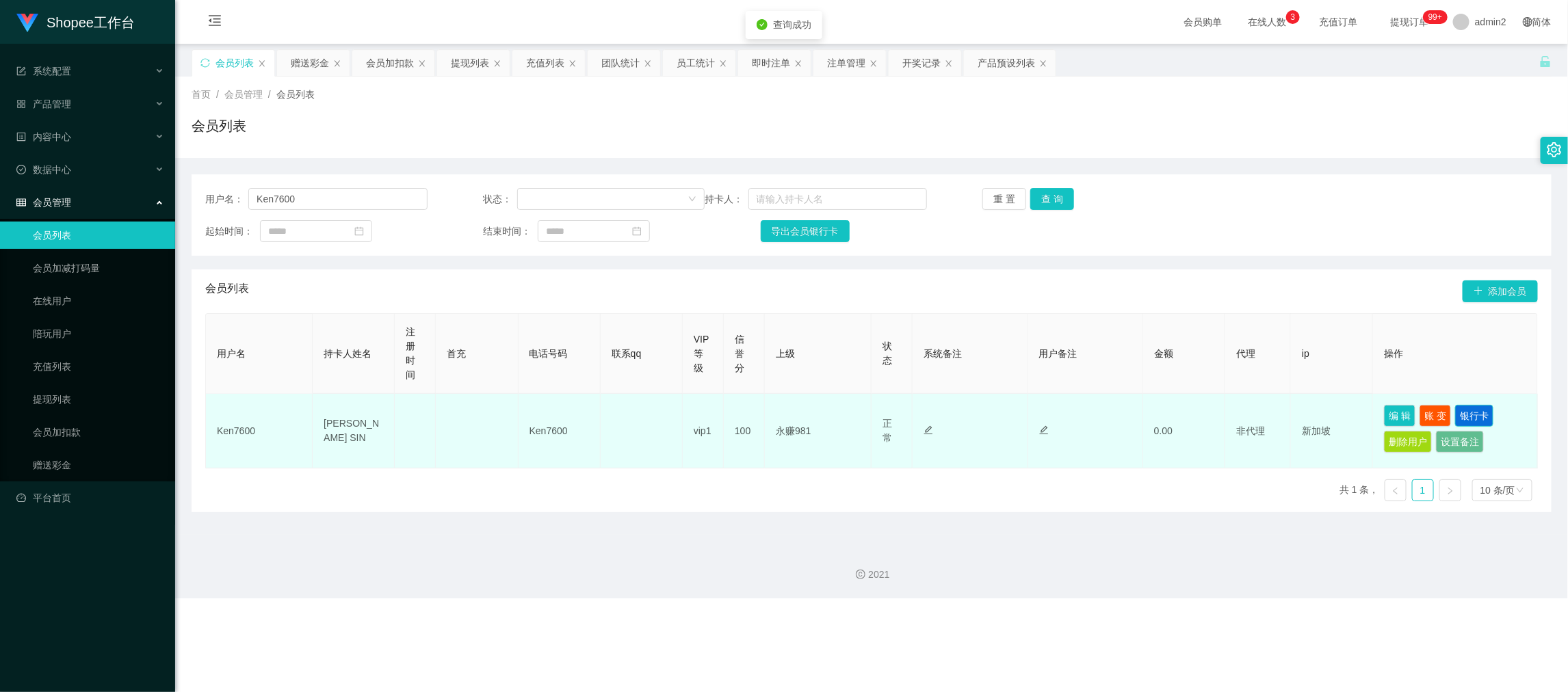
click at [1462, 411] on button "银行卡" at bounding box center [1474, 416] width 38 height 21
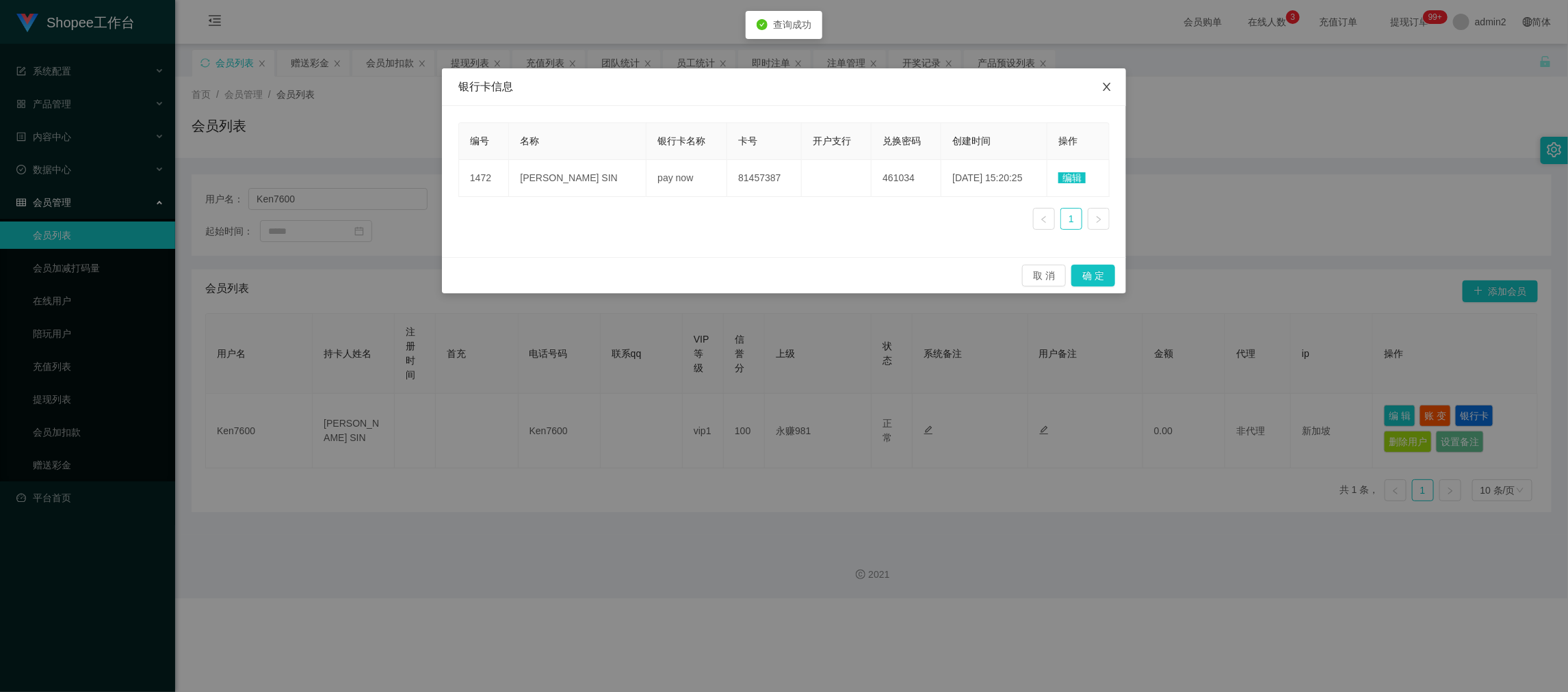
click at [1112, 89] on icon "图标: close" at bounding box center [1106, 87] width 11 height 11
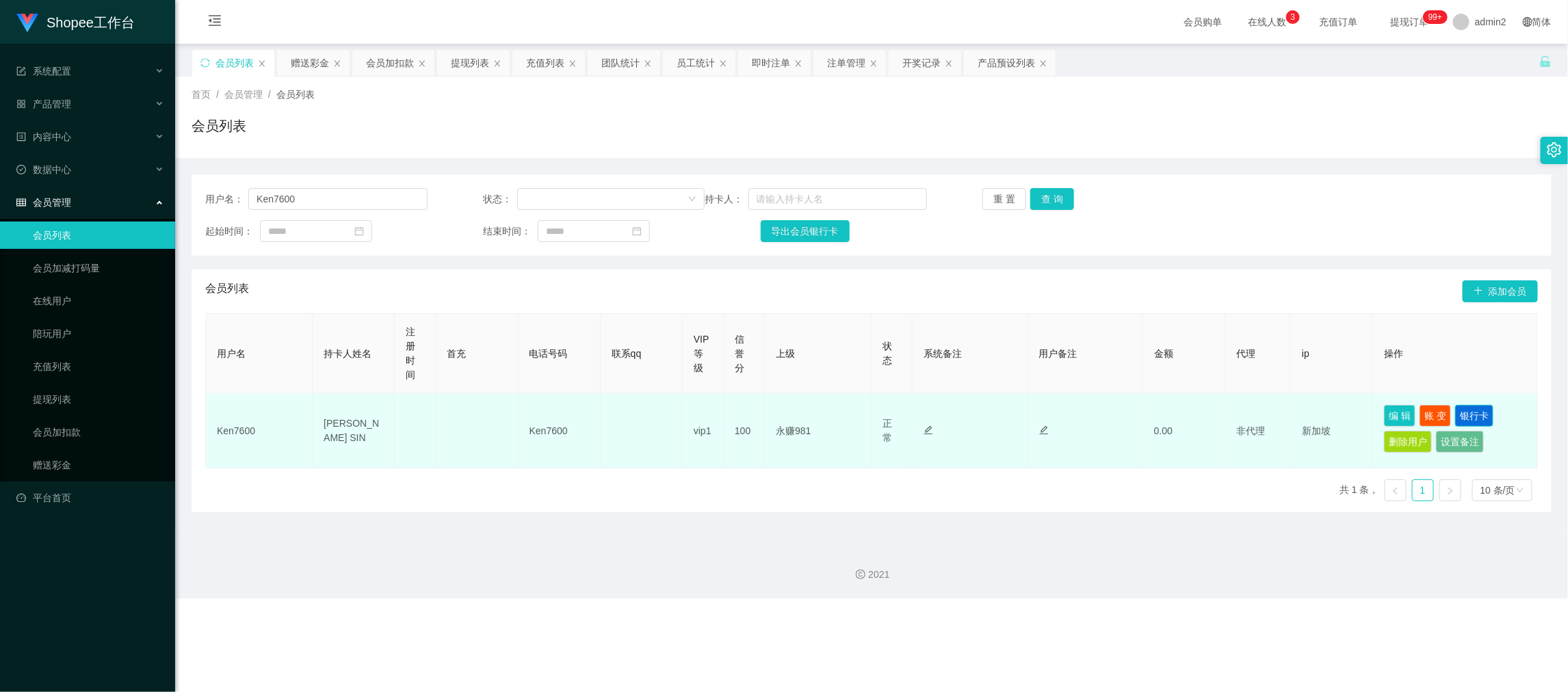
click at [1462, 409] on button "银行卡" at bounding box center [1474, 416] width 38 height 21
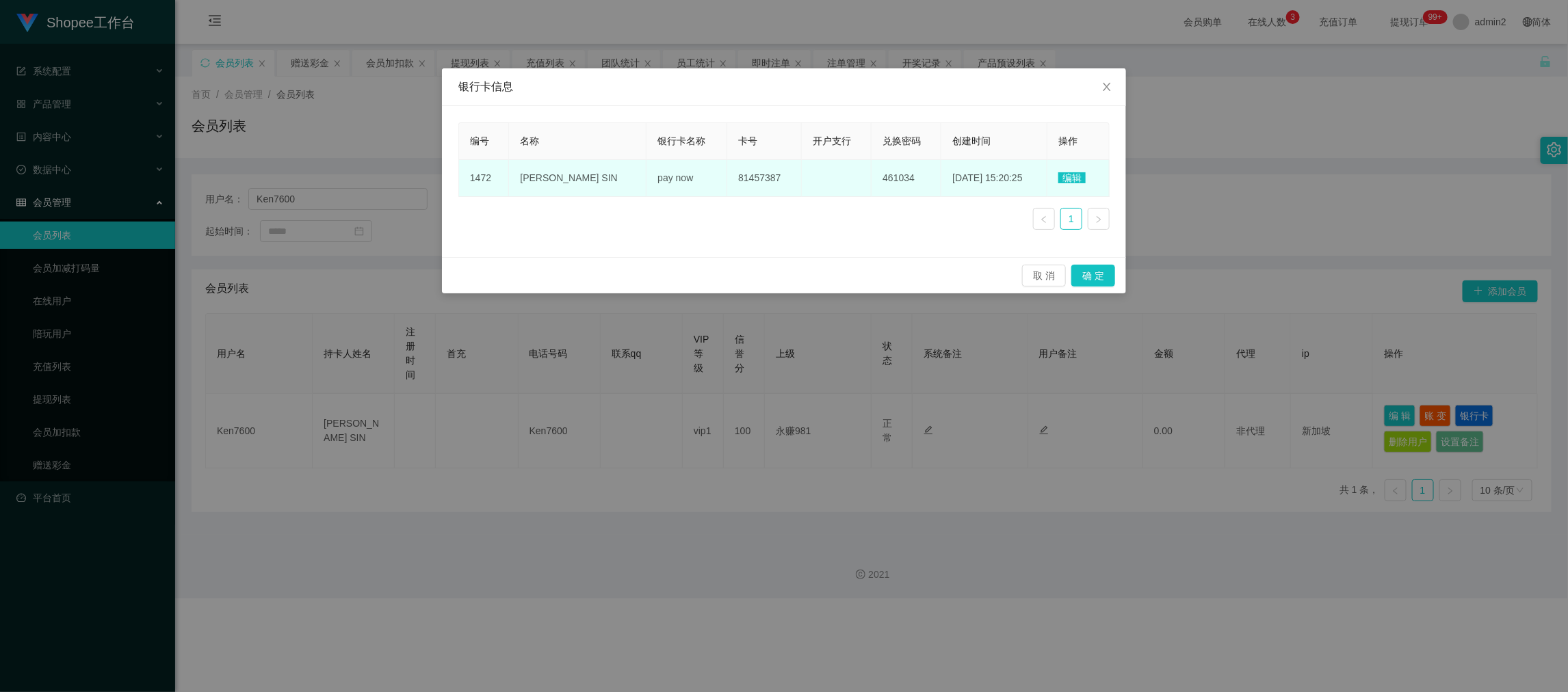
click at [1071, 178] on span "编辑" at bounding box center [1072, 177] width 27 height 11
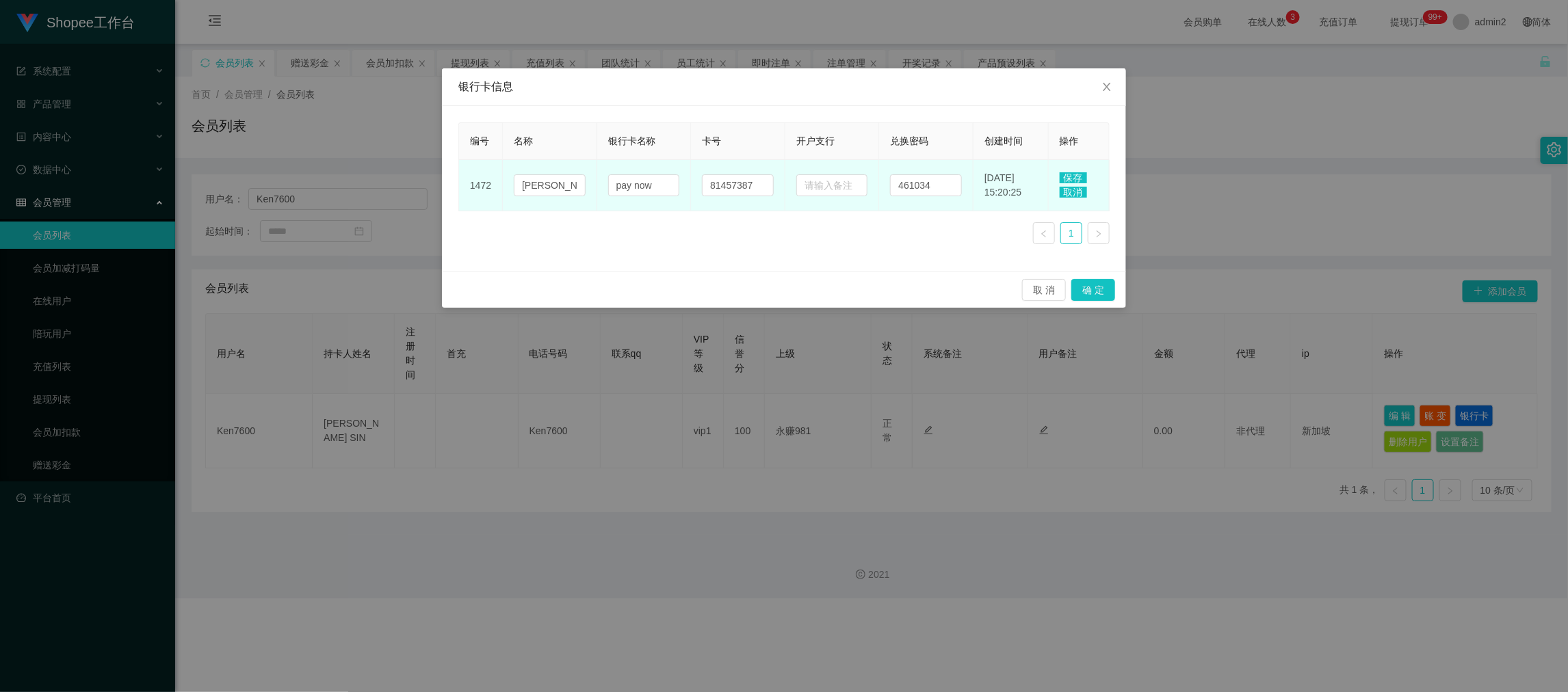
drag, startPoint x: 753, startPoint y: 237, endPoint x: 751, endPoint y: 217, distance: 20.1
click at [753, 237] on div "编号 名称 银行卡名称 卡号 开户支行 兑换密码 创建时间 操作 1472 [PERSON_NAME] SIN pay now 81457387 461034…" at bounding box center [784, 189] width 651 height 132
click at [748, 181] on input "81457387" at bounding box center [738, 185] width 72 height 21
paste input "0"
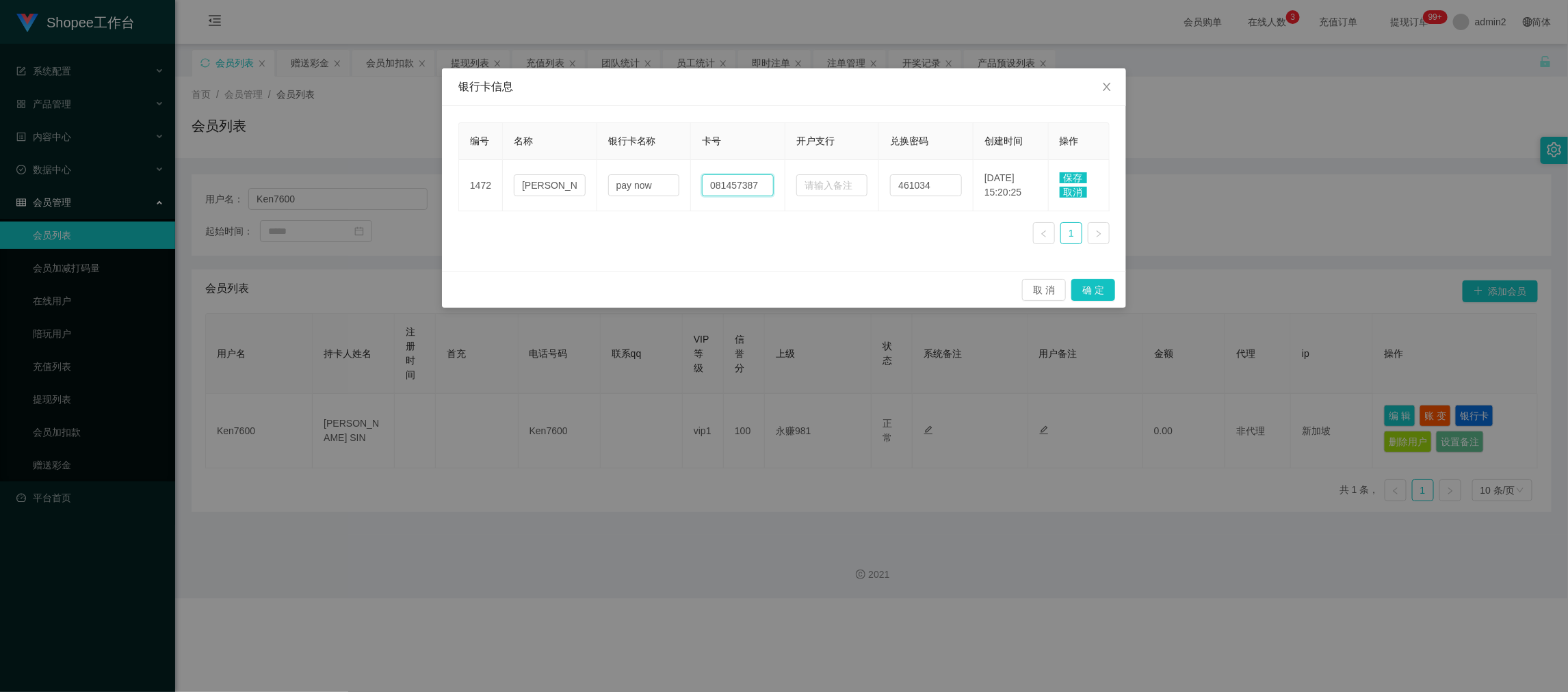
type input "081457387"
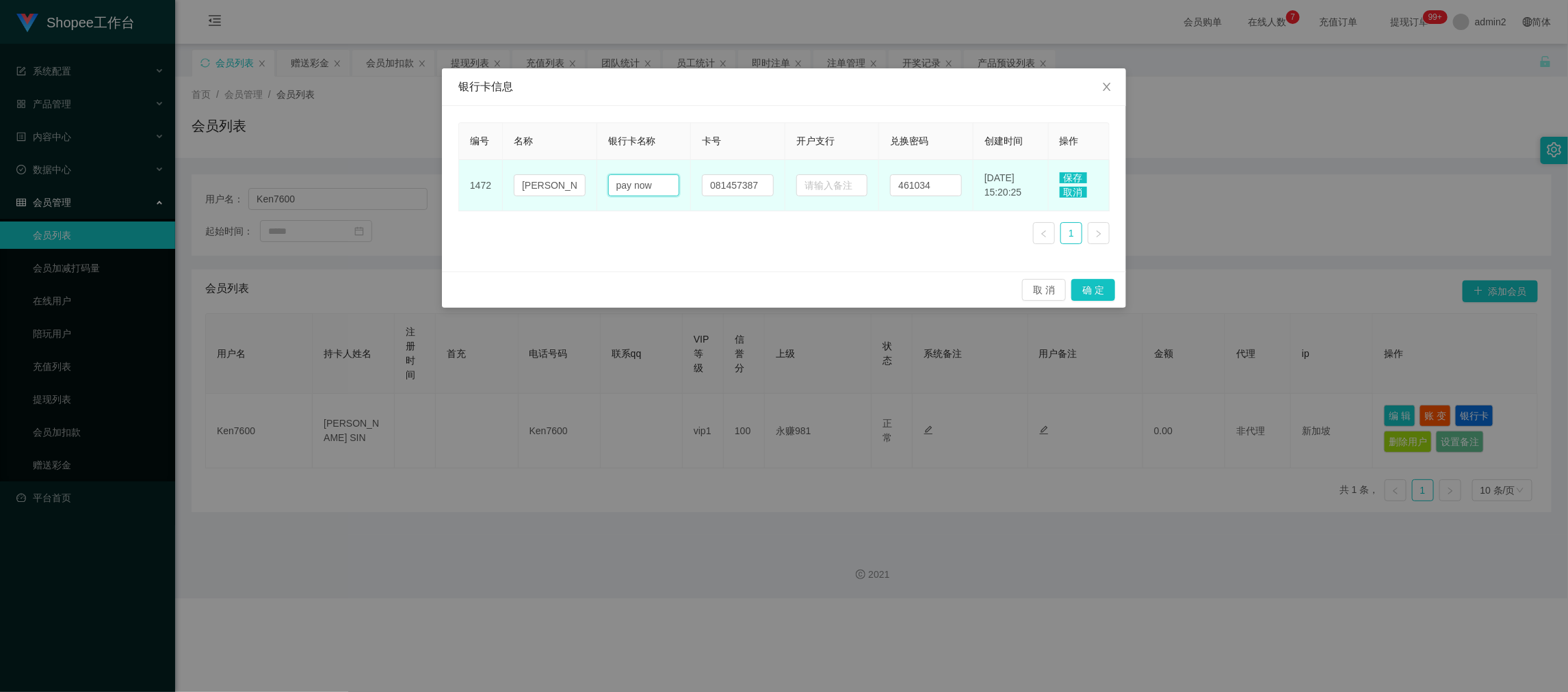
click at [666, 185] on input "pay now" at bounding box center [644, 185] width 72 height 21
paste input "POSB"
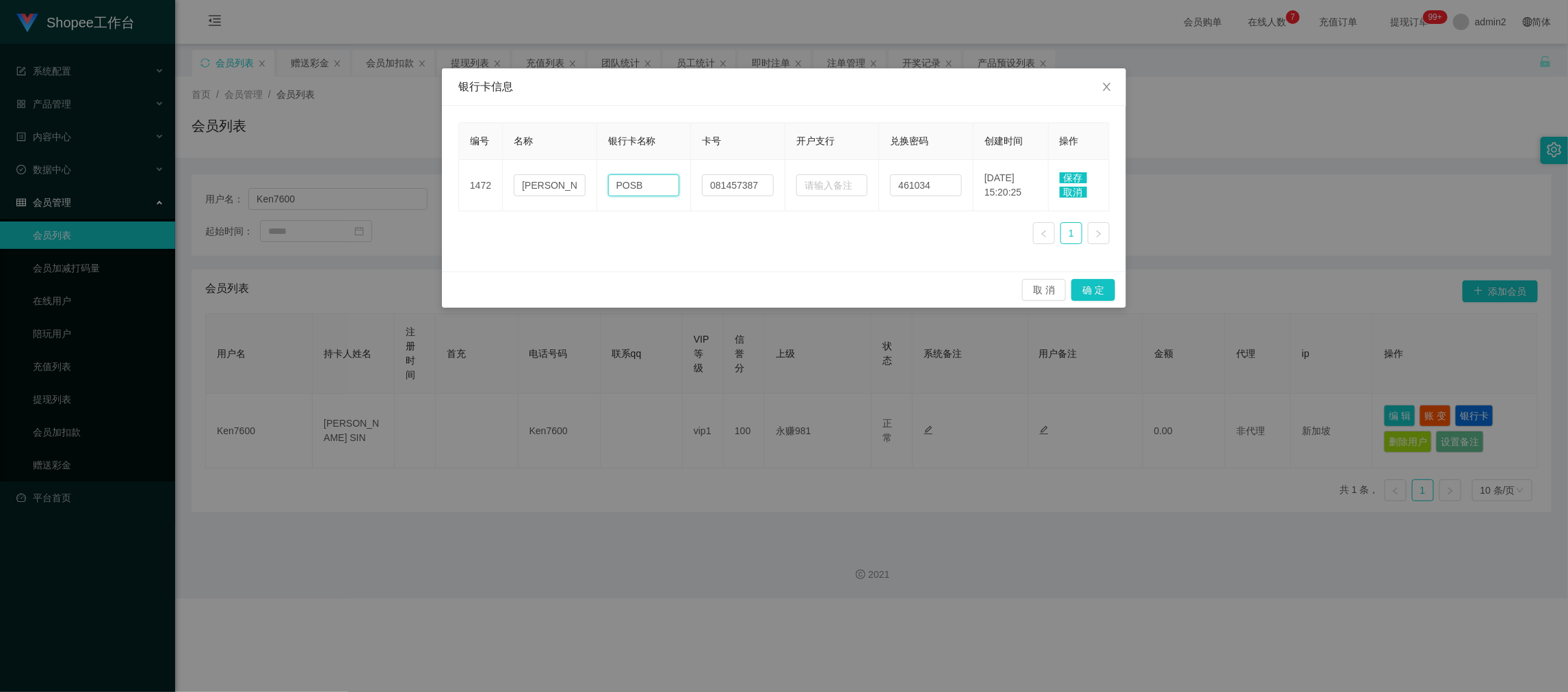
type input "POSB"
click at [1076, 177] on span "保存" at bounding box center [1073, 177] width 27 height 11
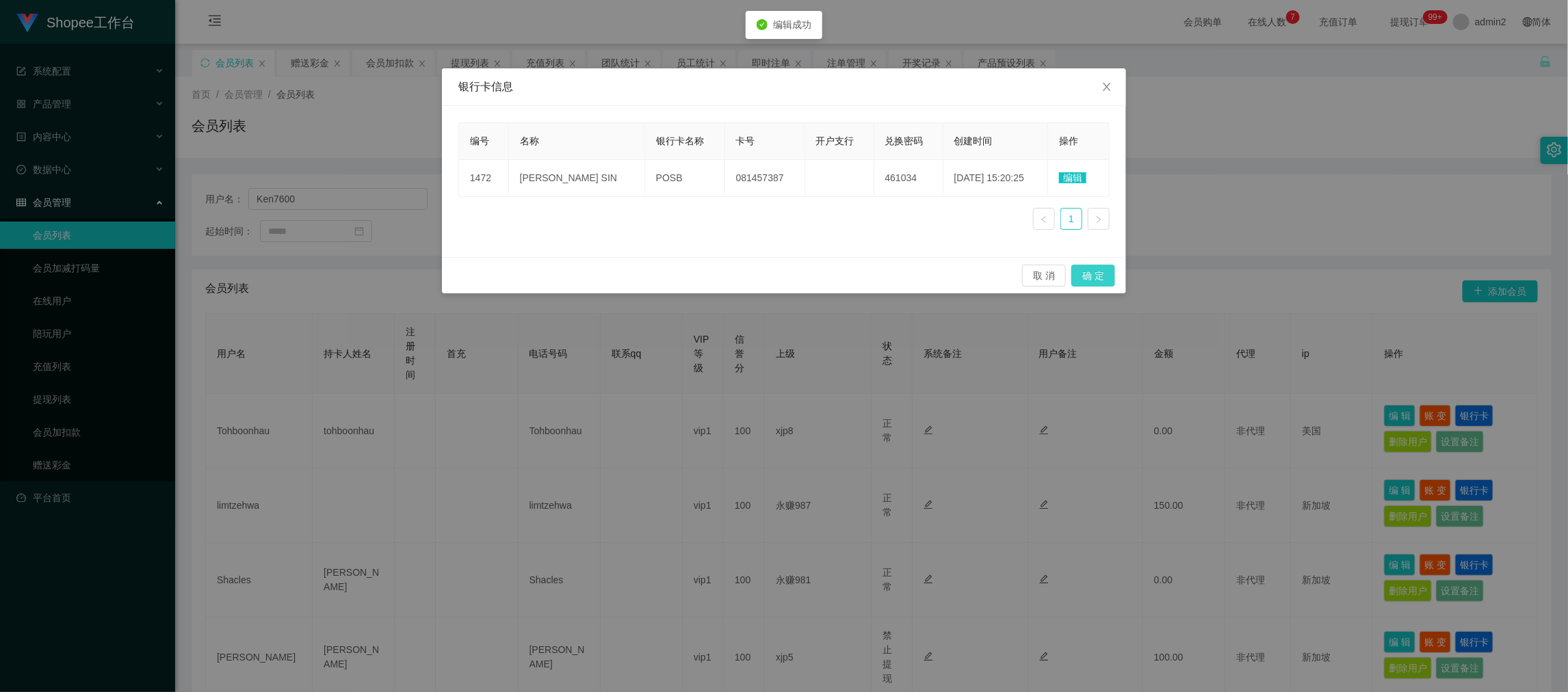
click at [1091, 279] on button "确 定" at bounding box center [1092, 275] width 44 height 21
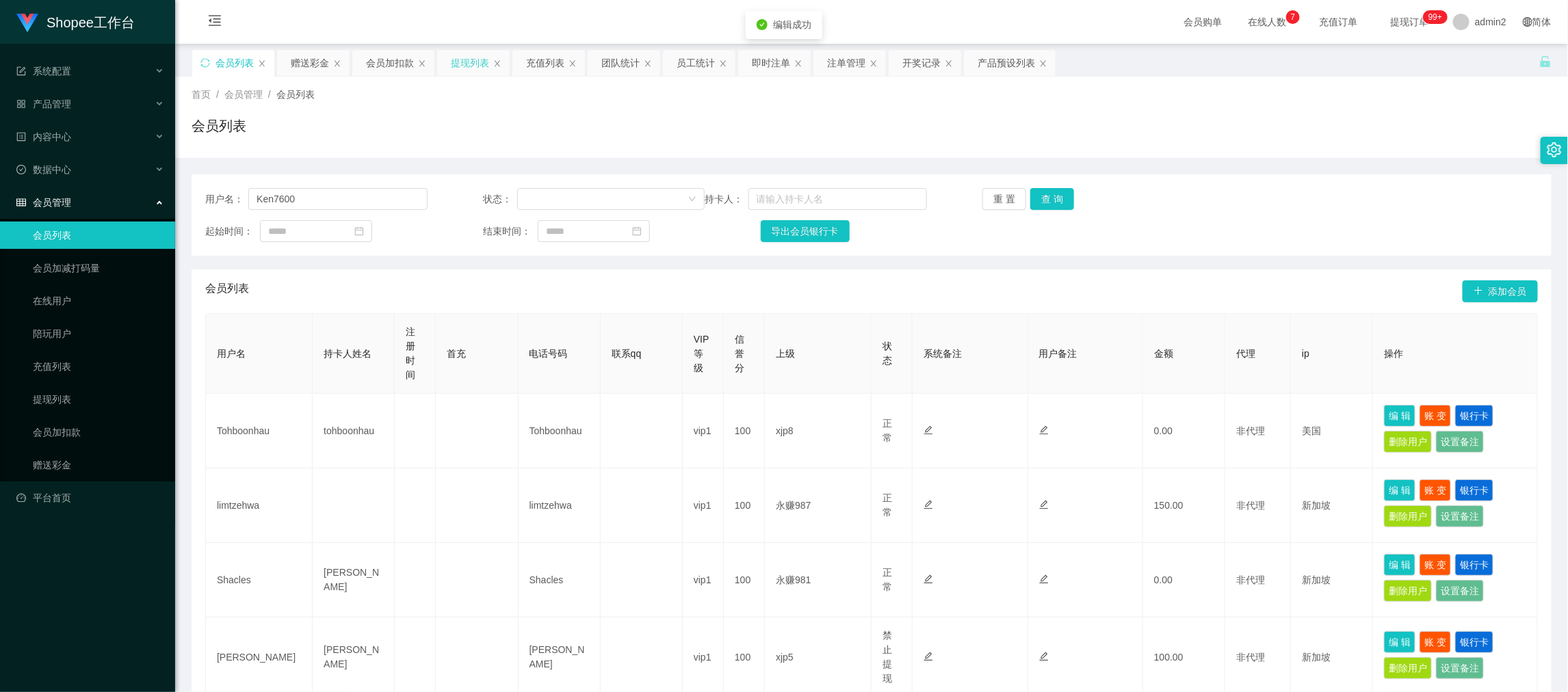
click at [470, 64] on div "提现列表" at bounding box center [469, 62] width 38 height 26
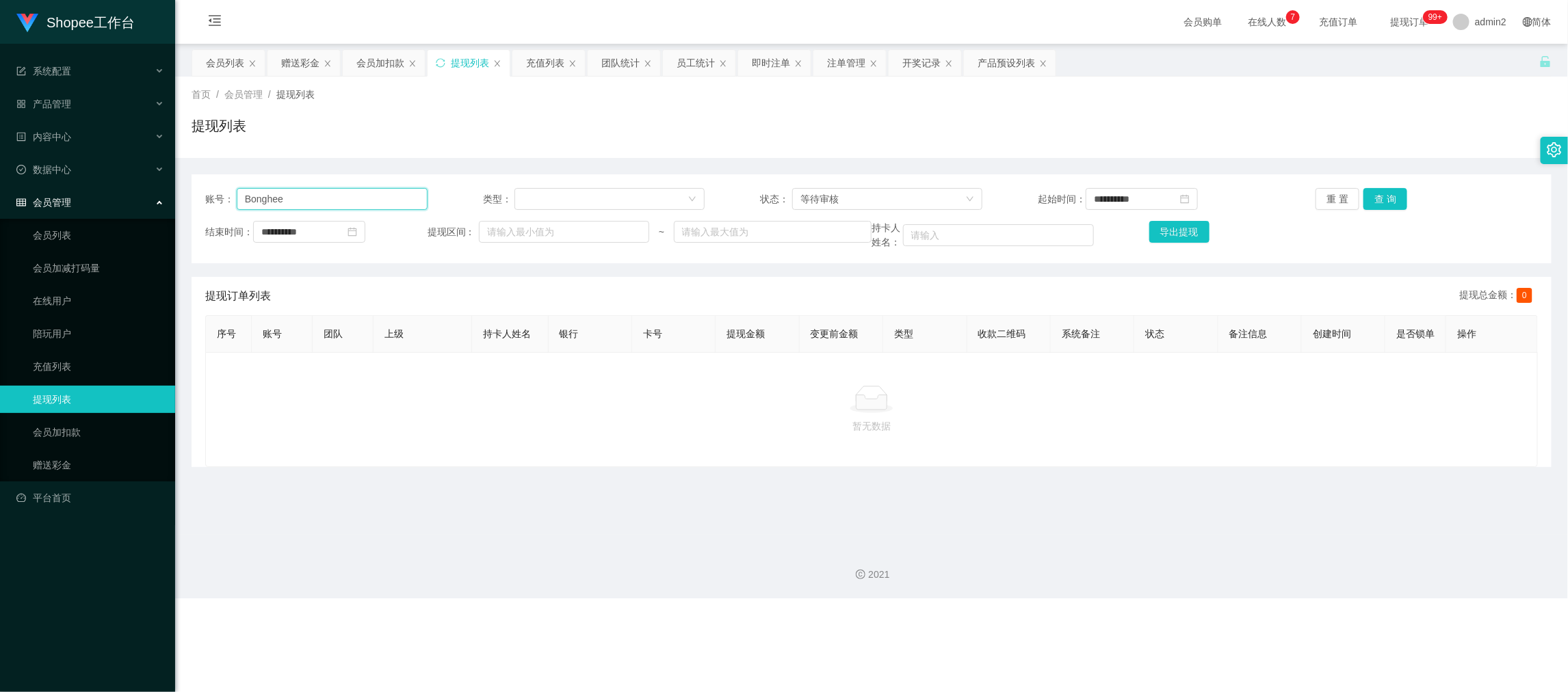
click at [381, 196] on input "Bonghee" at bounding box center [332, 199] width 191 height 21
paste input "POSB"
type input "POSB"
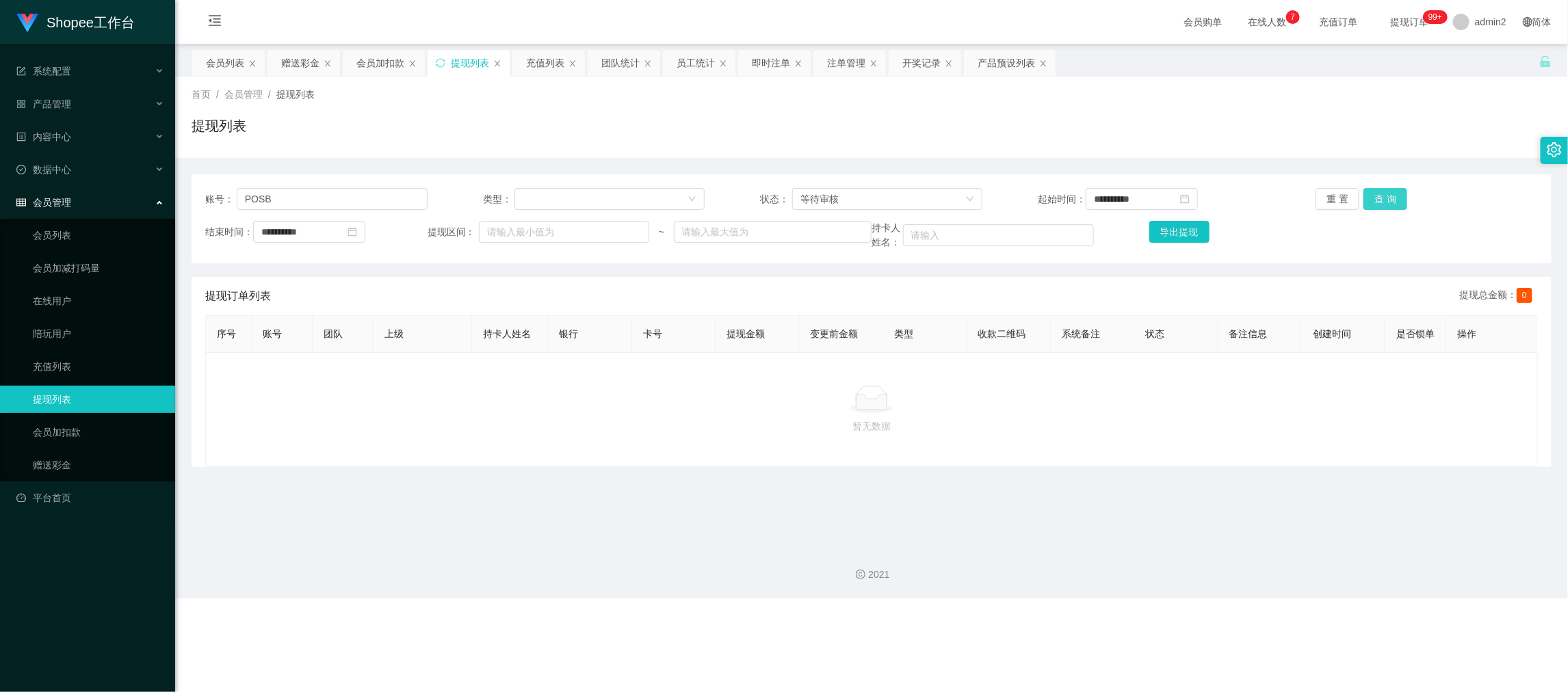
click at [1377, 200] on button "查 询" at bounding box center [1384, 199] width 44 height 21
click at [880, 199] on div "等待审核" at bounding box center [882, 199] width 164 height 20
click at [824, 249] on li "审核成功" at bounding box center [882, 247] width 189 height 21
click at [1373, 191] on button "查 询" at bounding box center [1384, 199] width 44 height 21
click at [1389, 197] on button "查 询" at bounding box center [1384, 199] width 44 height 21
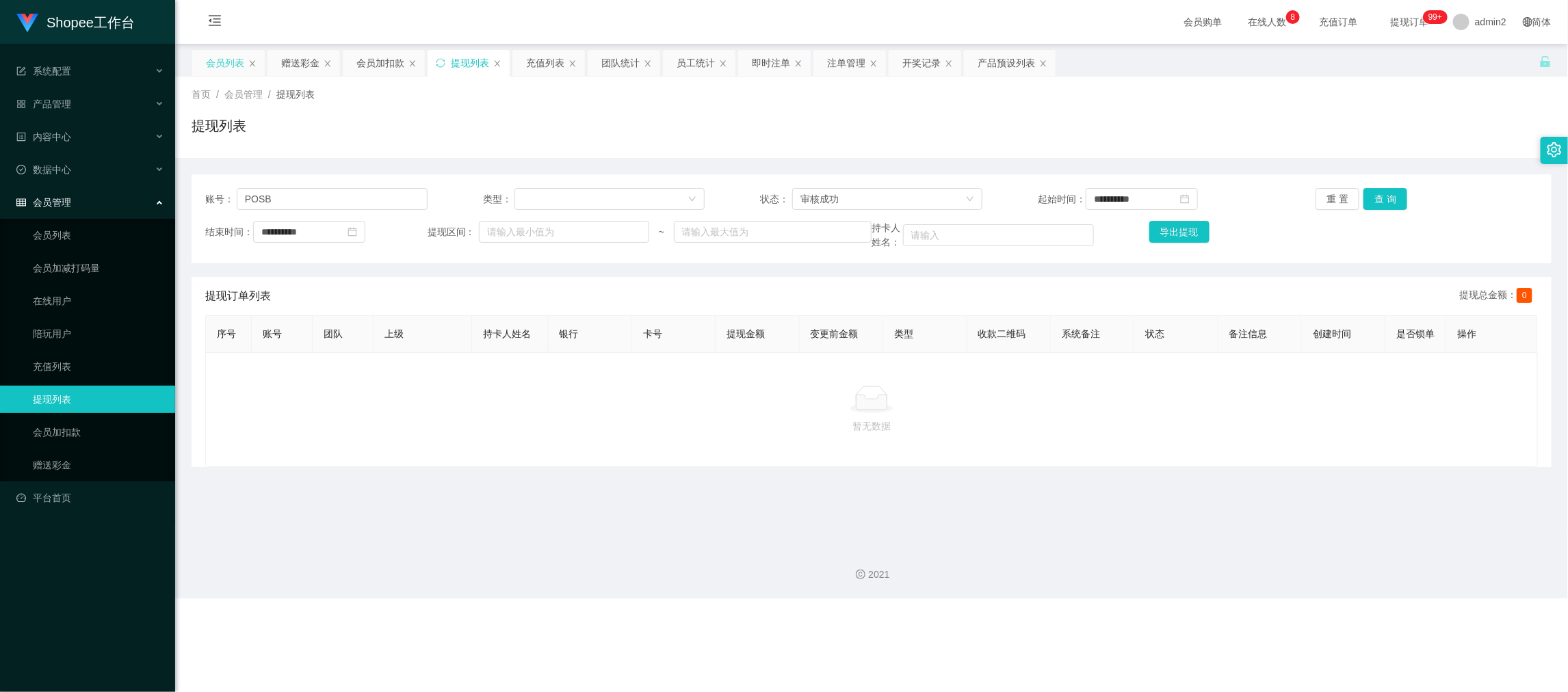
click at [235, 55] on div "会员列表" at bounding box center [225, 62] width 38 height 26
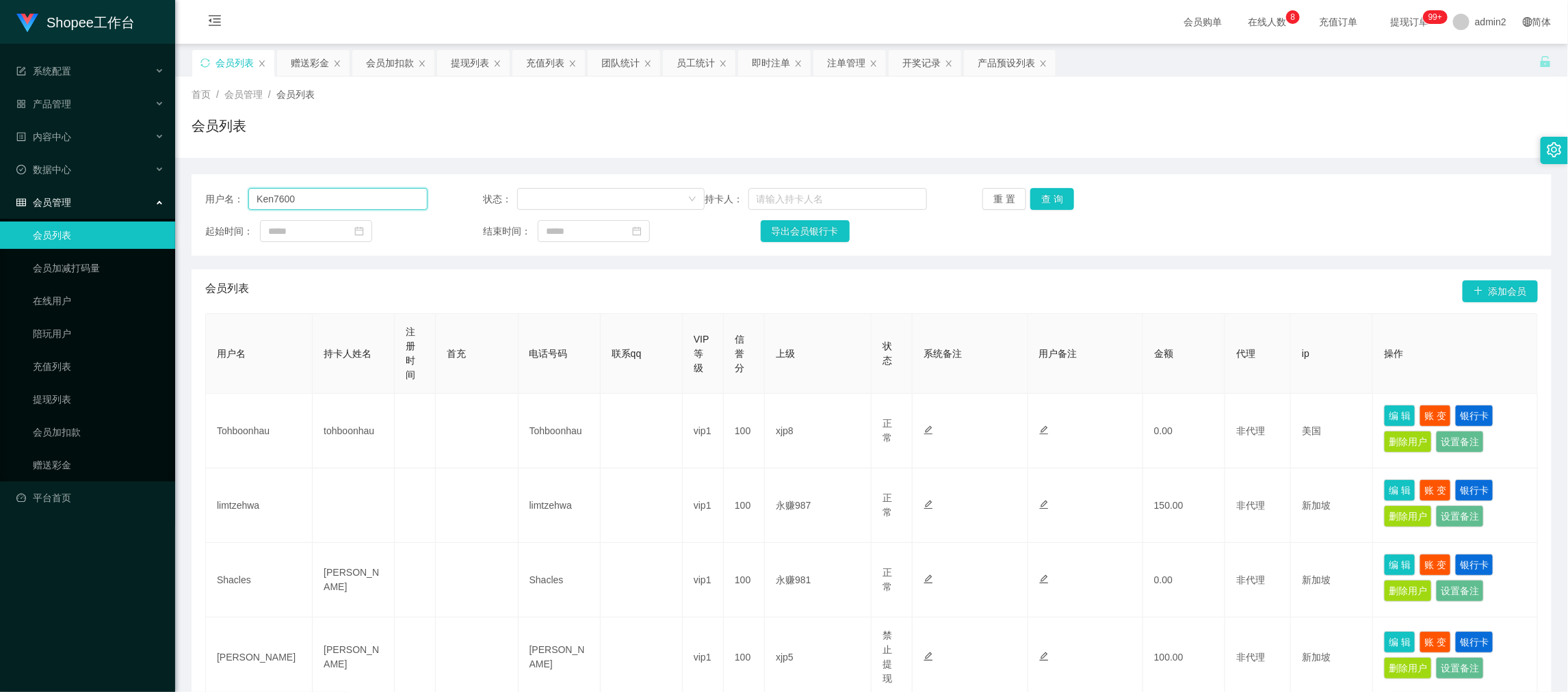
drag, startPoint x: 318, startPoint y: 199, endPoint x: 245, endPoint y: 199, distance: 73.0
click at [245, 199] on div "用户名： Ken7600" at bounding box center [316, 199] width 222 height 21
drag, startPoint x: 539, startPoint y: 60, endPoint x: 490, endPoint y: 63, distance: 49.1
click at [539, 60] on div "充值列表" at bounding box center [544, 62] width 38 height 26
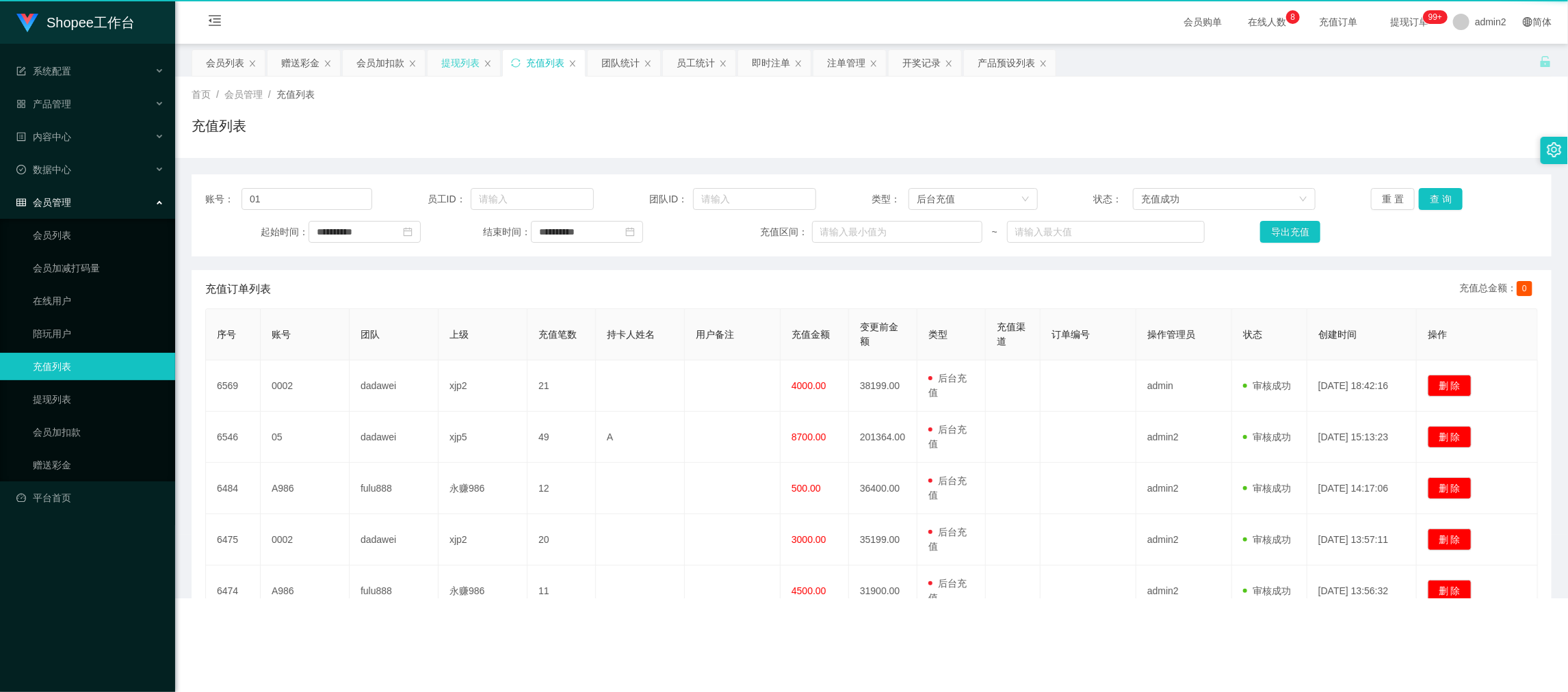
click at [463, 61] on div "提现列表" at bounding box center [459, 62] width 38 height 26
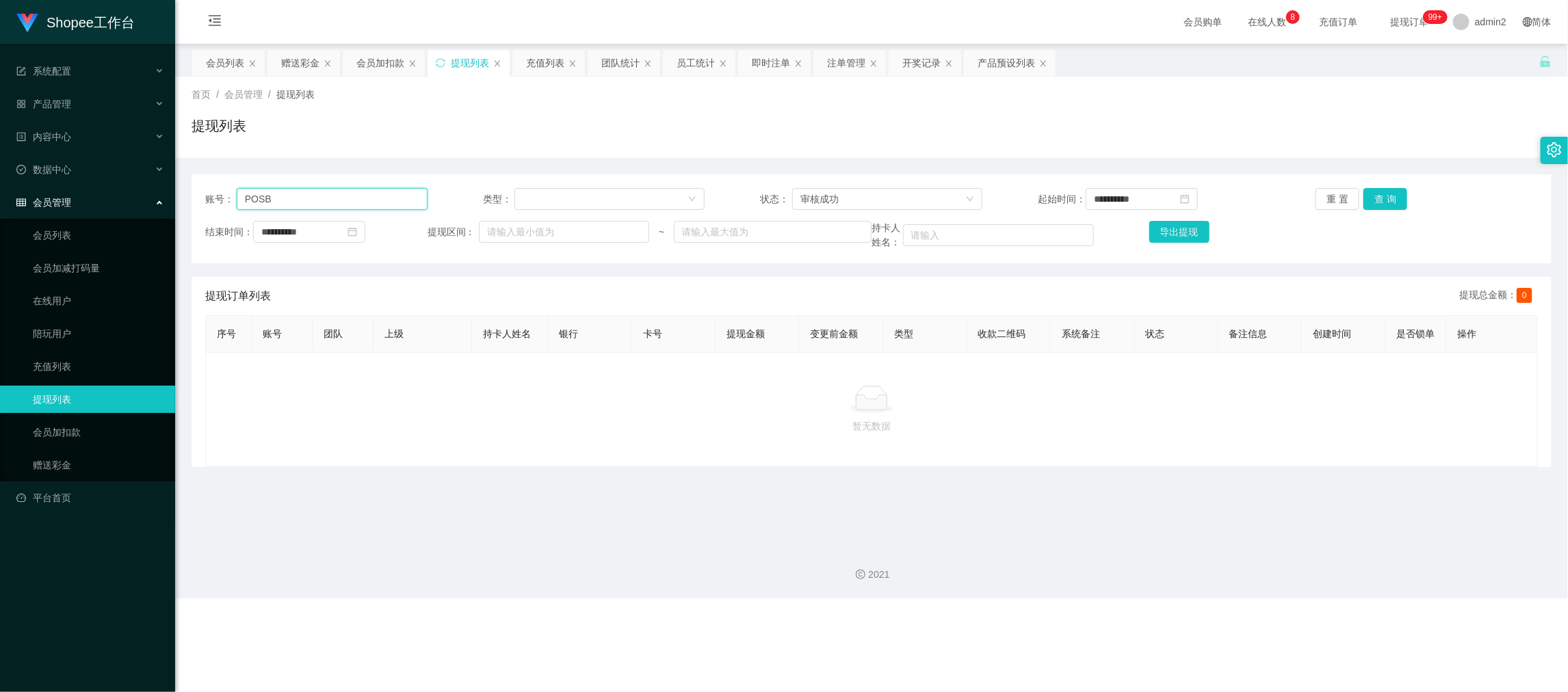
click at [363, 202] on input "POSB" at bounding box center [332, 199] width 191 height 21
paste input "Ken7600"
type input "Ken7600"
click at [1377, 193] on button "查 询" at bounding box center [1384, 199] width 44 height 21
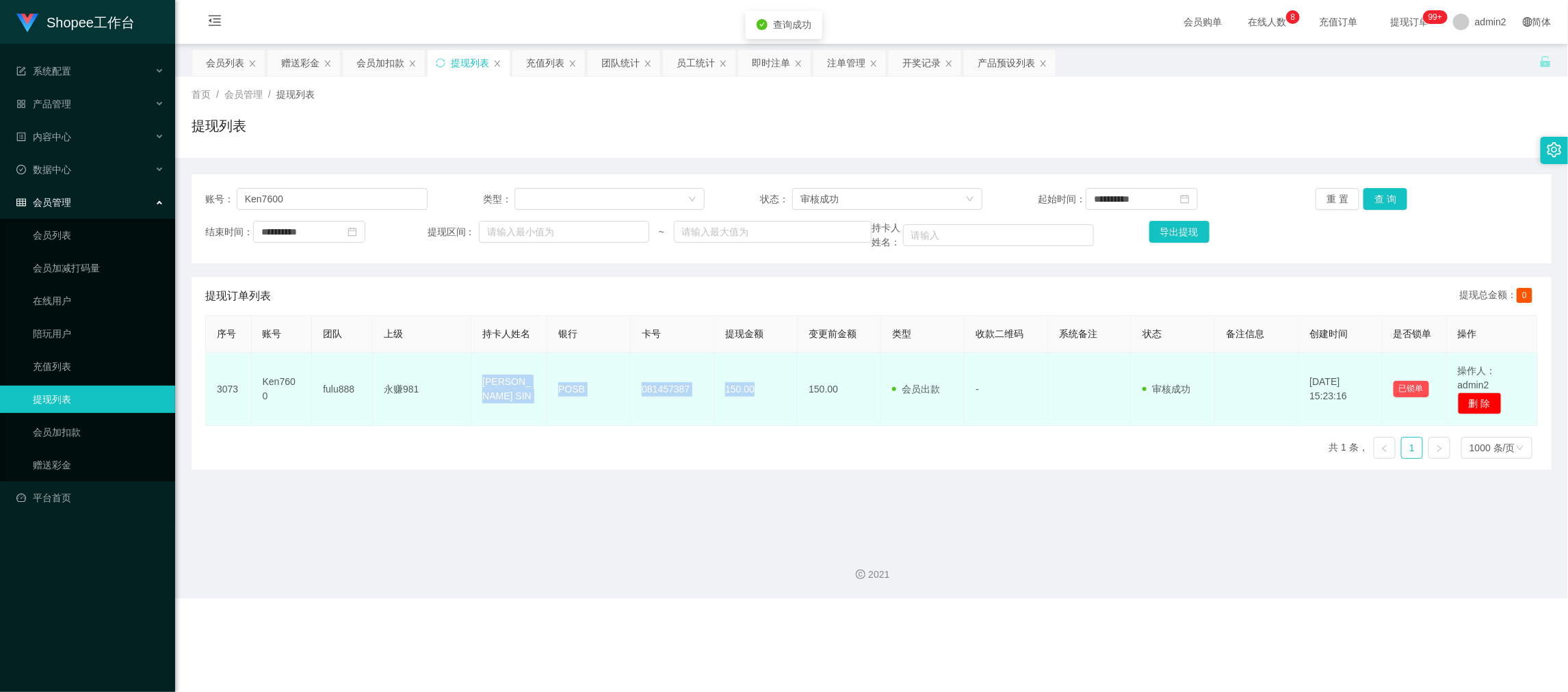
drag, startPoint x: 489, startPoint y: 379, endPoint x: 777, endPoint y: 399, distance: 288.7
click at [777, 399] on tr "3073 Ken7600 fulu888 永赚981 TAN [PERSON_NAME] SIN POSB 081457387 150.00 150.00 会…" at bounding box center [872, 389] width 1331 height 73
click at [456, 422] on td "永赚981" at bounding box center [421, 389] width 98 height 73
drag, startPoint x: 259, startPoint y: 382, endPoint x: 313, endPoint y: 388, distance: 54.3
click at [313, 388] on tr "3073 Ken7600 fulu888 永赚981 TAN [PERSON_NAME] SIN POSB 081457387 150.00 150.00 会…" at bounding box center [872, 389] width 1331 height 73
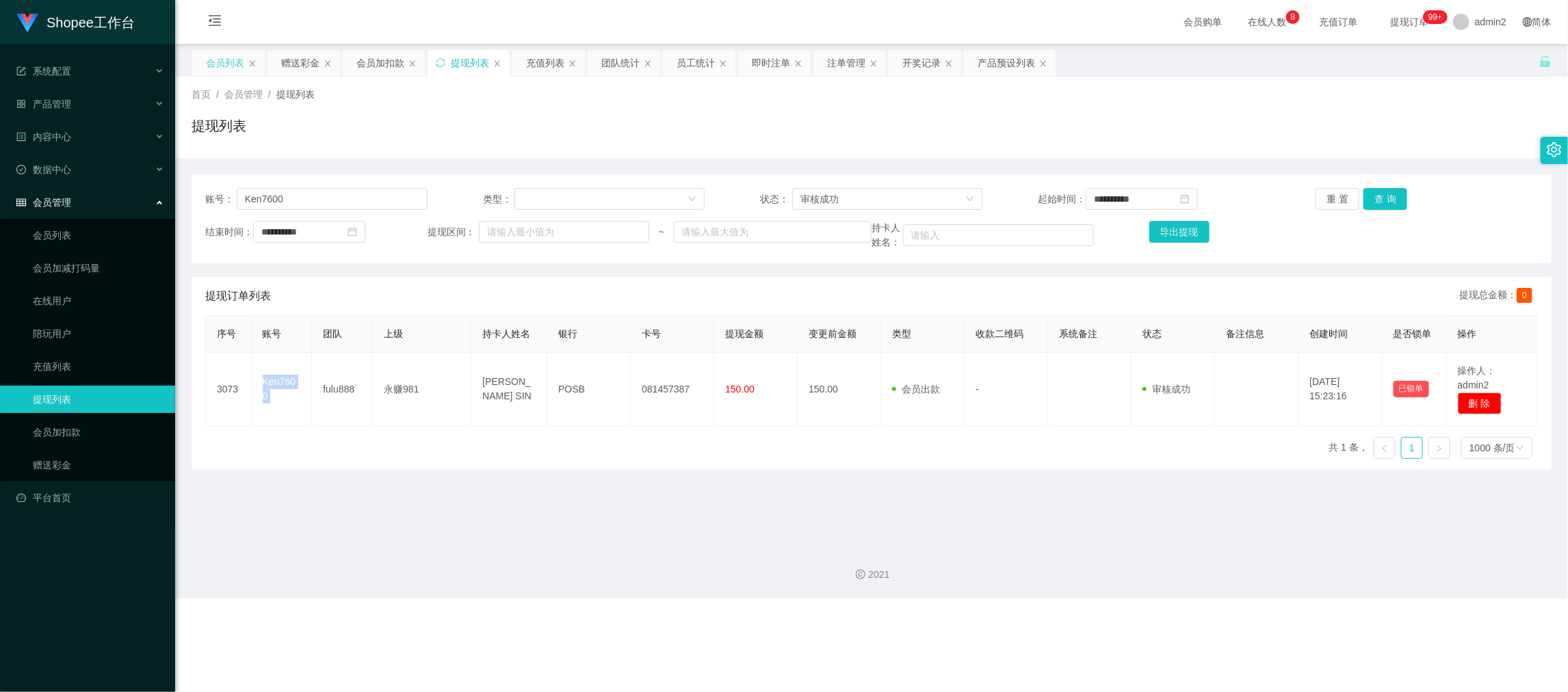
click at [228, 55] on div "会员列表" at bounding box center [225, 62] width 38 height 26
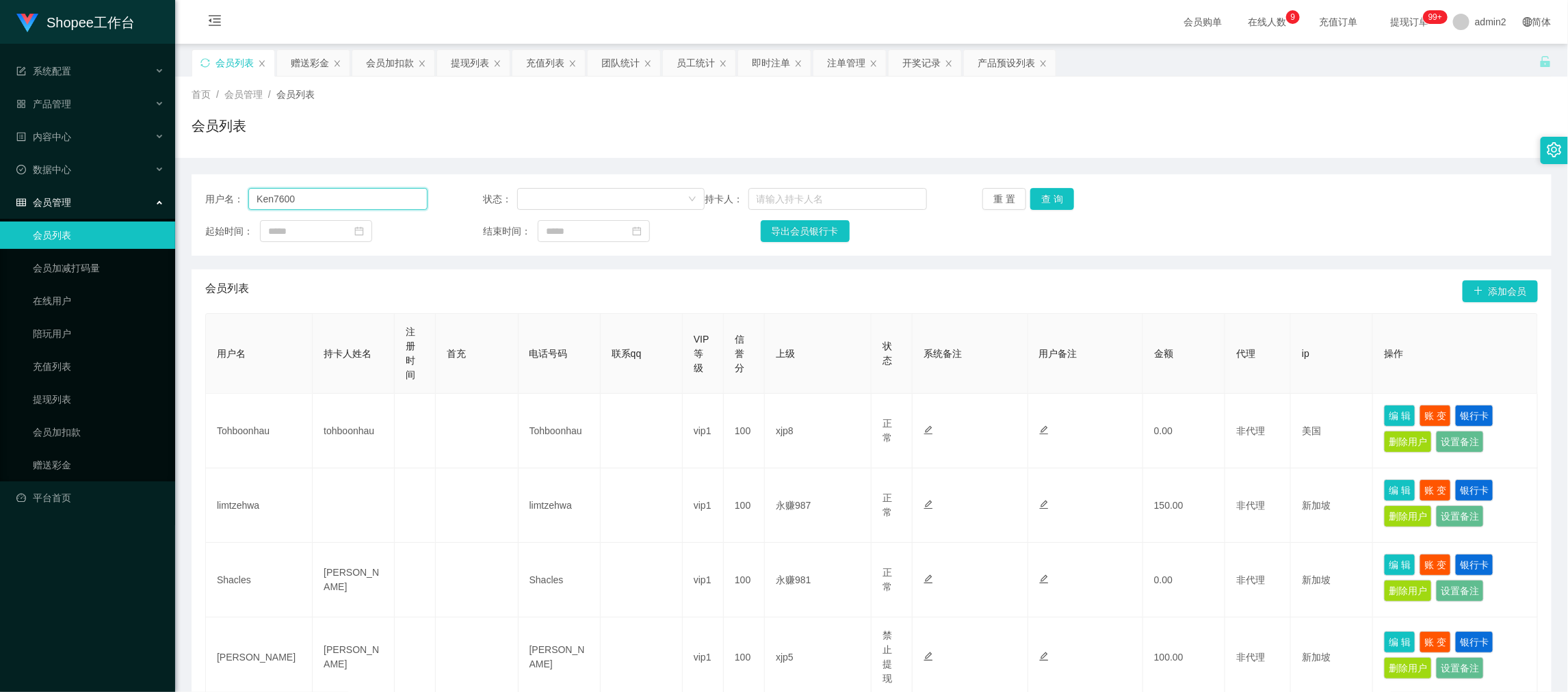
click at [344, 203] on input "Ken7600" at bounding box center [337, 199] width 178 height 21
click at [1036, 197] on button "查 询" at bounding box center [1051, 199] width 44 height 21
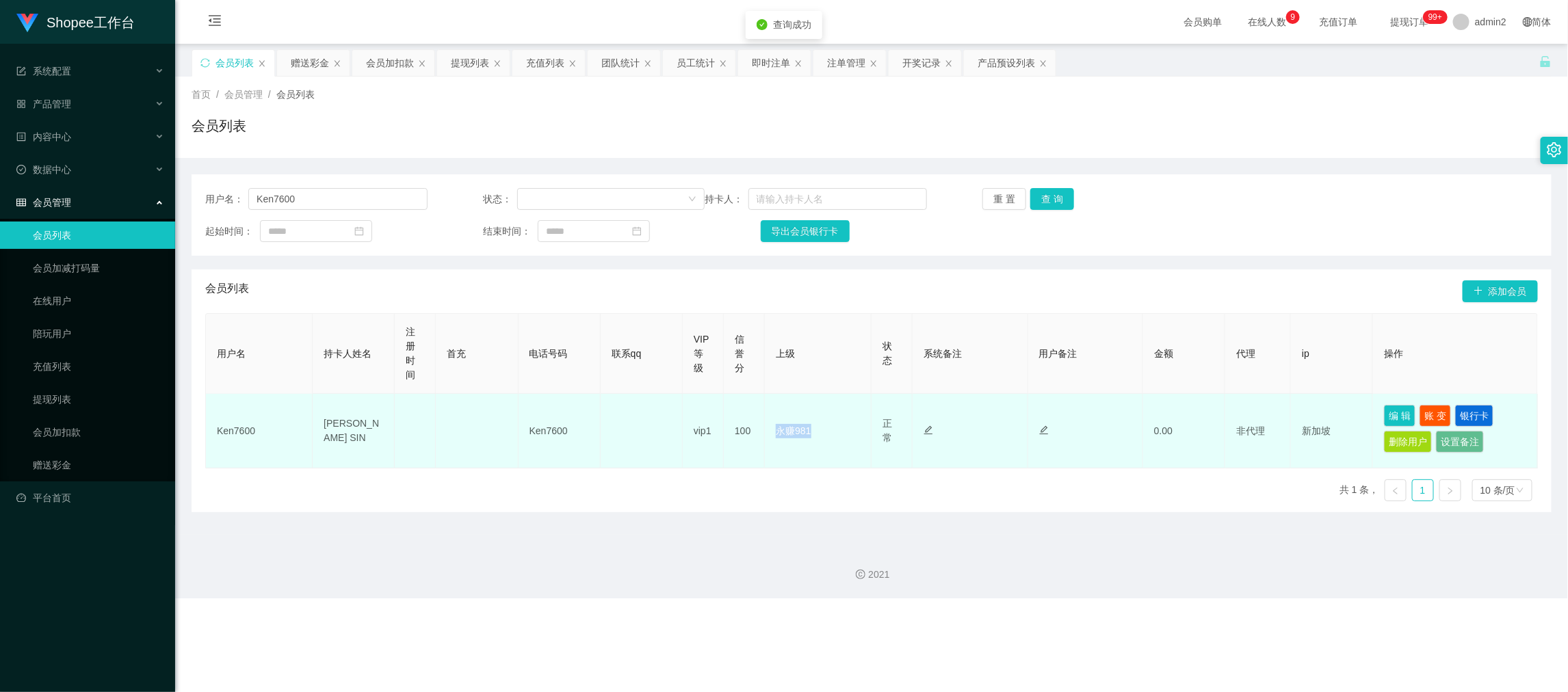
drag, startPoint x: 765, startPoint y: 429, endPoint x: 847, endPoint y: 431, distance: 82.0
click at [847, 431] on td "永赚981" at bounding box center [819, 431] width 107 height 75
